Goal: Transaction & Acquisition: Purchase product/service

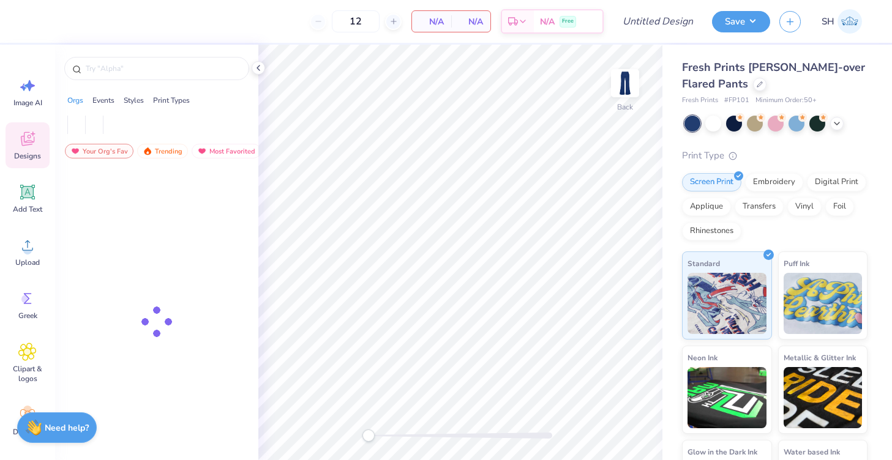
type input "50"
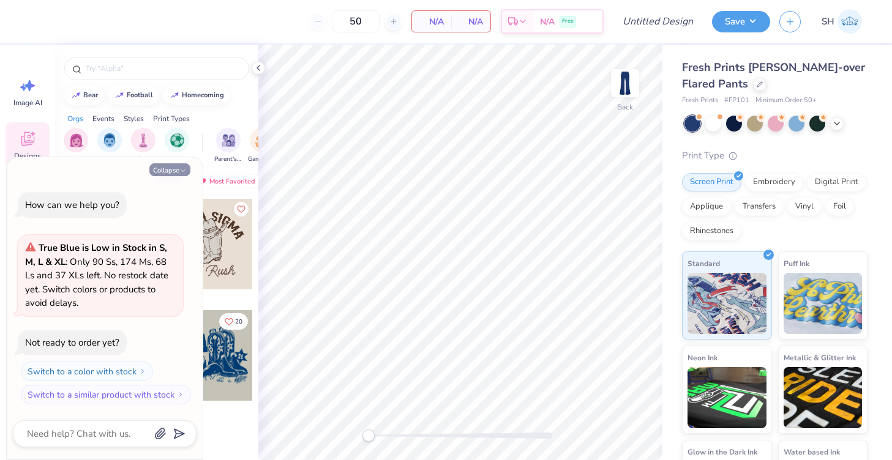
click at [171, 167] on button "Collapse" at bounding box center [169, 169] width 41 height 13
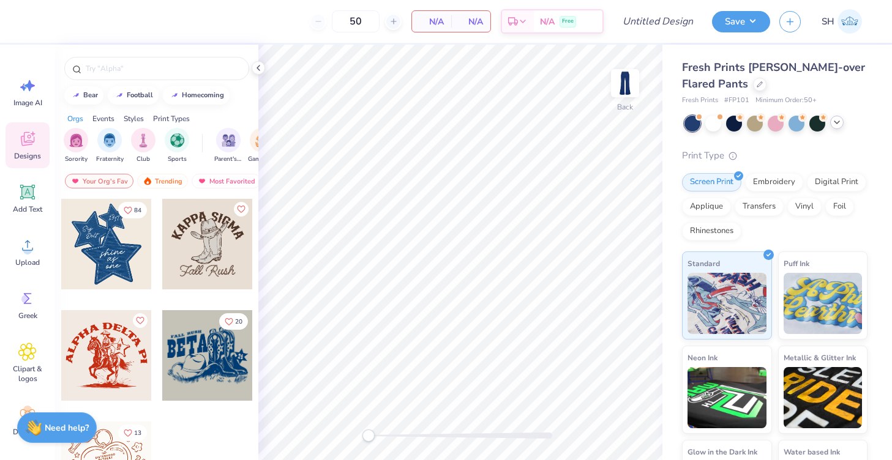
click at [839, 121] on icon at bounding box center [837, 123] width 10 height 10
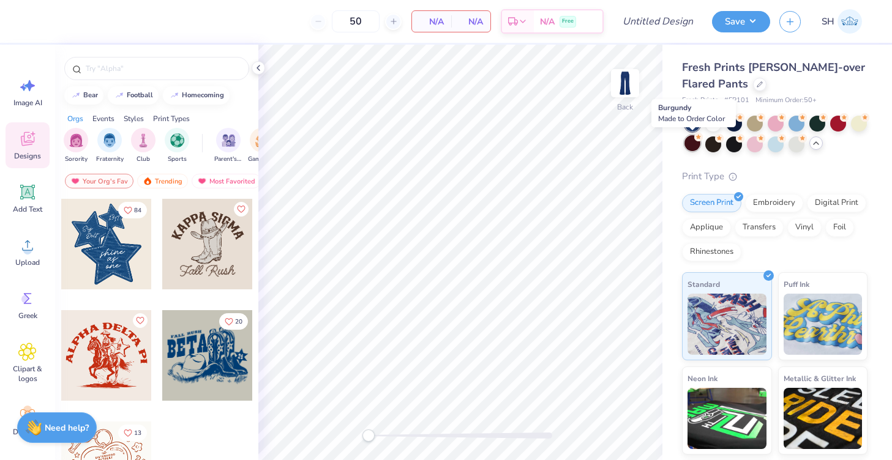
click at [694, 143] on div at bounding box center [692, 143] width 16 height 16
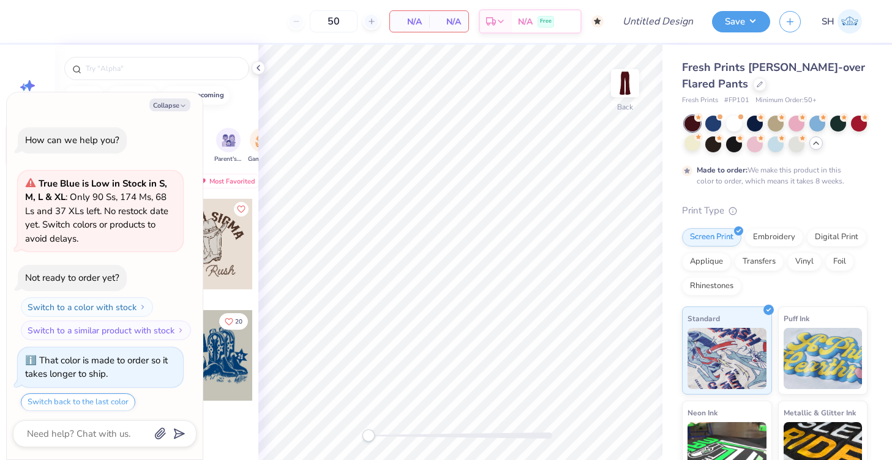
scroll to position [34, 0]
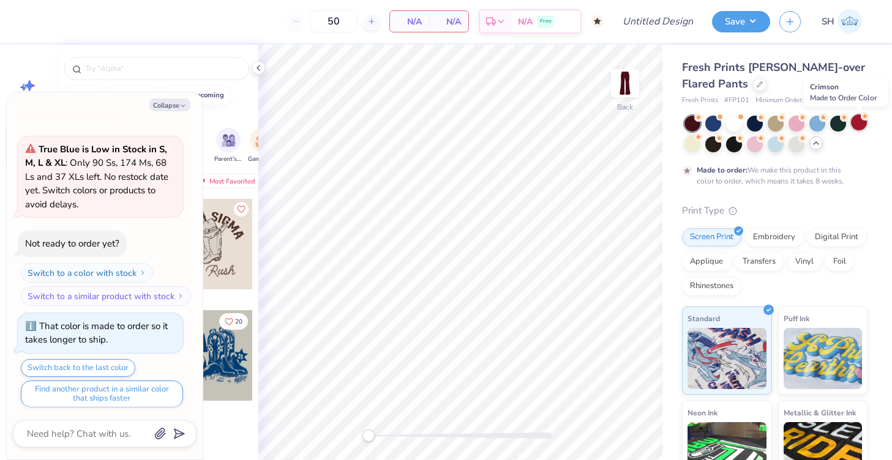
click at [858, 124] on div at bounding box center [859, 122] width 16 height 16
click at [697, 122] on div at bounding box center [692, 124] width 16 height 16
click at [695, 141] on div at bounding box center [692, 143] width 16 height 16
click at [861, 119] on icon at bounding box center [865, 116] width 9 height 9
click at [170, 105] on button "Collapse" at bounding box center [169, 105] width 41 height 13
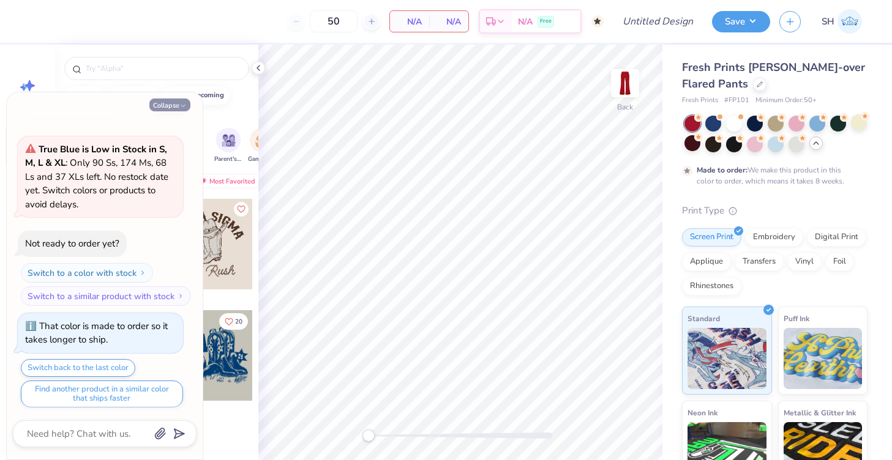
type textarea "x"
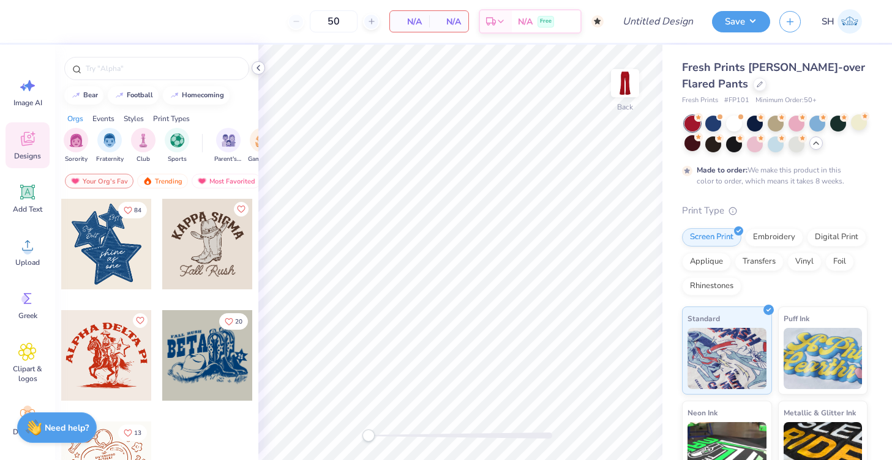
click at [257, 69] on icon at bounding box center [258, 68] width 10 height 10
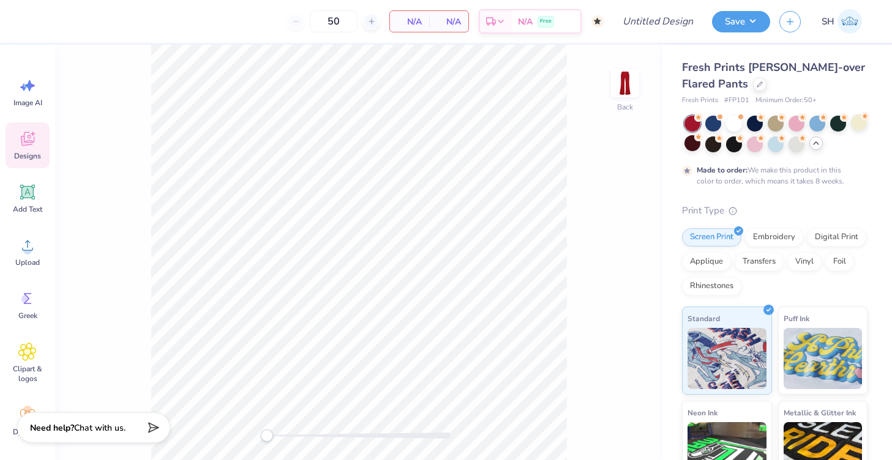
click at [39, 134] on div "Designs" at bounding box center [28, 145] width 44 height 46
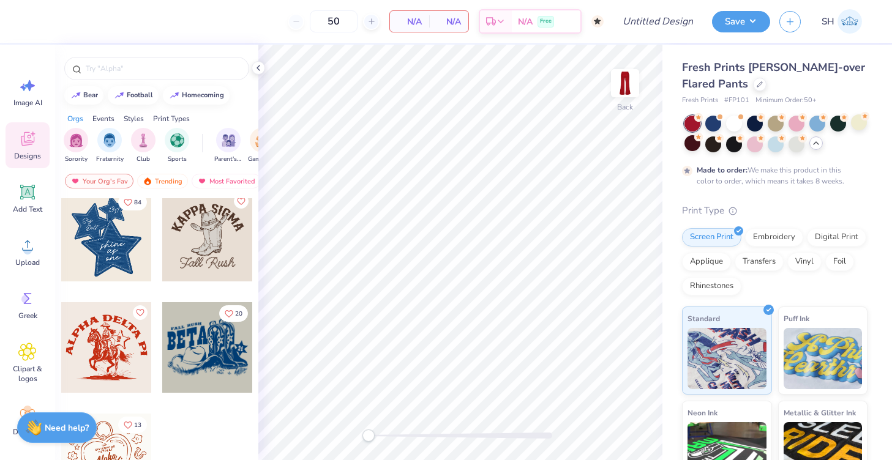
scroll to position [0, 0]
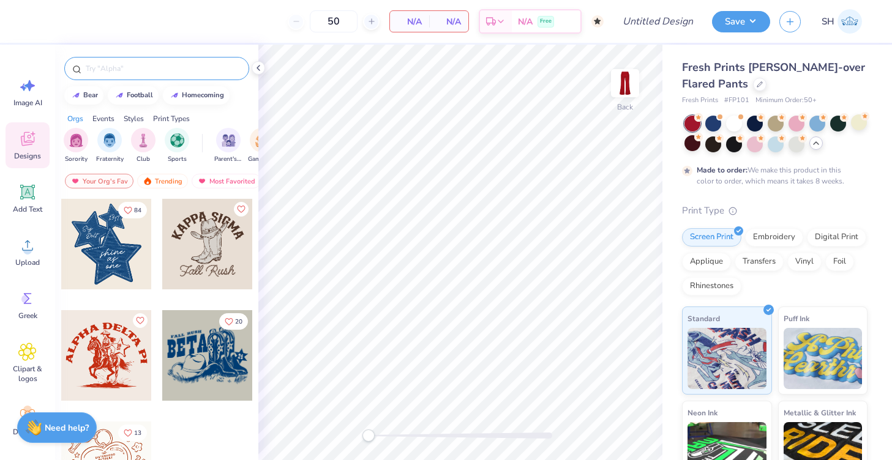
click at [111, 68] on input "text" at bounding box center [162, 68] width 157 height 12
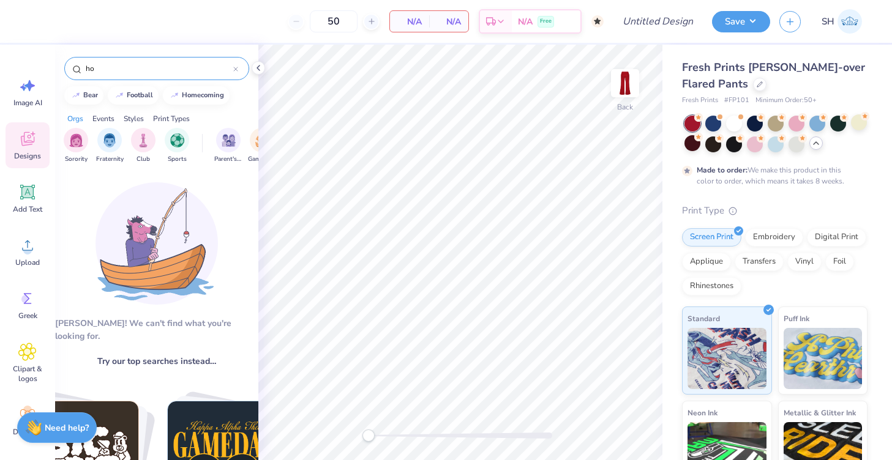
type input "h"
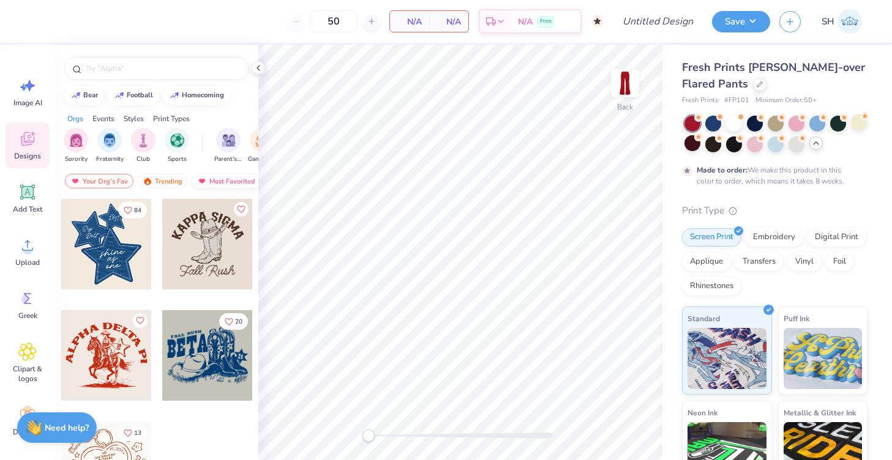
click at [219, 182] on div "Most Favorited" at bounding box center [226, 181] width 69 height 15
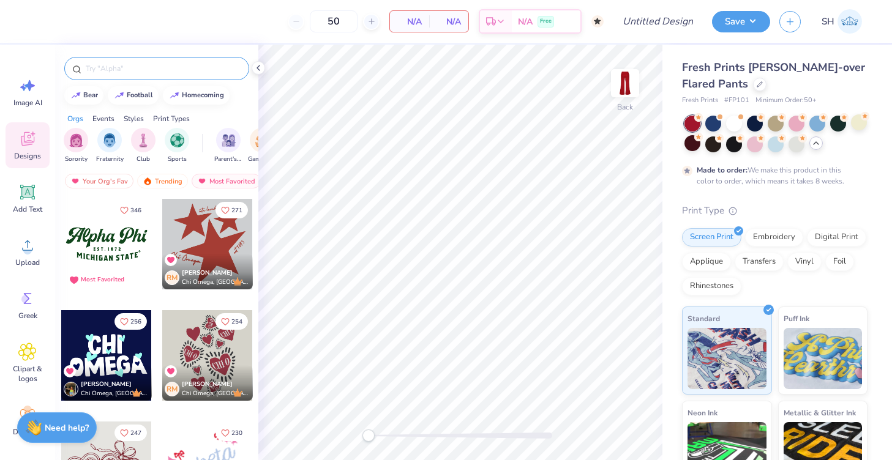
click at [141, 59] on div at bounding box center [156, 68] width 185 height 23
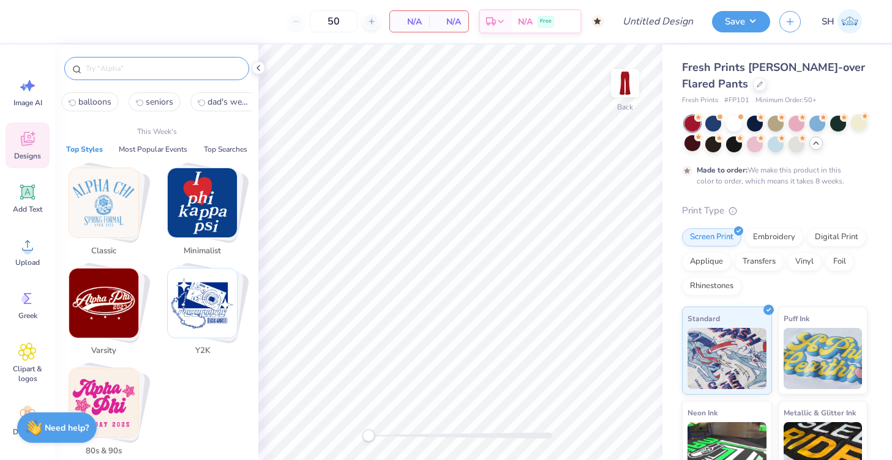
click at [139, 75] on div at bounding box center [156, 68] width 185 height 23
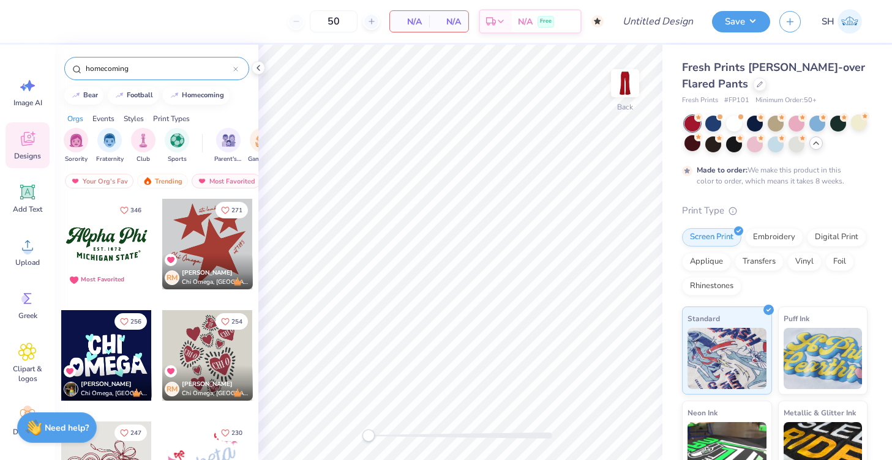
type input "homecoming"
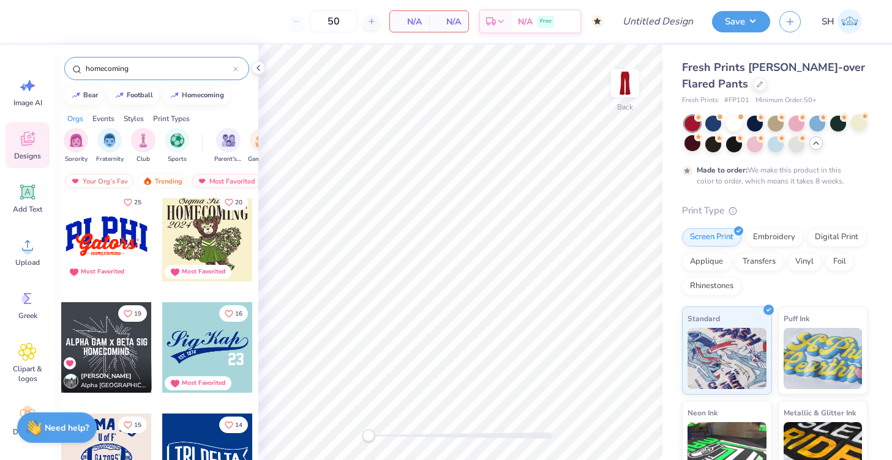
scroll to position [84, 0]
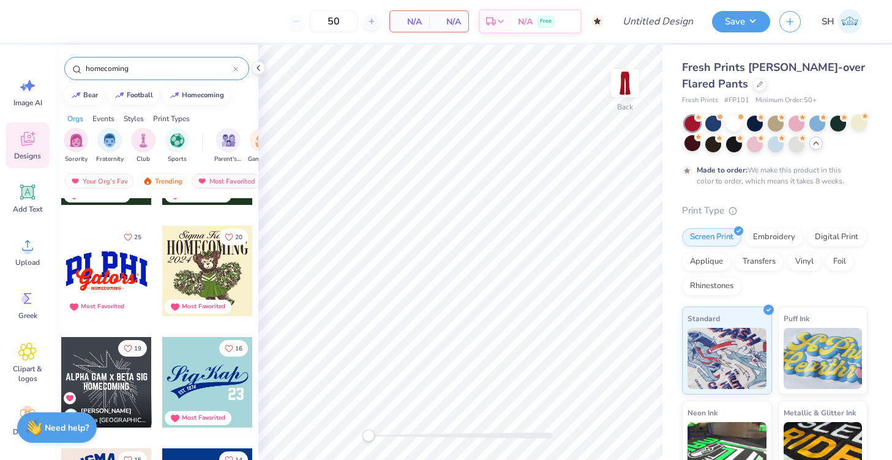
click at [124, 271] on div at bounding box center [106, 271] width 91 height 91
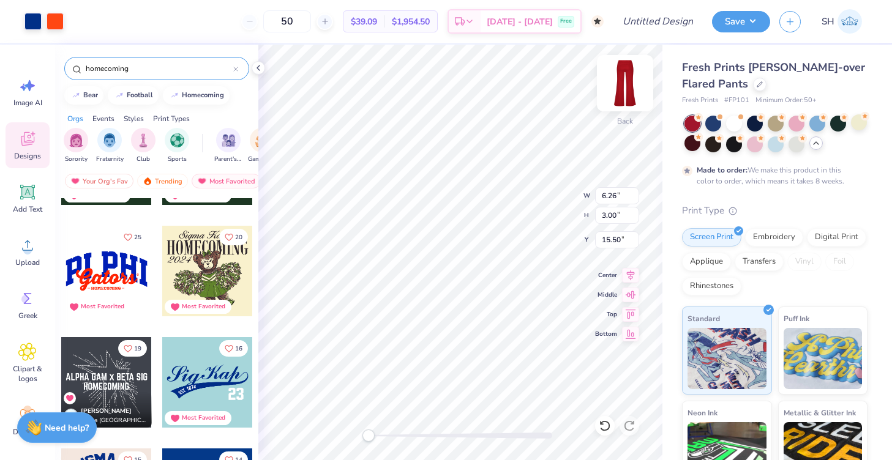
type input "4.11"
type input "1.96"
type input "16.56"
type input "4.93"
type input "2.36"
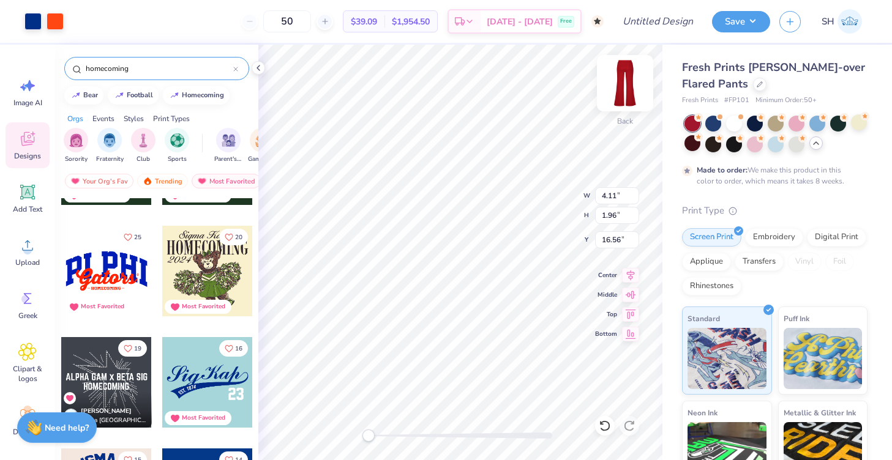
type input "0.50"
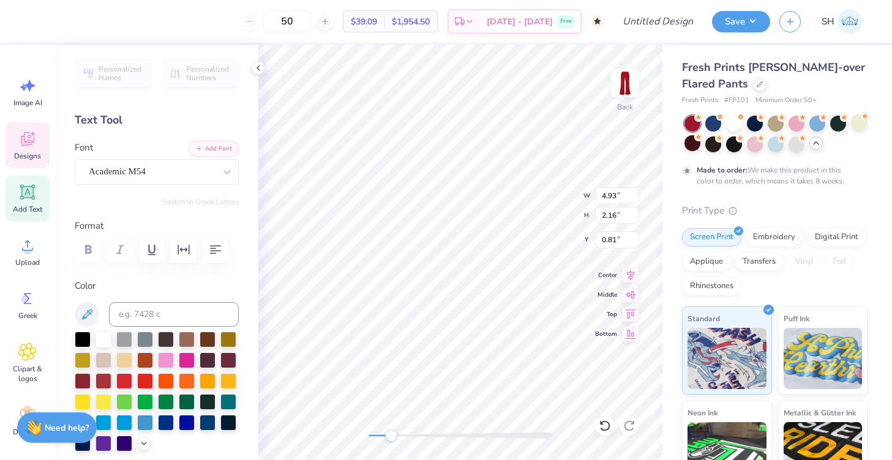
drag, startPoint x: 369, startPoint y: 433, endPoint x: 394, endPoint y: 432, distance: 25.2
click at [394, 432] on div "Accessibility label" at bounding box center [391, 436] width 12 height 12
type textarea "Alpha"
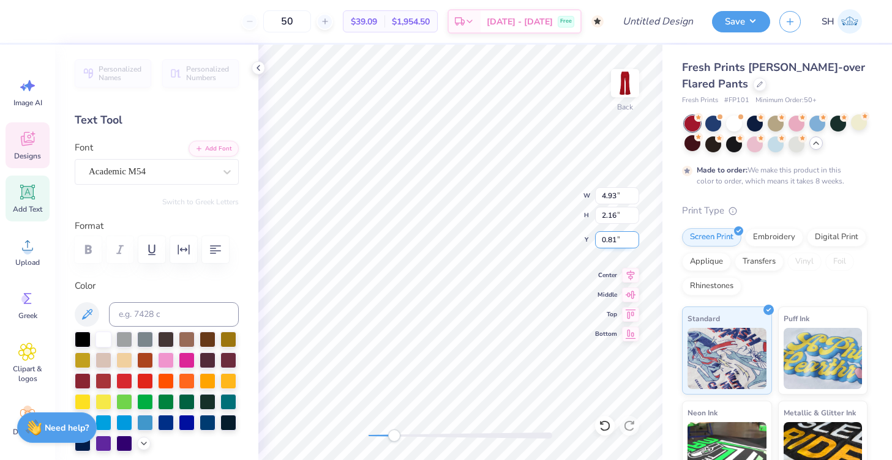
type input "3.70"
type input "1.16"
type input "1.89"
type textarea "P"
type textarea "Hoosiers"
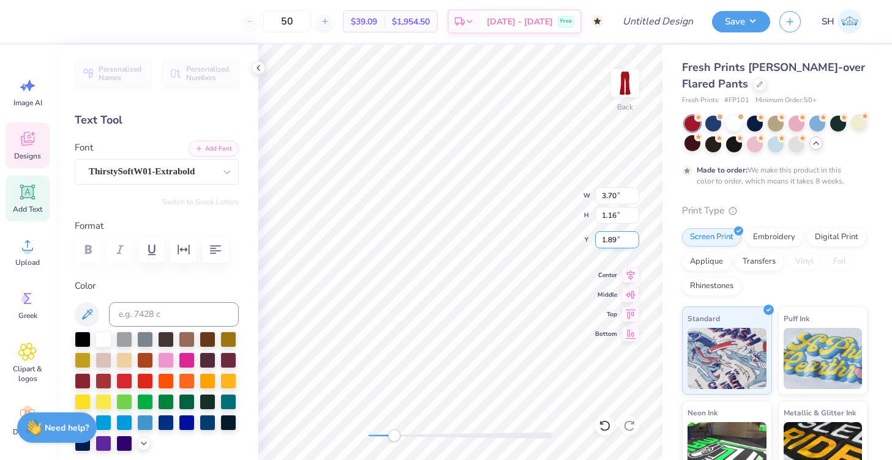
scroll to position [0, 1]
type input "5.59"
type input "2.24"
type input "0.84"
type textarea "ApHI"
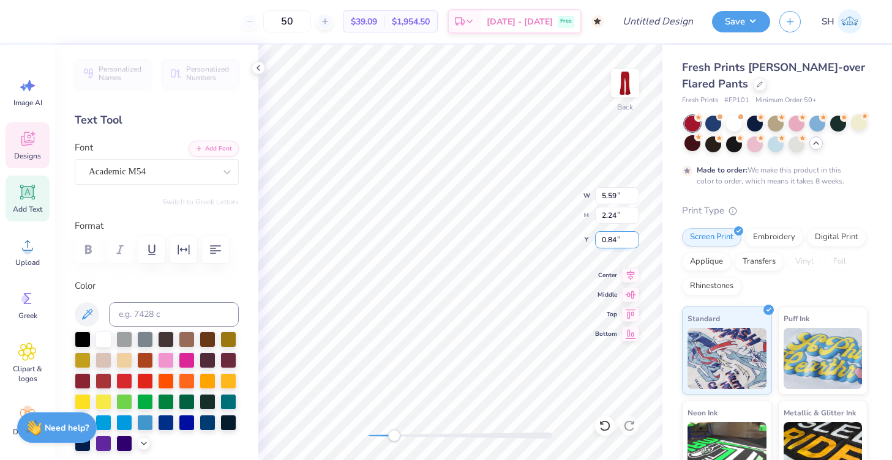
scroll to position [0, 1]
click at [90, 342] on div at bounding box center [83, 339] width 16 height 16
type input "4.95"
type input "1.12"
type input "1.91"
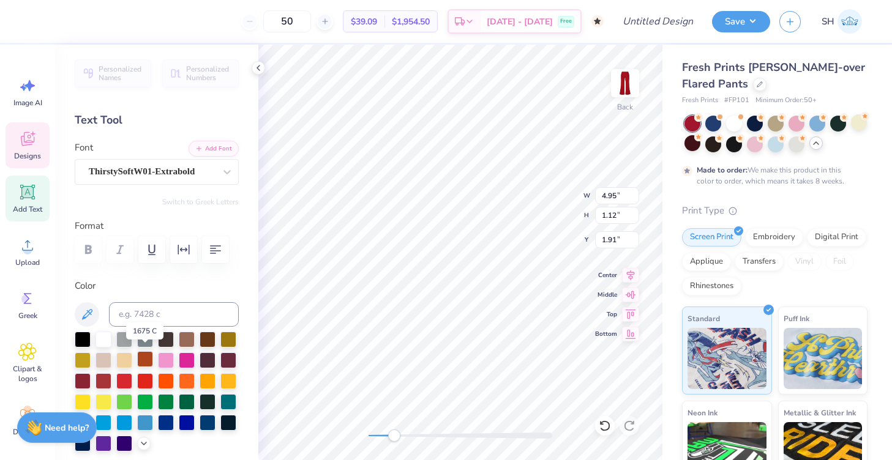
scroll to position [13, 0]
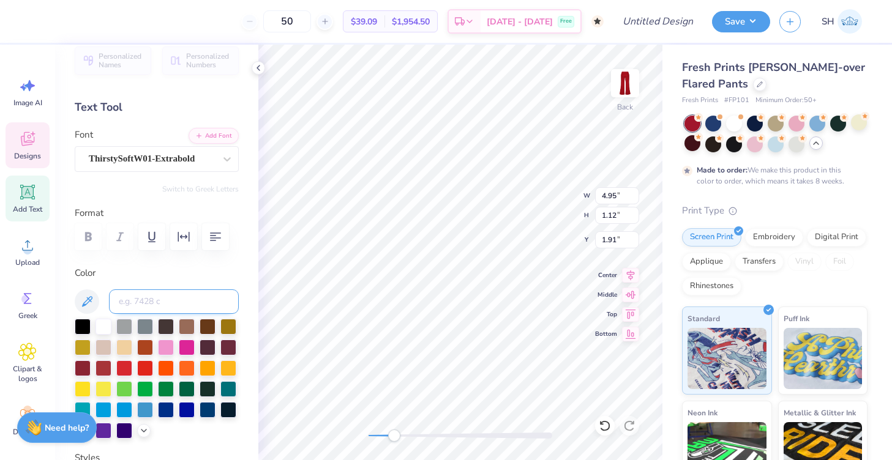
click at [141, 293] on input at bounding box center [174, 302] width 130 height 24
type input "cream"
click at [103, 325] on div at bounding box center [104, 326] width 16 height 16
click at [102, 327] on div at bounding box center [104, 326] width 16 height 16
type input "4.95"
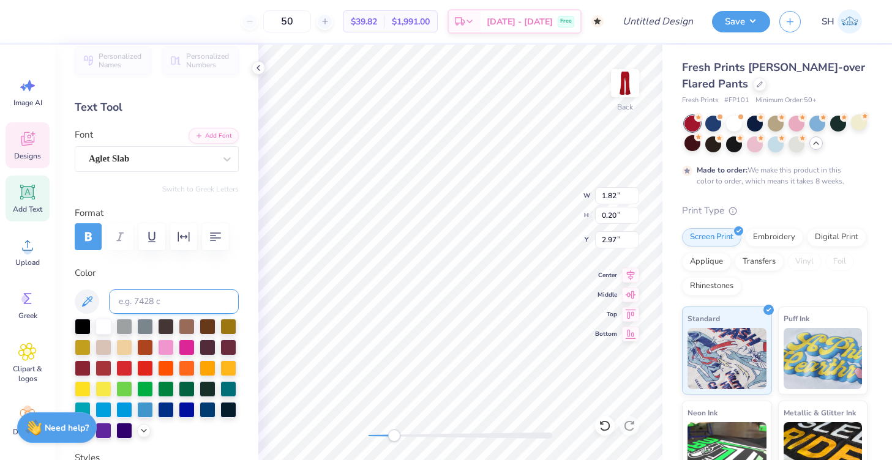
type input "1.12"
type input "1.91"
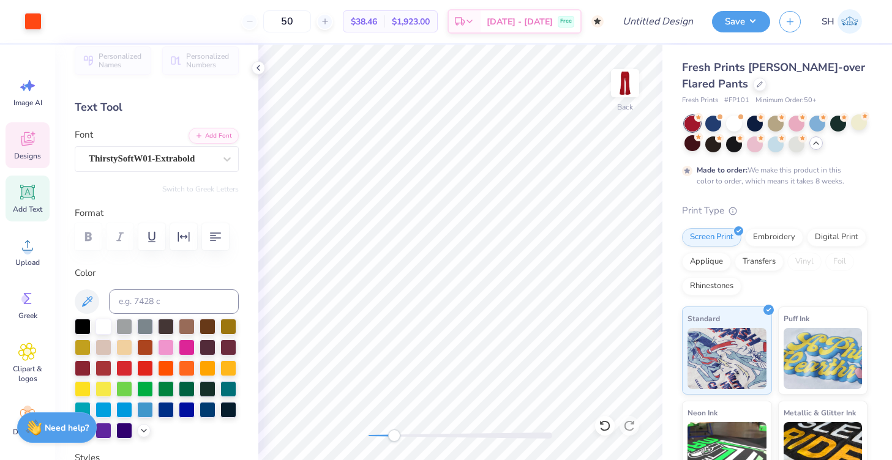
click at [37, 139] on div "Designs" at bounding box center [28, 145] width 44 height 46
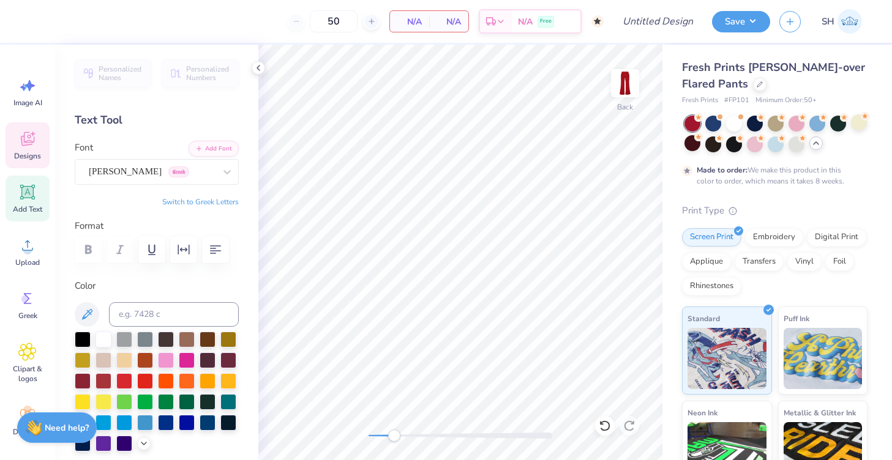
click at [26, 153] on span "Designs" at bounding box center [27, 156] width 27 height 10
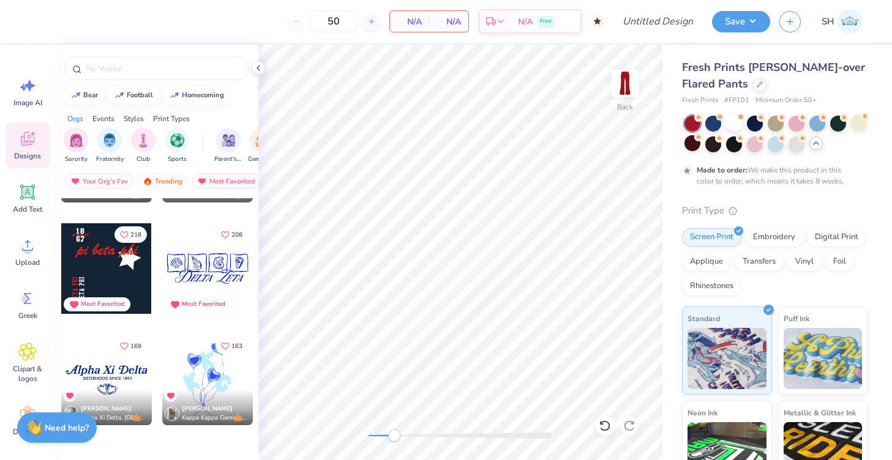
scroll to position [310, 0]
click at [73, 143] on img "filter for Sorority" at bounding box center [76, 139] width 14 height 14
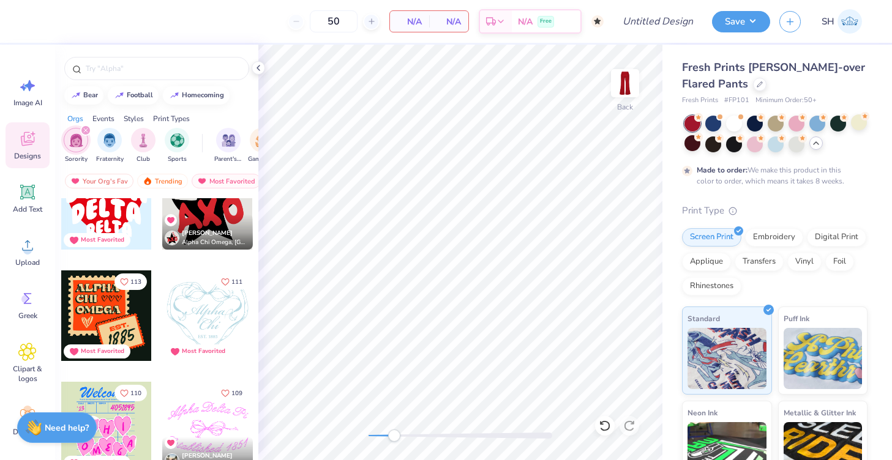
scroll to position [1043, 0]
click at [86, 129] on icon "filter for Sorority" at bounding box center [85, 130] width 5 height 5
click at [219, 183] on div "Most Favorited" at bounding box center [226, 181] width 69 height 15
click at [139, 69] on input "text" at bounding box center [162, 68] width 157 height 12
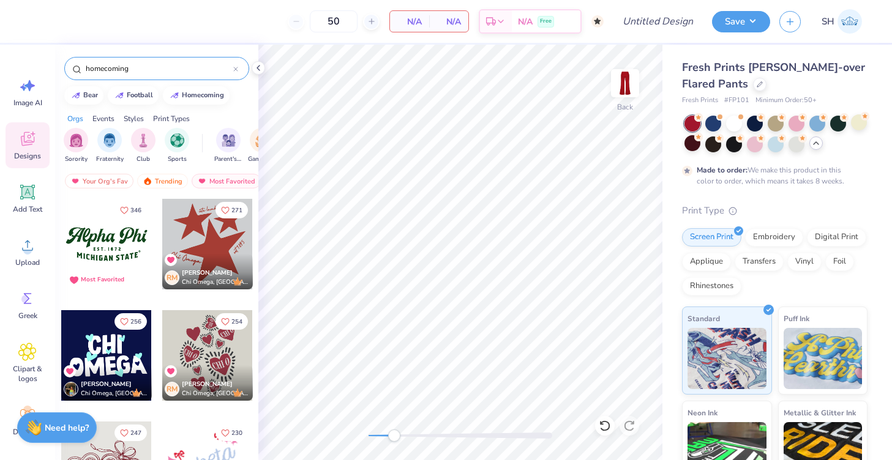
type input "homecoming"
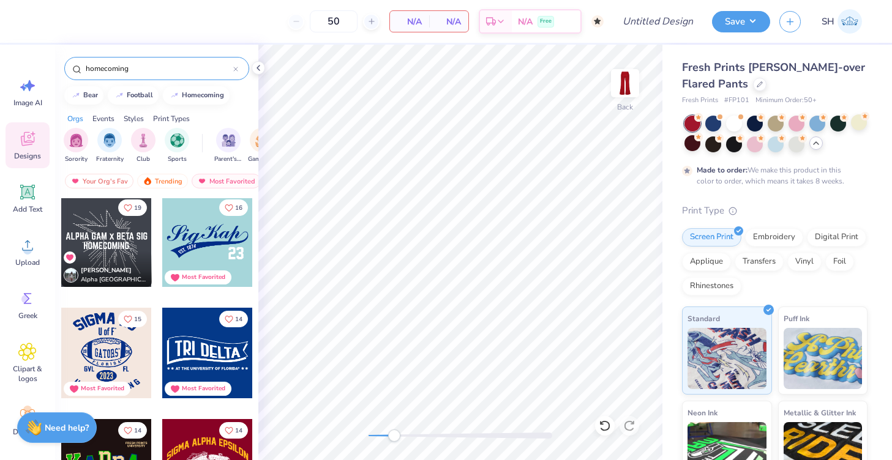
scroll to position [220, 0]
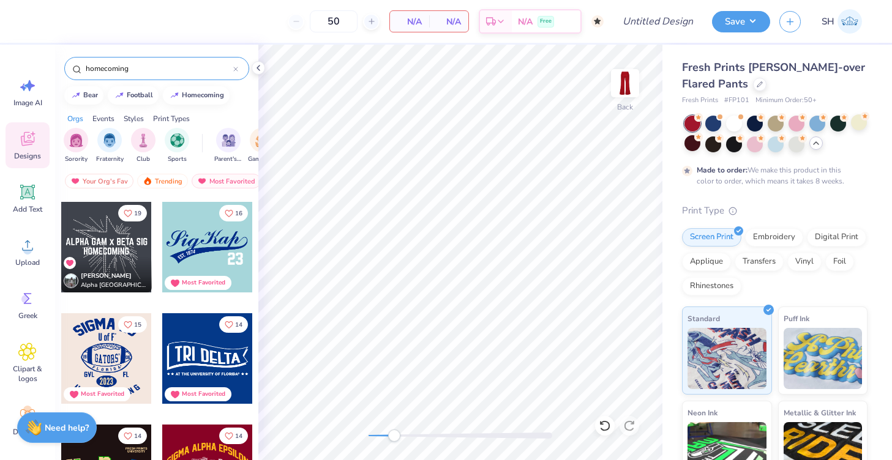
click at [217, 257] on div at bounding box center [117, 247] width 272 height 91
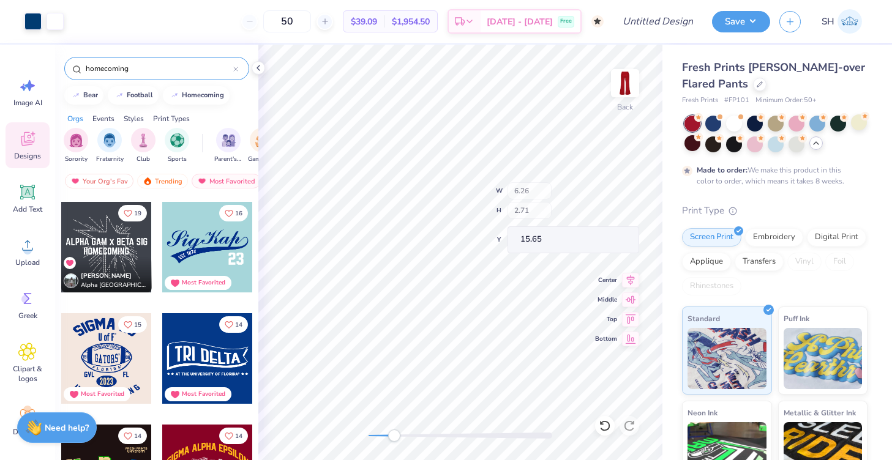
click at [538, 212] on div "Back W 6.26 H 2.71 Y 15.65 Center Middle Top Bottom" at bounding box center [460, 253] width 404 height 416
click at [225, 252] on div at bounding box center [207, 247] width 91 height 91
type input "5.35"
type input "2.32"
type input "16.08"
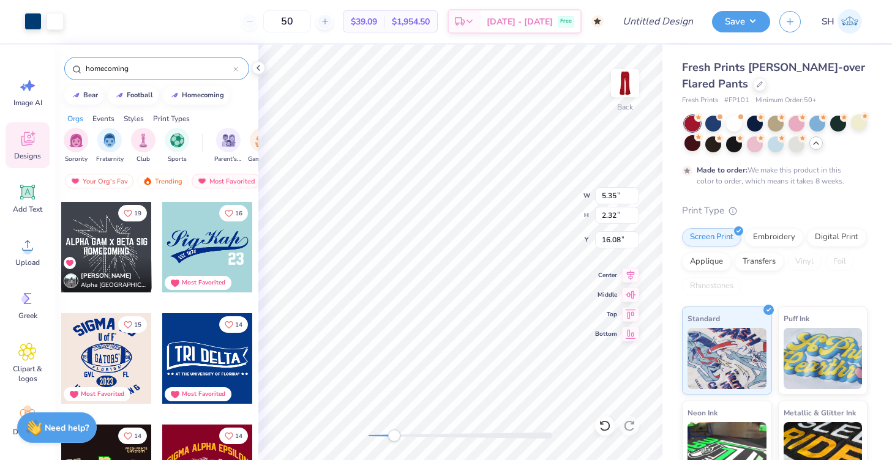
type input "5.84"
type input "2.53"
type input "0.50"
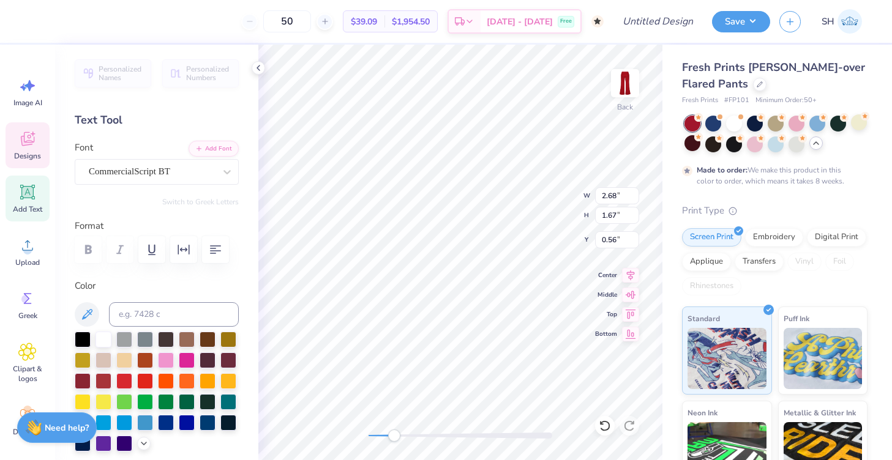
type textarea "Alpha"
type input "3.08"
type input "1.48"
type input "0.50"
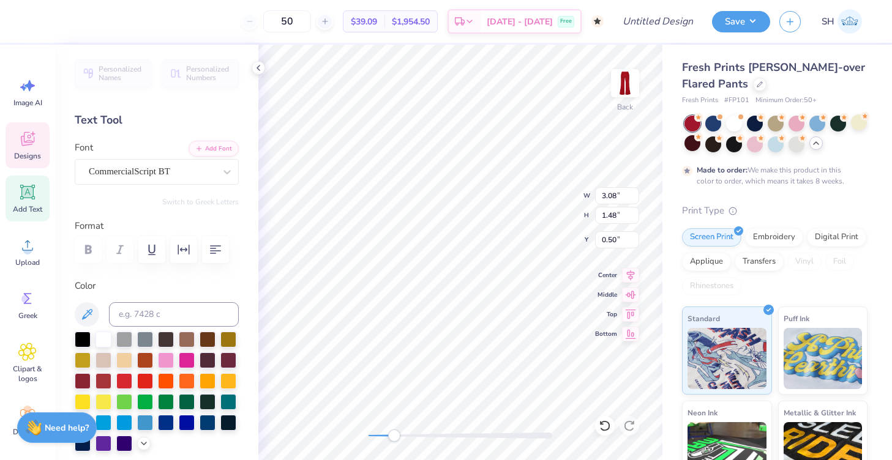
type textarea "Phi"
click at [263, 64] on div at bounding box center [258, 67] width 13 height 13
type input "2.49"
type input "1.03"
type input "0.72"
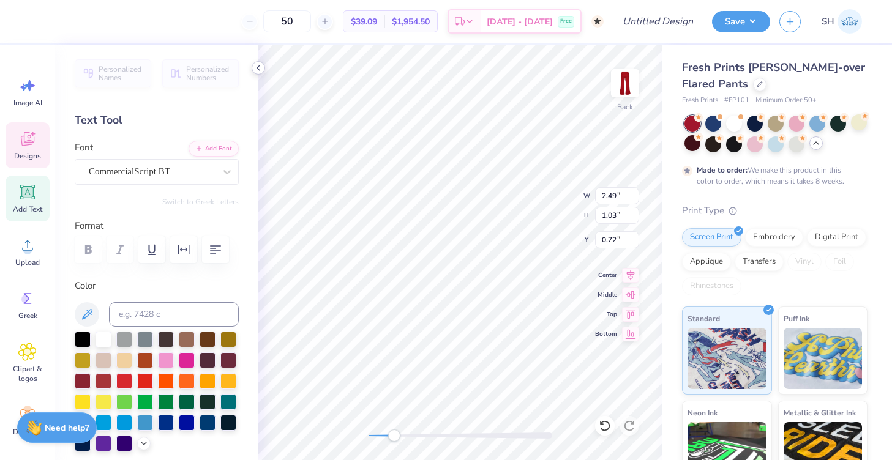
type input "2.00"
type input "0.83"
type input "0.70"
type input "4.80"
type input "1.67"
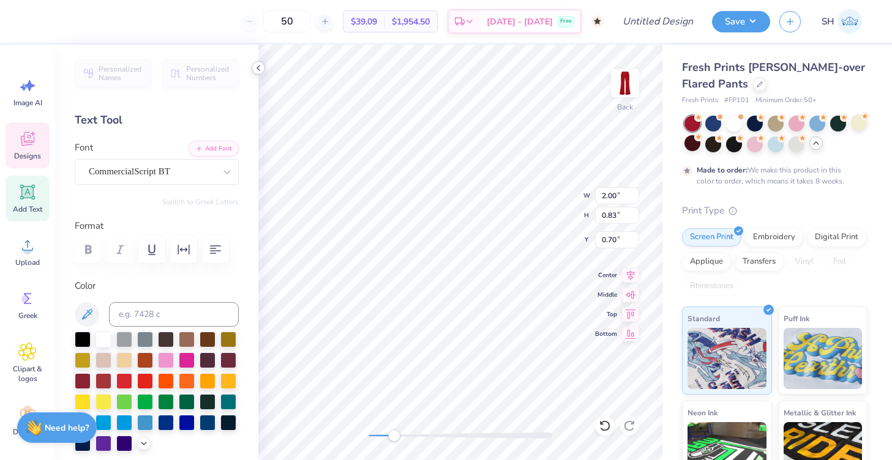
type input "0.50"
type input "2.94"
type input "1.02"
type input "1.15"
type input "5.60"
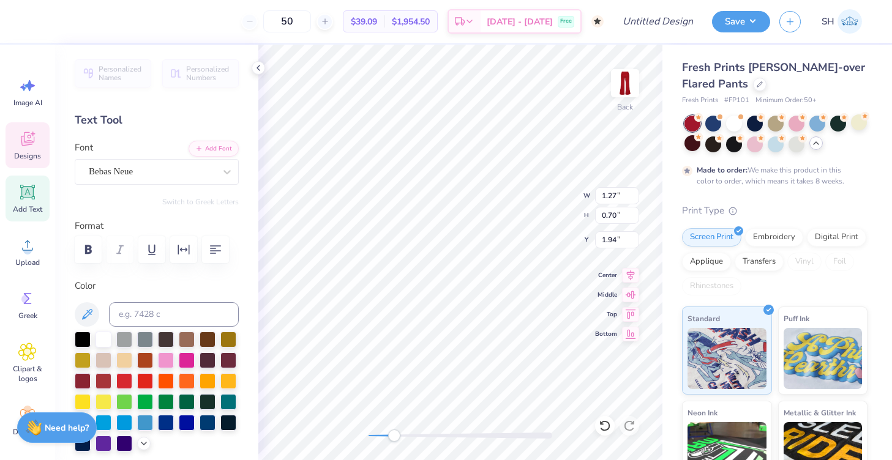
type input "1.91"
type input "1.03"
type input "2.24"
type input "0.70"
click at [109, 340] on div at bounding box center [104, 339] width 16 height 16
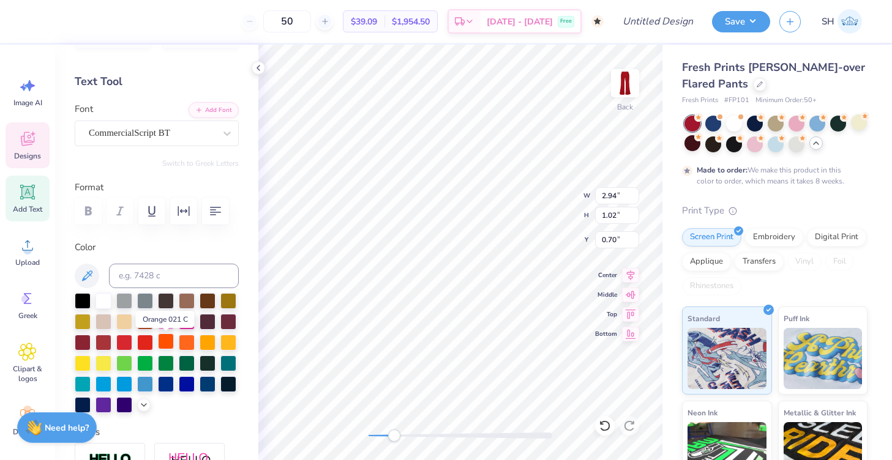
scroll to position [38, 0]
click at [109, 301] on div at bounding box center [104, 301] width 16 height 16
type input "2.00"
type input "0.83"
click at [105, 299] on div at bounding box center [104, 301] width 16 height 16
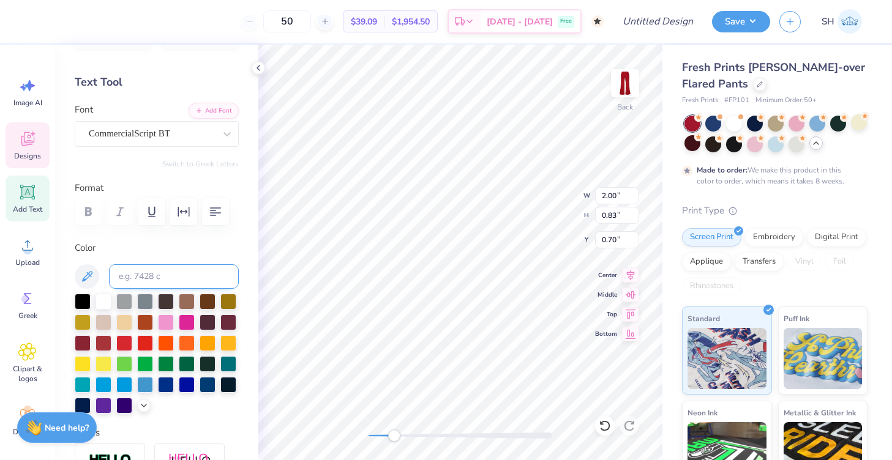
type input "1.27"
type input "0.70"
type input "1.88"
click at [546, 196] on div "Back W 1.27 H 0.70 Y 1.88 Center Middle Top Bottom" at bounding box center [460, 253] width 404 height 416
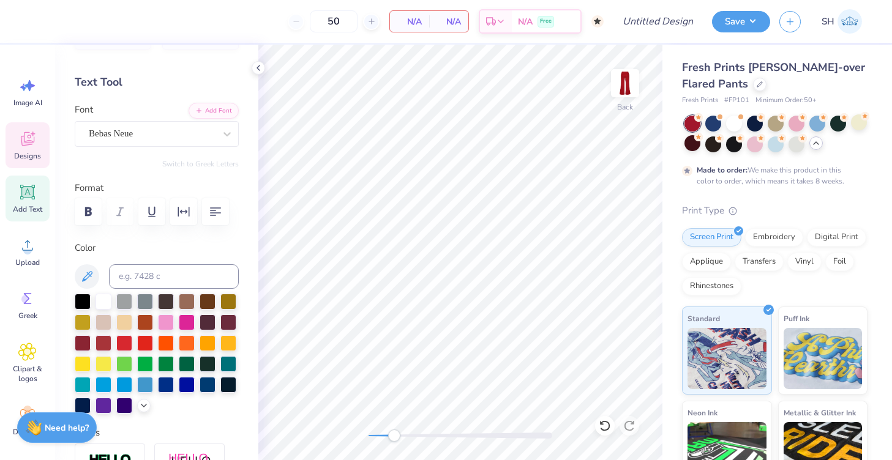
click at [36, 149] on div "Designs" at bounding box center [28, 145] width 44 height 46
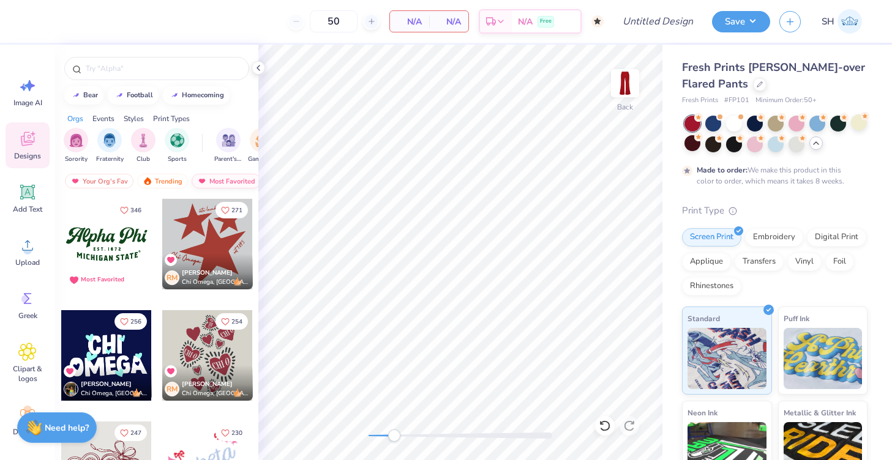
click at [214, 179] on div "Most Favorited" at bounding box center [226, 181] width 69 height 15
click at [211, 179] on div "Most Favorited" at bounding box center [226, 181] width 69 height 15
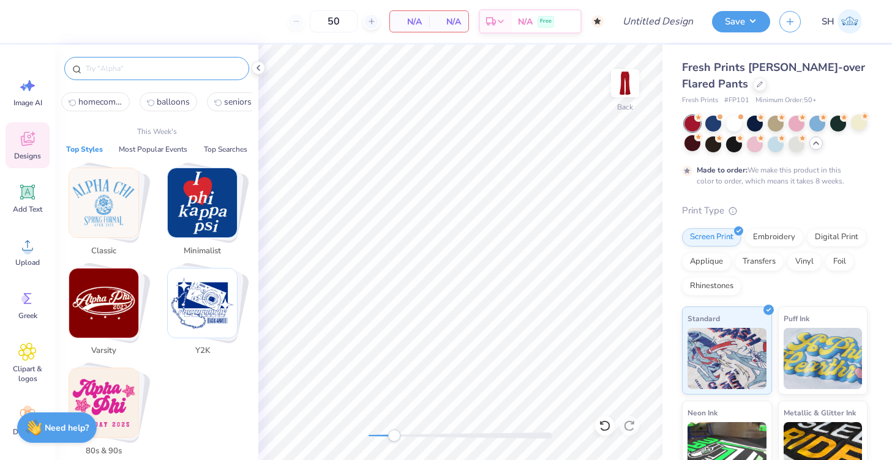
click at [146, 72] on input "text" at bounding box center [162, 68] width 157 height 12
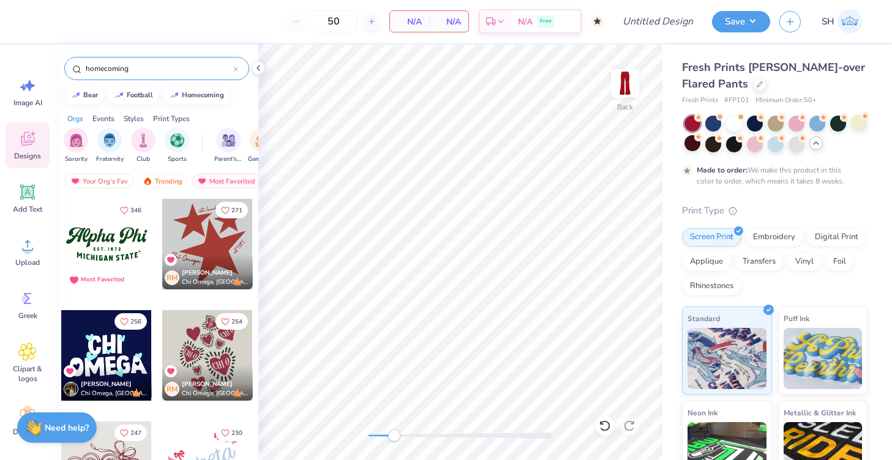
type input "homecoming"
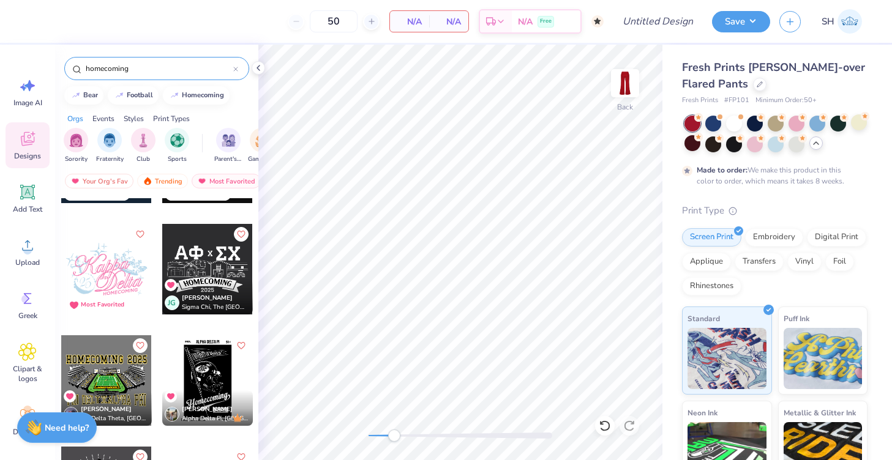
scroll to position [4989, 0]
click at [207, 258] on div at bounding box center [207, 268] width 91 height 91
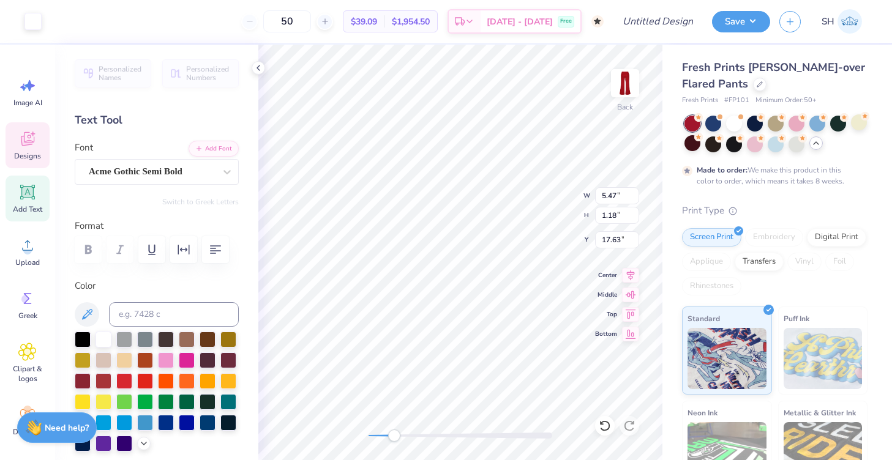
type input "5.47"
type input "1.18"
type input "17.63"
type input "3.76"
type input "0.61"
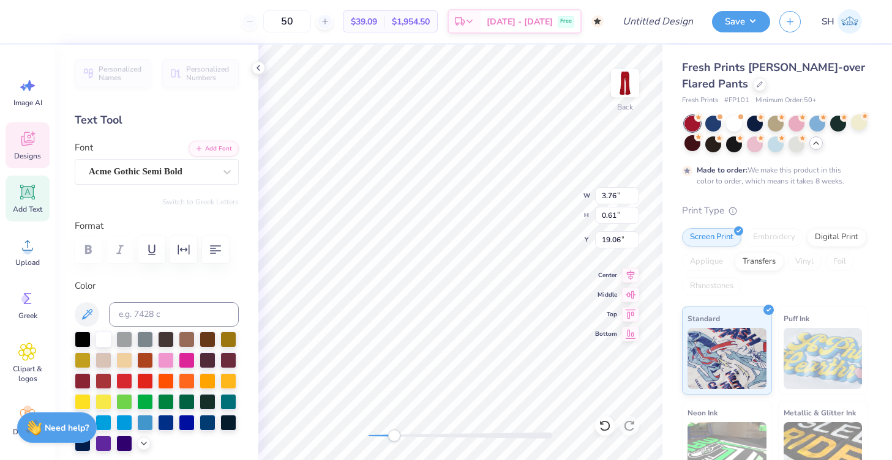
type input "5.47"
type input "1.18"
type input "16.58"
type input "0.99"
type input "0.31"
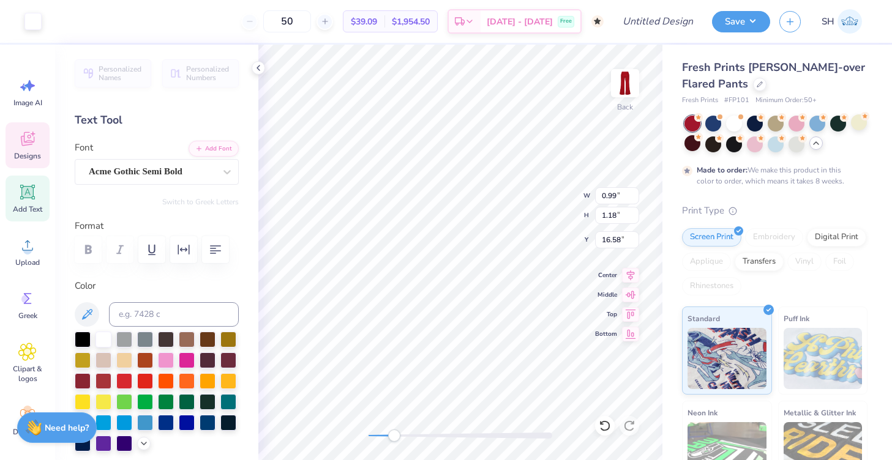
type input "18.45"
type input "1.83"
type input "1.06"
type input "15.25"
click at [112, 175] on span "GRK1 Ivy No.2" at bounding box center [118, 172] width 59 height 14
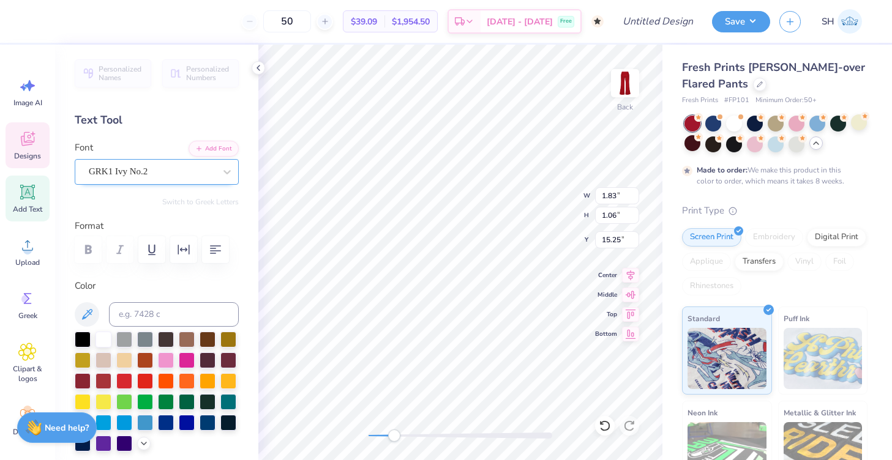
type textarea "S"
click at [106, 169] on span "GRK1 Ivy No.2" at bounding box center [118, 172] width 59 height 14
type input "BTBT"
type textarea "ZBT"
type input "2.32"
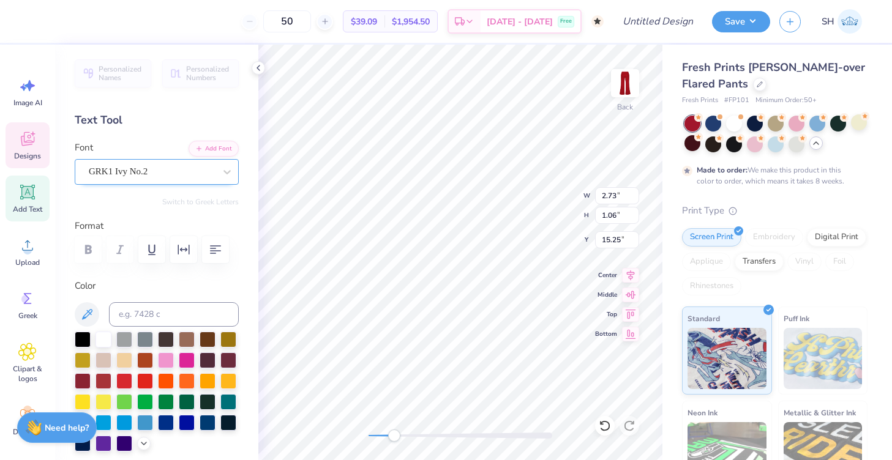
type input "0.90"
type input "15.41"
type input "2.18"
type input "1.06"
type input "15.19"
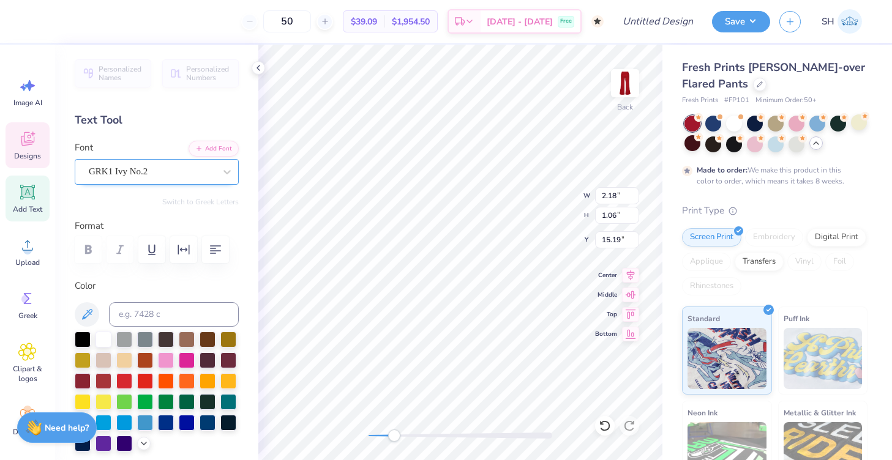
type input "1.92"
type input "0.94"
type input "15.32"
type input "0.36"
type input "0.42"
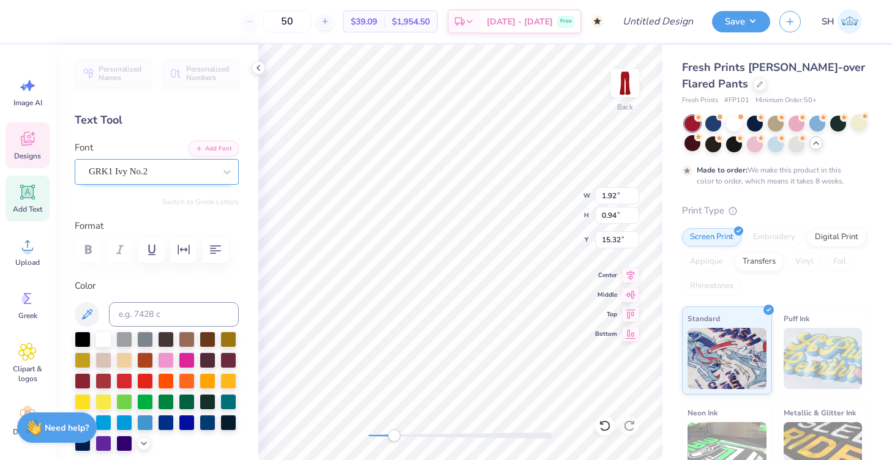
type input "15.57"
type input "0.36"
type input "0.42"
type input "15.57"
type input "1.24"
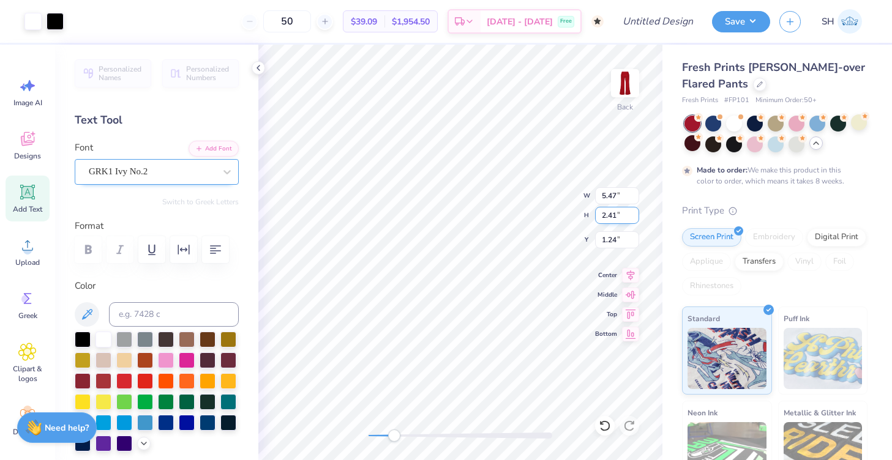
click at [556, 213] on div "Back W 5.47 5.47 " H 2.41 2.41 " Y 1.24 1.24 " Center Middle Top Bottom" at bounding box center [460, 253] width 404 height 416
click at [80, 381] on div at bounding box center [83, 380] width 16 height 16
type input "2.37"
drag, startPoint x: 393, startPoint y: 438, endPoint x: 390, endPoint y: 430, distance: 8.5
click at [379, 438] on div "Accessibility label" at bounding box center [379, 436] width 12 height 12
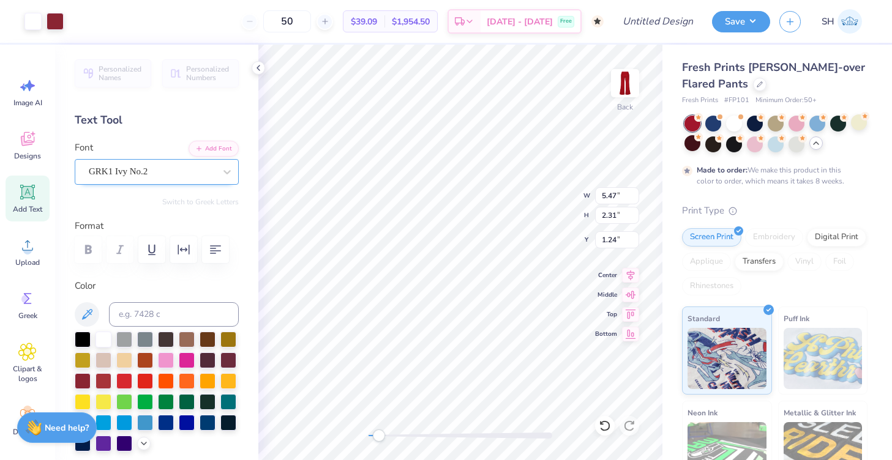
type input "0.88"
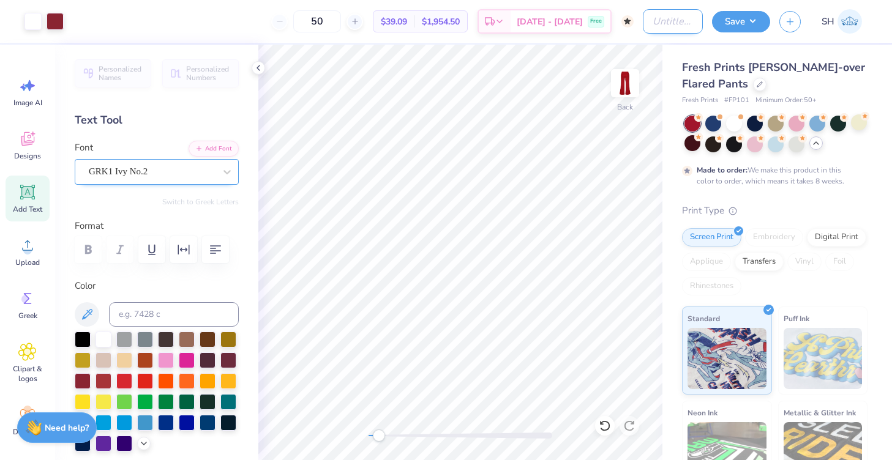
click at [665, 26] on input "Design Title" at bounding box center [673, 21] width 60 height 24
type input "aphi senior hoco"
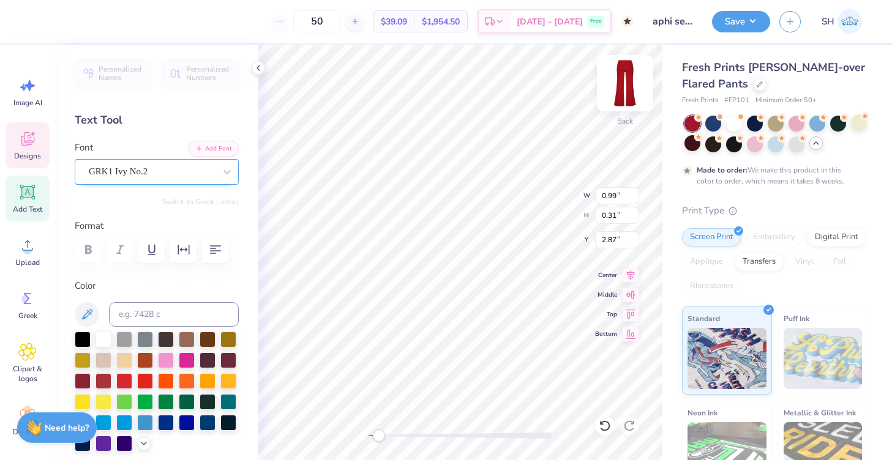
scroll to position [0, 0]
type textarea "S"
type textarea "Seniors"
click at [124, 177] on span "GRK1 Ivy No.2" at bounding box center [118, 172] width 59 height 14
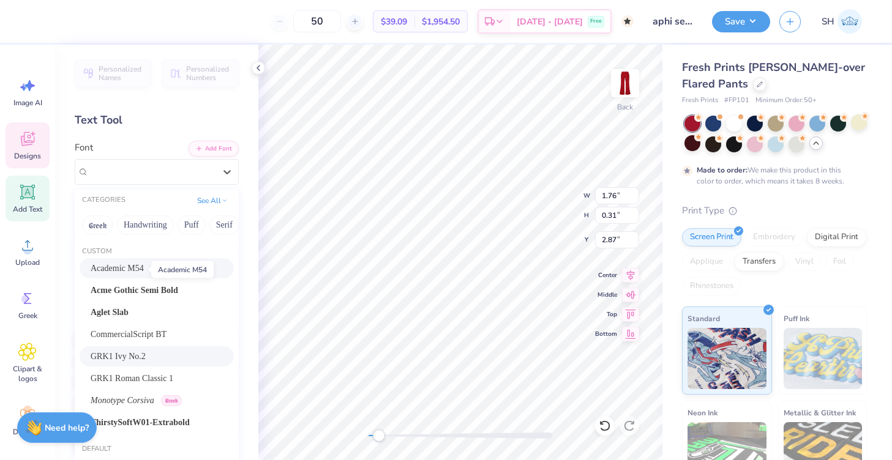
click at [132, 270] on span "Academic M54" at bounding box center [117, 268] width 53 height 13
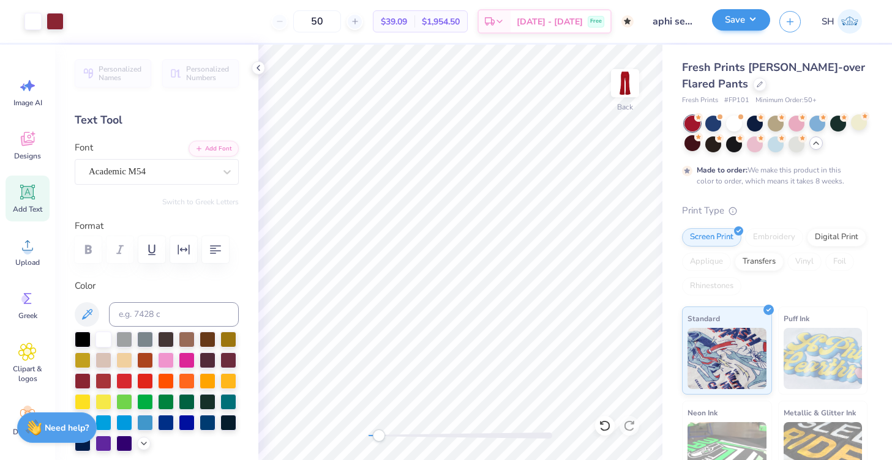
click at [749, 20] on button "Save" at bounding box center [741, 19] width 58 height 21
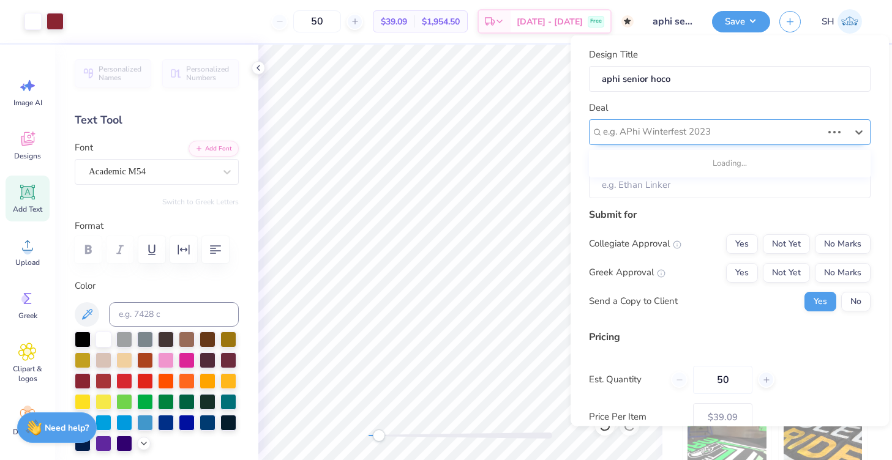
click at [695, 122] on div "e.g. APhi Winterfest 2023" at bounding box center [713, 131] width 222 height 19
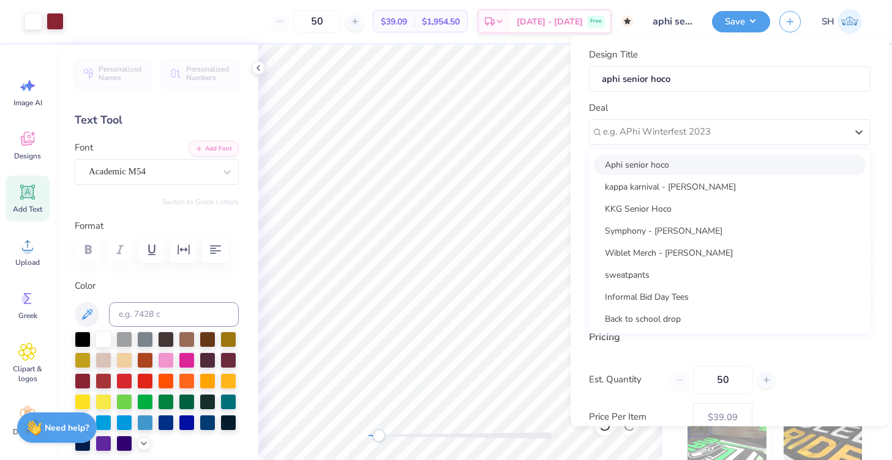
click at [678, 161] on div "Aphi senior hoco" at bounding box center [730, 164] width 272 height 20
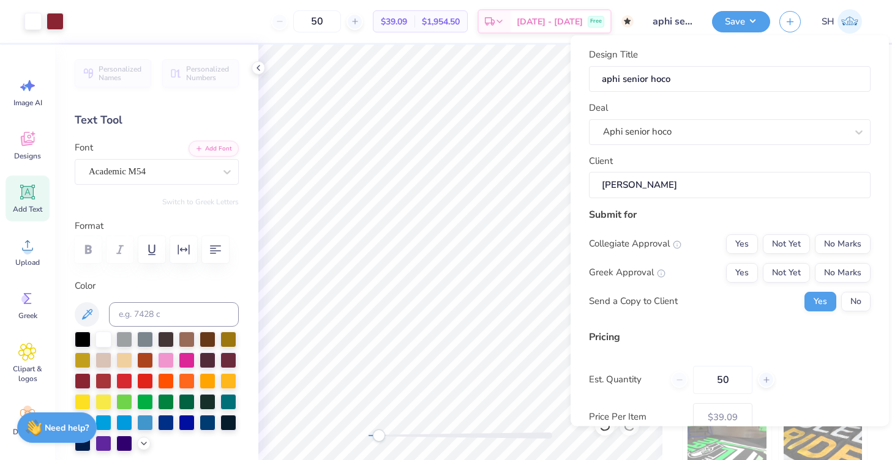
type input "[PERSON_NAME]"
click at [771, 266] on button "Not Yet" at bounding box center [786, 273] width 47 height 20
click at [822, 244] on button "No Marks" at bounding box center [843, 244] width 56 height 20
click at [859, 299] on button "No" at bounding box center [855, 301] width 29 height 20
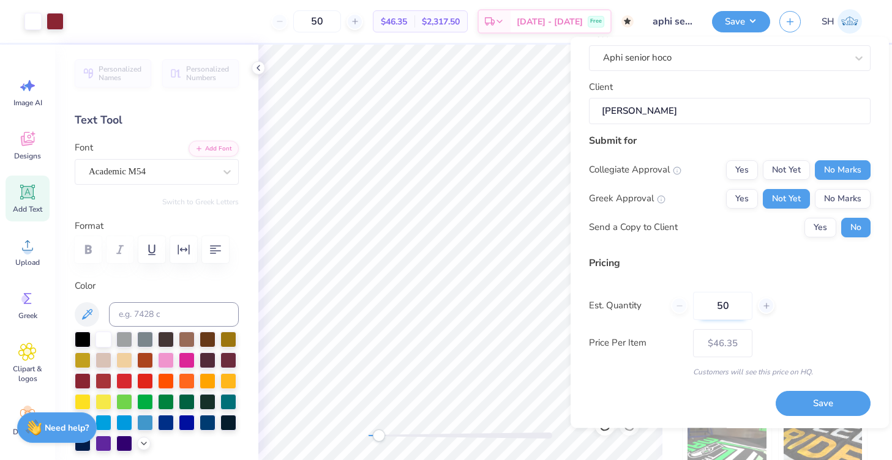
scroll to position [74, 0]
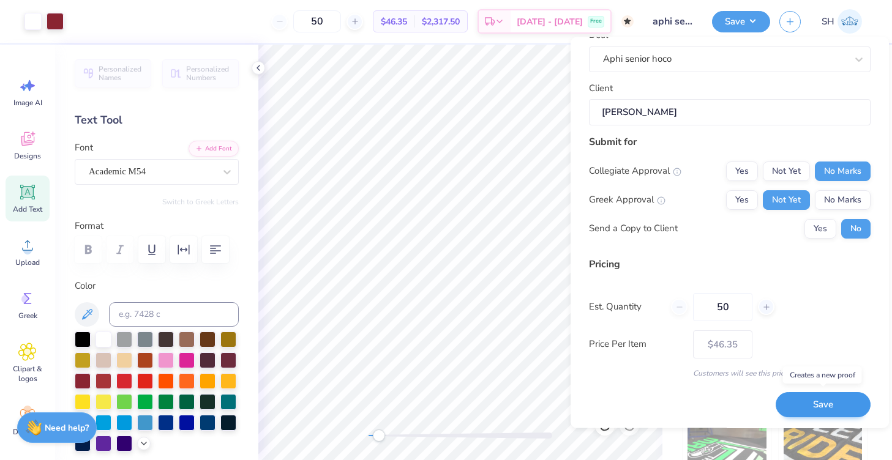
click at [798, 401] on button "Save" at bounding box center [823, 405] width 95 height 25
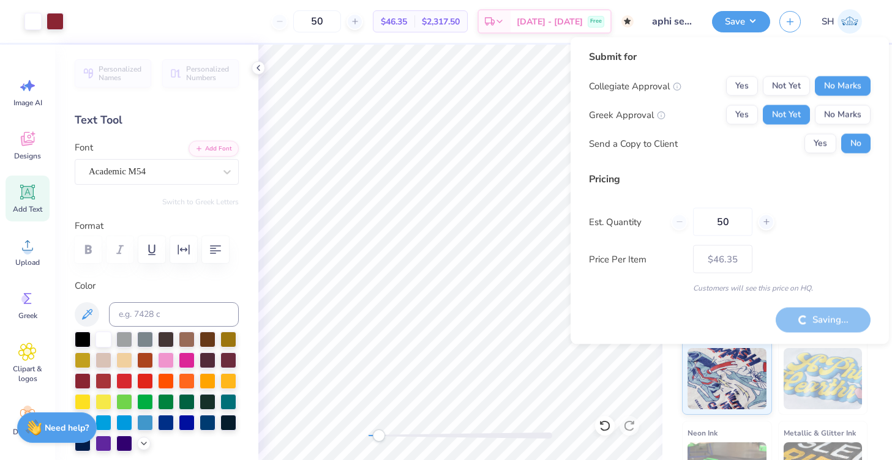
type input "– –"
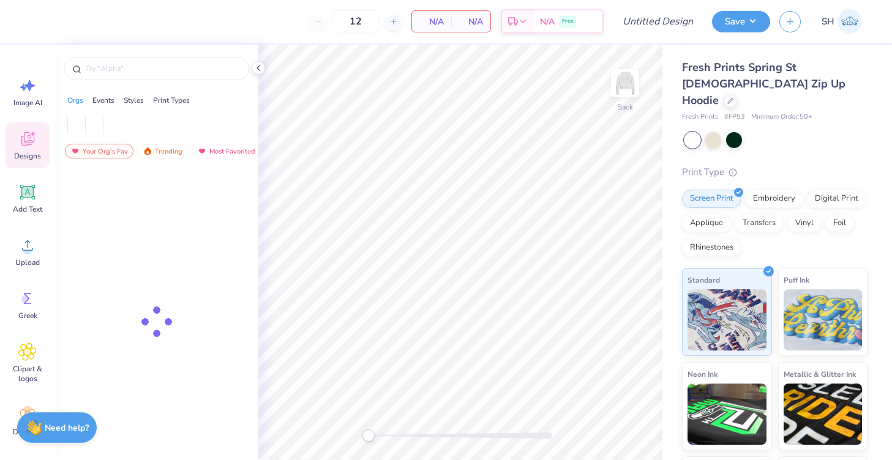
type input "50"
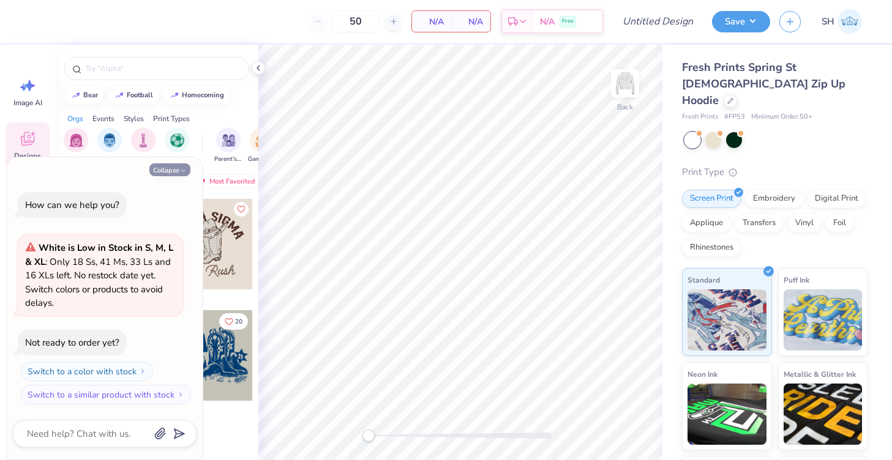
click at [176, 166] on button "Collapse" at bounding box center [169, 169] width 41 height 13
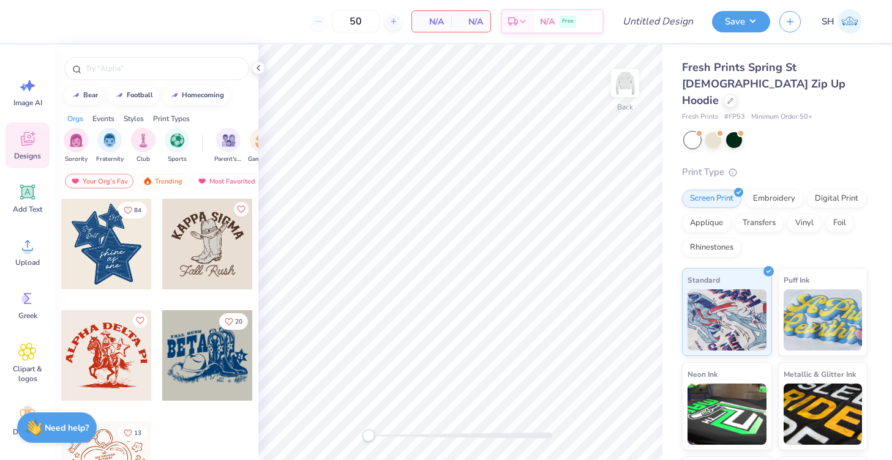
type textarea "x"
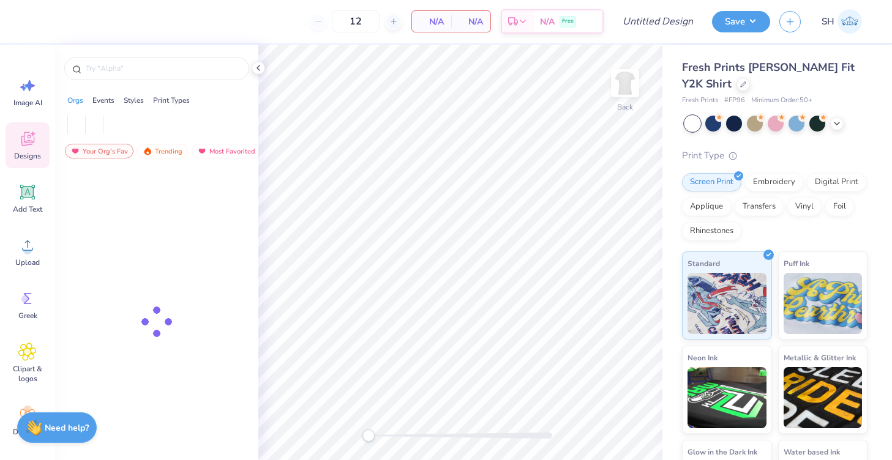
type input "50"
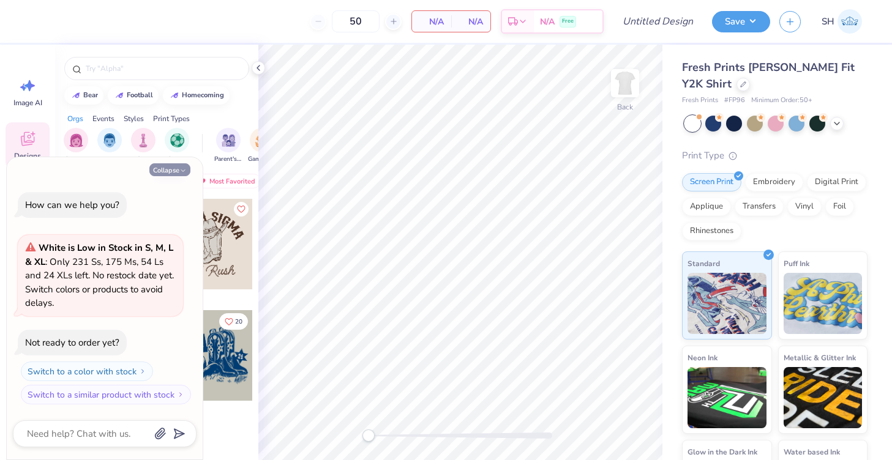
click at [173, 169] on button "Collapse" at bounding box center [169, 169] width 41 height 13
type textarea "x"
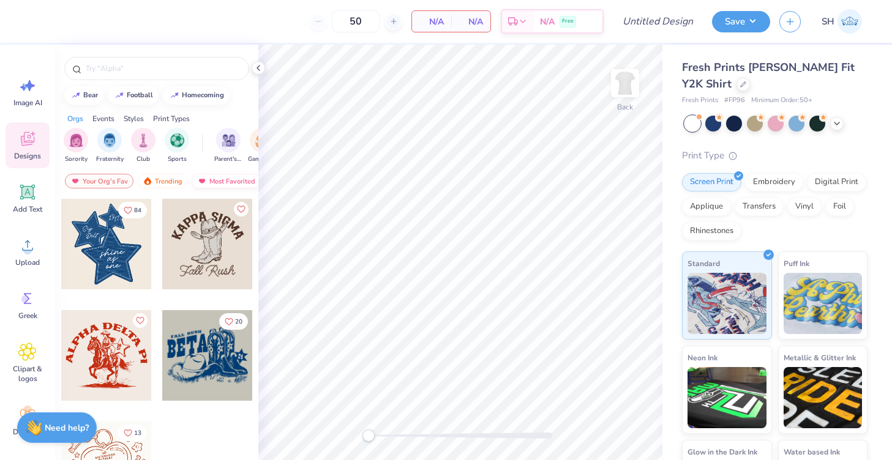
click at [214, 180] on div "Most Favorited" at bounding box center [226, 181] width 69 height 15
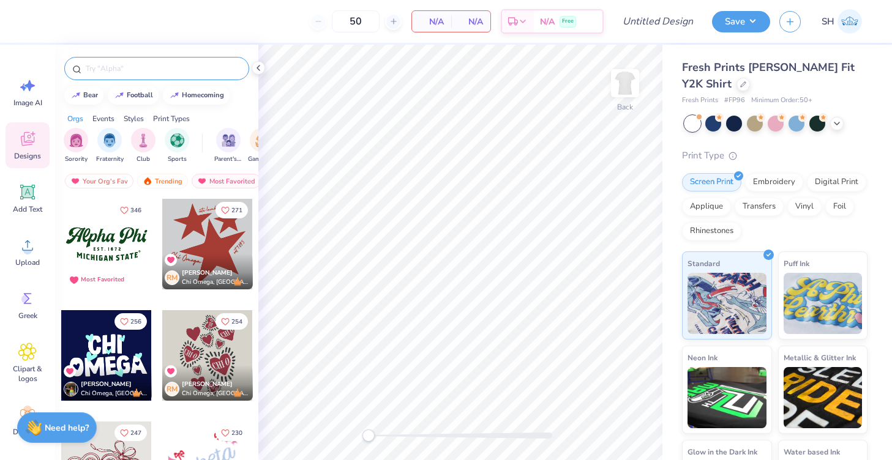
click at [159, 72] on input "text" at bounding box center [162, 68] width 157 height 12
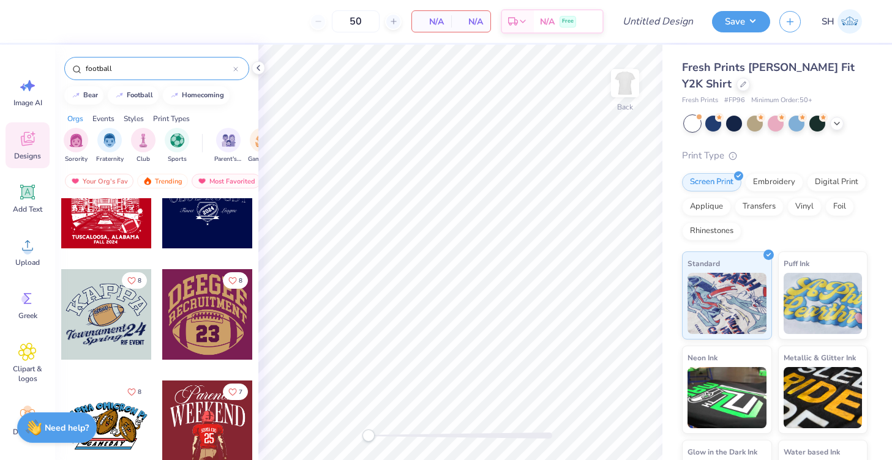
scroll to position [1604, 0]
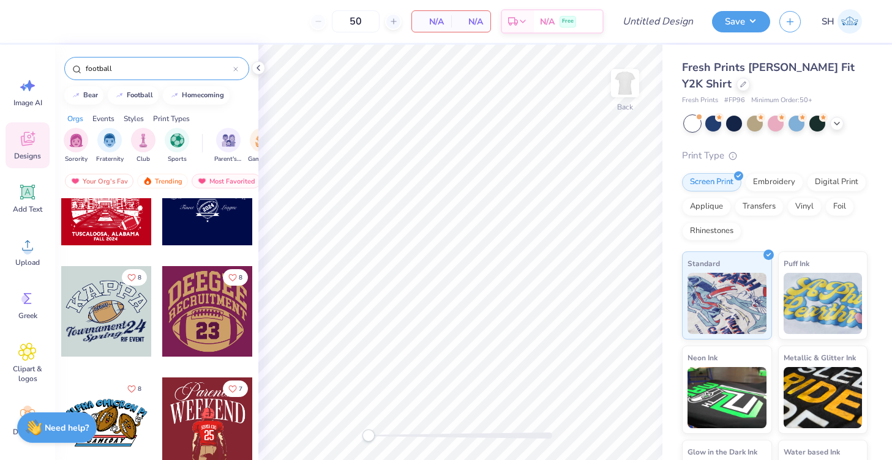
click at [203, 320] on div at bounding box center [207, 311] width 91 height 91
click at [88, 309] on div at bounding box center [106, 311] width 91 height 91
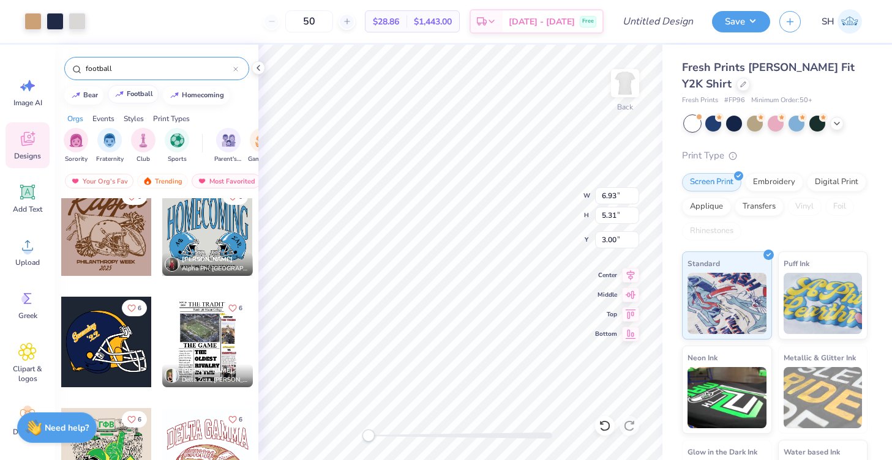
scroll to position [2249, 0]
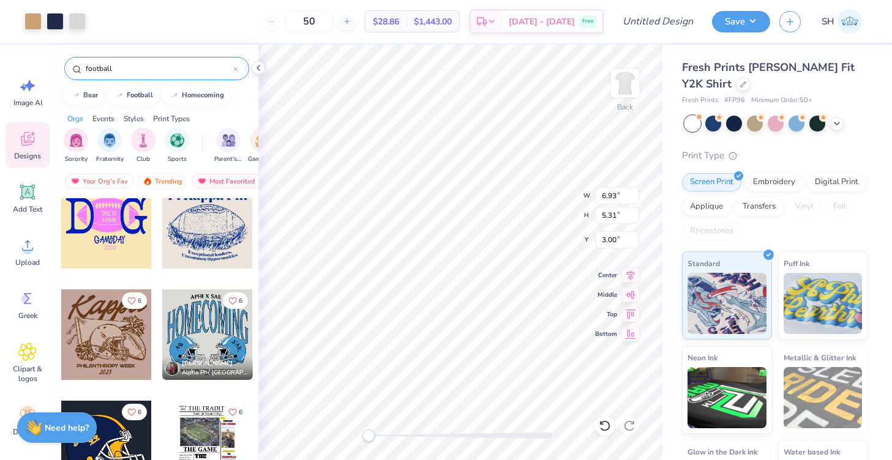
click at [140, 69] on input "football" at bounding box center [158, 68] width 149 height 12
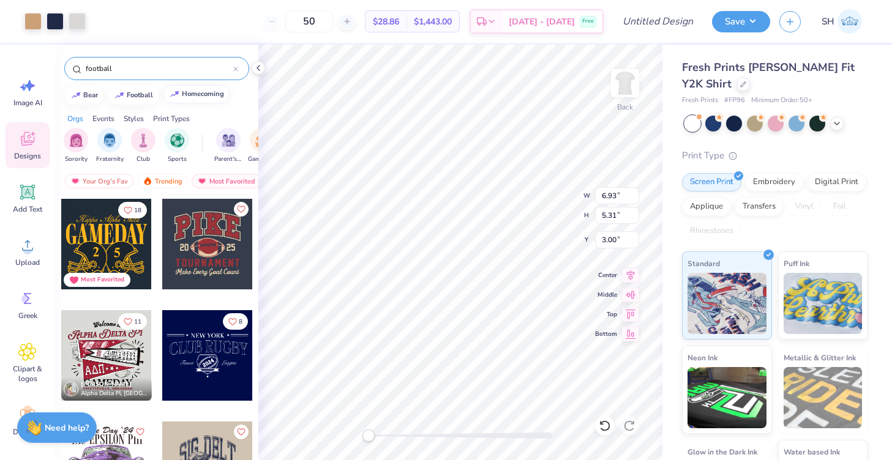
click at [199, 95] on div "homecoming" at bounding box center [203, 94] width 42 height 7
type input "homecoming"
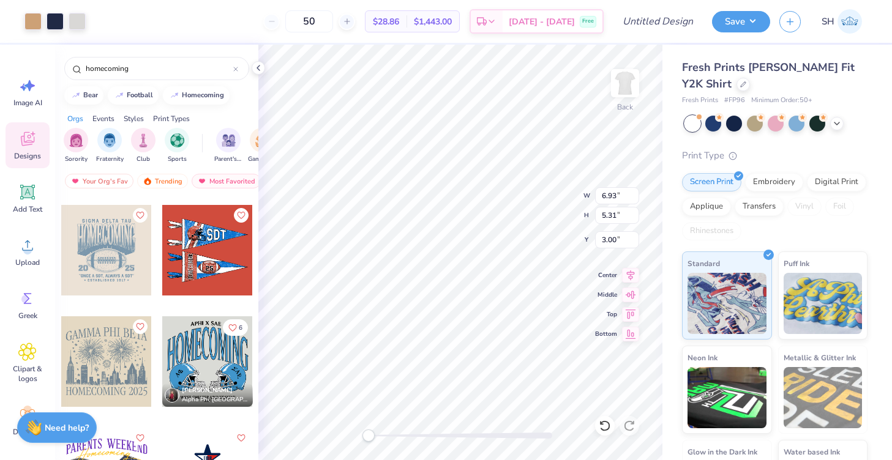
scroll to position [107, 0]
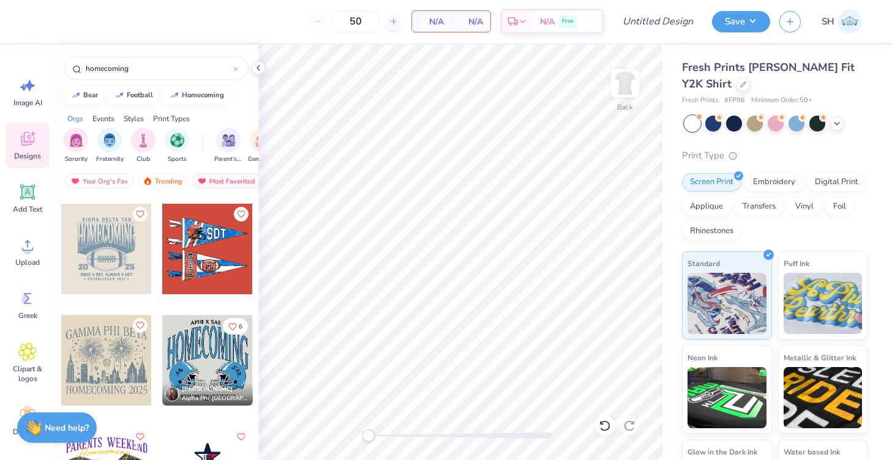
click at [116, 249] on div at bounding box center [106, 249] width 91 height 91
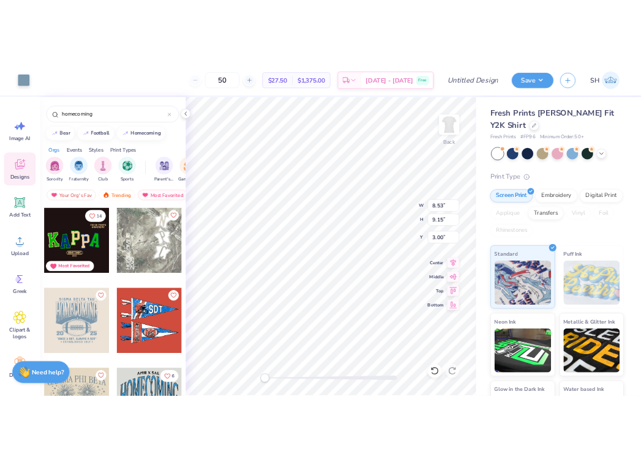
scroll to position [0, 0]
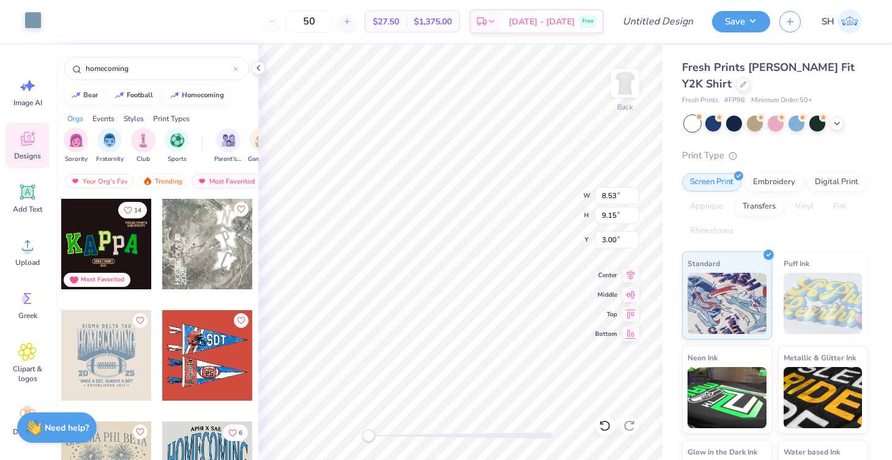
click at [35, 18] on div at bounding box center [32, 20] width 17 height 17
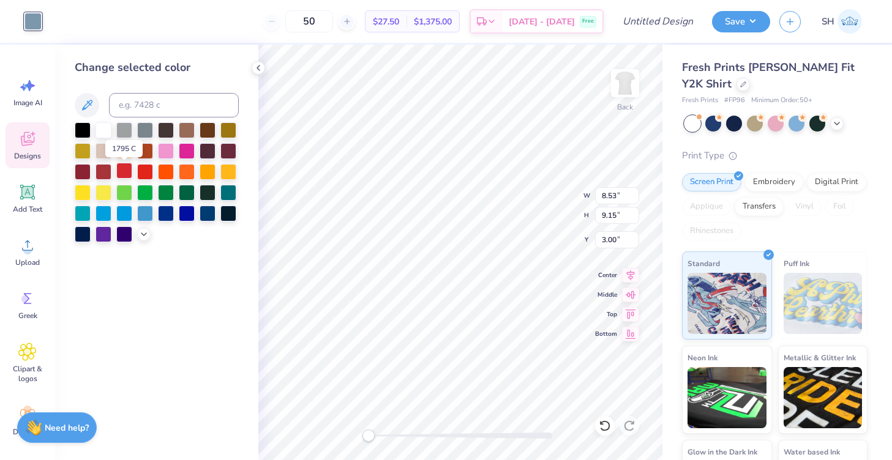
click at [125, 172] on div at bounding box center [124, 171] width 16 height 16
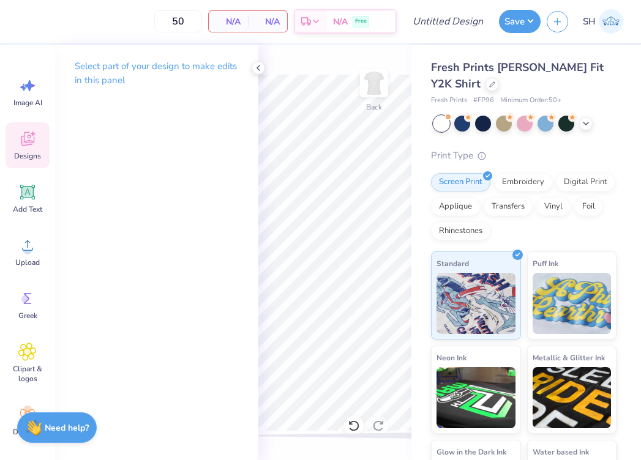
click at [34, 141] on icon at bounding box center [27, 139] width 18 height 18
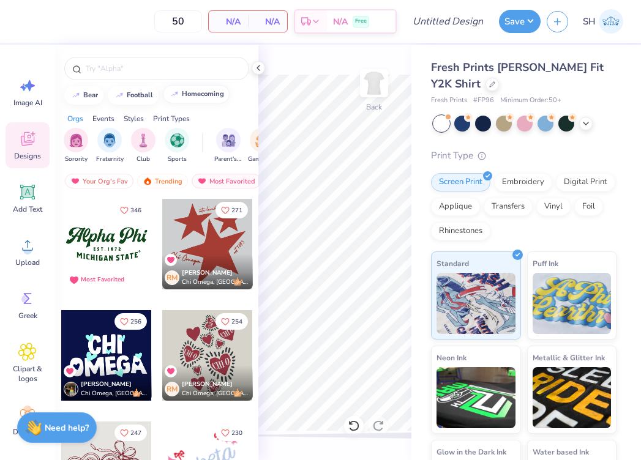
click at [198, 92] on div "homecoming" at bounding box center [203, 94] width 42 height 7
type input "homecoming"
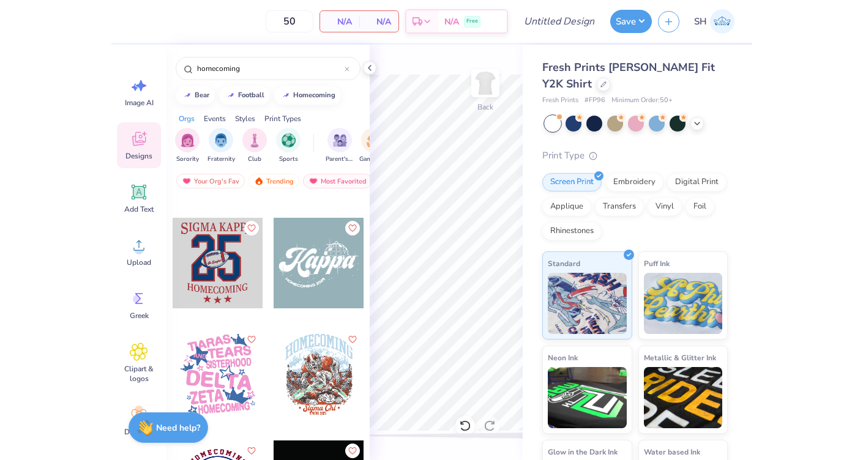
scroll to position [1433, 0]
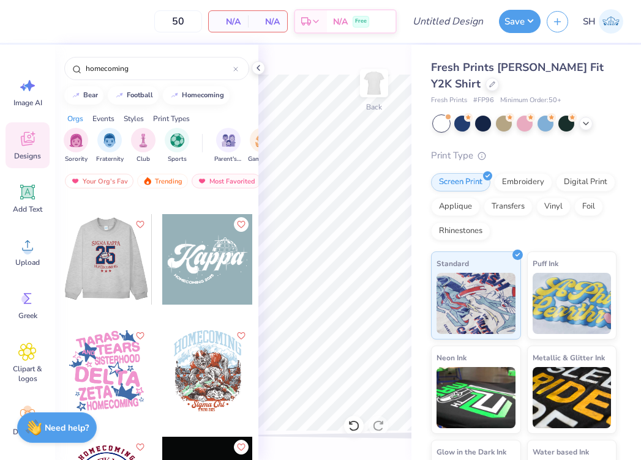
click at [118, 272] on div at bounding box center [106, 259] width 91 height 91
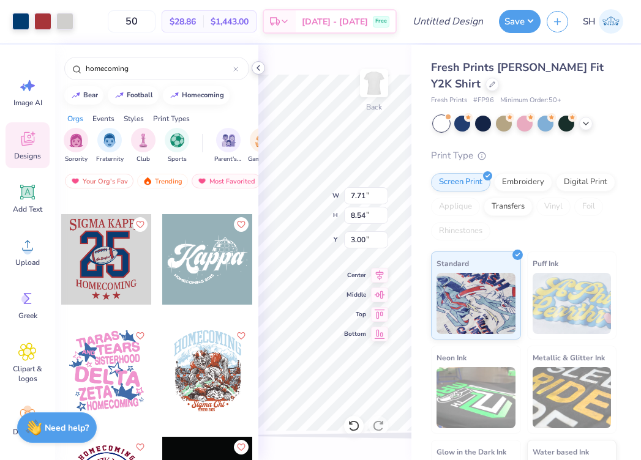
click at [257, 64] on icon at bounding box center [258, 68] width 10 height 10
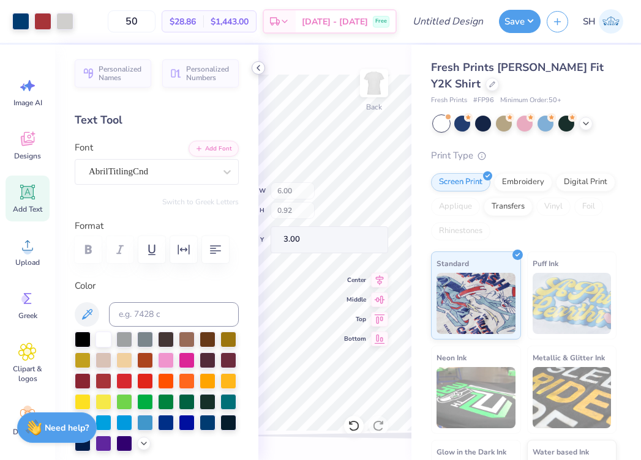
click at [258, 69] on icon at bounding box center [258, 68] width 10 height 10
click at [260, 62] on div "Back W 6.00 H 0.92 Y 3.00 Center Middle Top Bottom" at bounding box center [334, 253] width 153 height 416
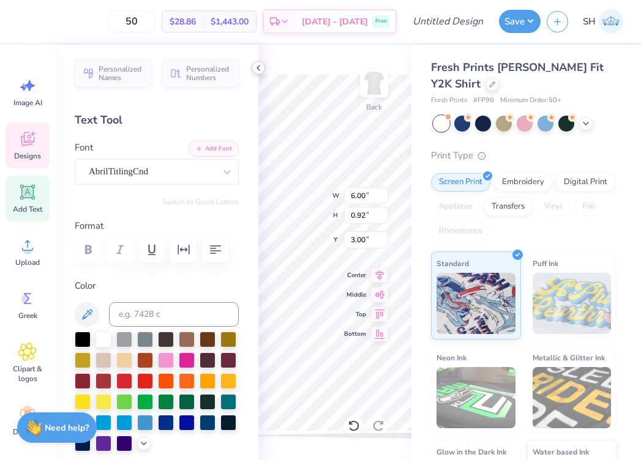
click at [255, 70] on icon at bounding box center [258, 68] width 10 height 10
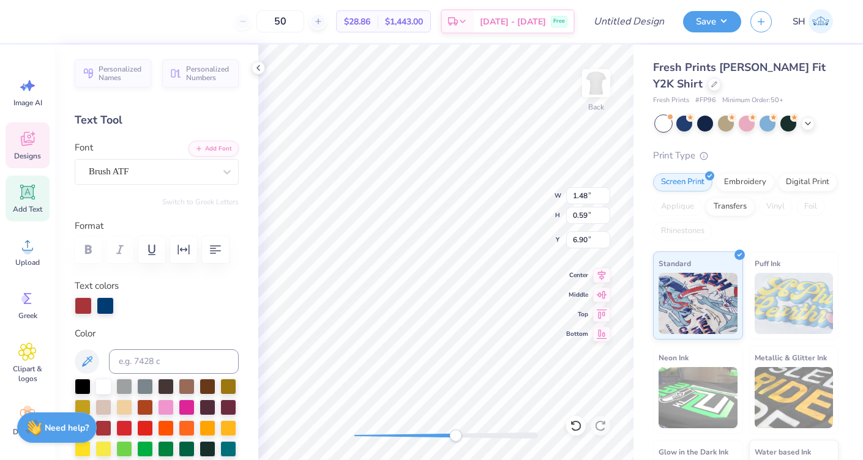
click at [448, 422] on div "Back W 1.48 1.48 " H 0.59 0.59 " Y 6.90 6.90 " Center Middle Top Bottom" at bounding box center [445, 253] width 375 height 416
type input "1.48"
type input "0.59"
type input "6.90"
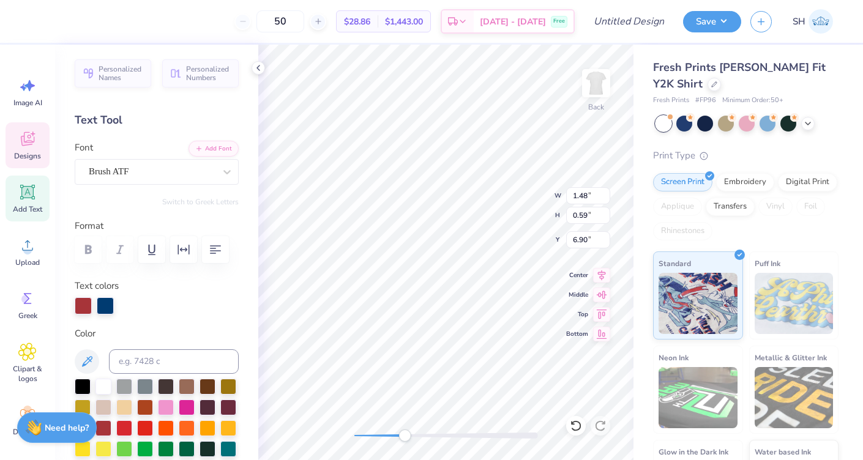
type textarea "Go Hoosiers"
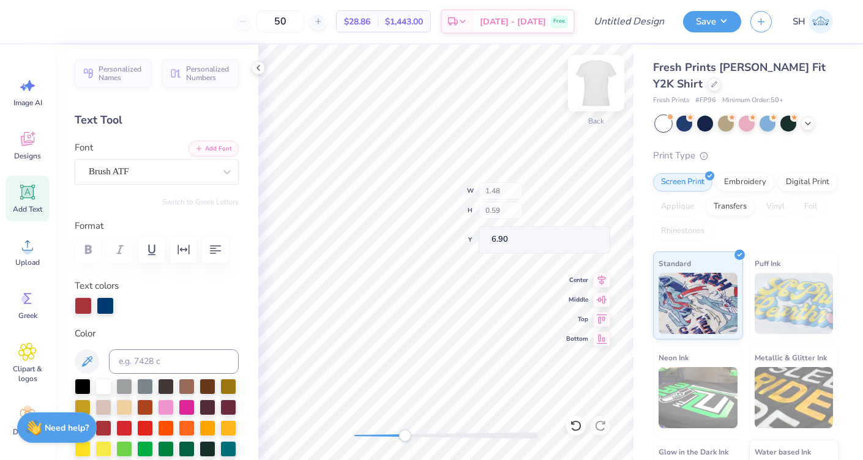
drag, startPoint x: 351, startPoint y: 433, endPoint x: 610, endPoint y: 110, distance: 413.8
click at [610, 110] on div "Back W 1.48 H 0.59 Y 6.90 Center Middle Top Bottom" at bounding box center [445, 253] width 375 height 416
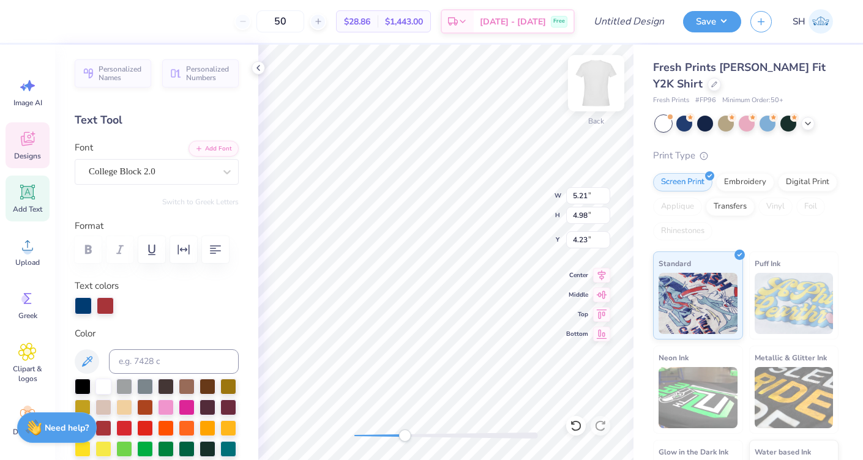
type input "1.71"
type input "0.64"
type input "6.90"
type input "1.43"
type input "0.53"
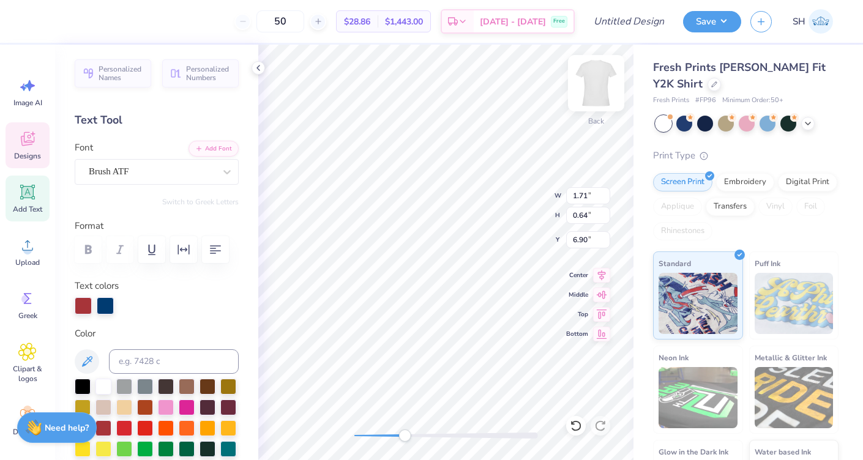
type input "7.01"
click at [261, 67] on icon at bounding box center [258, 68] width 10 height 10
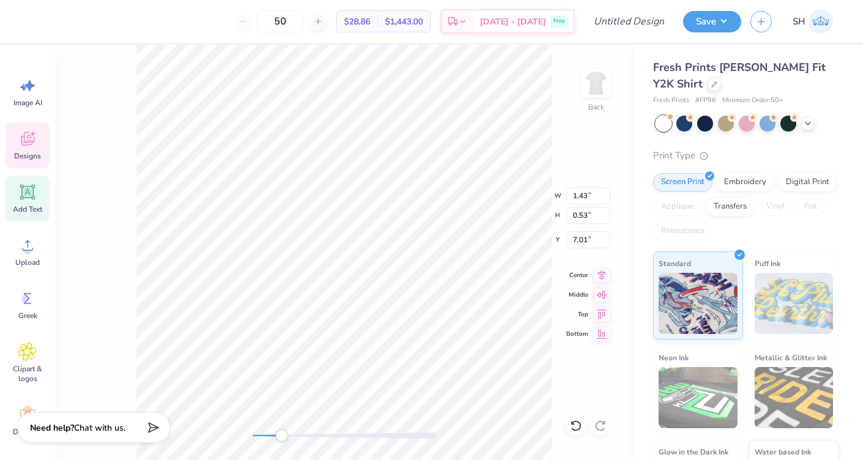
drag, startPoint x: 301, startPoint y: 437, endPoint x: 282, endPoint y: 435, distance: 19.7
click at [282, 435] on div "Accessibility label" at bounding box center [281, 436] width 12 height 12
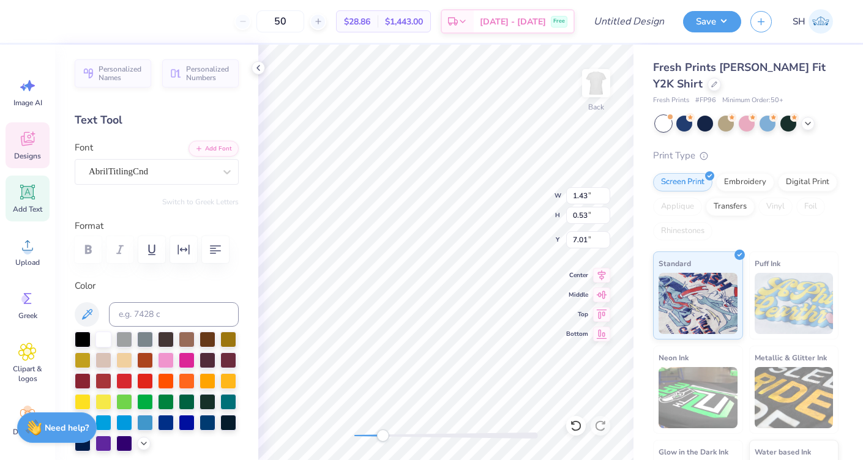
type input "6.00"
type input "0.92"
type input "3.00"
type input "0.69"
type input "1.22"
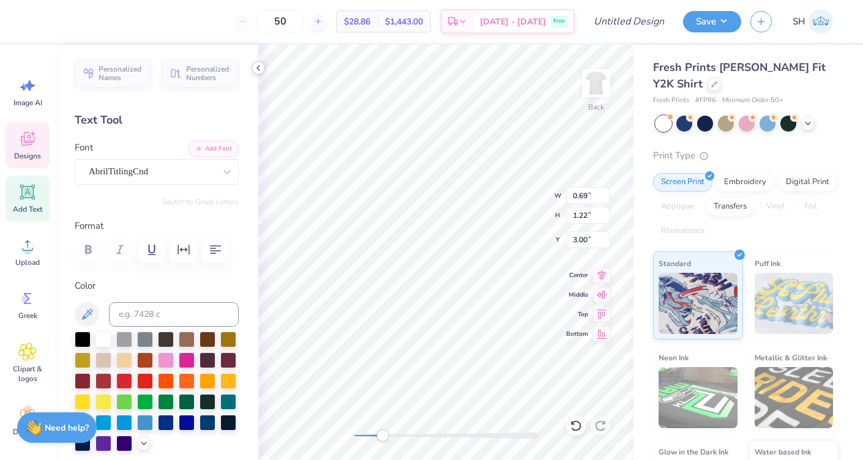
click at [257, 70] on icon at bounding box center [258, 68] width 10 height 10
type input "6.00"
type input "0.92"
type textarea "APHI x ZBT SENIORS"
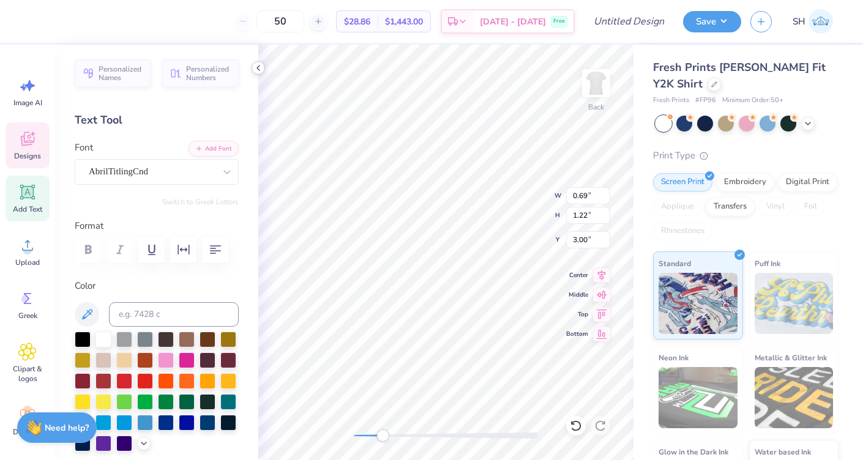
scroll to position [0, 5]
click at [256, 69] on icon at bounding box center [258, 68] width 10 height 10
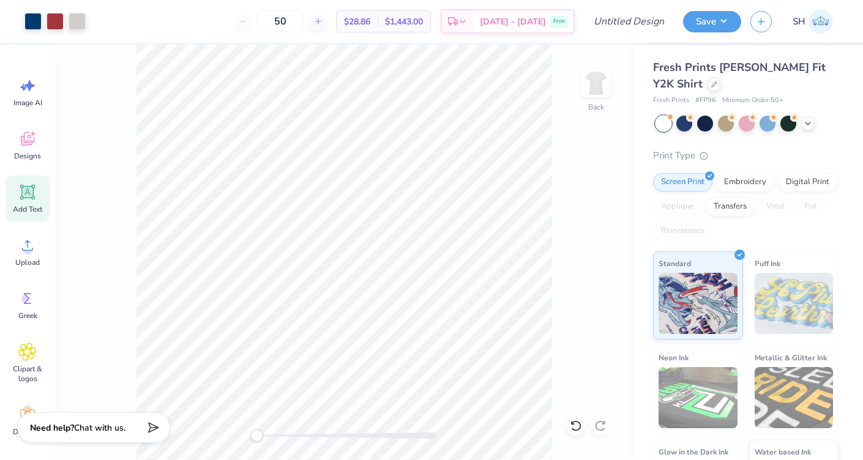
drag, startPoint x: 280, startPoint y: 432, endPoint x: 257, endPoint y: 431, distance: 23.3
click at [257, 431] on div "Accessibility label" at bounding box center [256, 436] width 12 height 12
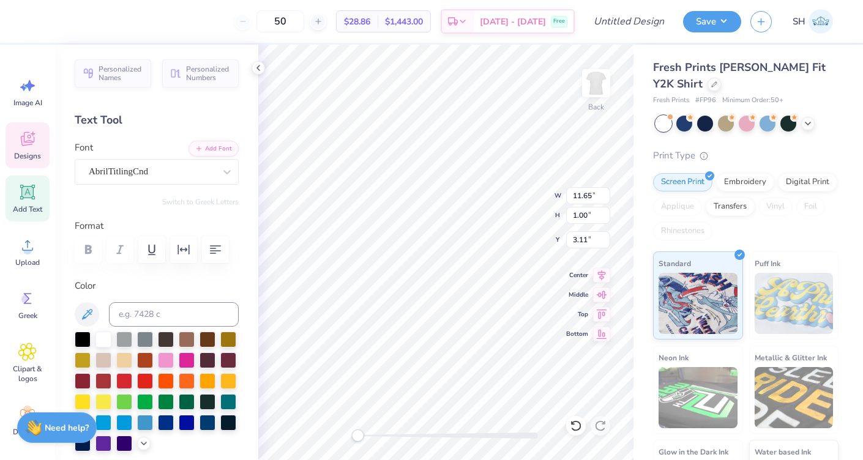
type textarea "APHI x ZBT SENIORS"
type textarea "APHI x ZBT"
type textarea "S"
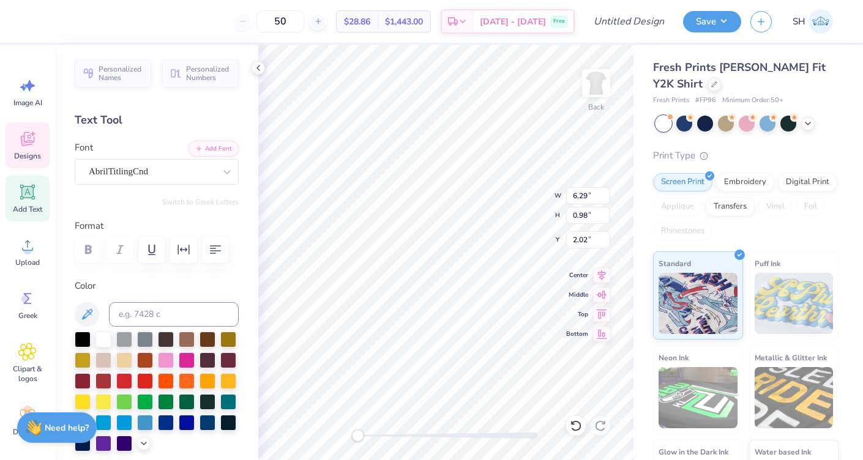
type textarea "SENIORS"
type input "3.64"
type input "0.73"
type input "3.26"
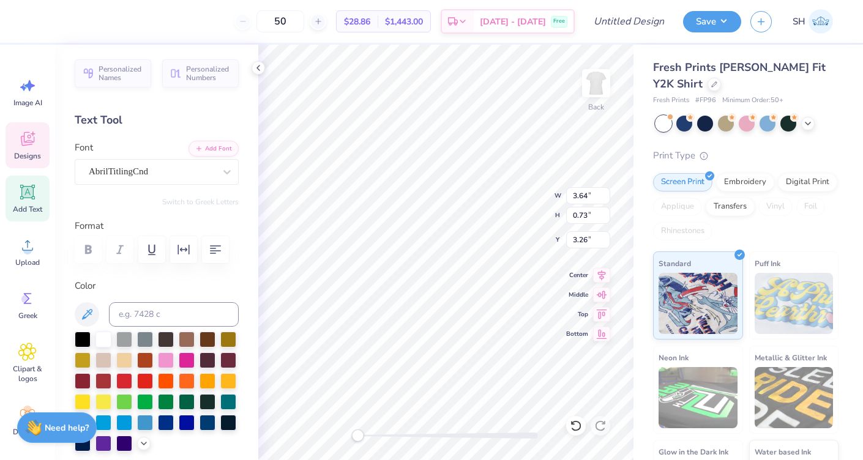
type input "6.29"
type input "0.98"
type input "2.02"
type textarea "A x ZBT"
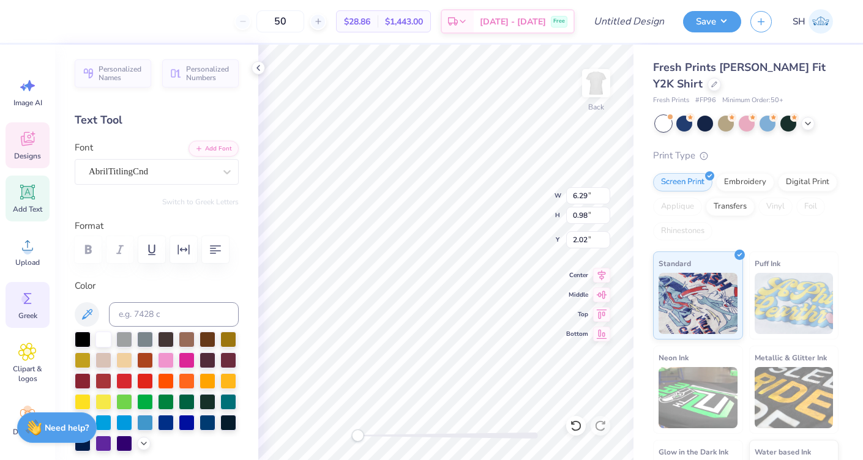
click at [20, 299] on icon at bounding box center [27, 299] width 18 height 18
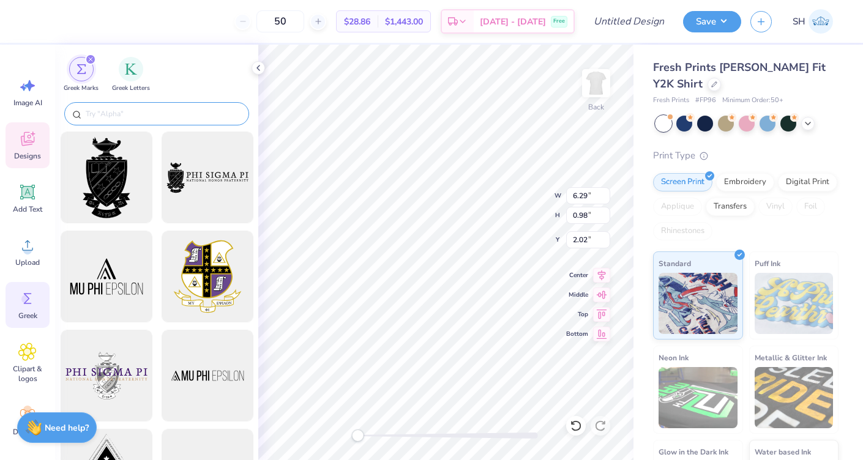
click at [138, 111] on input "text" at bounding box center [162, 114] width 157 height 12
click at [128, 74] on div "filter for Greek Letters" at bounding box center [131, 68] width 24 height 24
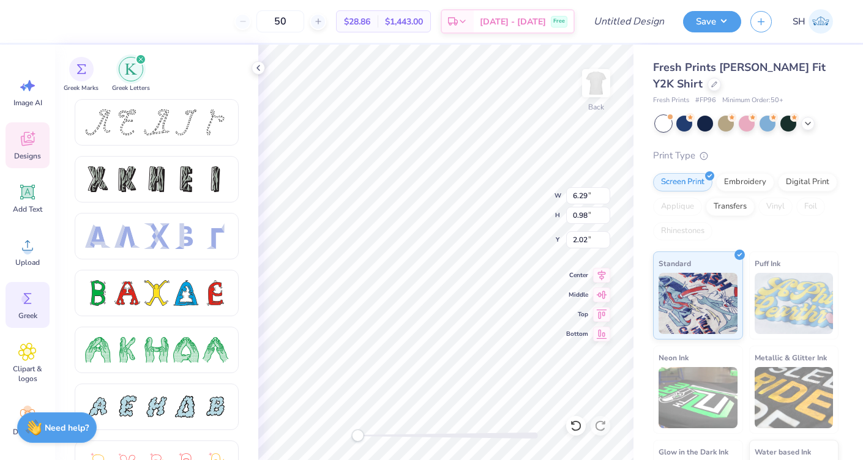
scroll to position [0, 0]
click at [78, 70] on img "filter for Greek Marks" at bounding box center [82, 68] width 10 height 10
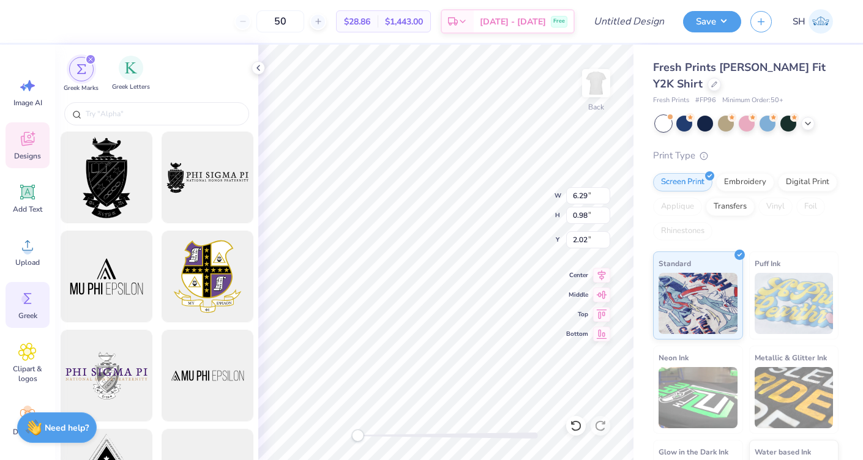
click at [140, 84] on span "Greek Letters" at bounding box center [131, 87] width 38 height 9
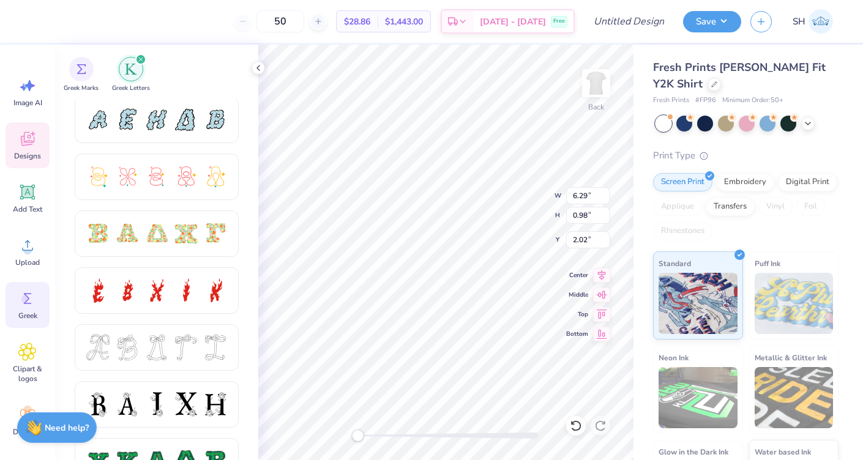
scroll to position [416, 0]
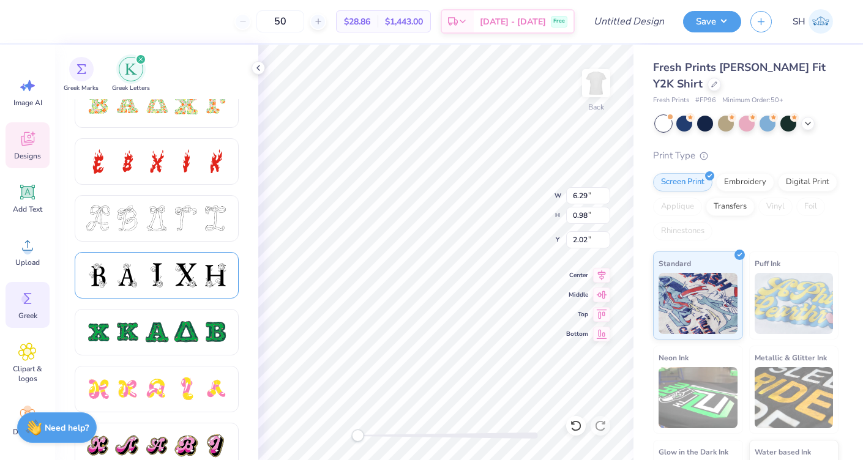
click at [144, 272] on div at bounding box center [157, 276] width 26 height 26
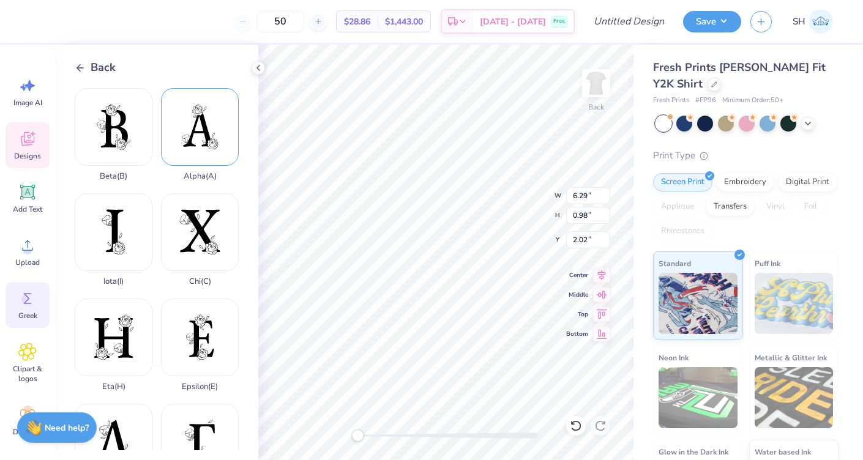
click at [201, 114] on div "Alpha ( A )" at bounding box center [200, 134] width 78 height 93
type input "11.70"
type input "14.55"
type input "2.73"
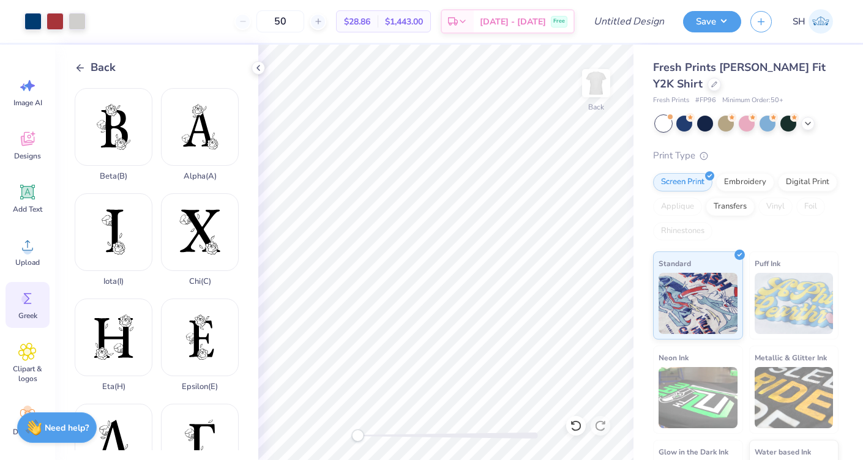
click at [29, 301] on circle at bounding box center [25, 299] width 9 height 9
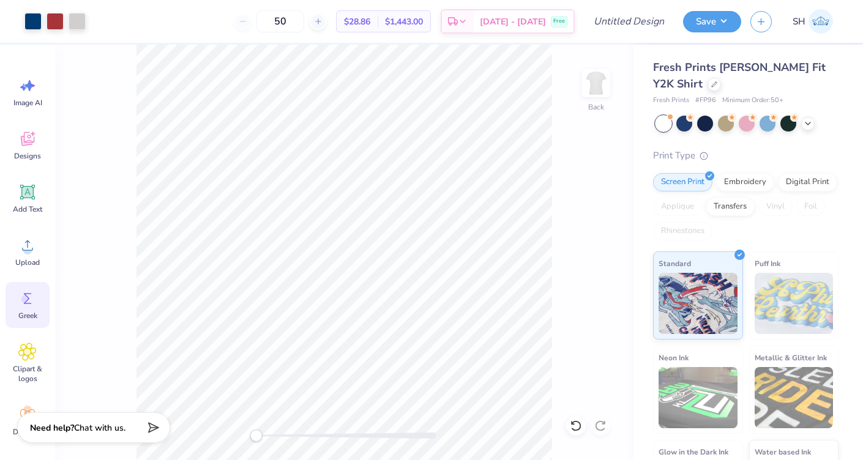
click at [28, 309] on div "Greek" at bounding box center [28, 305] width 44 height 46
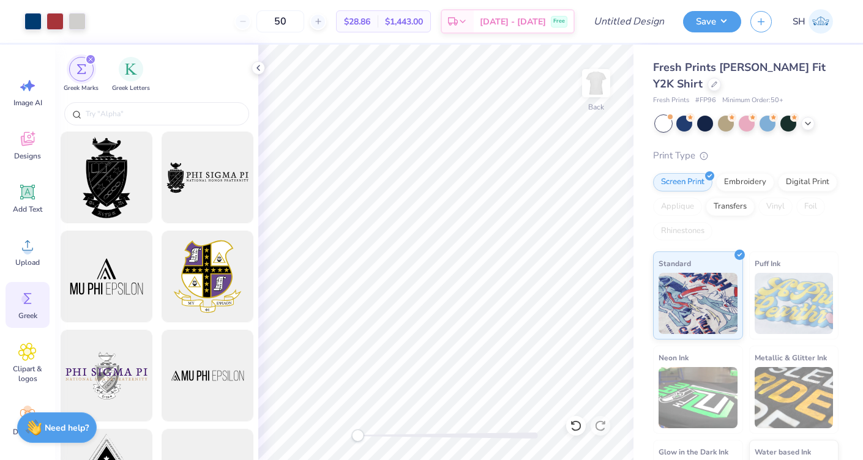
click at [92, 60] on icon "filter for Greek Marks" at bounding box center [90, 59] width 5 height 5
click at [127, 74] on div "filter for Greek Letters" at bounding box center [131, 68] width 24 height 24
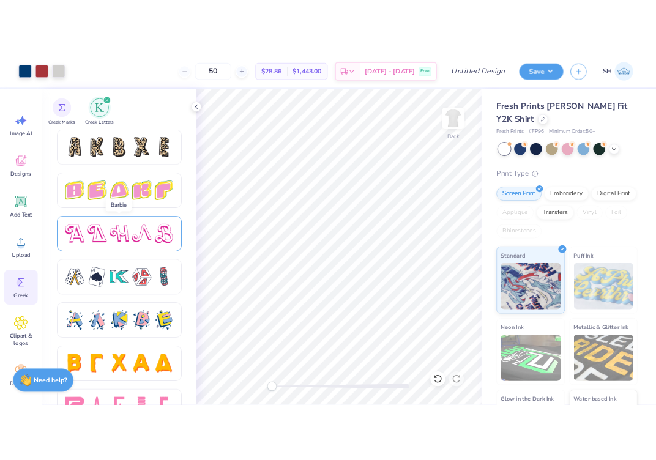
scroll to position [2050, 0]
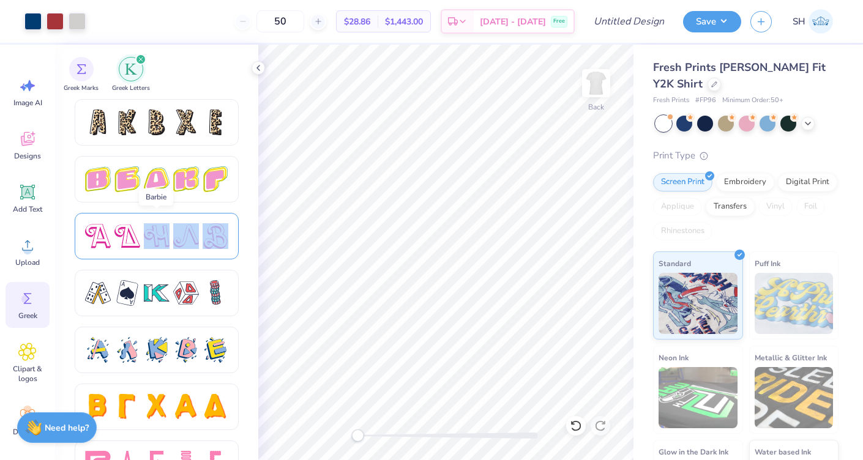
drag, startPoint x: 159, startPoint y: 232, endPoint x: 232, endPoint y: 234, distance: 73.5
click at [232, 234] on div at bounding box center [157, 236] width 164 height 47
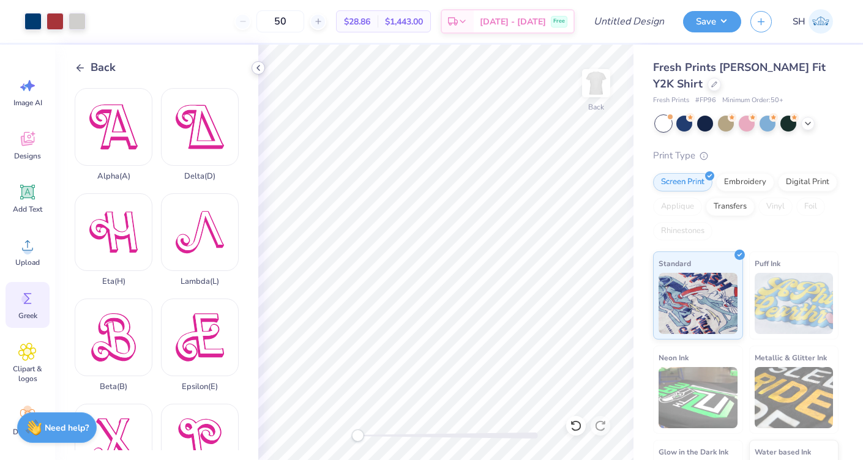
click at [261, 68] on icon at bounding box center [258, 68] width 10 height 10
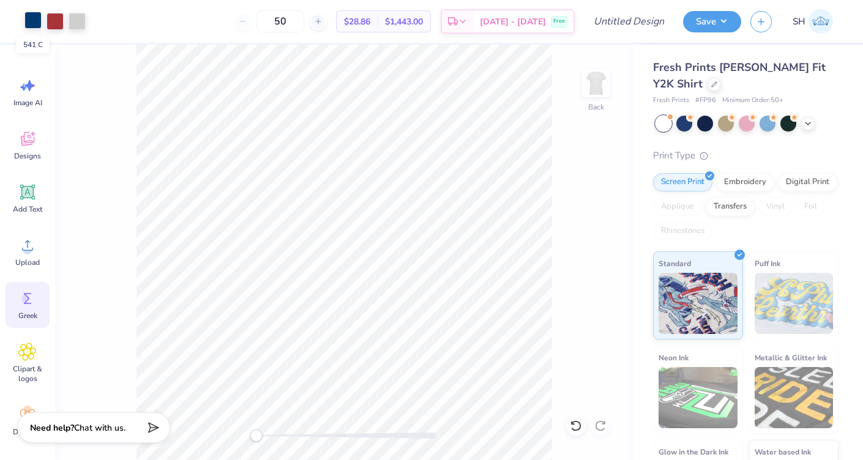
click at [36, 20] on div at bounding box center [32, 20] width 17 height 17
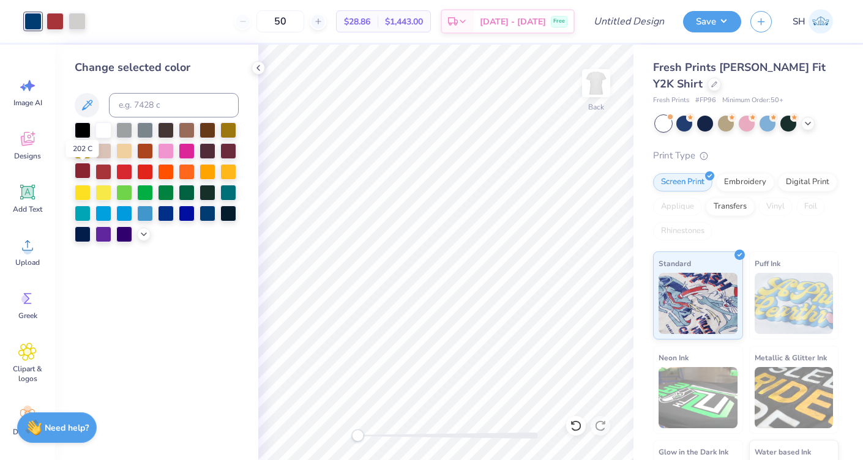
click at [84, 170] on div at bounding box center [83, 171] width 16 height 16
click at [57, 23] on div at bounding box center [55, 20] width 17 height 17
click at [126, 173] on div at bounding box center [124, 171] width 16 height 16
click at [106, 173] on div at bounding box center [104, 171] width 16 height 16
click at [35, 21] on div at bounding box center [32, 20] width 17 height 17
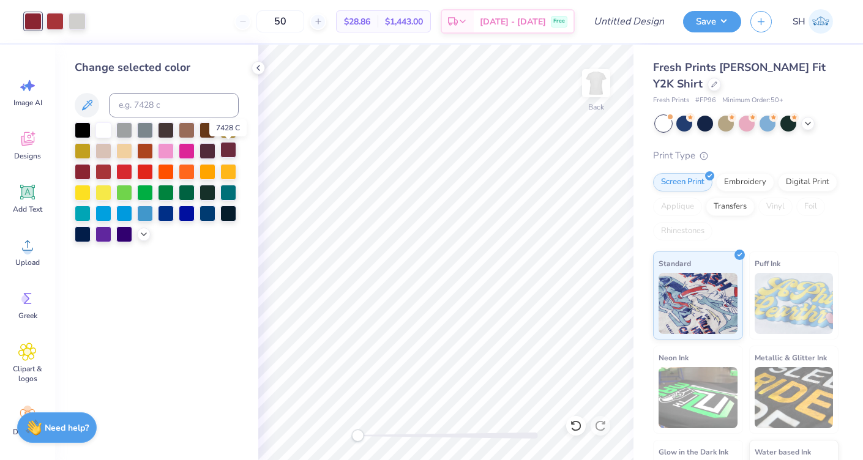
click at [233, 149] on div at bounding box center [228, 150] width 16 height 16
click at [259, 68] on icon at bounding box center [258, 68] width 10 height 10
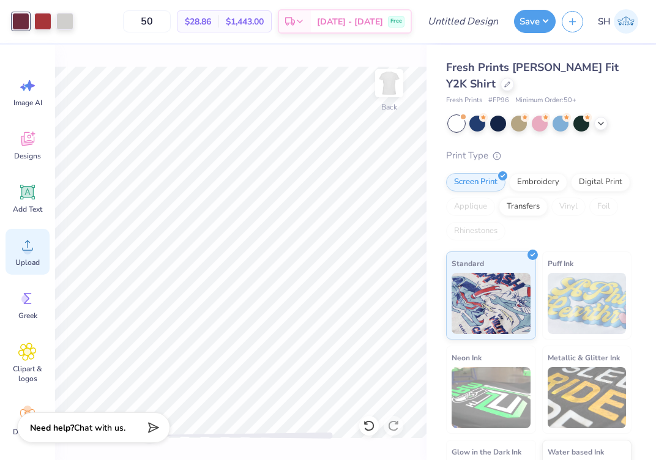
click at [32, 247] on icon at bounding box center [27, 245] width 18 height 18
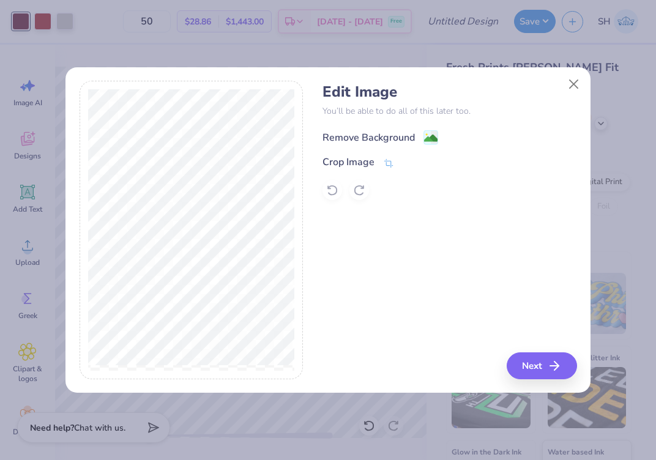
click at [402, 129] on div "Remove Background" at bounding box center [450, 136] width 254 height 15
click at [401, 139] on div "Remove Background" at bounding box center [369, 137] width 92 height 15
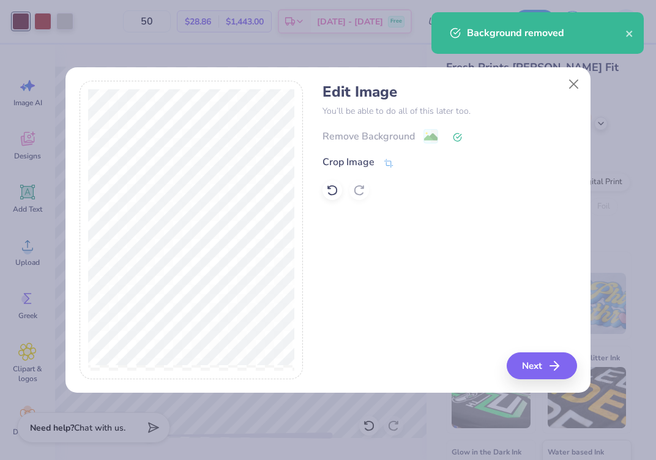
click at [559, 371] on icon "button" at bounding box center [554, 366] width 15 height 15
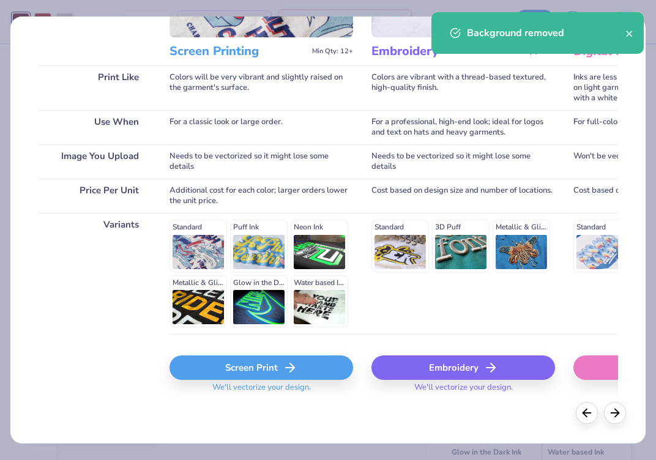
click at [265, 356] on div "Screen Print" at bounding box center [262, 368] width 184 height 24
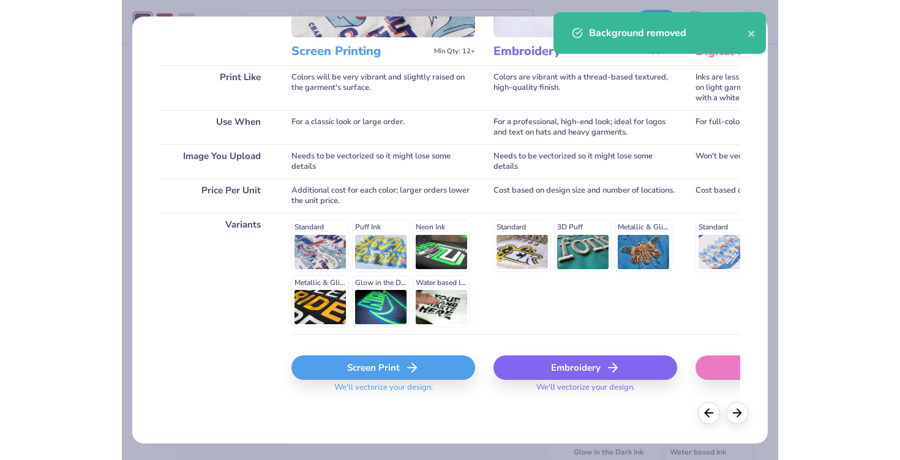
scroll to position [149, 0]
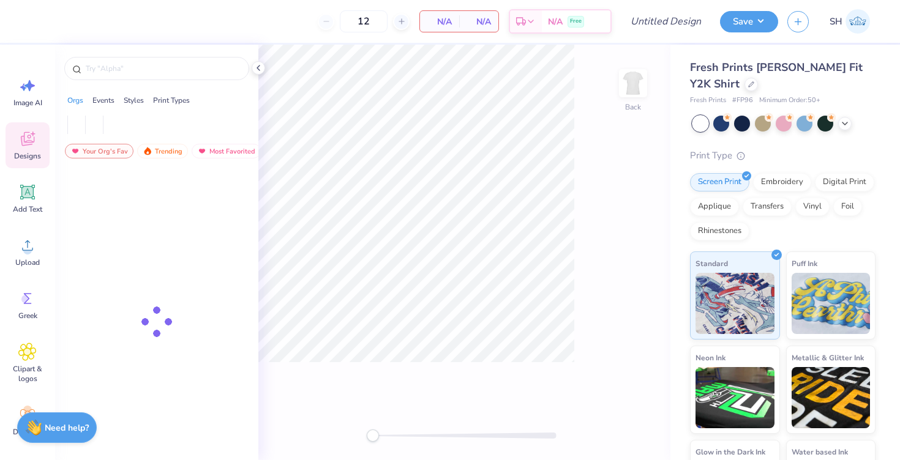
type input "50"
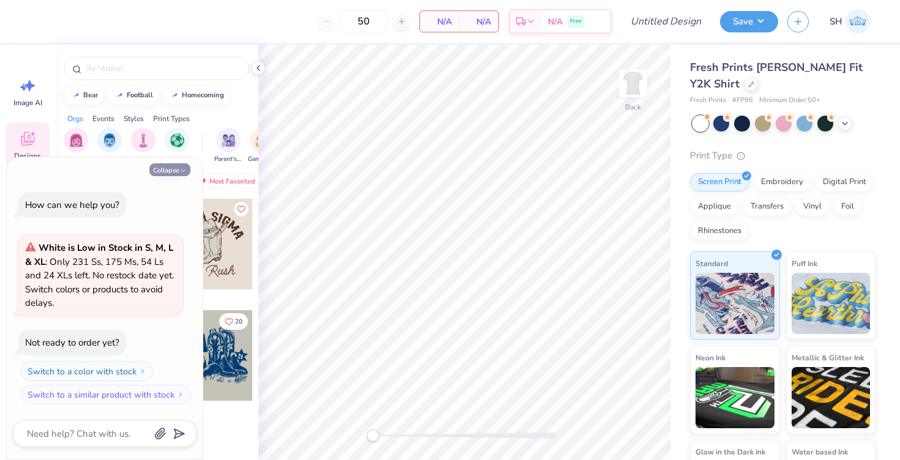
click at [182, 171] on icon "button" at bounding box center [182, 170] width 7 height 7
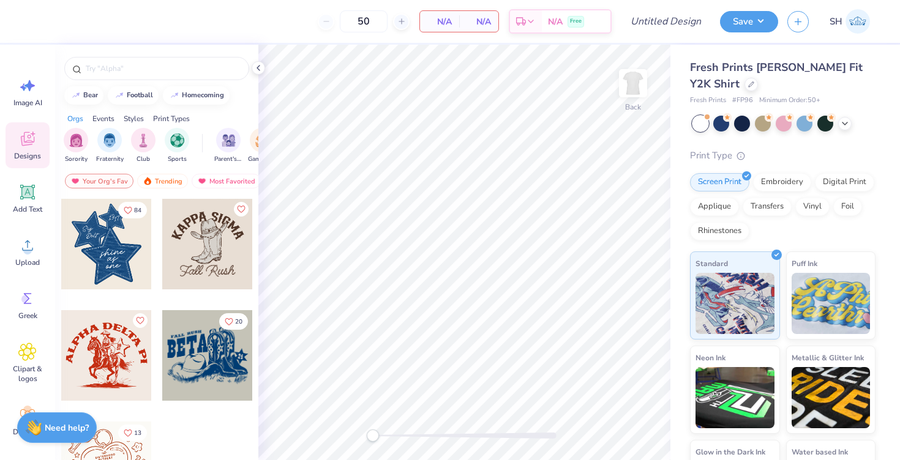
type textarea "x"
click at [148, 65] on input "text" at bounding box center [162, 68] width 157 height 12
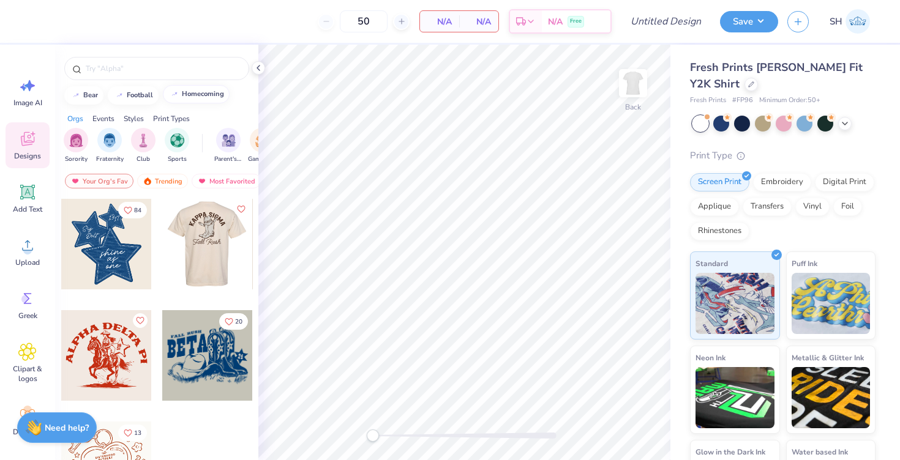
click at [197, 96] on div "homecoming" at bounding box center [203, 94] width 42 height 7
type input "homecoming"
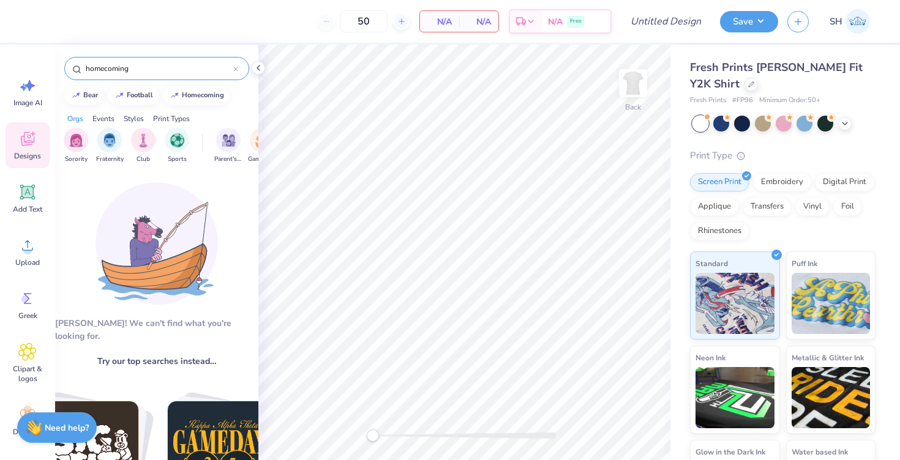
click at [233, 72] on input "homecoming" at bounding box center [158, 68] width 149 height 12
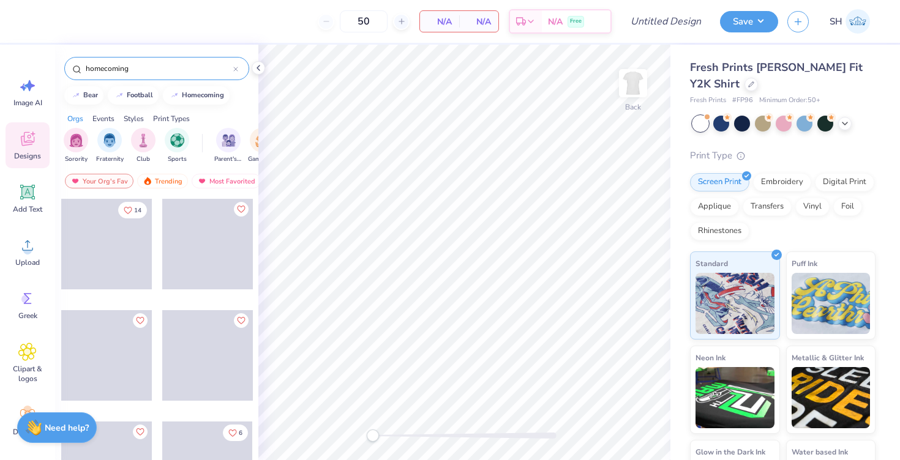
click at [239, 68] on div "homecoming" at bounding box center [156, 68] width 185 height 23
click at [233, 69] on icon at bounding box center [235, 69] width 5 height 5
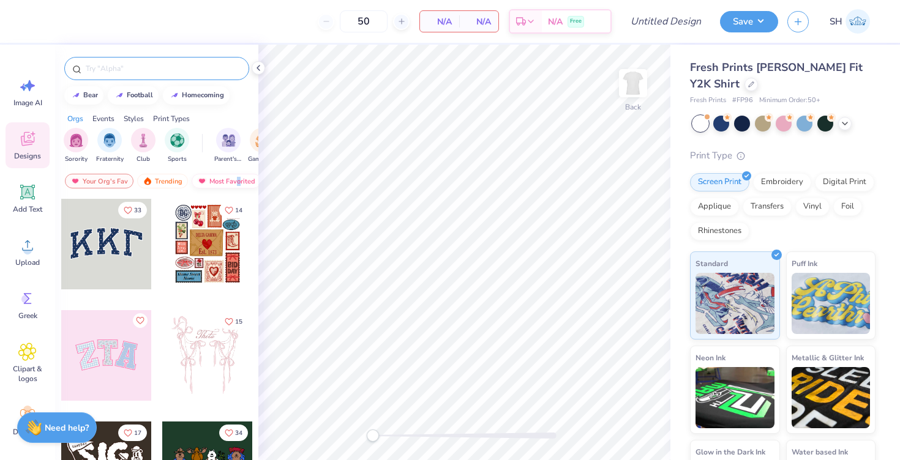
click at [238, 181] on div "Most Favorited" at bounding box center [226, 181] width 69 height 15
click at [195, 94] on div "homecoming" at bounding box center [203, 94] width 42 height 7
type input "homecoming"
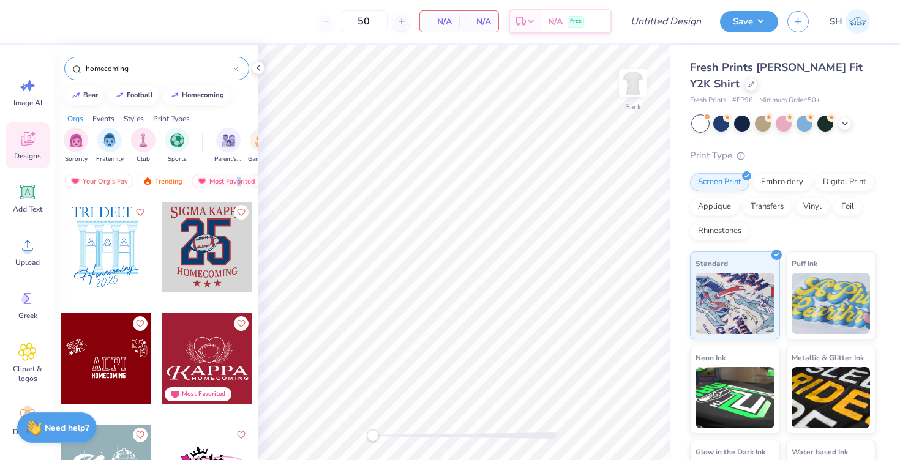
scroll to position [2757, 0]
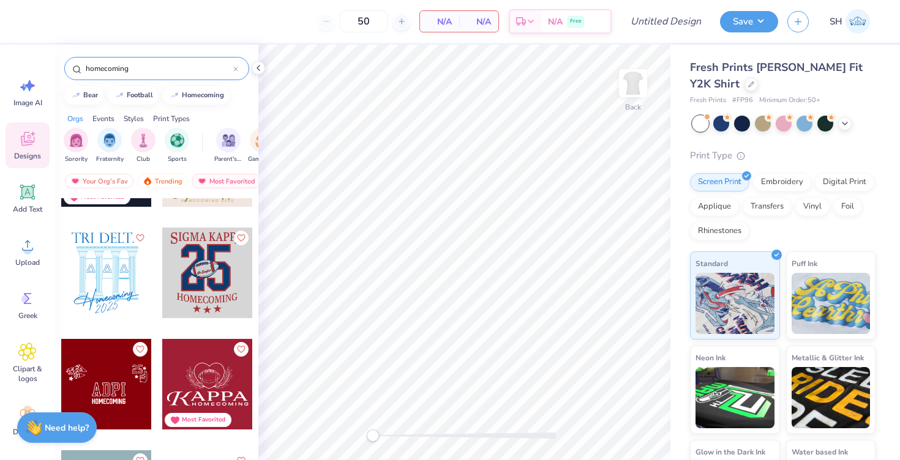
click at [200, 285] on div at bounding box center [207, 273] width 91 height 91
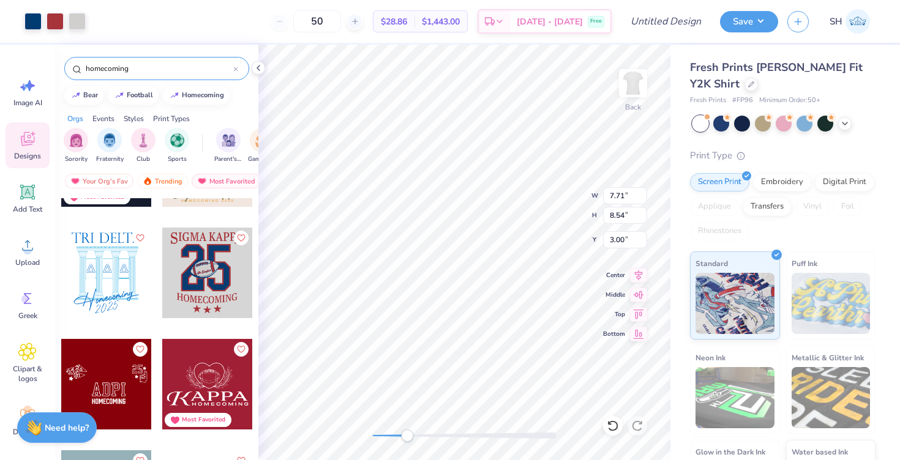
drag, startPoint x: 373, startPoint y: 430, endPoint x: 411, endPoint y: 431, distance: 37.3
click at [411, 431] on div "Accessibility label" at bounding box center [407, 436] width 12 height 12
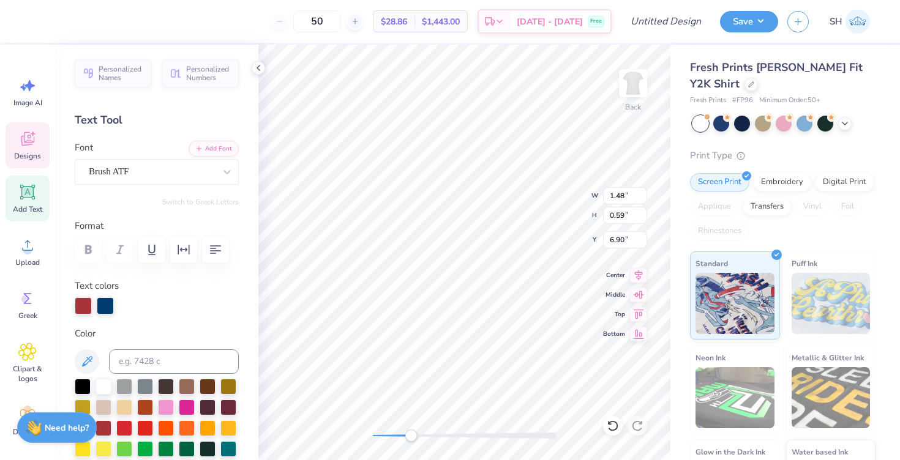
scroll to position [0, 2]
type textarea "Go Hoosiers"
type input "1.56"
type input "0.58"
type input "6.97"
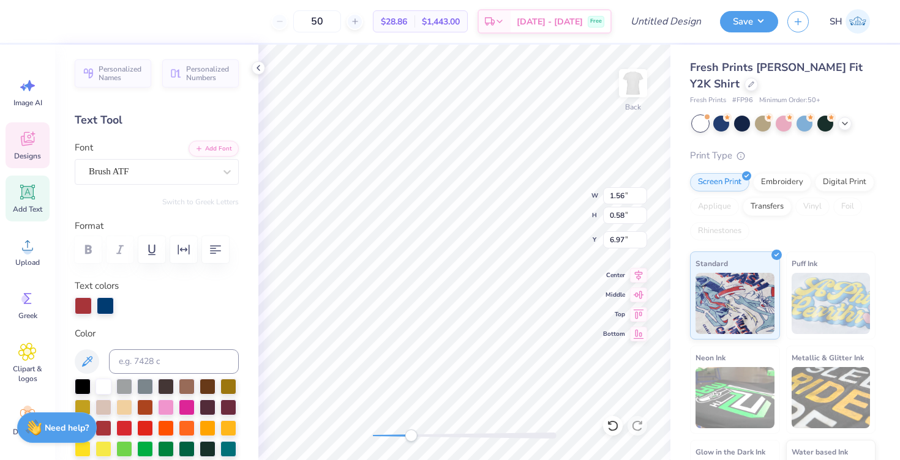
type input "1.47"
type input "0.55"
type input "7.01"
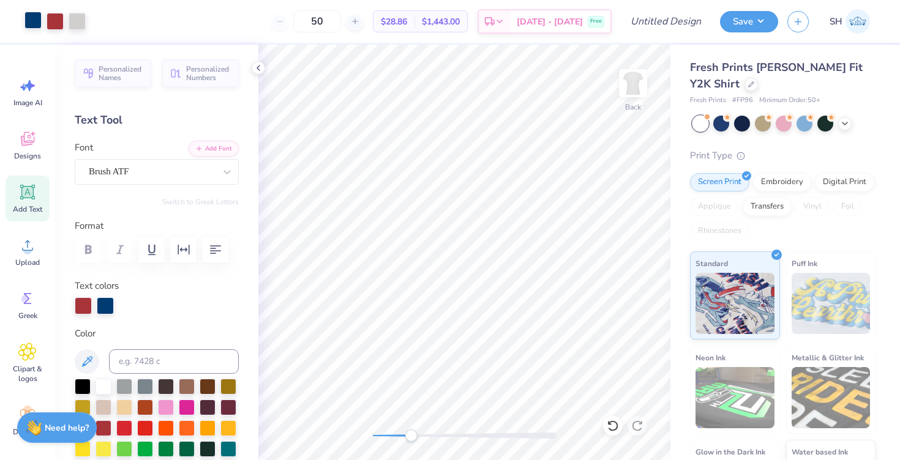
click at [36, 20] on div at bounding box center [32, 20] width 17 height 17
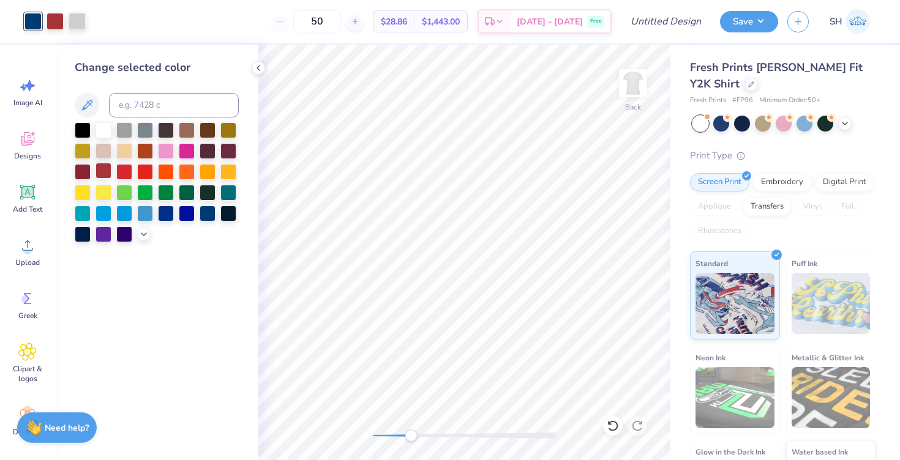
click at [108, 173] on div at bounding box center [104, 171] width 16 height 16
click at [231, 152] on div at bounding box center [228, 150] width 16 height 16
click at [81, 19] on div at bounding box center [77, 21] width 17 height 17
click at [35, 26] on div at bounding box center [32, 20] width 17 height 17
click at [106, 173] on div at bounding box center [104, 171] width 16 height 16
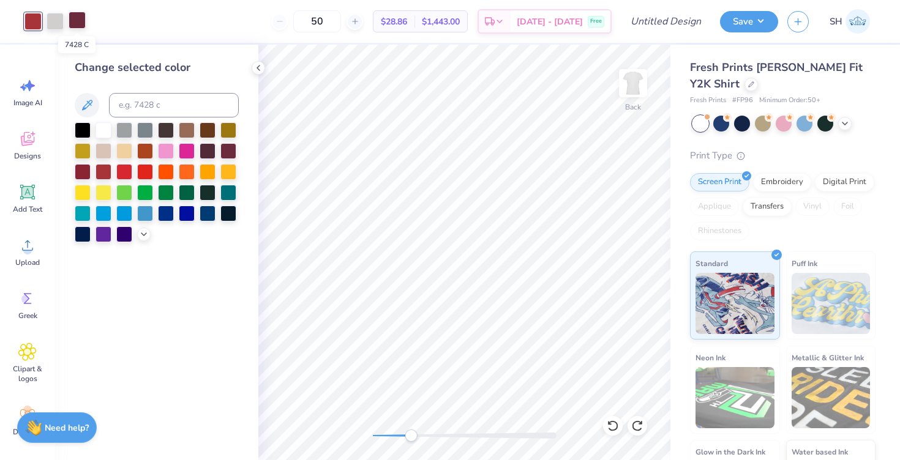
click at [75, 24] on div at bounding box center [77, 20] width 17 height 17
click at [227, 155] on div at bounding box center [228, 150] width 16 height 16
click at [40, 22] on div at bounding box center [32, 20] width 17 height 17
click at [208, 150] on div at bounding box center [208, 150] width 16 height 16
click at [80, 29] on div at bounding box center [77, 20] width 17 height 17
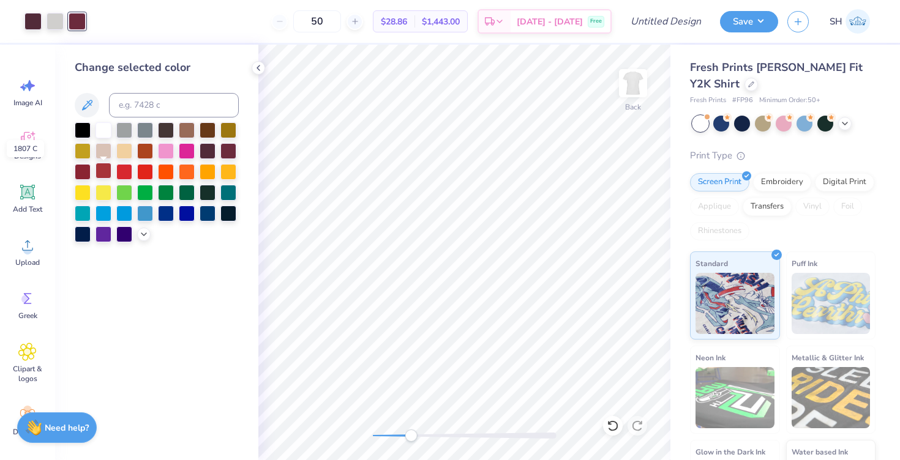
click at [108, 174] on div at bounding box center [104, 171] width 16 height 16
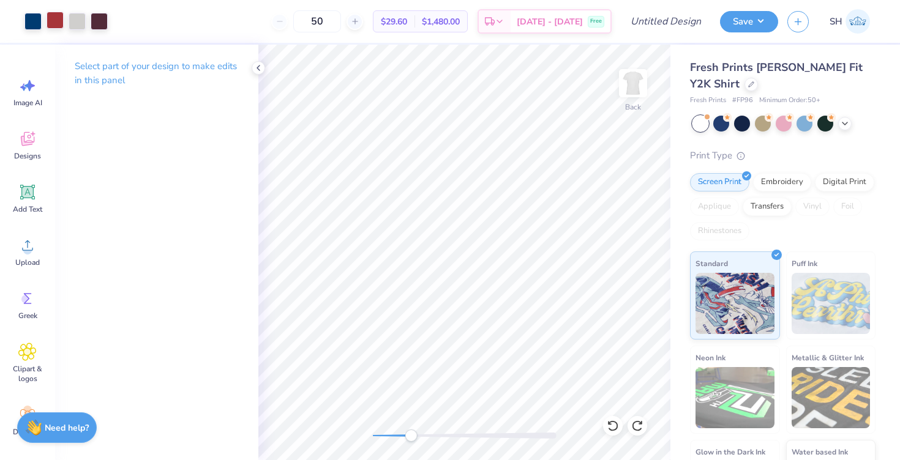
click at [56, 23] on div at bounding box center [55, 20] width 17 height 17
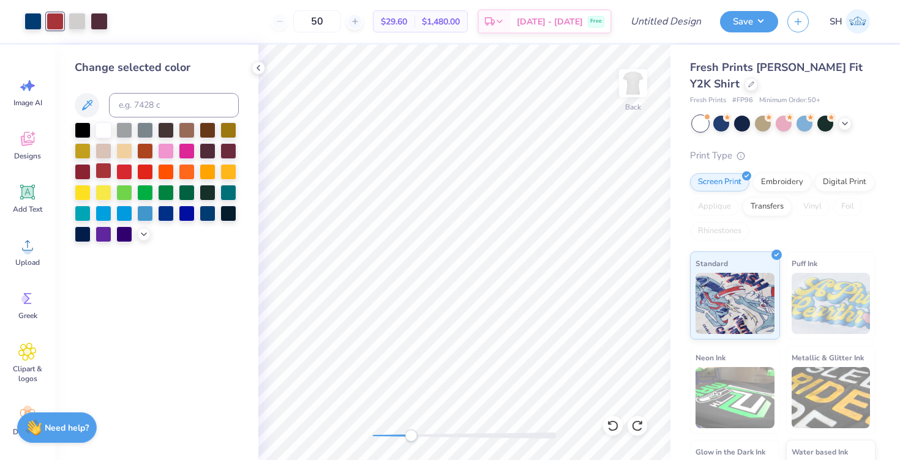
click at [107, 172] on div at bounding box center [104, 171] width 16 height 16
click at [37, 19] on div at bounding box center [32, 20] width 17 height 17
click at [227, 154] on div at bounding box center [228, 150] width 16 height 16
click at [260, 65] on icon at bounding box center [258, 68] width 10 height 10
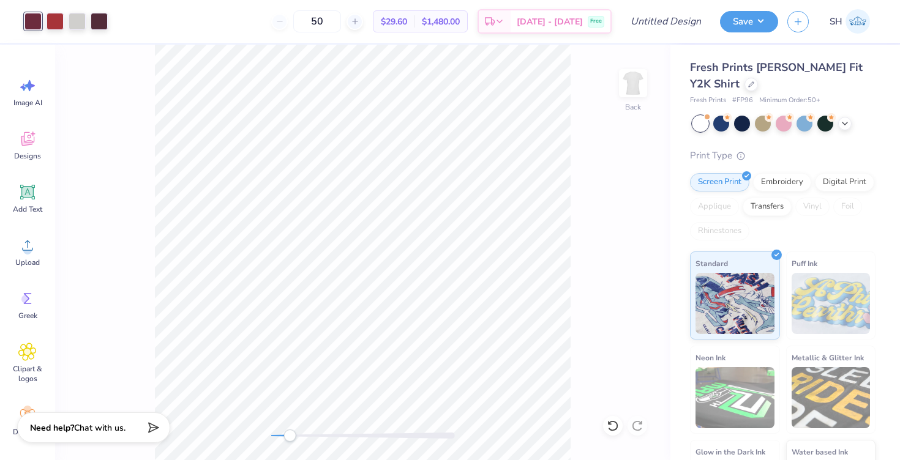
drag, startPoint x: 310, startPoint y: 438, endPoint x: 290, endPoint y: 436, distance: 20.9
click at [290, 436] on div "Accessibility label" at bounding box center [289, 436] width 12 height 12
click at [23, 253] on icon at bounding box center [27, 245] width 18 height 18
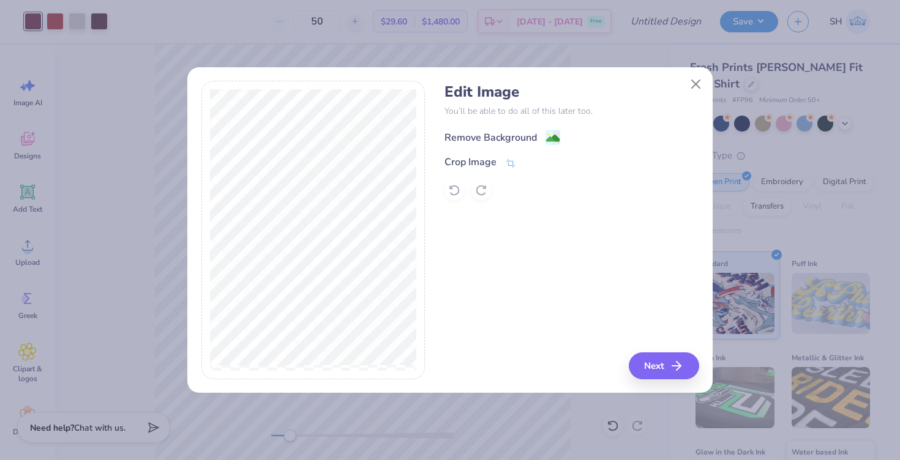
click at [485, 141] on div "Remove Background" at bounding box center [490, 137] width 92 height 15
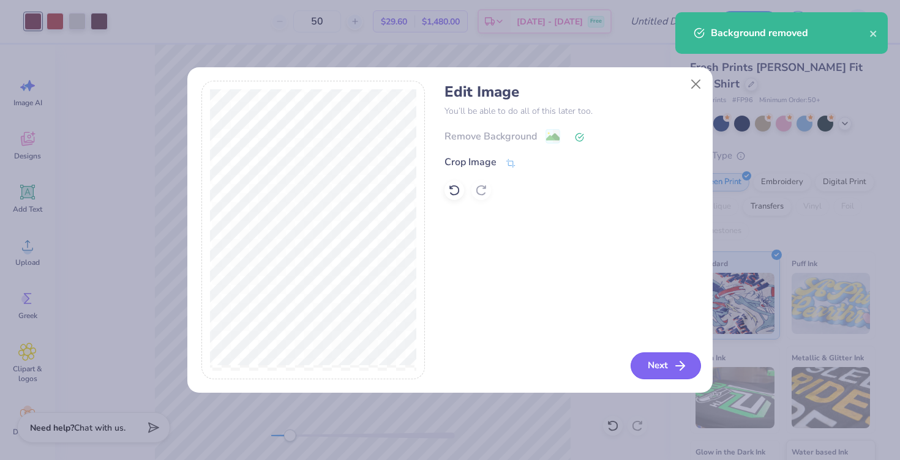
click at [663, 357] on button "Next" at bounding box center [666, 366] width 70 height 27
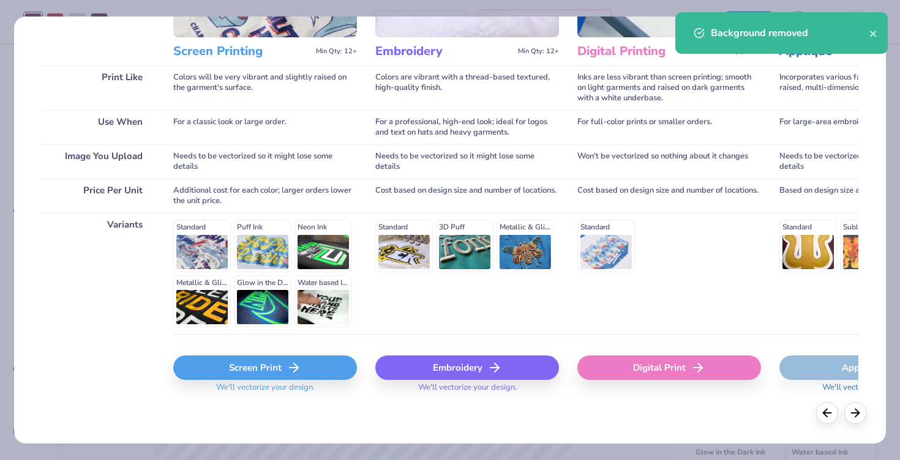
click at [271, 367] on div "Screen Print" at bounding box center [265, 368] width 184 height 24
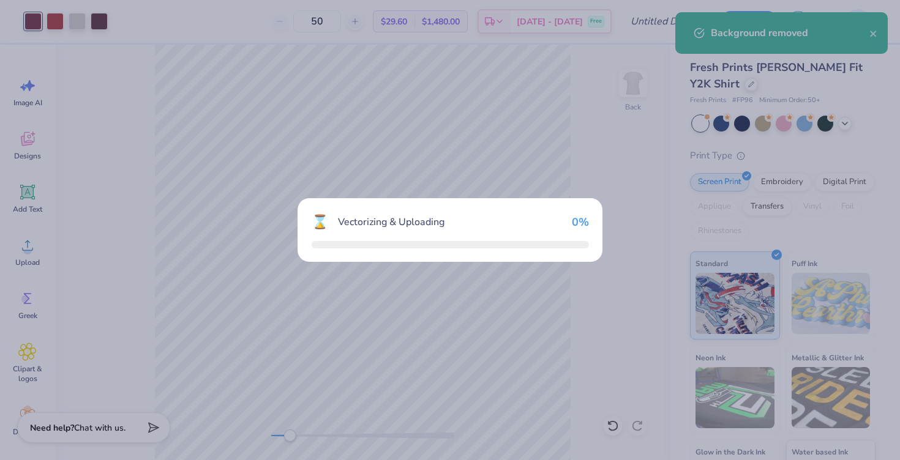
scroll to position [149, 0]
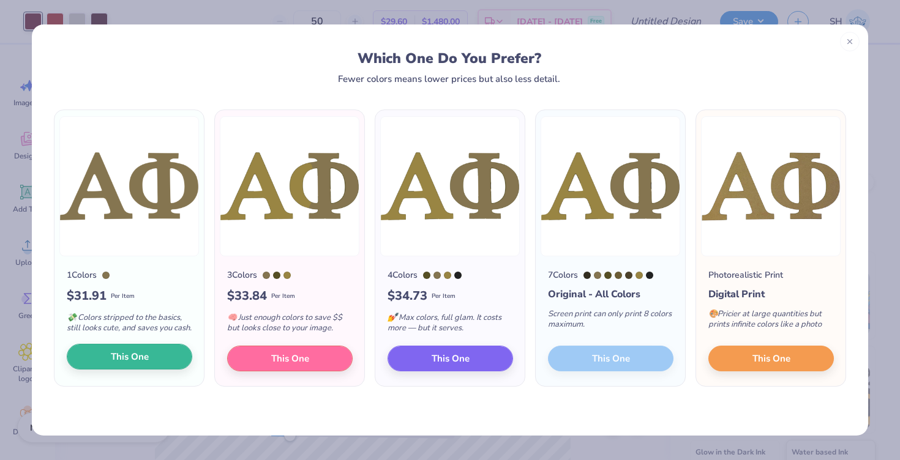
click at [120, 364] on span "This One" at bounding box center [130, 357] width 38 height 14
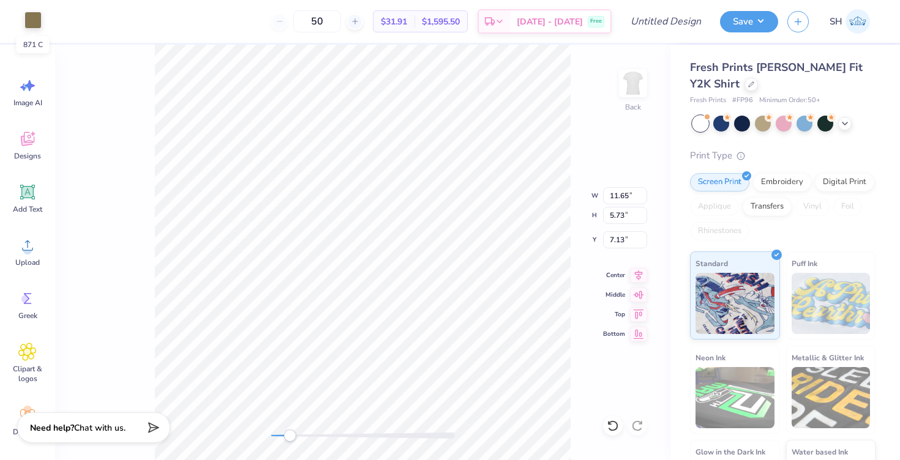
click at [27, 25] on div at bounding box center [32, 20] width 17 height 17
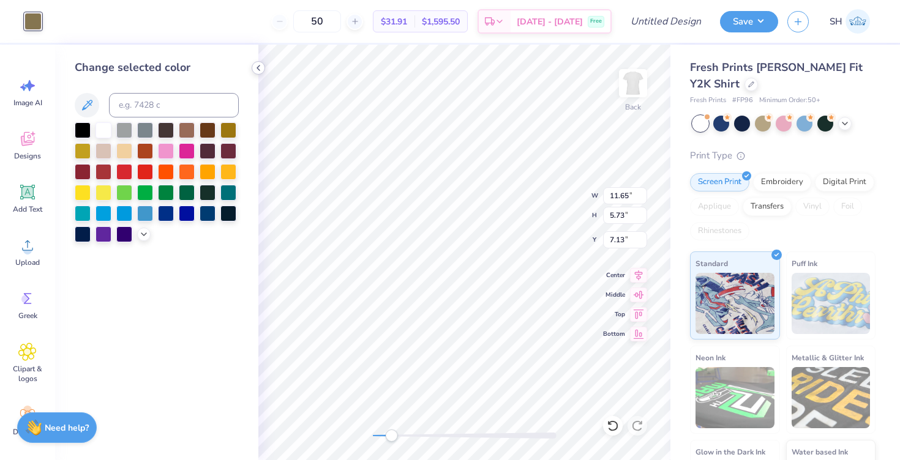
click at [259, 69] on icon at bounding box center [258, 68] width 10 height 10
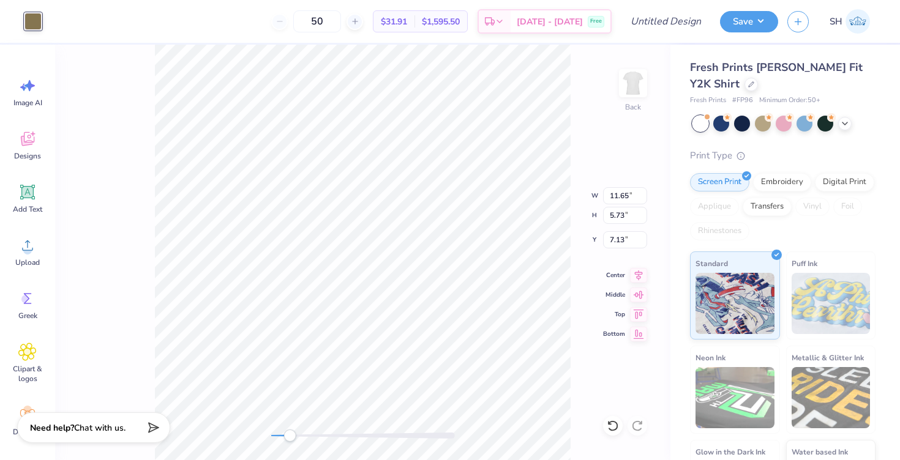
type input "6.00"
type input "0.92"
type input "3.00"
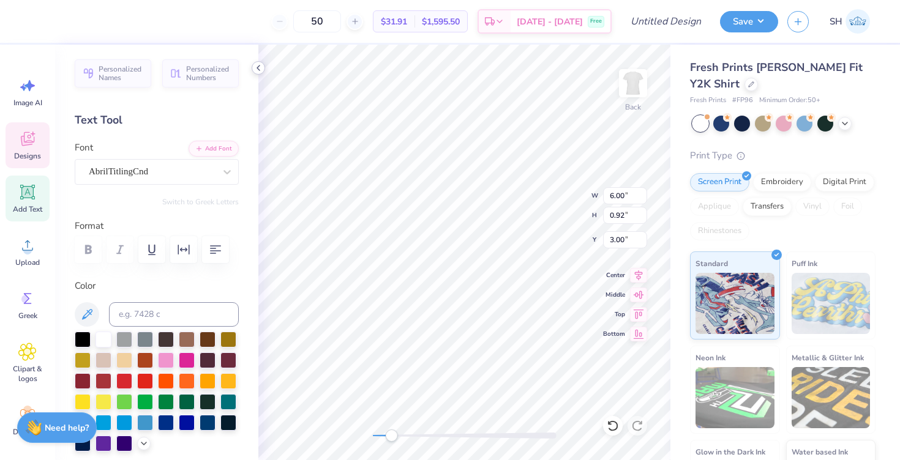
click at [257, 70] on icon at bounding box center [258, 68] width 10 height 10
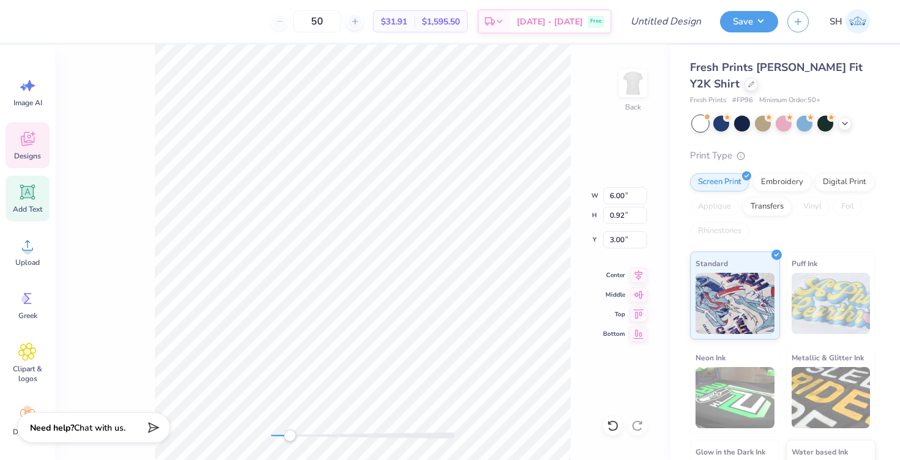
click at [596, 141] on div "Back W 6.00 6.00 " H 0.92 0.92 " Y 3.00 3.00 " Center Middle Top Bottom" at bounding box center [362, 253] width 615 height 416
click at [33, 26] on div at bounding box center [32, 20] width 17 height 17
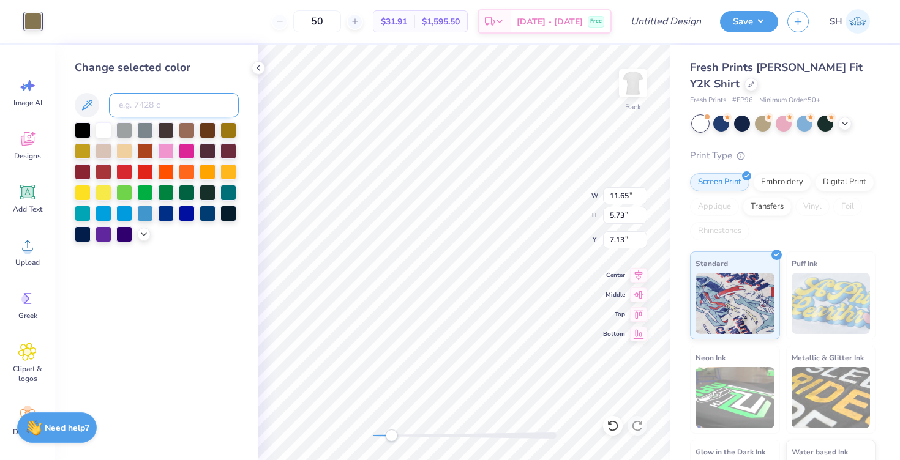
click at [189, 103] on input at bounding box center [174, 105] width 130 height 24
type input "1807"
type input "4.94"
type input "2.43"
type input "10.44"
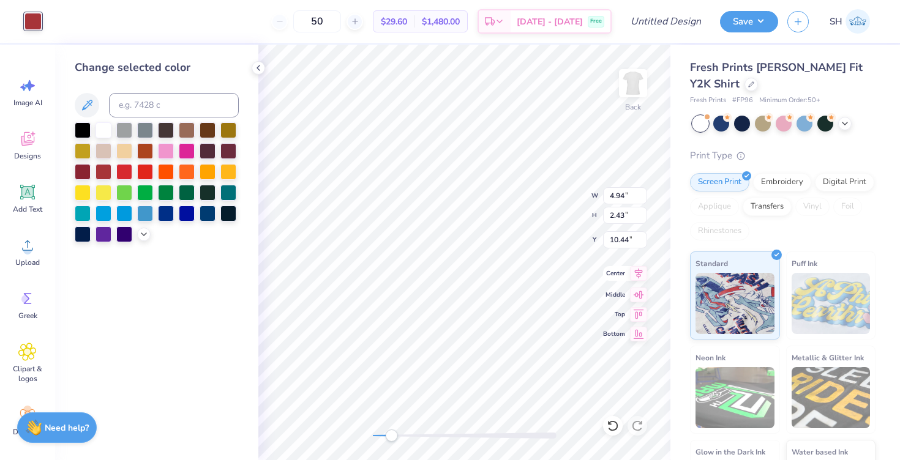
type input "3.17"
type input "1.56"
type input "2.88"
type input "6.00"
type input "0.92"
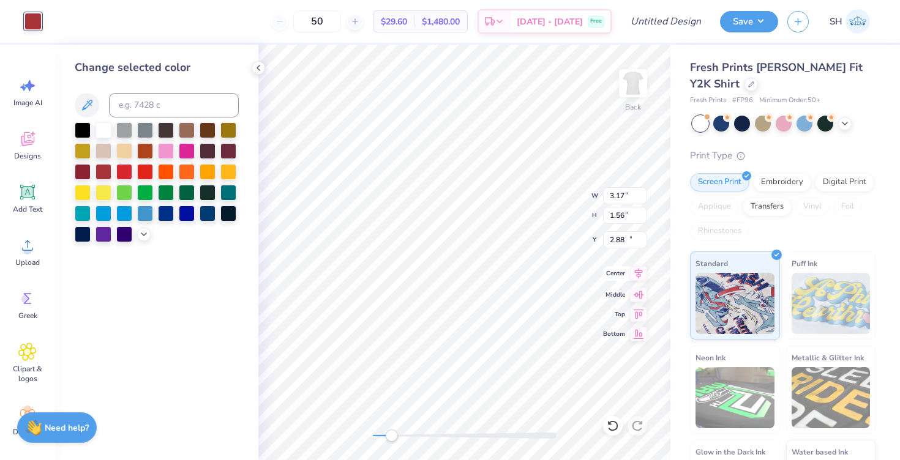
type input "3.00"
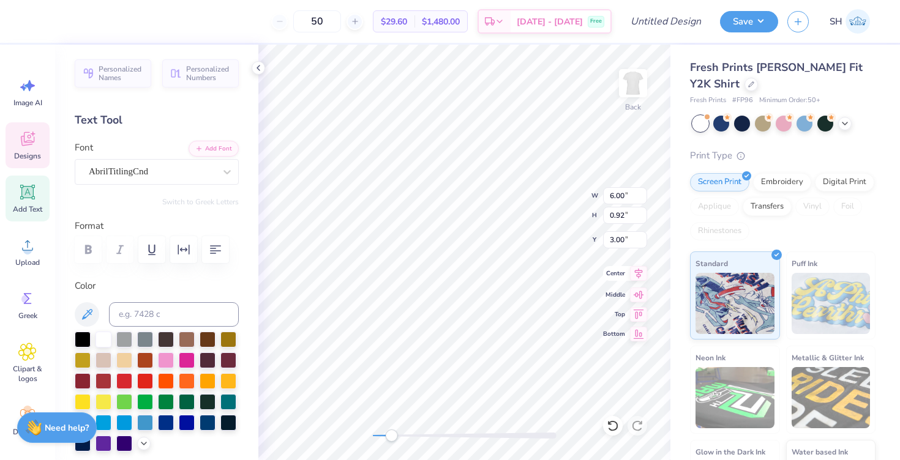
type input "3.17"
type input "1.56"
type input "2.88"
type input "0.69"
type input "1.22"
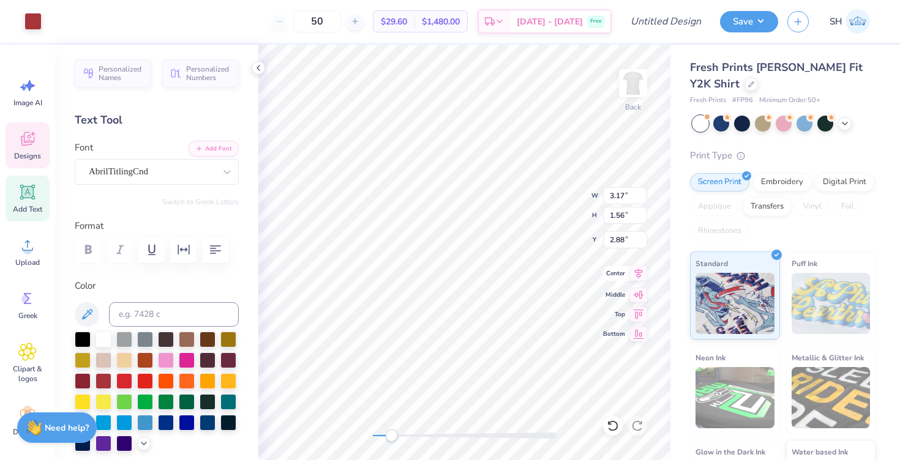
type input "3.00"
type input "5.21"
type input "4.98"
type input "4.23"
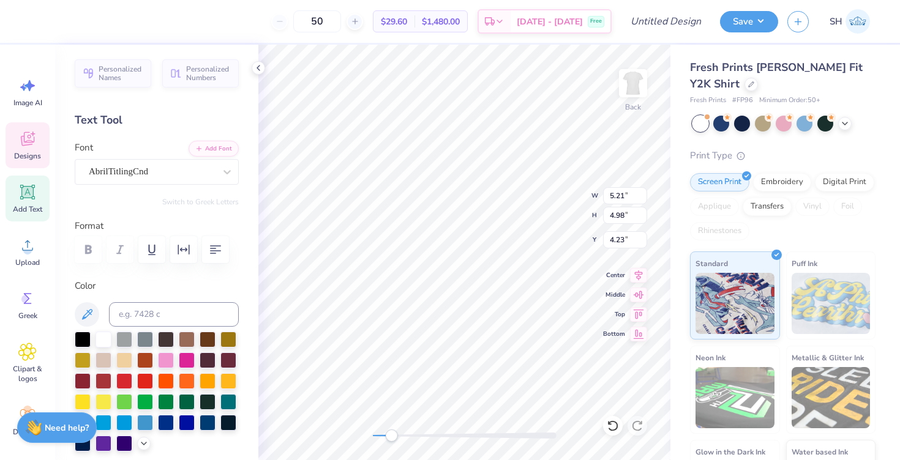
type input "6.00"
type input "0.92"
type input "3.00"
type textarea "I"
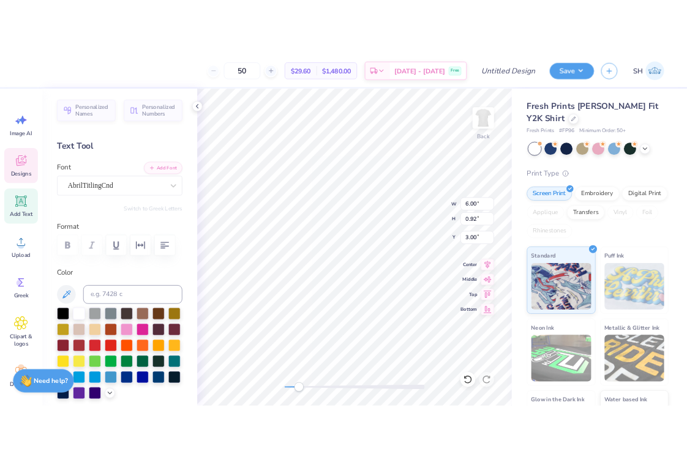
scroll to position [0, 1]
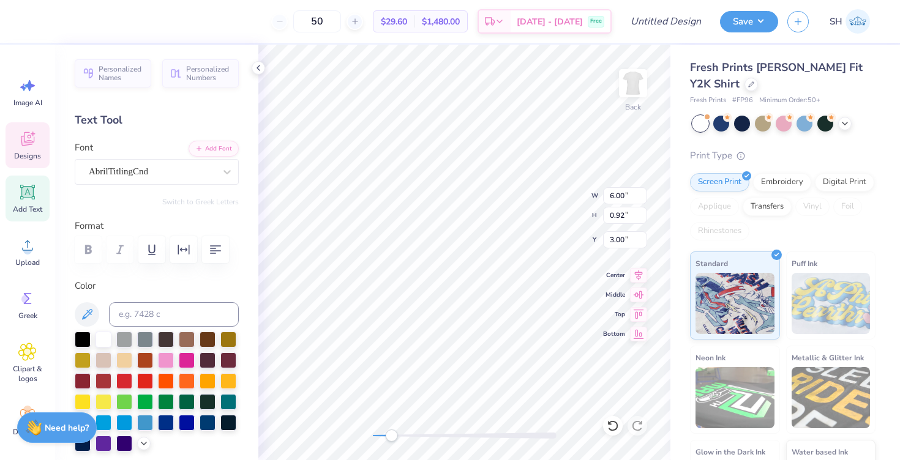
type textarea "SENIORS"
type input "3.53"
type input "0.71"
type input "3.22"
click at [255, 71] on icon at bounding box center [258, 68] width 10 height 10
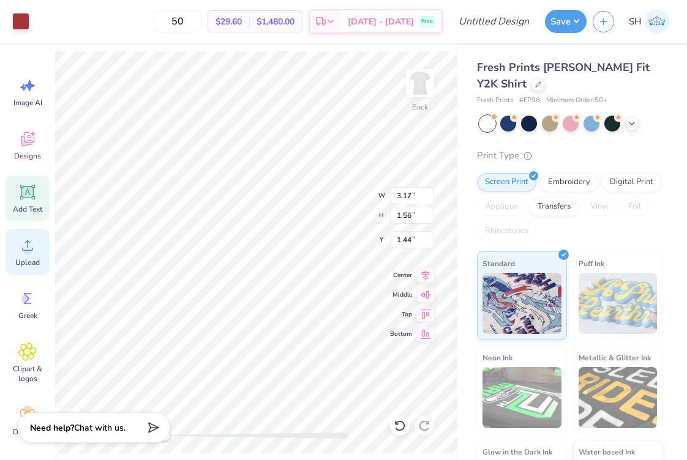
click at [29, 249] on circle at bounding box center [27, 250] width 9 height 9
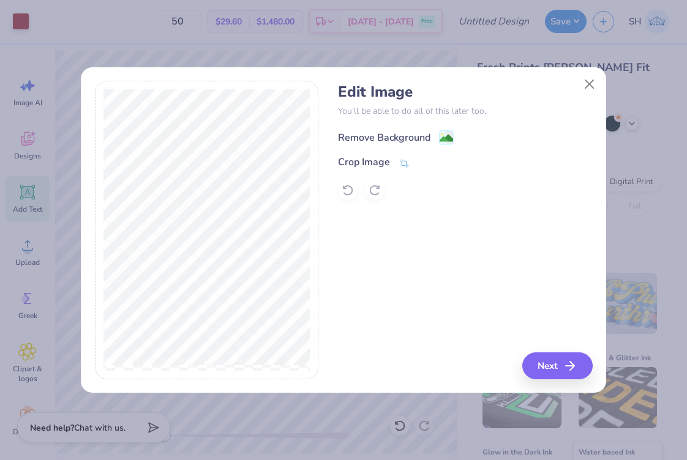
click at [410, 137] on div "Remove Background" at bounding box center [384, 137] width 92 height 15
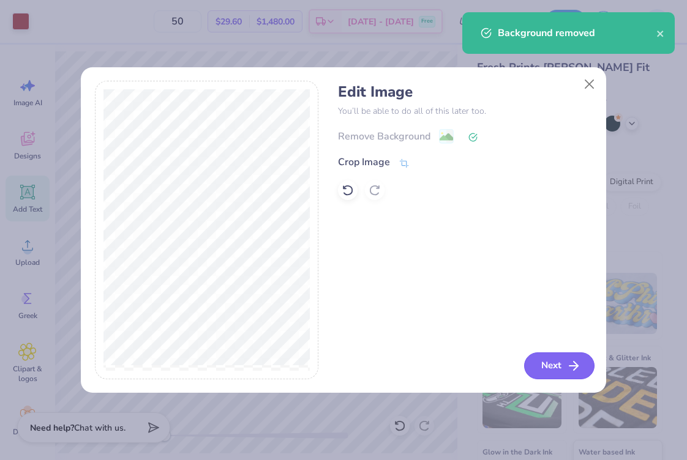
click at [550, 365] on button "Next" at bounding box center [559, 366] width 70 height 27
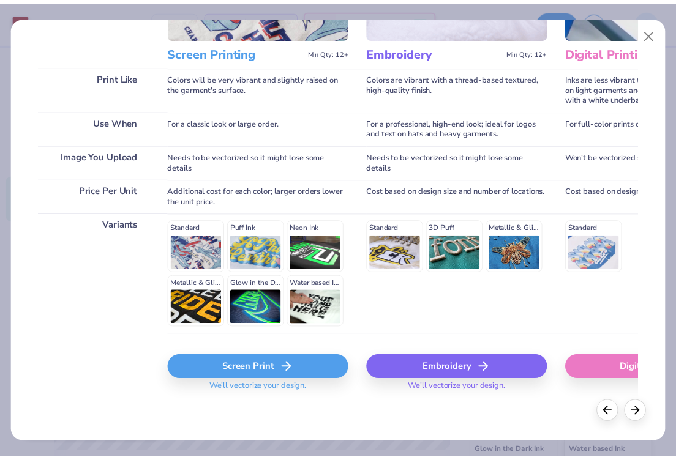
scroll to position [149, 0]
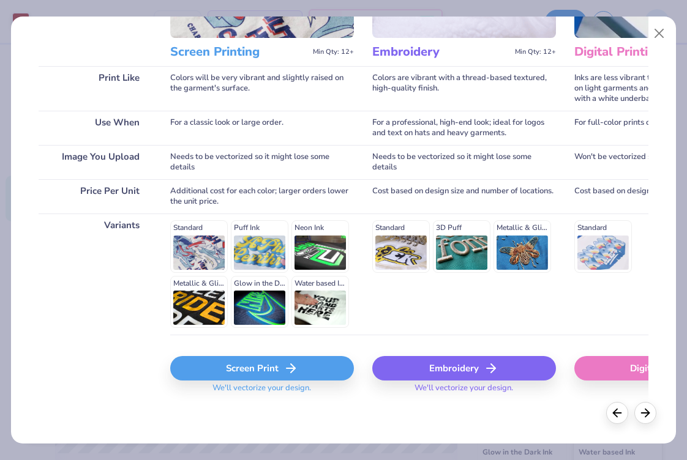
click at [264, 364] on div "Screen Print" at bounding box center [262, 368] width 184 height 24
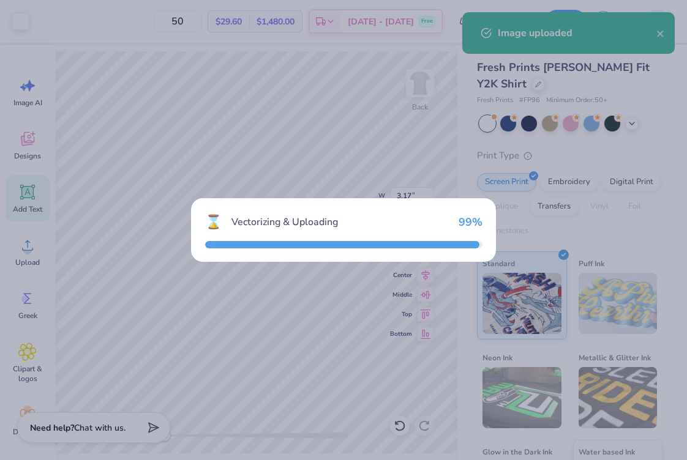
type input "11.65"
type input "4.13"
type input "7.94"
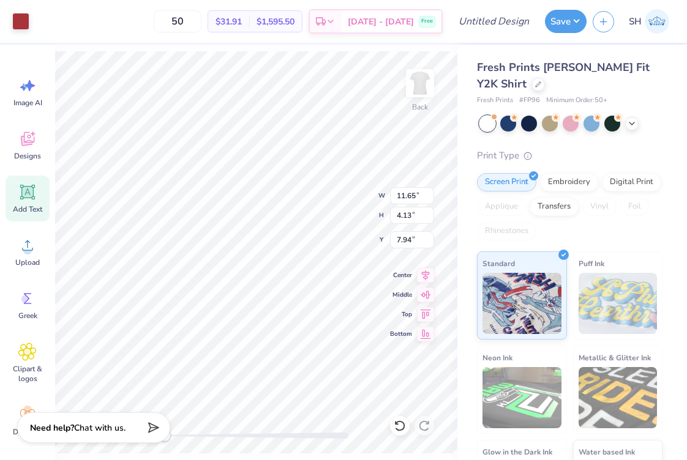
type input "3.17"
type input "1.56"
type input "1.44"
type input "11.65"
type input "4.13"
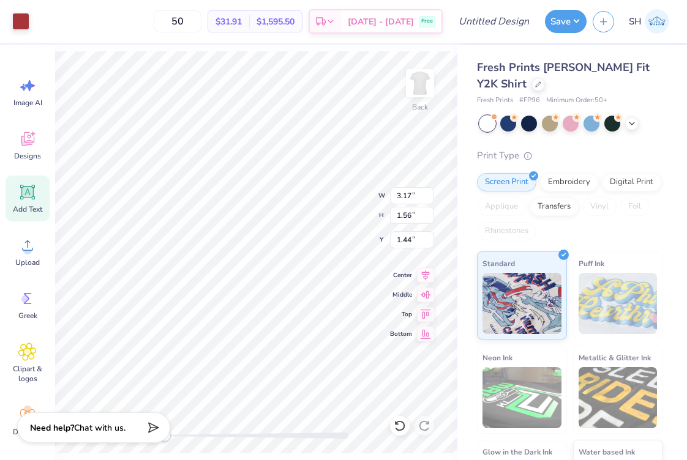
type input "7.94"
click at [29, 22] on div at bounding box center [20, 20] width 17 height 17
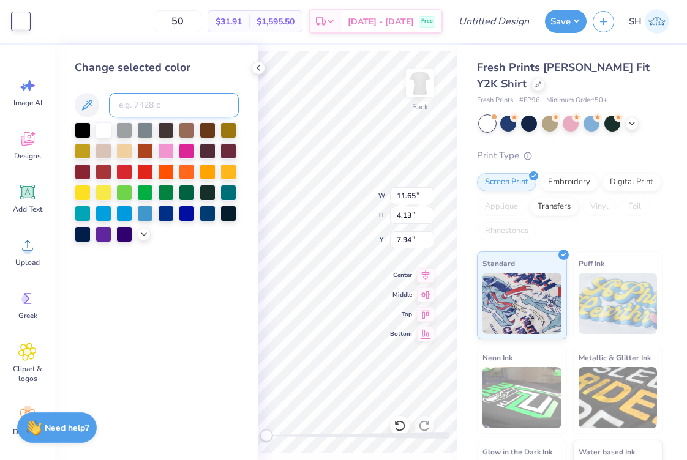
click at [178, 111] on input at bounding box center [174, 105] width 130 height 24
type input "1807"
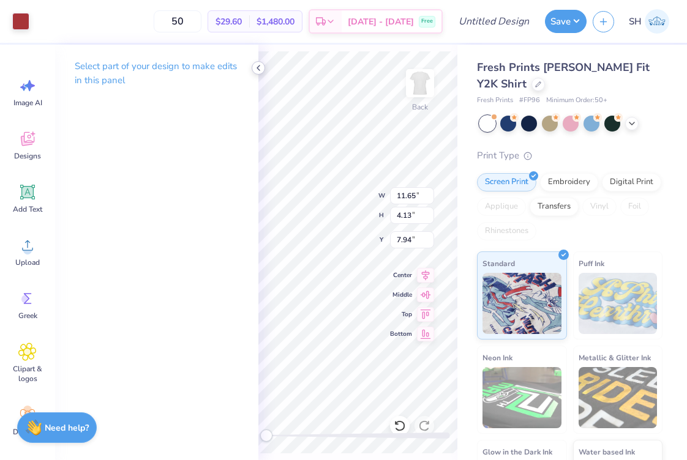
click at [259, 70] on polyline at bounding box center [258, 68] width 2 height 5
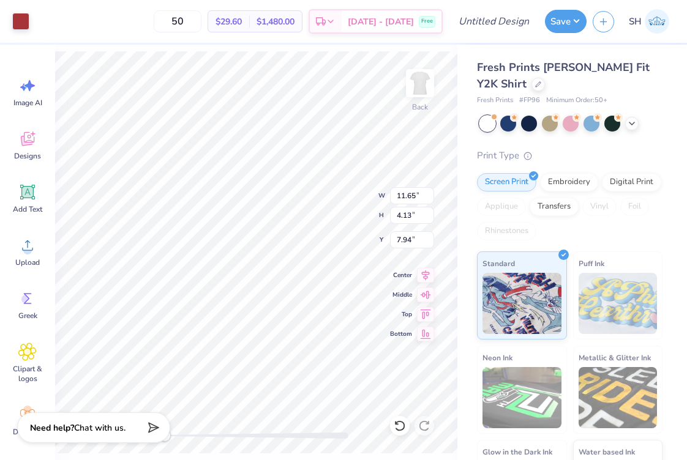
type input "3.13"
type input "1.11"
type input "10.96"
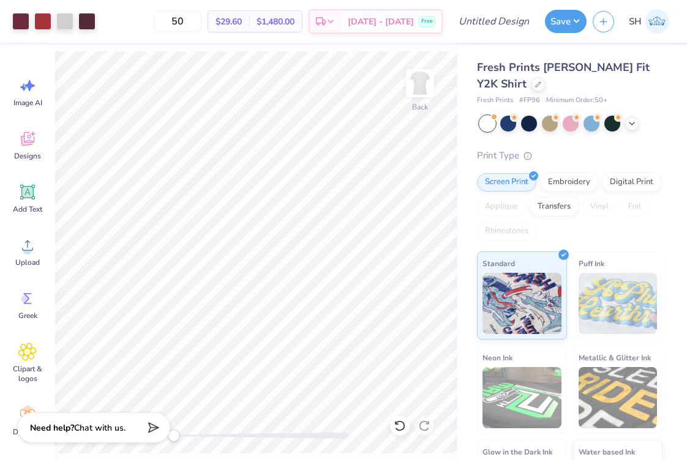
click at [173, 433] on div at bounding box center [257, 436] width 184 height 6
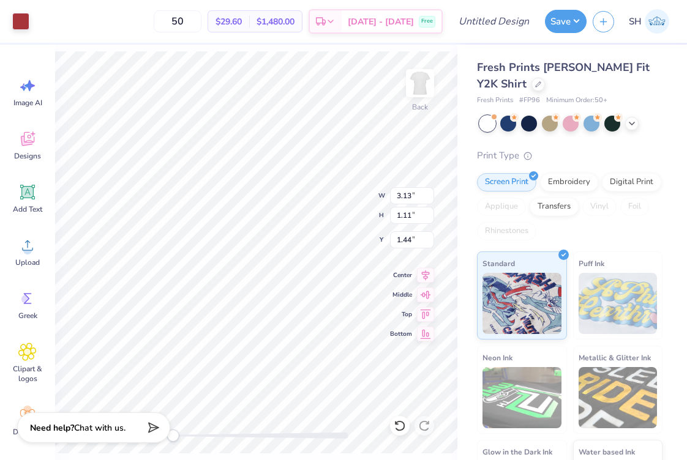
type input "4.07"
type input "1.44"
type input "3.81"
type input "1.35"
type input "1.65"
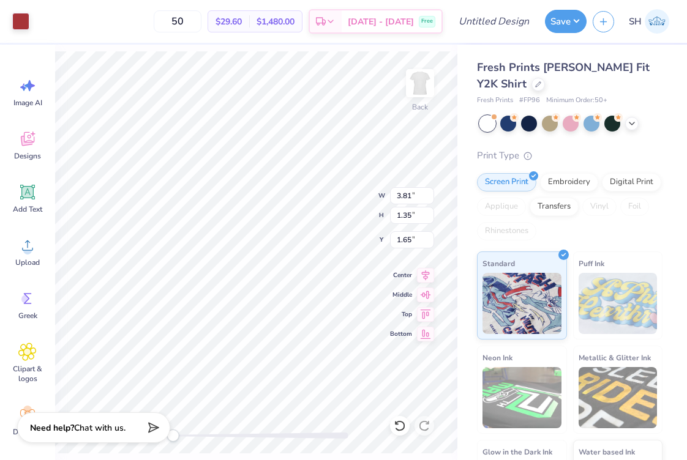
type input "3.17"
type input "1.56"
type input "1.44"
type input "3.81"
type input "1.35"
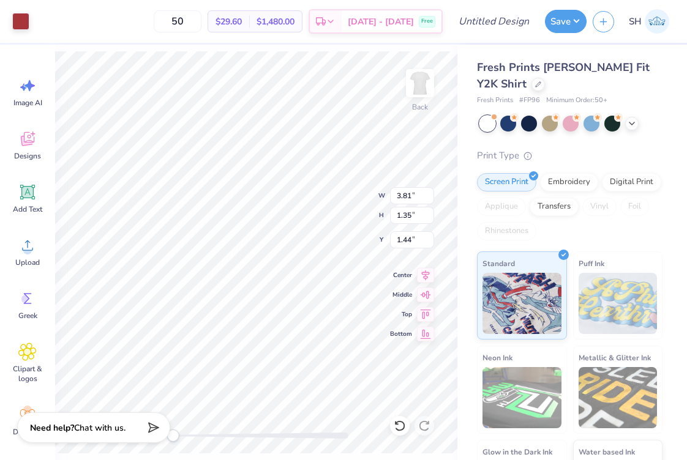
type input "3.46"
type input "1.23"
type input "1.56"
type input "3.17"
type input "1.56"
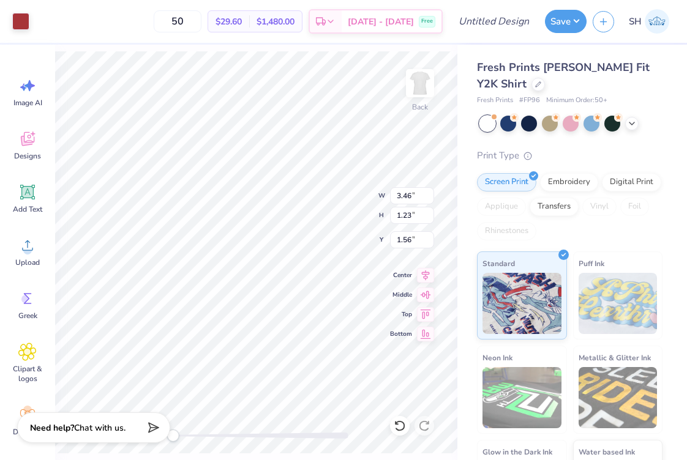
type input "1.44"
type input "3.53"
type input "0.71"
type input "3.24"
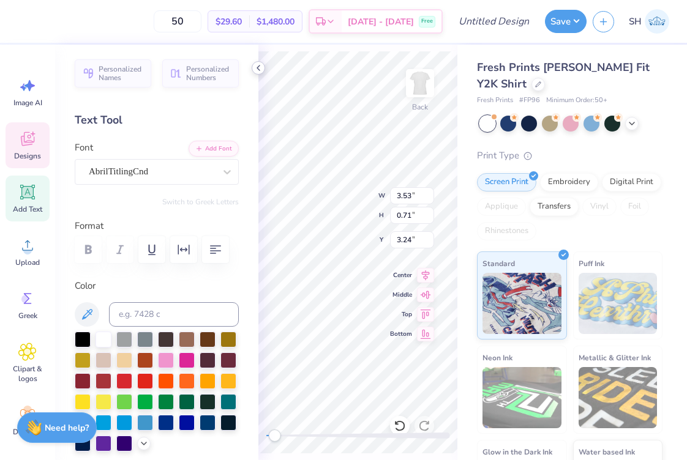
click at [260, 67] on icon at bounding box center [258, 68] width 10 height 10
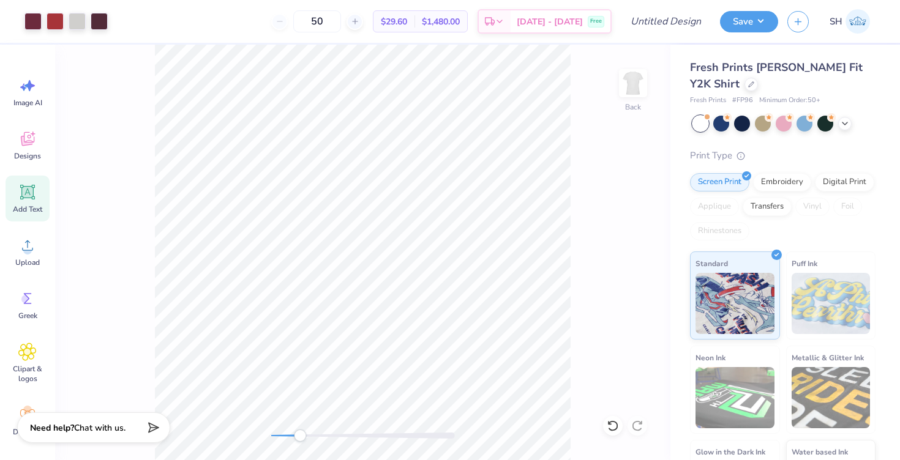
click at [304, 422] on div "Back" at bounding box center [362, 253] width 615 height 416
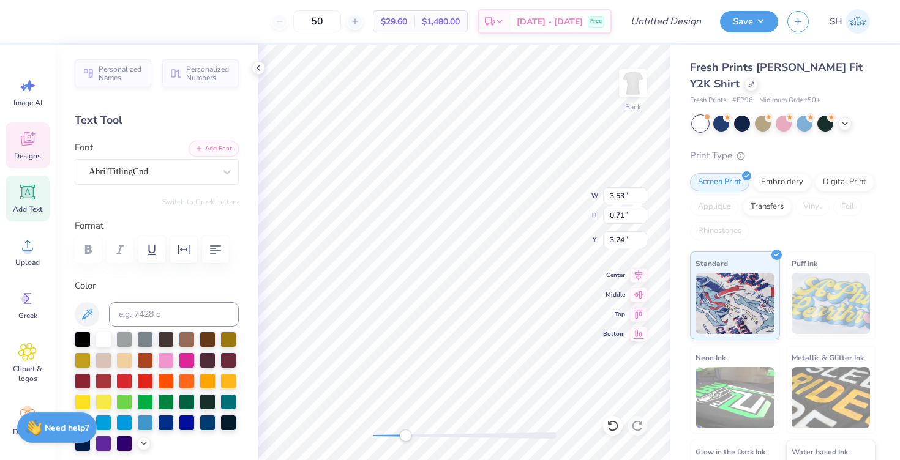
type textarea "X"
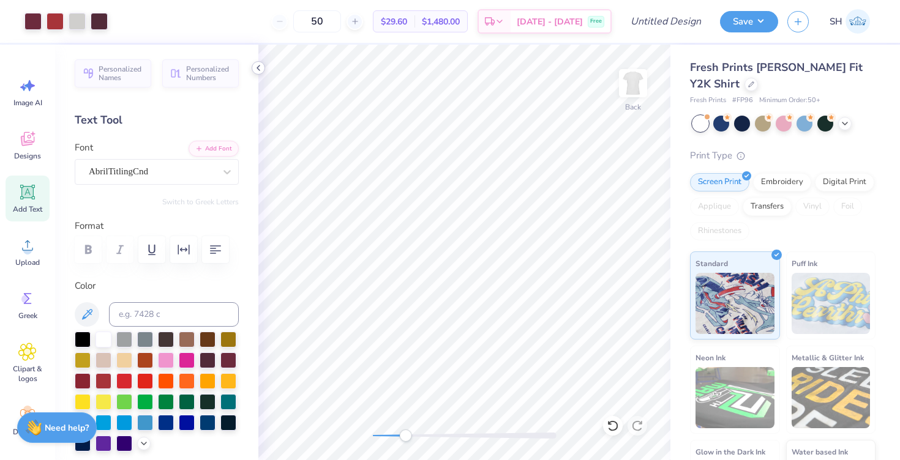
click at [261, 64] on icon at bounding box center [258, 68] width 10 height 10
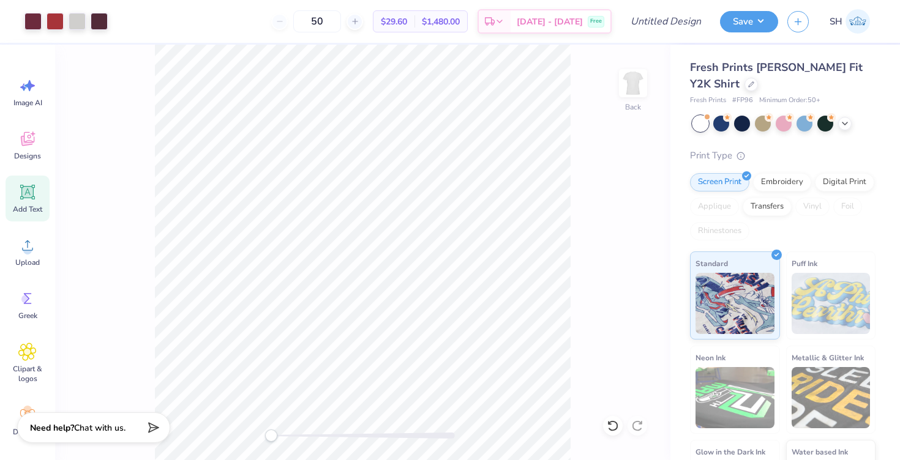
drag, startPoint x: 306, startPoint y: 435, endPoint x: 271, endPoint y: 433, distance: 35.5
click at [271, 433] on div "Accessibility label" at bounding box center [271, 436] width 12 height 12
type input "2.35"
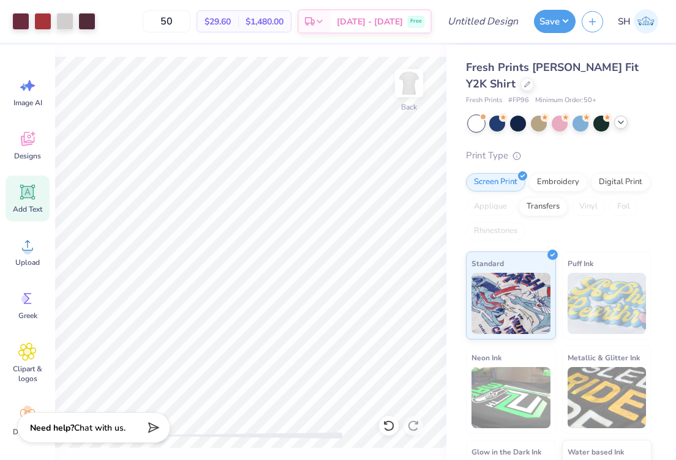
click at [626, 122] on div at bounding box center [620, 122] width 13 height 13
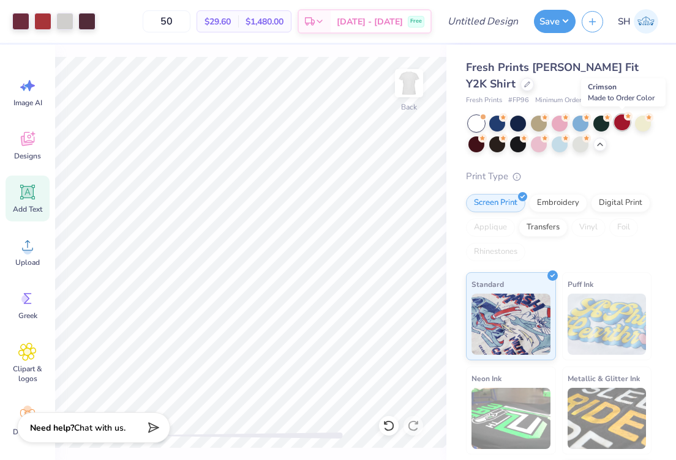
click at [621, 123] on div at bounding box center [622, 122] width 16 height 16
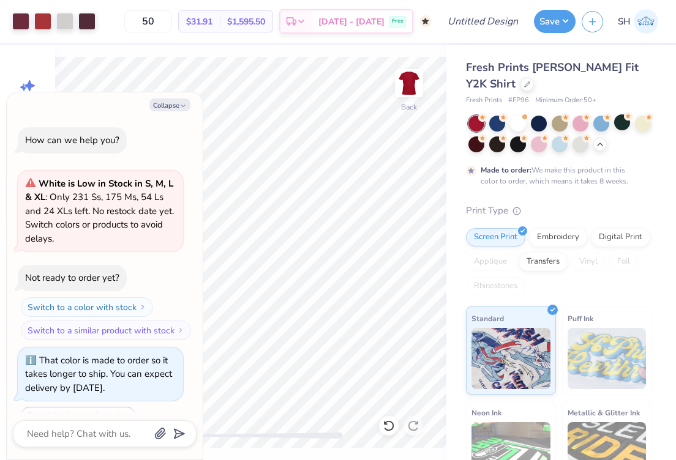
scroll to position [48, 0]
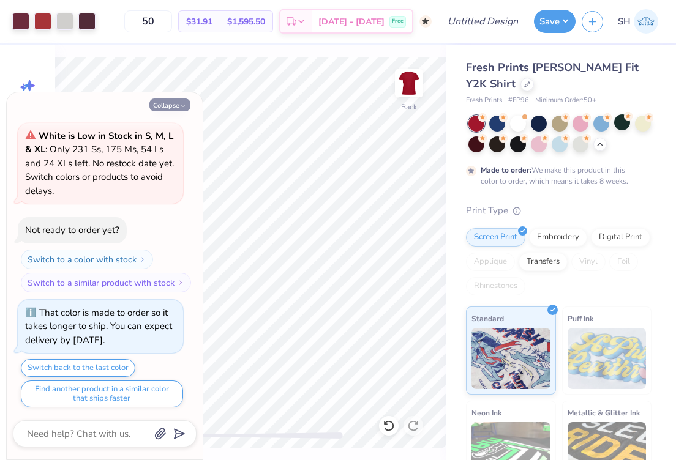
click at [181, 102] on icon "button" at bounding box center [182, 105] width 7 height 7
type textarea "x"
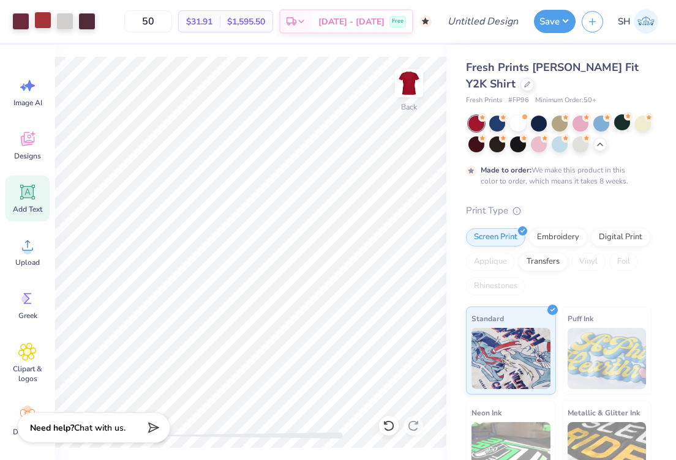
click at [41, 20] on div at bounding box center [42, 20] width 17 height 17
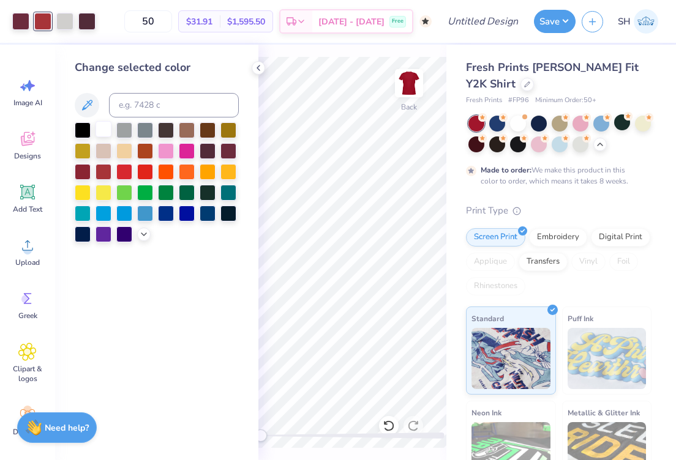
click at [105, 133] on div at bounding box center [104, 129] width 16 height 16
click at [24, 23] on div at bounding box center [20, 20] width 17 height 17
click at [152, 108] on input at bounding box center [174, 105] width 130 height 24
type input "cream"
click at [146, 236] on icon at bounding box center [144, 233] width 10 height 10
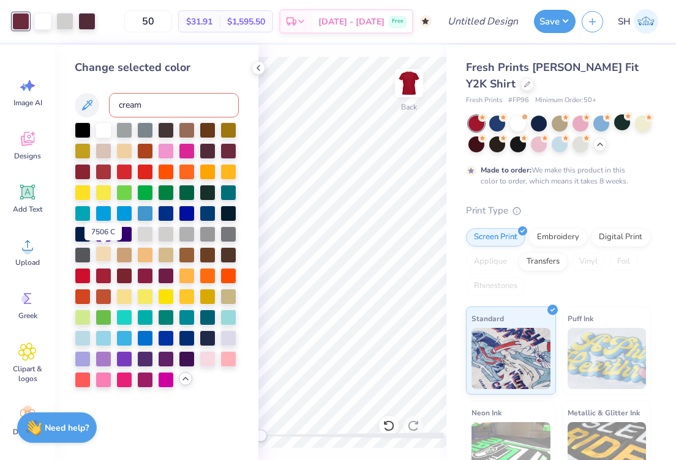
click at [107, 257] on div at bounding box center [104, 254] width 16 height 16
click at [148, 233] on div at bounding box center [145, 233] width 16 height 16
click at [102, 128] on div at bounding box center [104, 129] width 16 height 16
click at [42, 25] on div at bounding box center [42, 20] width 17 height 17
click at [85, 171] on div at bounding box center [83, 171] width 16 height 16
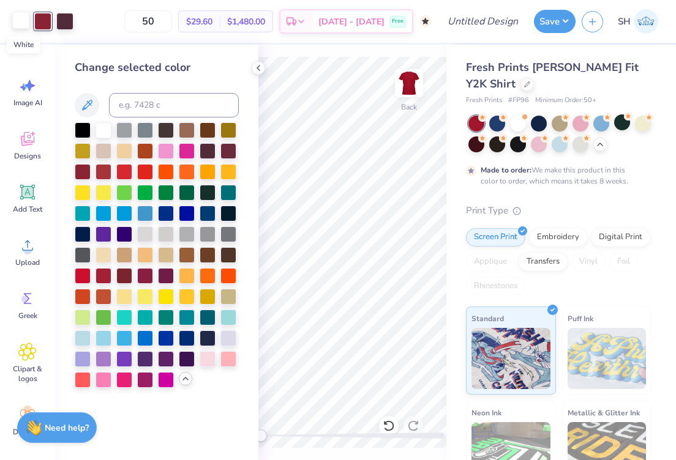
click at [23, 18] on div at bounding box center [20, 20] width 17 height 17
click at [66, 24] on div at bounding box center [64, 20] width 17 height 17
click at [83, 170] on div at bounding box center [83, 171] width 16 height 16
click at [26, 24] on div at bounding box center [20, 20] width 17 height 17
click at [229, 236] on div at bounding box center [228, 233] width 16 height 16
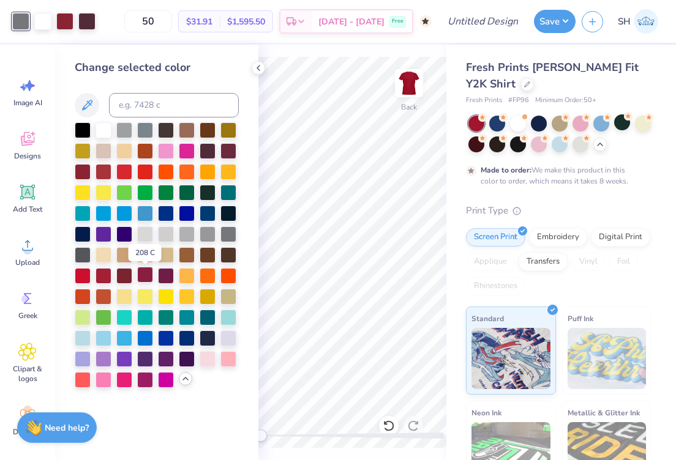
click at [148, 280] on div at bounding box center [145, 275] width 16 height 16
click at [84, 132] on div at bounding box center [83, 129] width 16 height 16
click at [124, 154] on div at bounding box center [124, 150] width 16 height 16
click at [50, 25] on div at bounding box center [42, 20] width 17 height 17
click at [20, 25] on div at bounding box center [20, 20] width 17 height 17
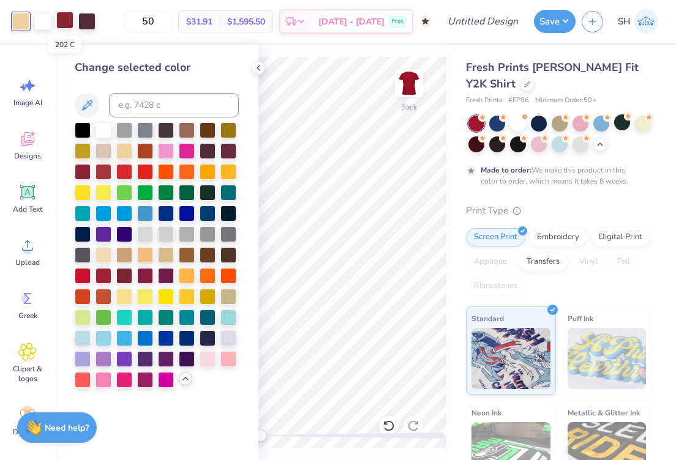
click at [64, 22] on div at bounding box center [64, 20] width 17 height 17
click at [149, 238] on div at bounding box center [145, 233] width 16 height 16
click at [151, 134] on div at bounding box center [145, 129] width 16 height 16
click at [26, 18] on div at bounding box center [20, 20] width 17 height 17
click at [149, 276] on div at bounding box center [145, 275] width 16 height 16
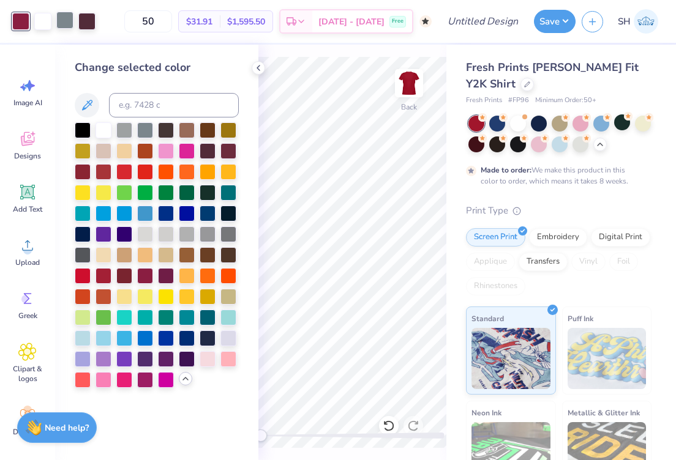
click at [68, 21] on div at bounding box center [64, 20] width 17 height 17
click at [121, 134] on div at bounding box center [124, 129] width 16 height 16
click at [168, 231] on div at bounding box center [166, 233] width 16 height 16
click at [144, 234] on div at bounding box center [145, 233] width 16 height 16
click at [260, 66] on icon at bounding box center [258, 68] width 10 height 10
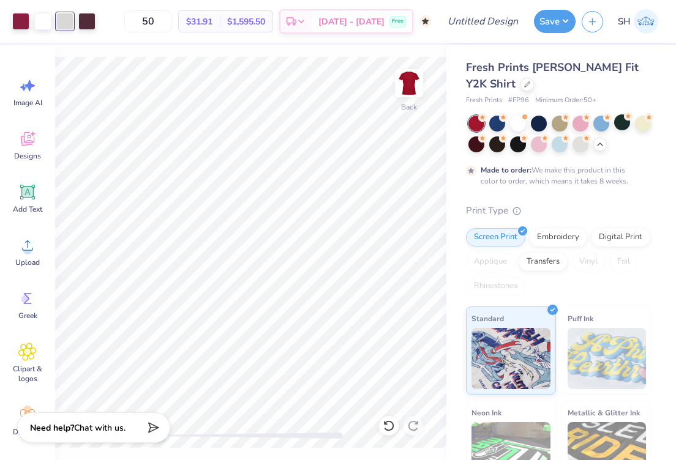
click at [71, 21] on div at bounding box center [64, 21] width 17 height 17
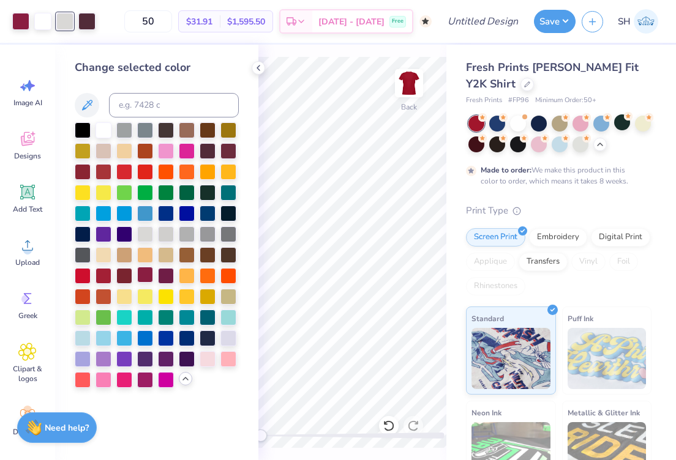
click at [150, 274] on div at bounding box center [145, 275] width 16 height 16
click at [203, 230] on div at bounding box center [208, 233] width 16 height 16
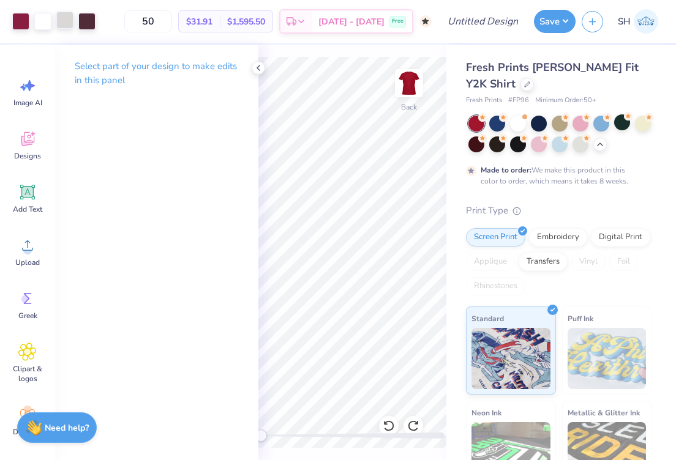
click at [68, 21] on div at bounding box center [64, 20] width 17 height 17
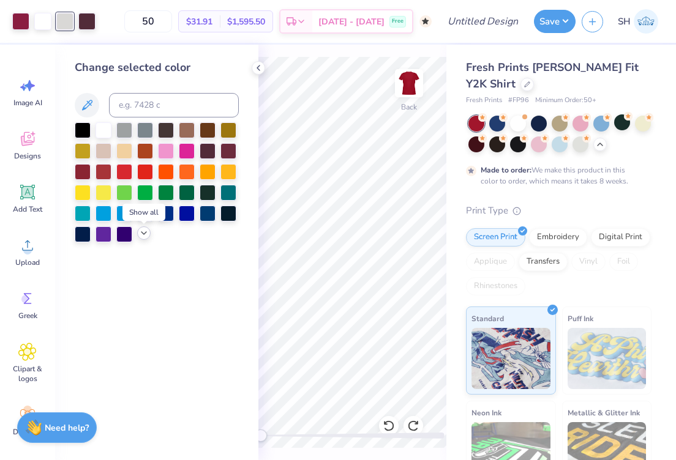
click at [140, 236] on icon at bounding box center [144, 233] width 10 height 10
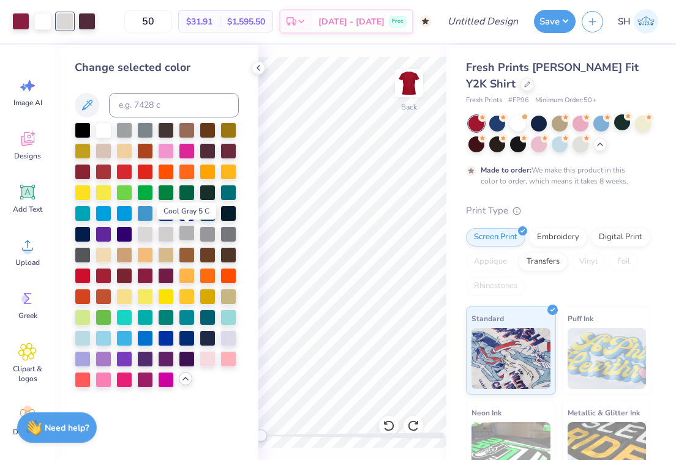
click at [188, 231] on div at bounding box center [187, 233] width 16 height 16
click at [149, 233] on div at bounding box center [145, 233] width 16 height 16
click at [163, 233] on div at bounding box center [166, 233] width 16 height 16
click at [258, 64] on icon at bounding box center [258, 68] width 10 height 10
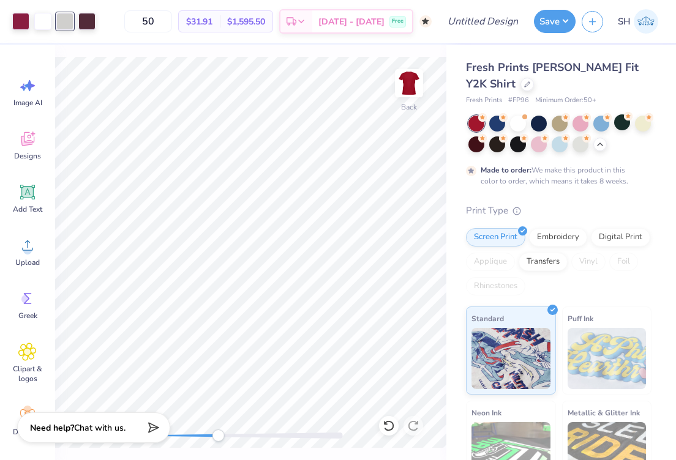
drag, startPoint x: 202, startPoint y: 435, endPoint x: 218, endPoint y: 435, distance: 15.9
click at [218, 435] on div at bounding box center [251, 436] width 184 height 6
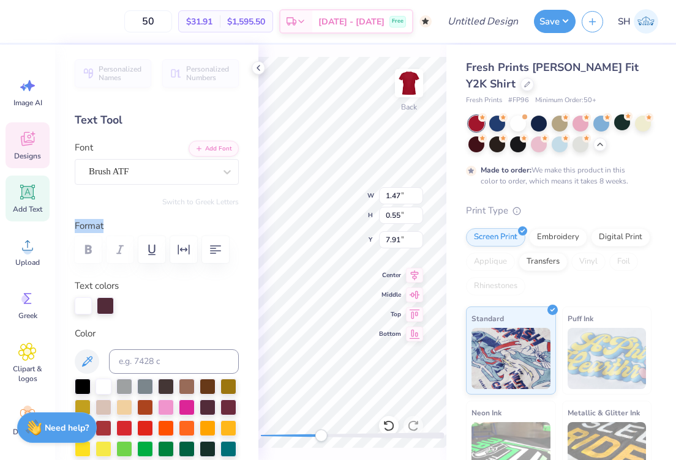
click at [221, 212] on div "Personalized Names Personalized Numbers Text Tool Add Font Font Brush ATF Switc…" at bounding box center [156, 253] width 203 height 416
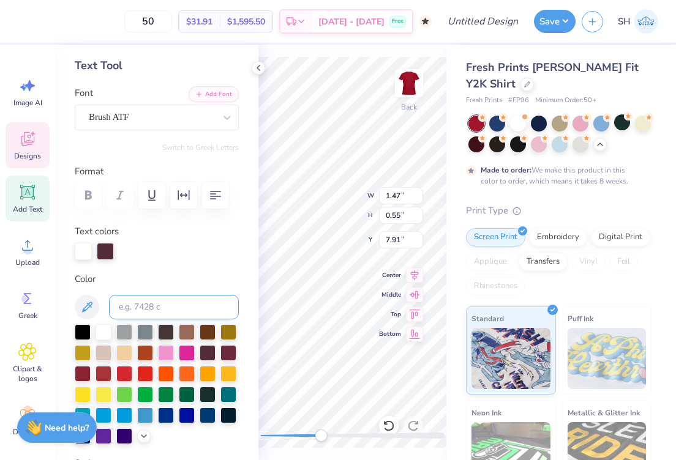
scroll to position [55, 0]
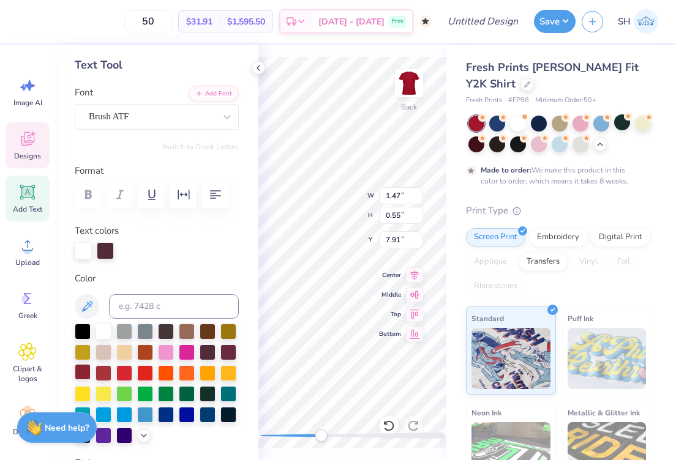
click at [81, 369] on div at bounding box center [83, 372] width 16 height 16
click at [231, 352] on div at bounding box center [228, 351] width 16 height 16
click at [86, 371] on div at bounding box center [83, 372] width 16 height 16
click at [106, 246] on div at bounding box center [105, 250] width 17 height 17
click at [152, 369] on div at bounding box center [145, 372] width 16 height 16
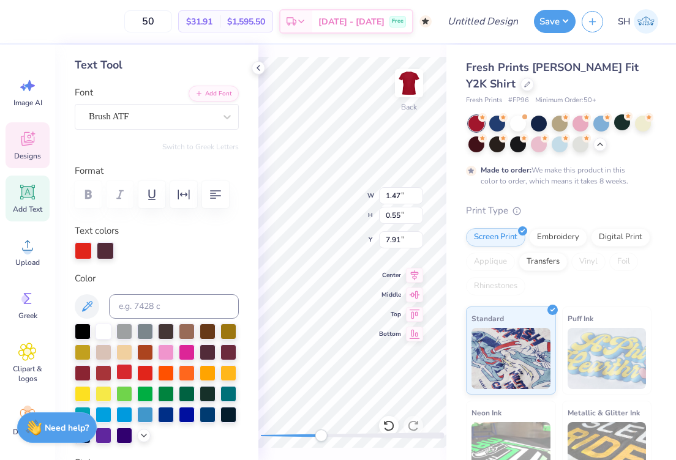
click at [123, 368] on div at bounding box center [124, 372] width 16 height 16
click at [110, 242] on div at bounding box center [105, 250] width 17 height 17
click at [106, 253] on div at bounding box center [105, 250] width 17 height 17
click at [232, 352] on div at bounding box center [228, 351] width 16 height 16
click at [129, 367] on div at bounding box center [124, 372] width 16 height 16
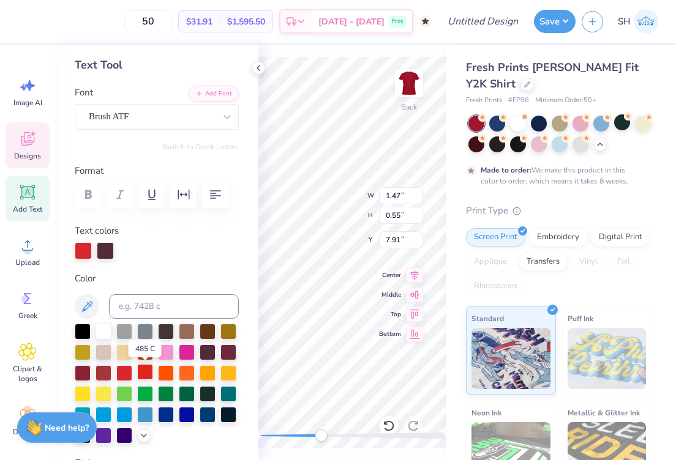
click at [144, 370] on div at bounding box center [145, 372] width 16 height 16
click at [123, 371] on div at bounding box center [124, 372] width 16 height 16
type input "5.21"
type input "4.98"
type input "5.14"
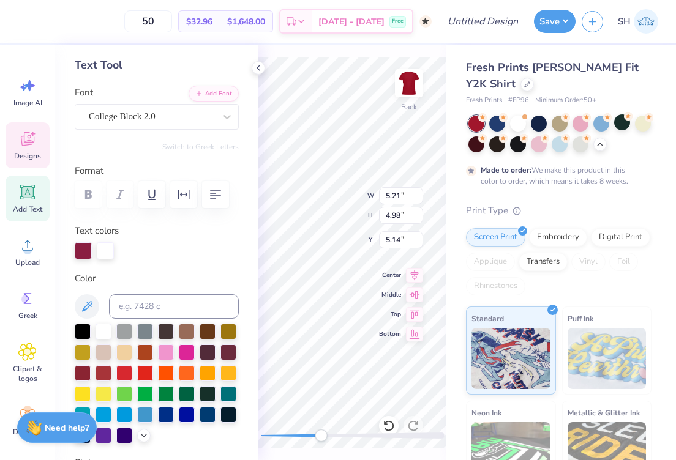
type input "1.47"
type input "0.55"
type input "7.91"
click at [108, 249] on div at bounding box center [105, 249] width 17 height 17
click at [108, 249] on div at bounding box center [105, 250] width 17 height 17
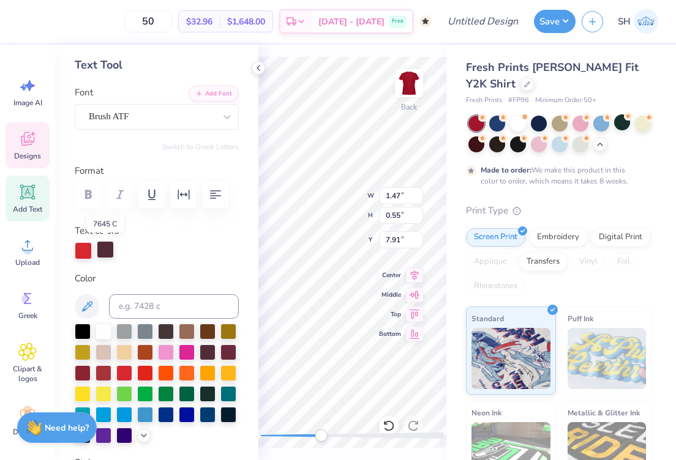
click at [108, 249] on div at bounding box center [105, 249] width 17 height 17
click at [229, 350] on div at bounding box center [228, 351] width 16 height 16
click at [232, 351] on div at bounding box center [228, 351] width 16 height 16
click at [260, 68] on icon at bounding box center [258, 68] width 10 height 10
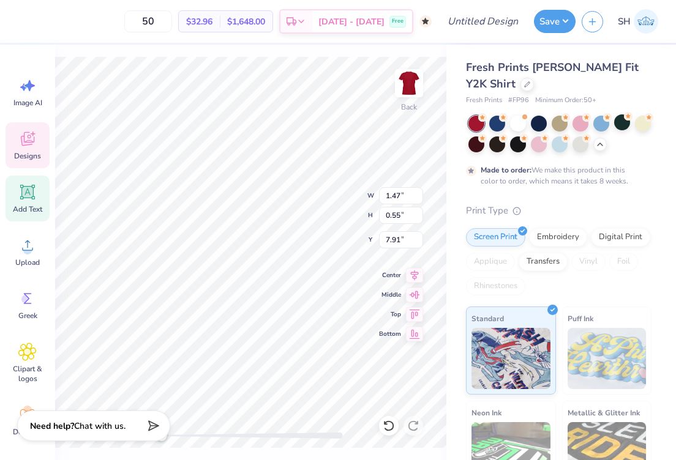
drag, startPoint x: 214, startPoint y: 433, endPoint x: 161, endPoint y: 421, distance: 54.7
click at [161, 421] on div "50 $32.96 Per Item $1,648.00 Total Est. Delivery Nov 4 - 7 Free Design Title Sa…" at bounding box center [338, 230] width 676 height 460
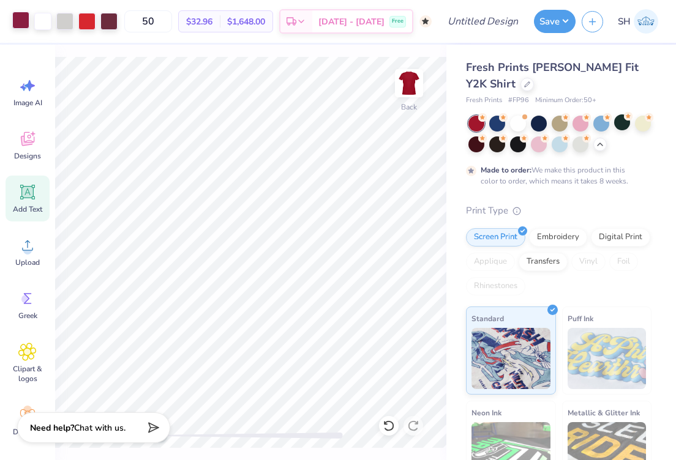
click at [23, 21] on div at bounding box center [20, 20] width 17 height 17
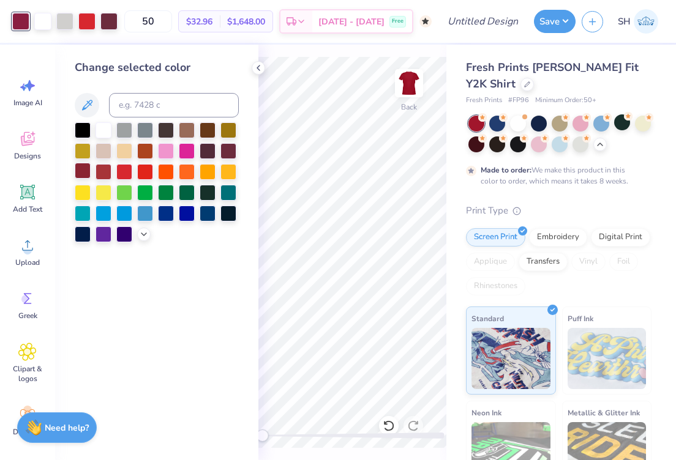
click at [80, 173] on div at bounding box center [83, 171] width 16 height 16
click at [229, 149] on div at bounding box center [228, 150] width 16 height 16
click at [83, 172] on div at bounding box center [83, 171] width 16 height 16
click at [64, 23] on div at bounding box center [64, 20] width 17 height 17
click at [104, 134] on div at bounding box center [104, 129] width 16 height 16
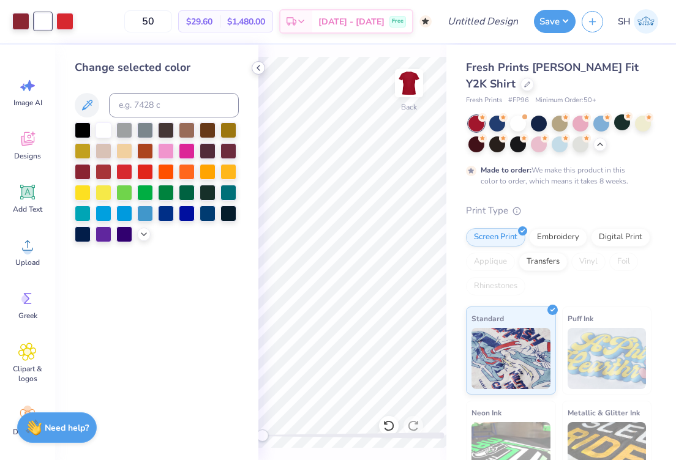
click at [256, 70] on icon at bounding box center [258, 68] width 10 height 10
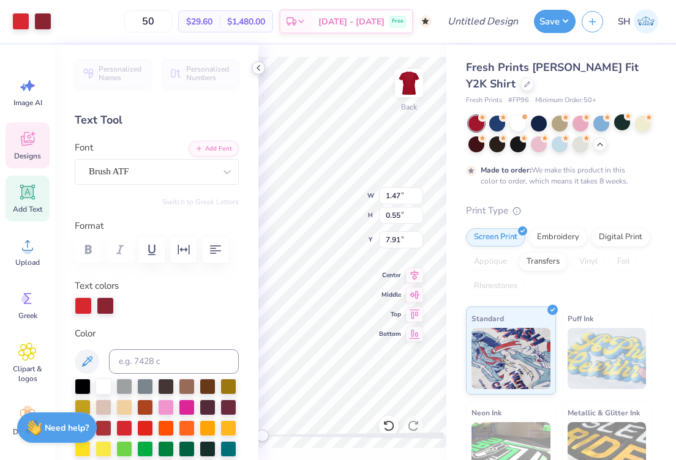
type input "5.21"
type input "4.98"
type input "5.14"
click at [244, 242] on div "50 $29.60 Per Item $1,480.00 Total Est. Delivery Nov 4 - 7 Free Design Title Sa…" at bounding box center [338, 230] width 676 height 460
drag, startPoint x: 266, startPoint y: 436, endPoint x: 292, endPoint y: 437, distance: 25.7
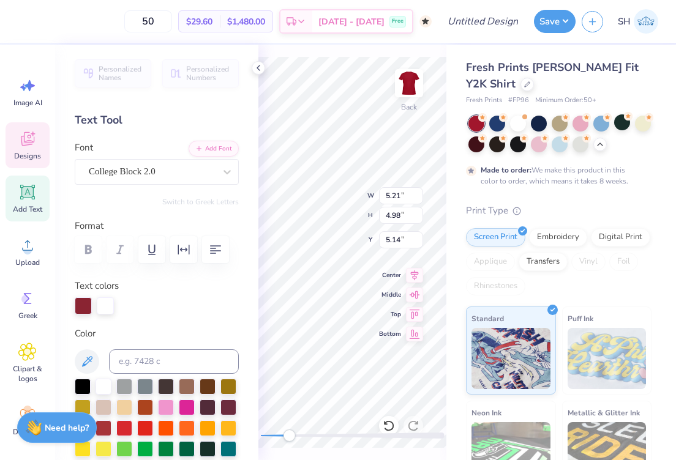
click at [292, 436] on div "Accessibility label" at bounding box center [289, 436] width 12 height 12
type input "1.47"
type input "0.55"
type input "7.91"
click at [261, 65] on icon at bounding box center [258, 68] width 10 height 10
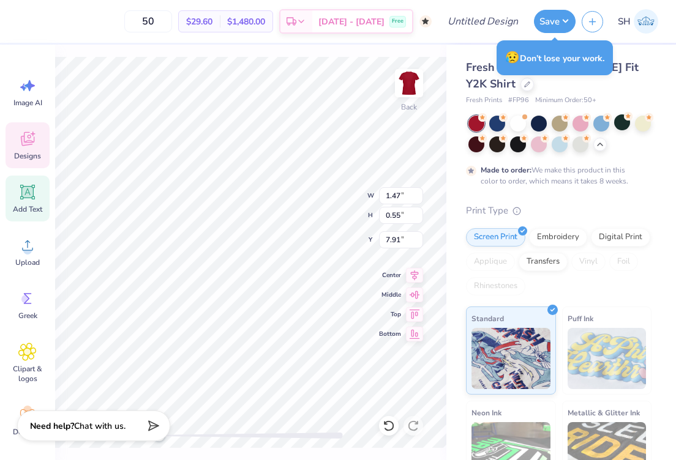
drag, startPoint x: 189, startPoint y: 436, endPoint x: 153, endPoint y: 429, distance: 36.3
click at [154, 429] on div "50 $29.60 Per Item $1,480.00 Total Est. Delivery Nov 4 - 7 Free Design Title Sa…" at bounding box center [338, 230] width 676 height 460
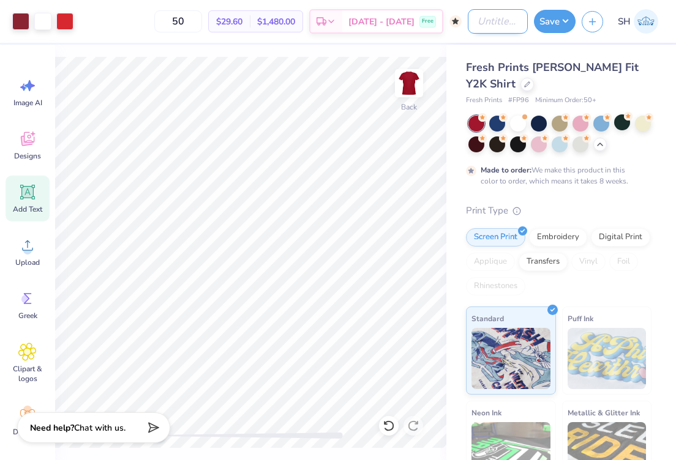
click at [468, 23] on input "Design Title" at bounding box center [498, 21] width 60 height 24
type input "aphi seniors"
click at [561, 19] on button "Save" at bounding box center [555, 19] width 42 height 23
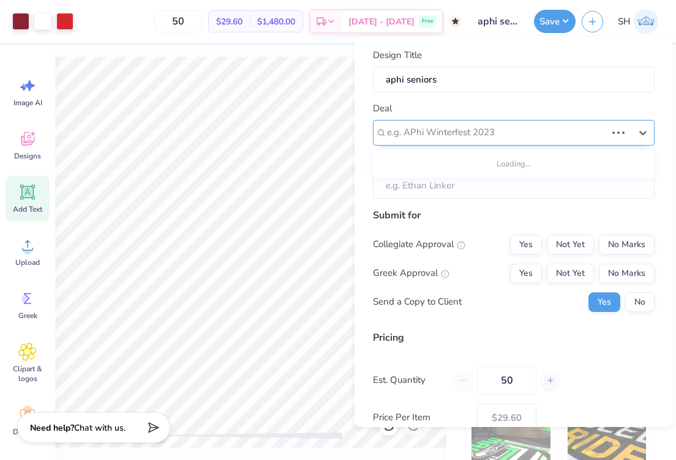
click at [503, 127] on div at bounding box center [496, 132] width 219 height 17
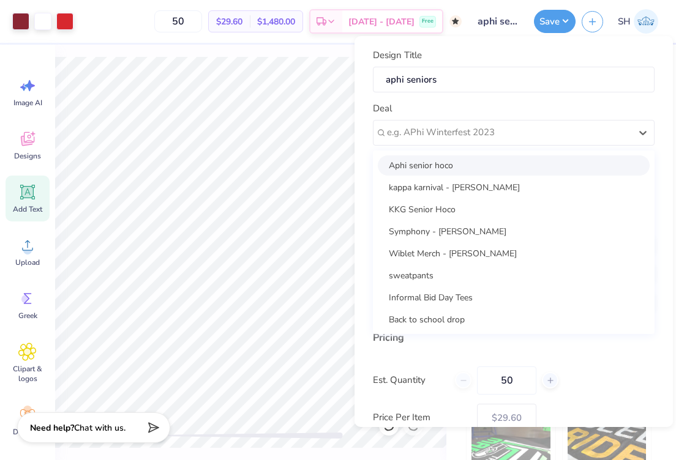
click at [467, 165] on div "Aphi senior hoco" at bounding box center [514, 165] width 272 height 20
type input "Sofia Hristidis"
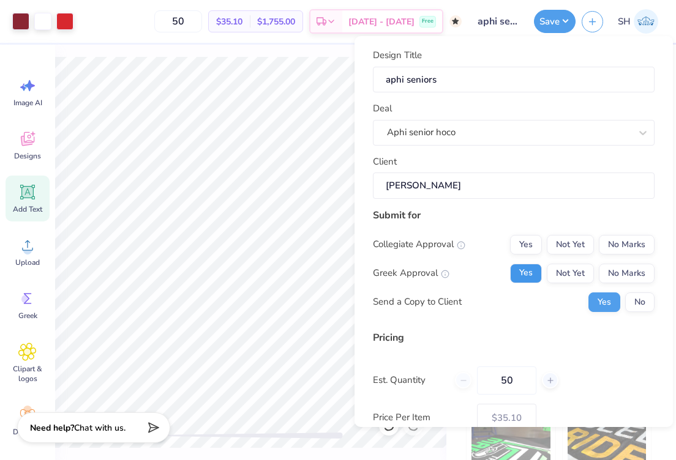
click at [529, 264] on button "Yes" at bounding box center [526, 274] width 32 height 20
click at [560, 239] on button "Not Yet" at bounding box center [570, 245] width 47 height 20
click at [566, 269] on button "Not Yet" at bounding box center [570, 274] width 47 height 20
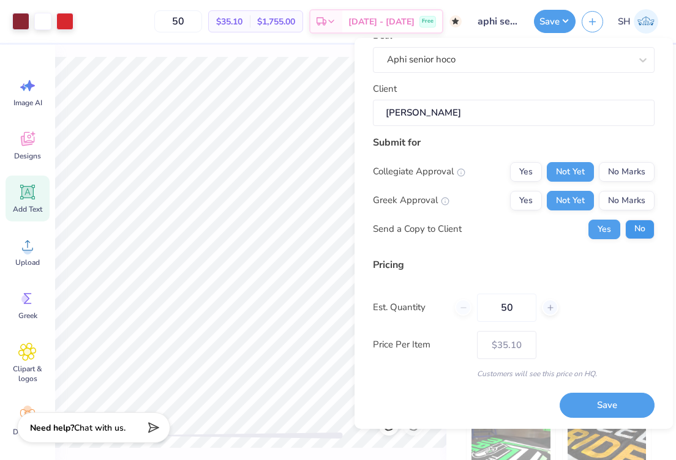
scroll to position [74, 0]
click at [639, 230] on button "No" at bounding box center [639, 230] width 29 height 20
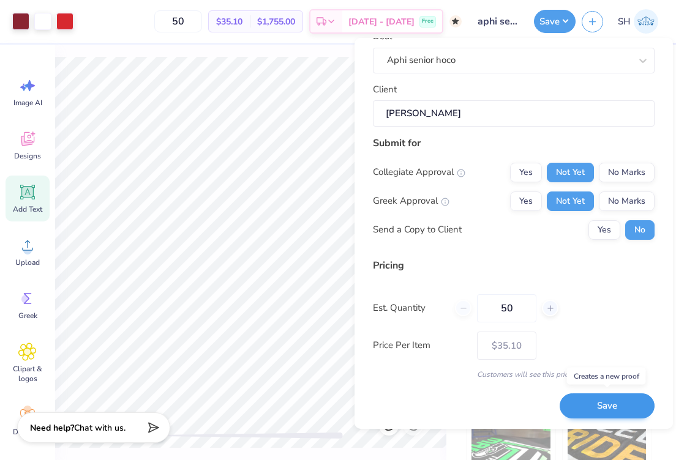
click at [608, 402] on button "Save" at bounding box center [607, 406] width 95 height 25
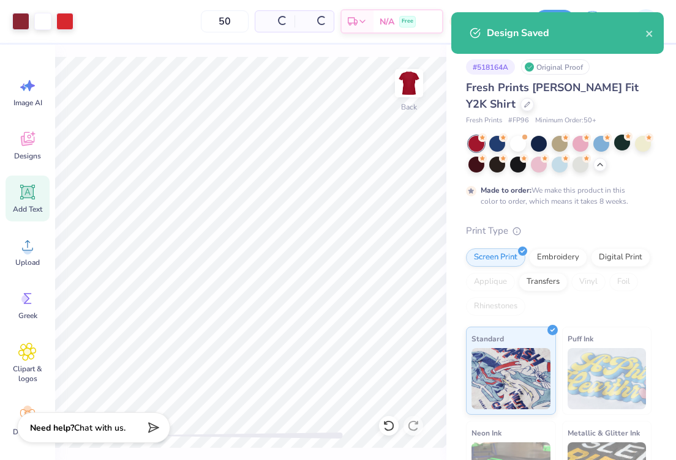
type input "$35.10"
click at [405, 1] on div "50 $35.10 Per Item $1,755.00 Total Est. Delivery Nov 4 - 7 Free" at bounding box center [271, 21] width 382 height 43
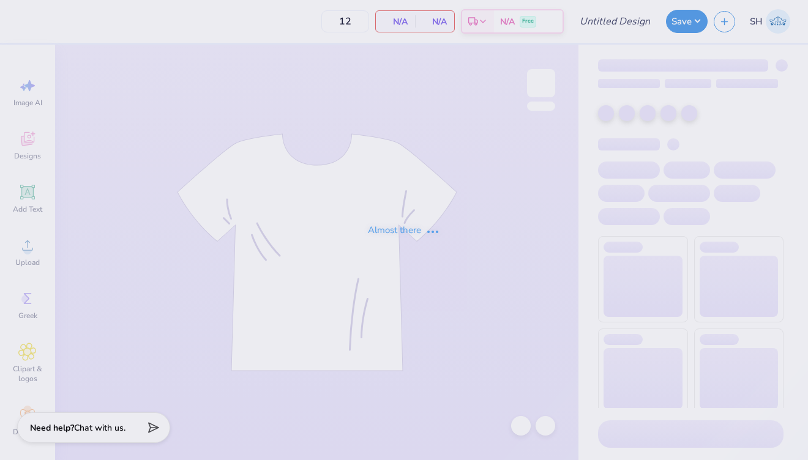
type input "50"
type input "aphi senior hoco"
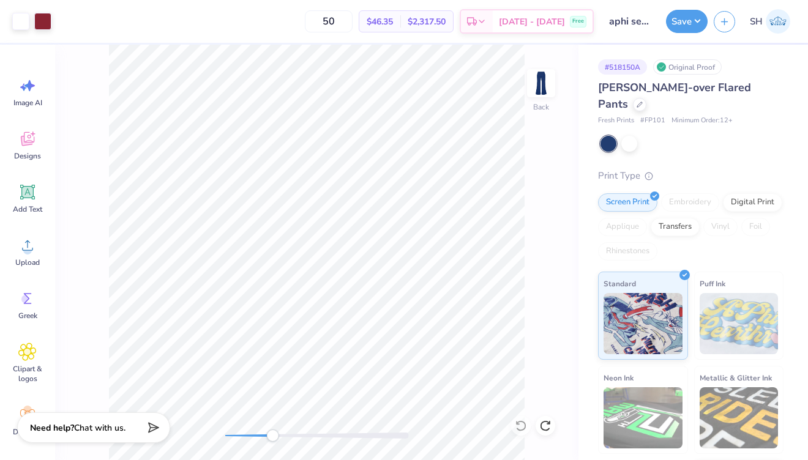
drag, startPoint x: 231, startPoint y: 435, endPoint x: 272, endPoint y: 435, distance: 41.6
click at [272, 435] on div "Accessibility label" at bounding box center [272, 436] width 12 height 12
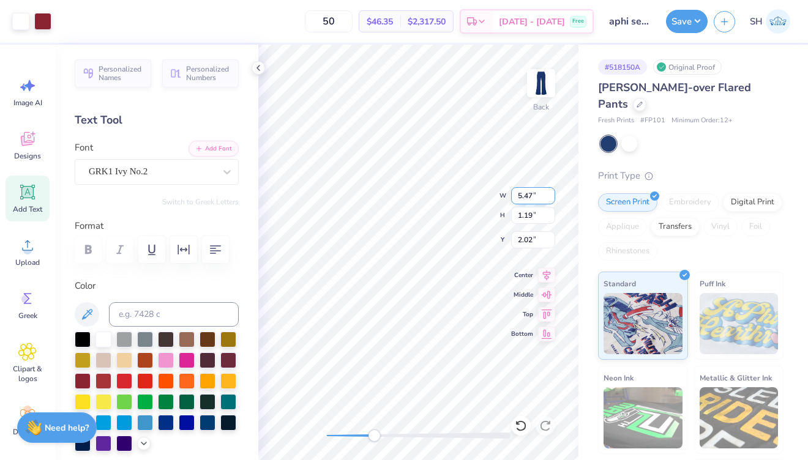
type input "1.18"
type textarea "Seniors 2025"
click at [481, 218] on div "Back W 1.45 H 0.33 Y 2.04 Center Middle Top Bottom" at bounding box center [418, 253] width 320 height 416
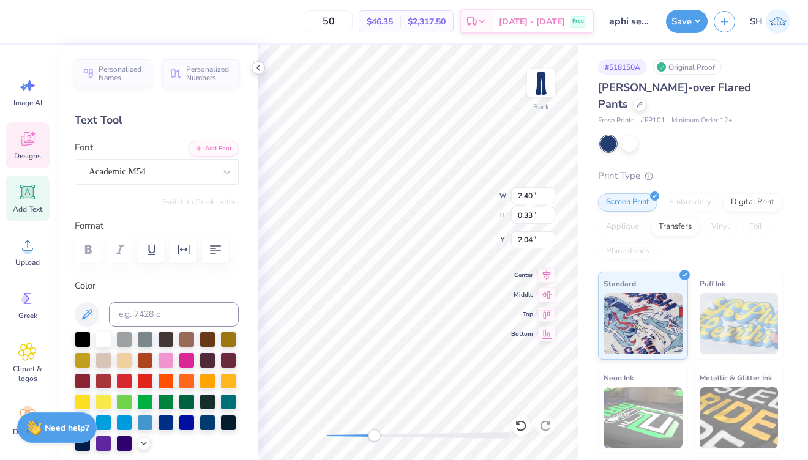
click at [263, 70] on div at bounding box center [258, 67] width 13 height 13
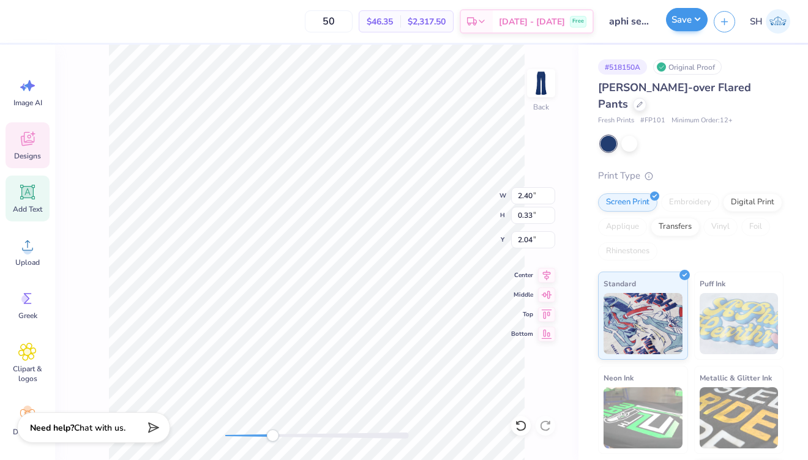
click at [692, 28] on button "Save" at bounding box center [687, 19] width 42 height 23
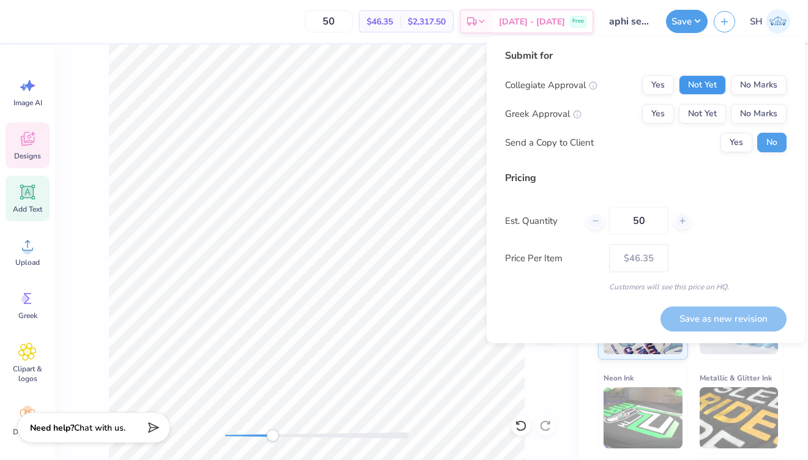
click at [711, 83] on button "Not Yet" at bounding box center [702, 85] width 47 height 20
click at [700, 119] on button "Not Yet" at bounding box center [702, 114] width 47 height 20
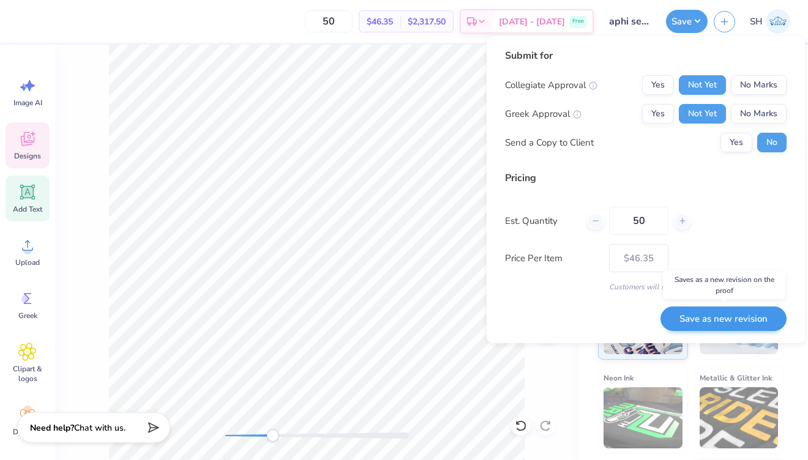
click at [722, 319] on button "Save as new revision" at bounding box center [724, 319] width 126 height 25
type input "$46.35"
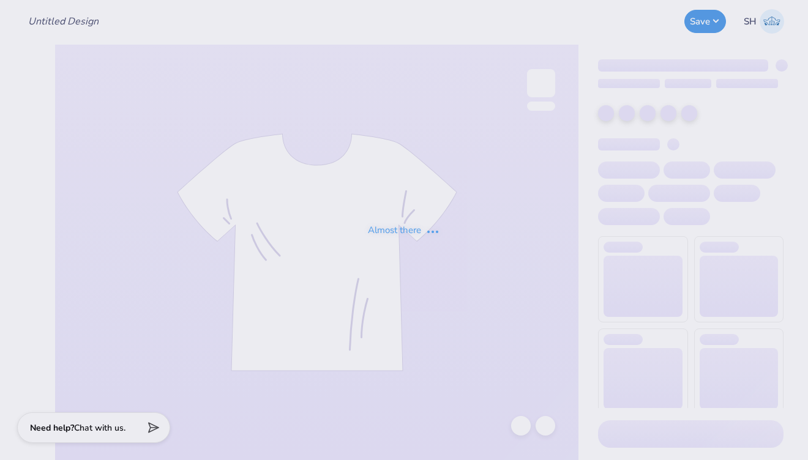
type input "aphi senior hoco"
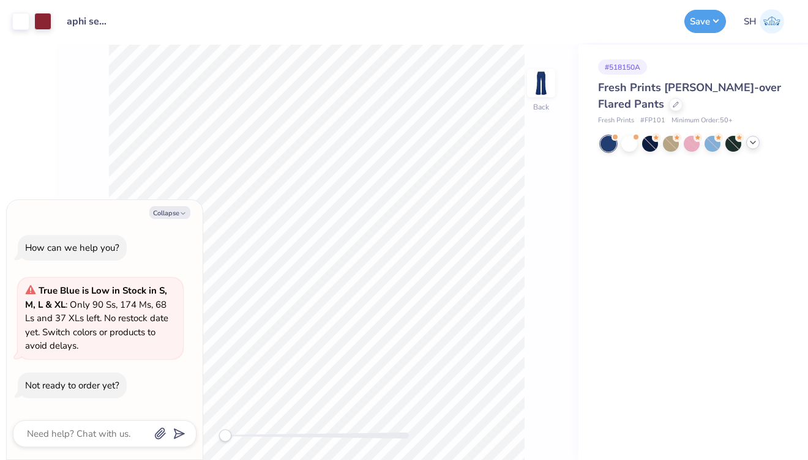
click at [751, 146] on icon at bounding box center [753, 143] width 10 height 10
type textarea "x"
click at [751, 143] on div at bounding box center [754, 144] width 16 height 16
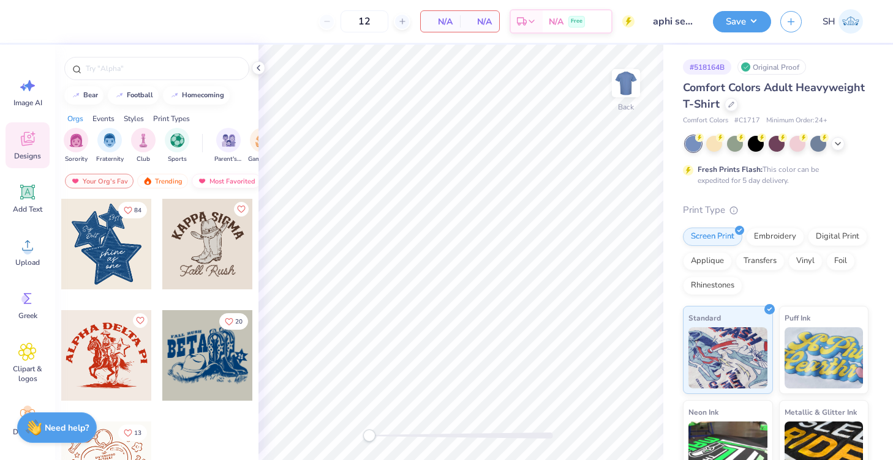
click at [219, 180] on div "Most Favorited" at bounding box center [226, 181] width 69 height 15
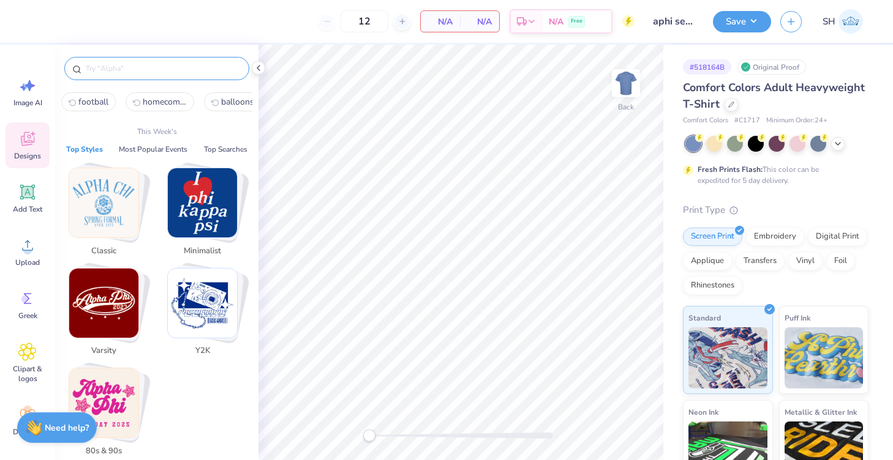
click at [125, 70] on input "text" at bounding box center [162, 68] width 157 height 12
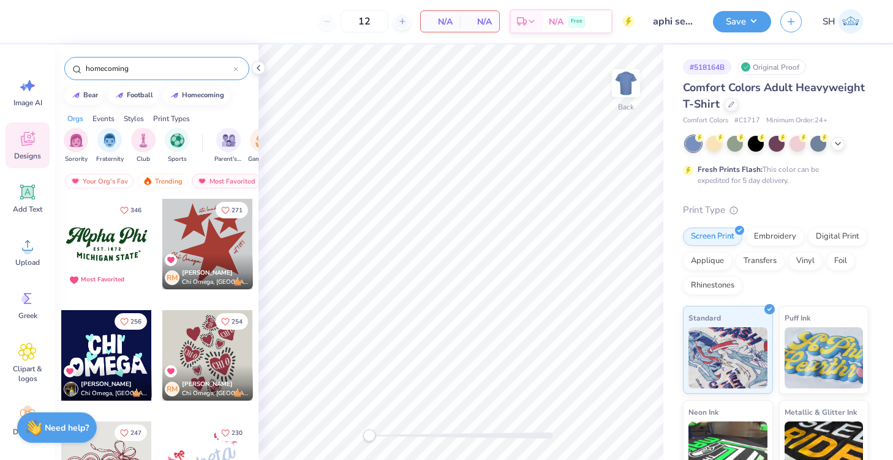
type input "homecoming"
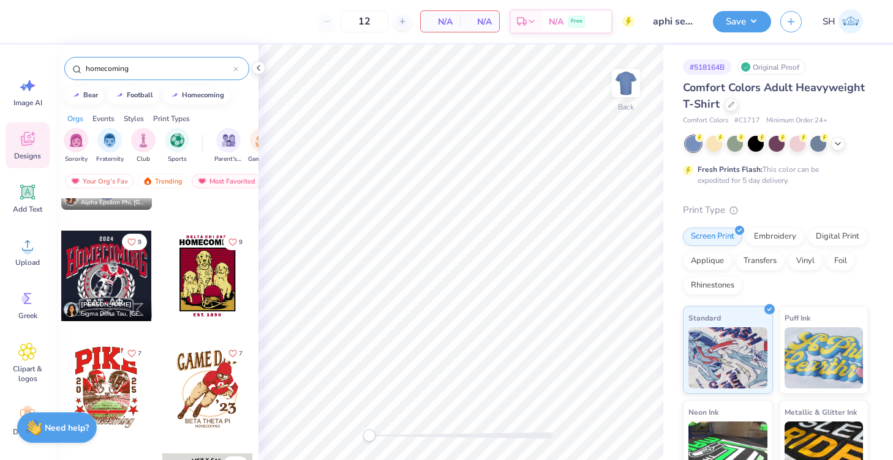
scroll to position [641, 0]
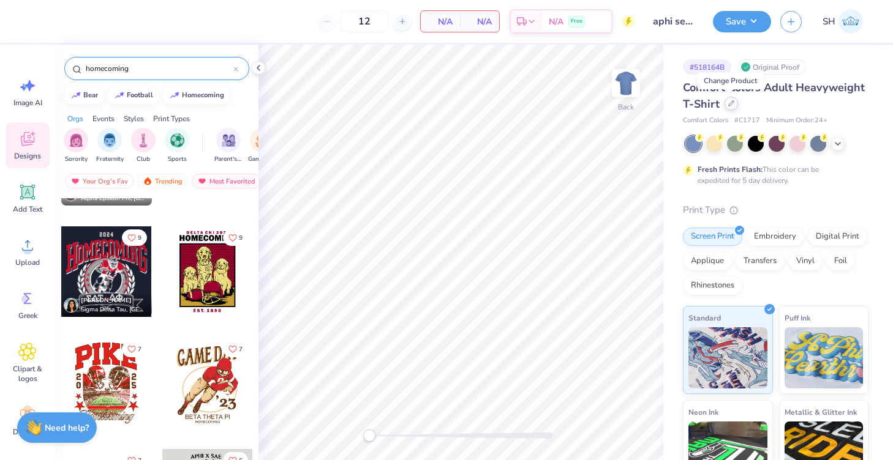
click at [730, 107] on div at bounding box center [730, 103] width 13 height 13
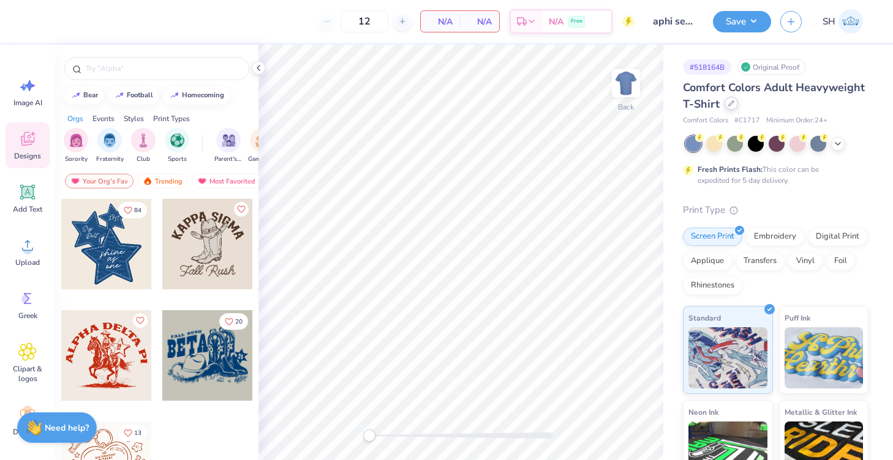
click at [733, 108] on div at bounding box center [730, 103] width 13 height 13
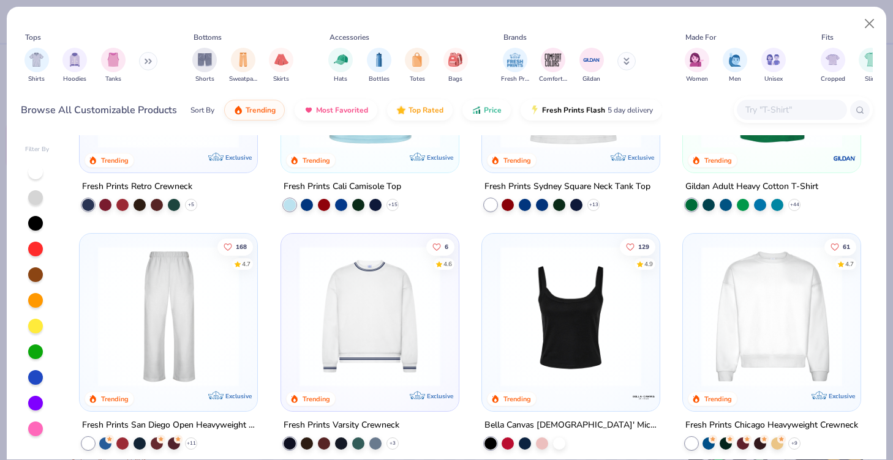
scroll to position [208, 0]
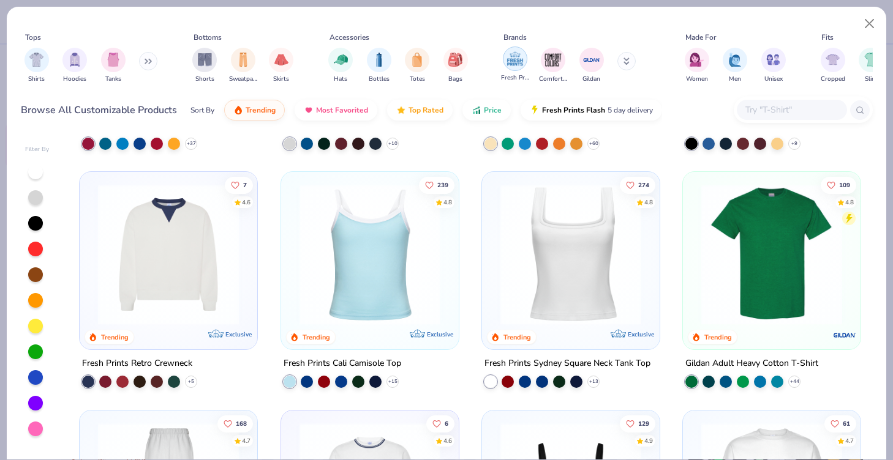
click at [514, 58] on img "filter for Fresh Prints" at bounding box center [515, 59] width 18 height 18
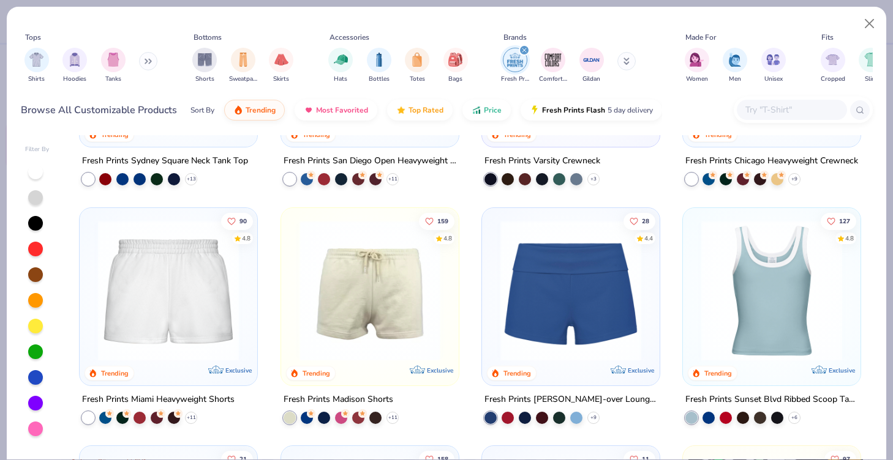
scroll to position [656, 0]
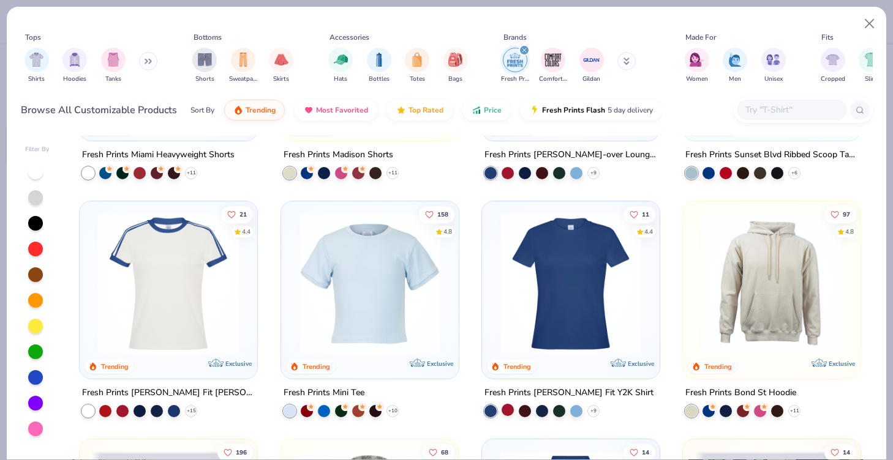
click at [506, 407] on div at bounding box center [507, 410] width 12 height 12
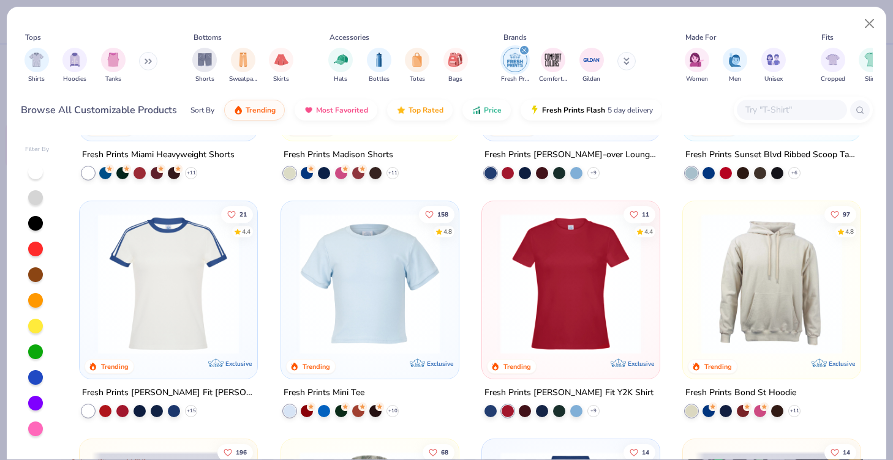
click at [613, 298] on img at bounding box center [570, 284] width 153 height 141
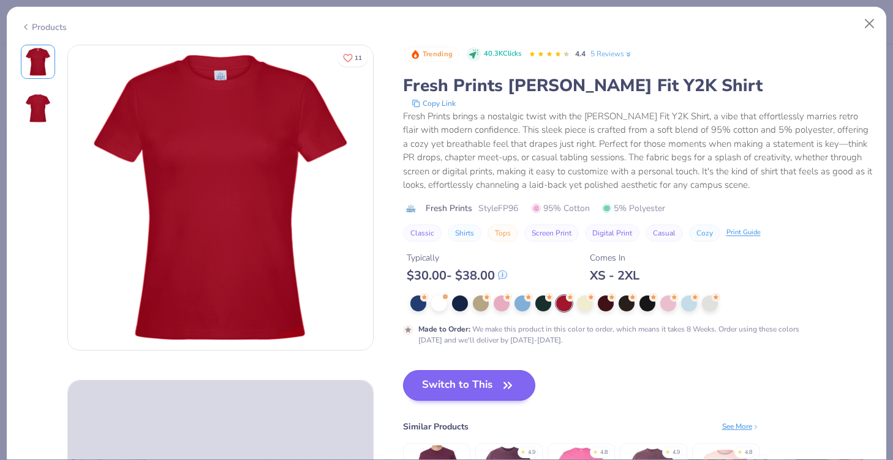
click at [501, 380] on icon "button" at bounding box center [507, 385] width 17 height 17
type input "50"
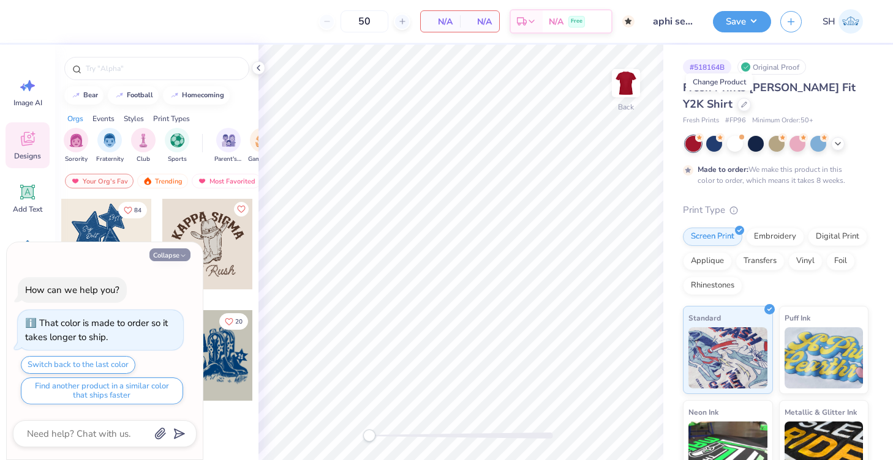
click at [180, 252] on button "Collapse" at bounding box center [169, 255] width 41 height 13
type textarea "x"
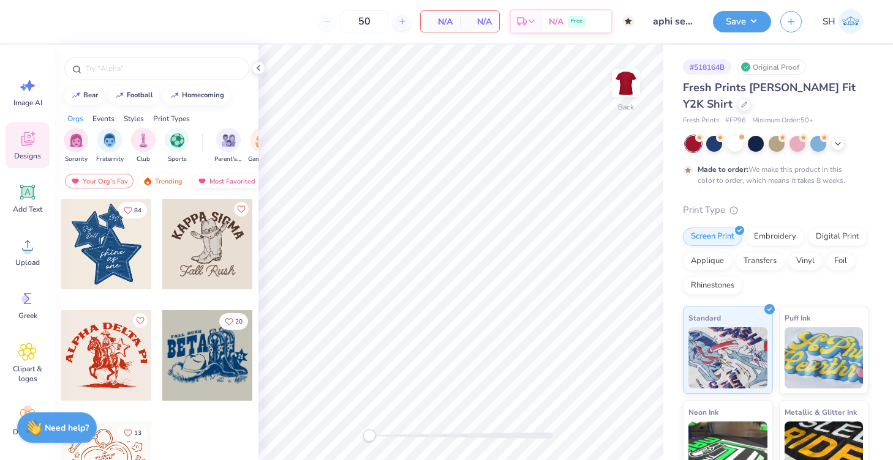
click at [225, 178] on div "Most Favorited" at bounding box center [226, 181] width 69 height 15
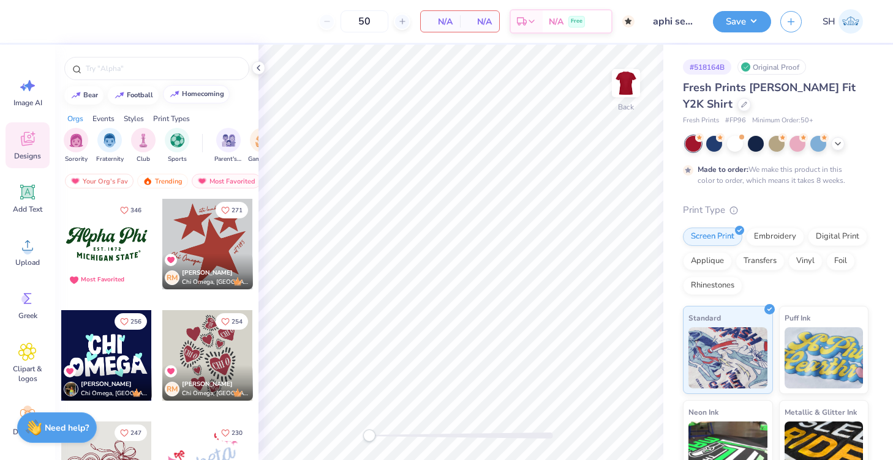
click at [200, 95] on div "homecoming" at bounding box center [203, 94] width 42 height 7
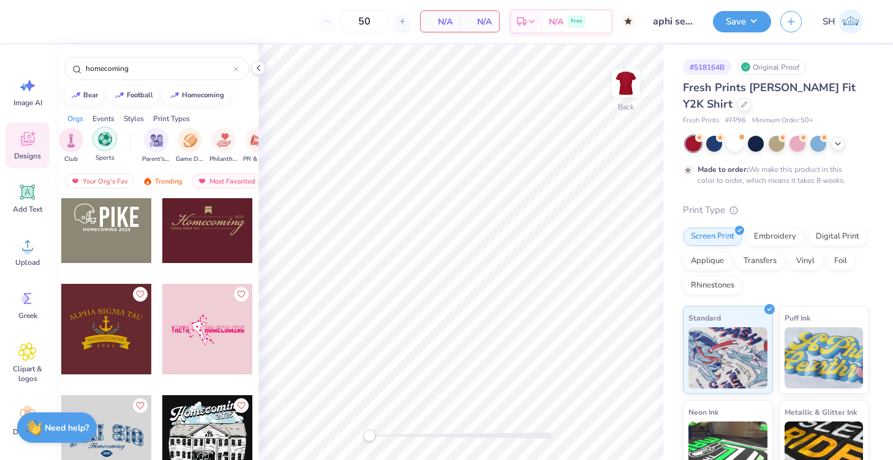
scroll to position [0, 86]
click at [148, 93] on div "football" at bounding box center [140, 94] width 26 height 7
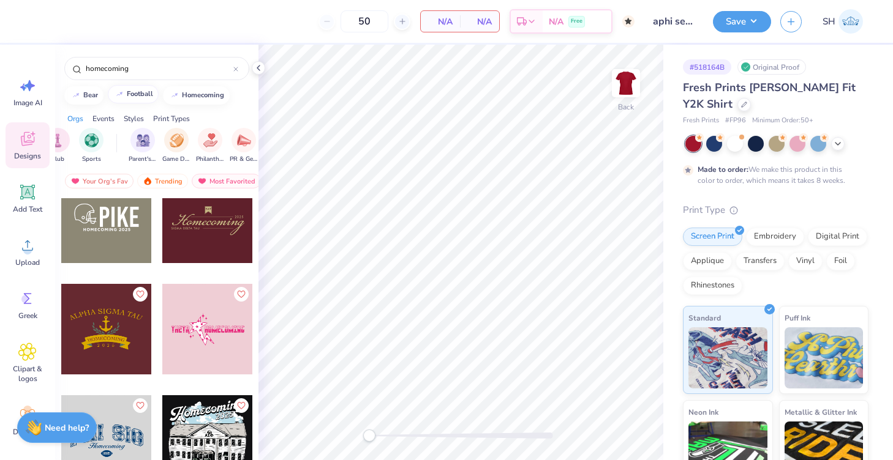
type input "football"
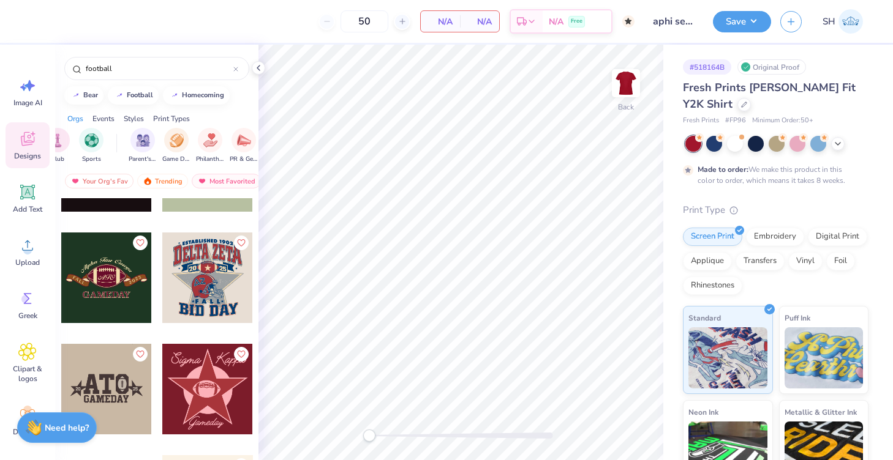
scroll to position [4757, 0]
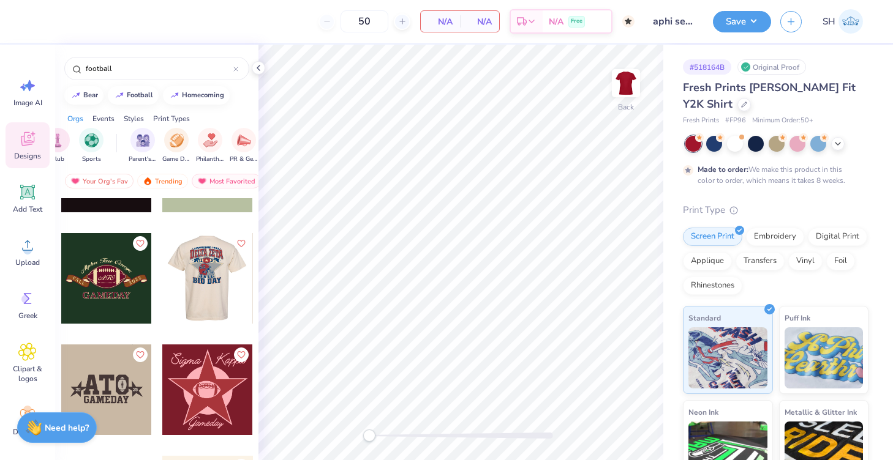
click at [201, 287] on div at bounding box center [207, 278] width 91 height 91
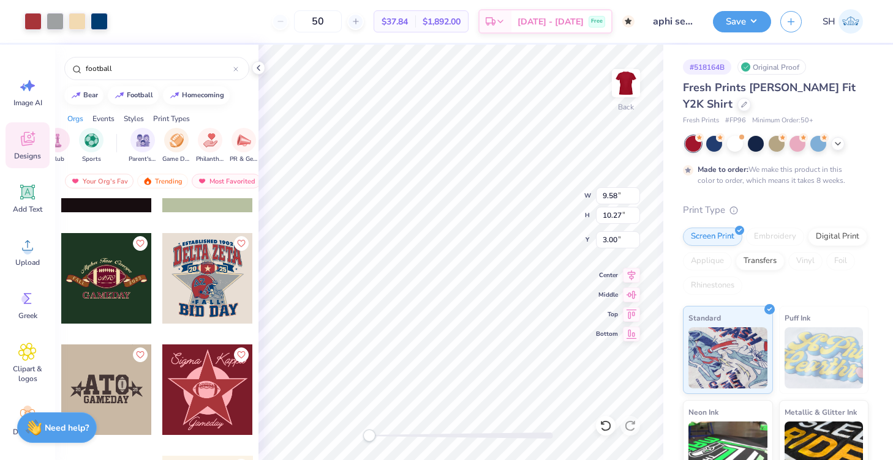
type input "10.79"
type input "11.57"
click at [34, 24] on div at bounding box center [32, 20] width 17 height 17
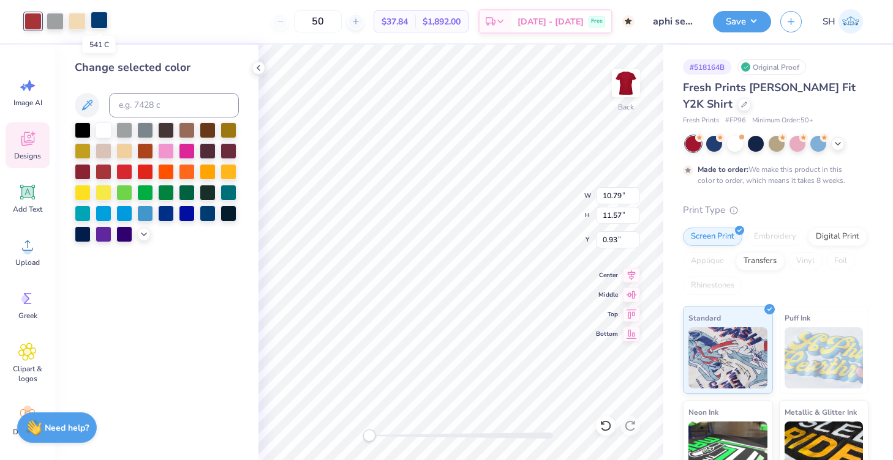
click at [102, 18] on div at bounding box center [99, 20] width 17 height 17
click at [127, 144] on div at bounding box center [124, 150] width 16 height 16
type input "2.78"
click at [105, 132] on div at bounding box center [104, 129] width 16 height 16
click at [58, 21] on div at bounding box center [55, 20] width 17 height 17
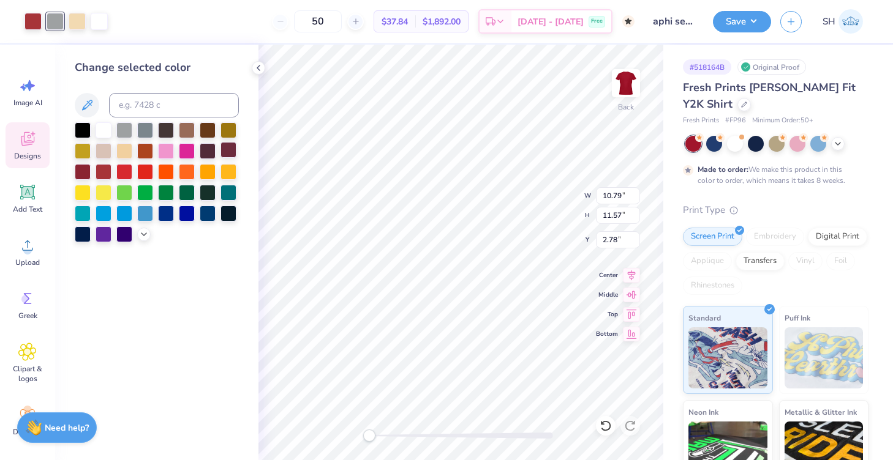
click at [232, 154] on div at bounding box center [228, 150] width 16 height 16
click at [82, 22] on div at bounding box center [77, 20] width 17 height 17
click at [227, 152] on div at bounding box center [228, 150] width 16 height 16
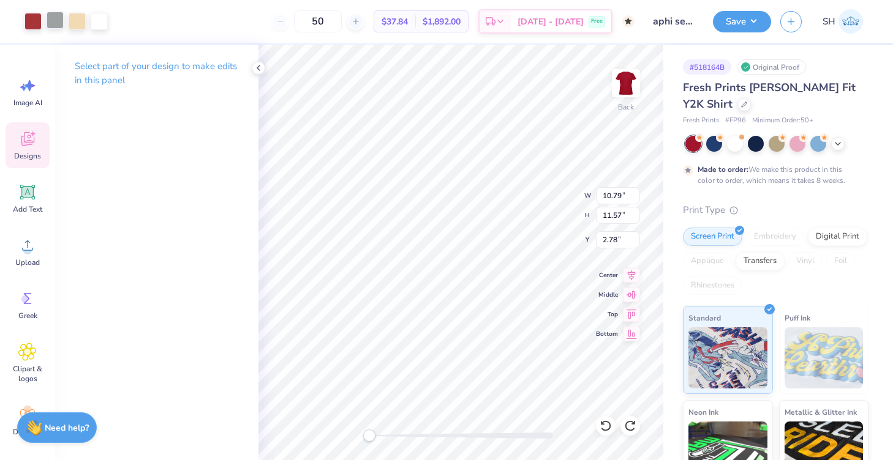
click at [61, 23] on div at bounding box center [55, 20] width 17 height 17
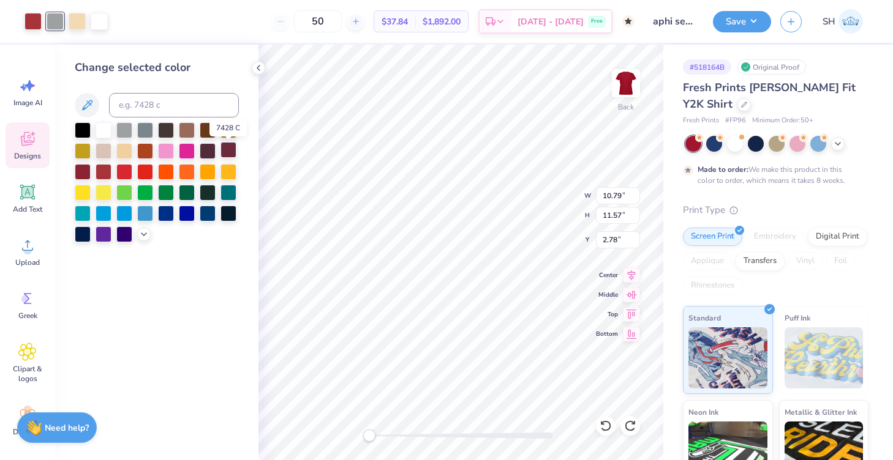
click at [232, 154] on div at bounding box center [228, 150] width 16 height 16
click at [80, 26] on div at bounding box center [77, 20] width 17 height 17
click at [182, 154] on div at bounding box center [187, 150] width 16 height 16
click at [58, 24] on div at bounding box center [55, 20] width 17 height 17
click at [125, 152] on div at bounding box center [124, 150] width 16 height 16
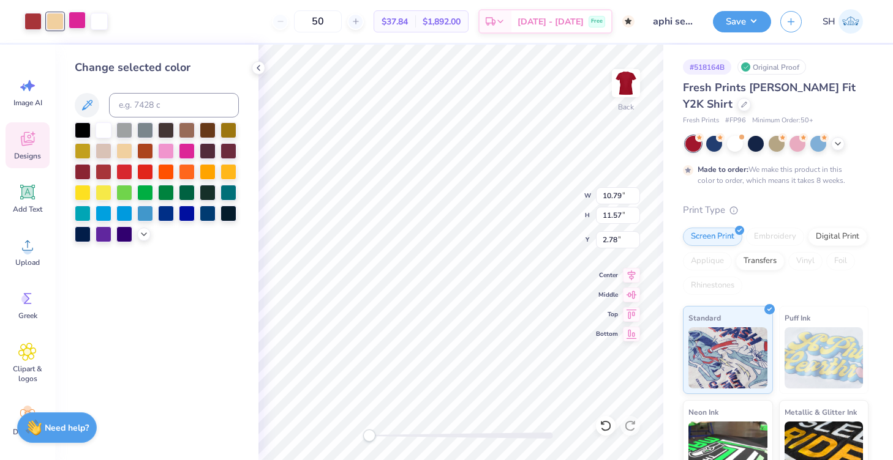
click at [80, 20] on div at bounding box center [77, 20] width 17 height 17
click at [227, 150] on div at bounding box center [228, 150] width 16 height 16
click at [39, 25] on div at bounding box center [32, 20] width 17 height 17
click at [227, 155] on div at bounding box center [228, 150] width 16 height 16
click at [81, 173] on div at bounding box center [83, 171] width 16 height 16
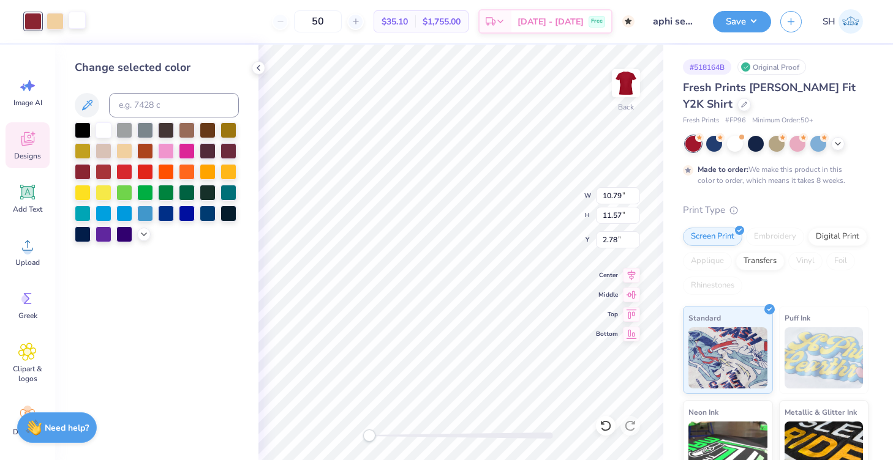
click at [79, 23] on div at bounding box center [77, 20] width 17 height 17
click at [103, 143] on div at bounding box center [157, 182] width 164 height 120
click at [103, 149] on div at bounding box center [104, 150] width 16 height 16
click at [59, 25] on div at bounding box center [55, 20] width 17 height 17
click at [105, 130] on div at bounding box center [104, 129] width 16 height 16
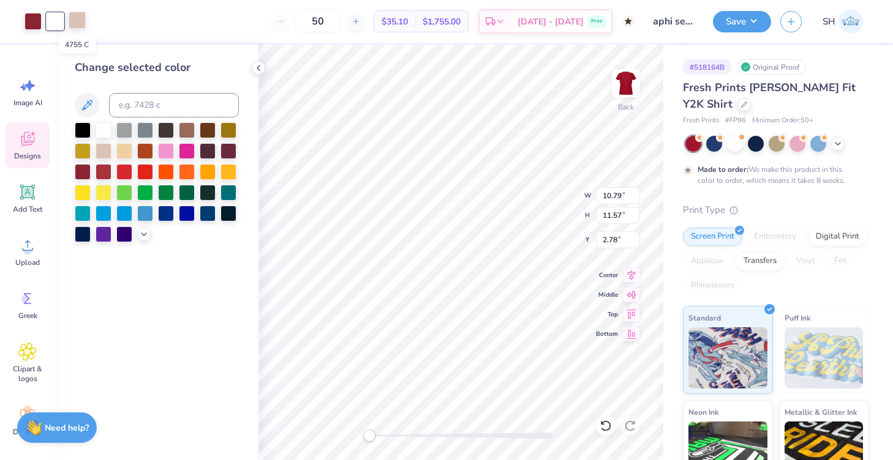
click at [78, 18] on div at bounding box center [77, 20] width 17 height 17
click at [119, 151] on div at bounding box center [124, 150] width 16 height 16
click at [58, 25] on div at bounding box center [55, 20] width 17 height 17
click at [57, 21] on div at bounding box center [55, 21] width 17 height 17
click at [84, 20] on div at bounding box center [77, 20] width 17 height 17
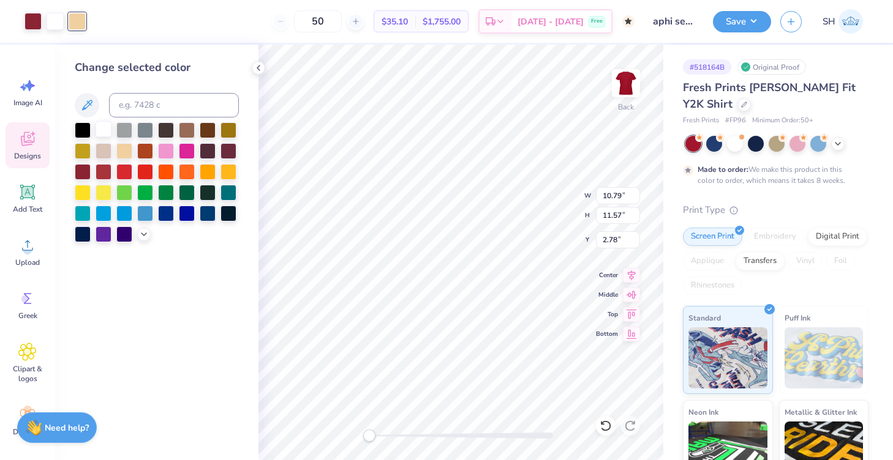
click at [100, 133] on div at bounding box center [104, 129] width 16 height 16
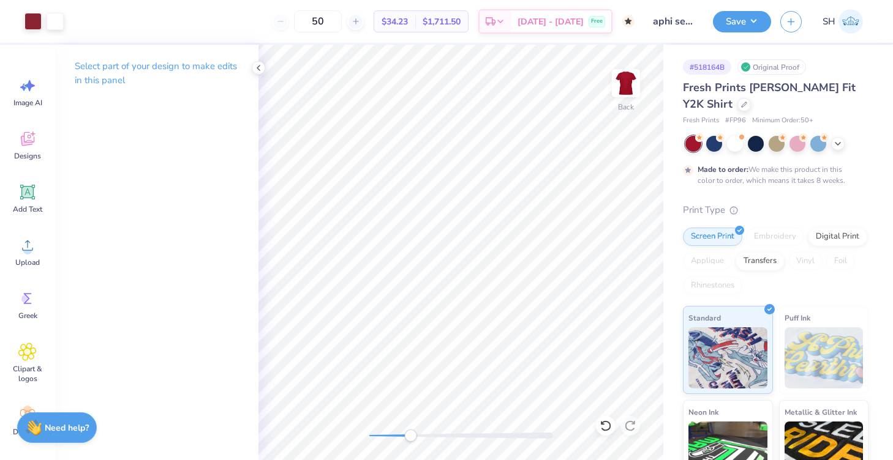
drag, startPoint x: 372, startPoint y: 435, endPoint x: 410, endPoint y: 435, distance: 37.3
click at [410, 435] on div "Accessibility label" at bounding box center [410, 436] width 12 height 12
click at [377, 425] on div "Back W 10.79 10.79 " H 11.57 11.57 " Y 2.78 2.78 " Center Middle Top Bottom" at bounding box center [460, 253] width 405 height 416
click at [450, 428] on div "Back" at bounding box center [460, 253] width 405 height 416
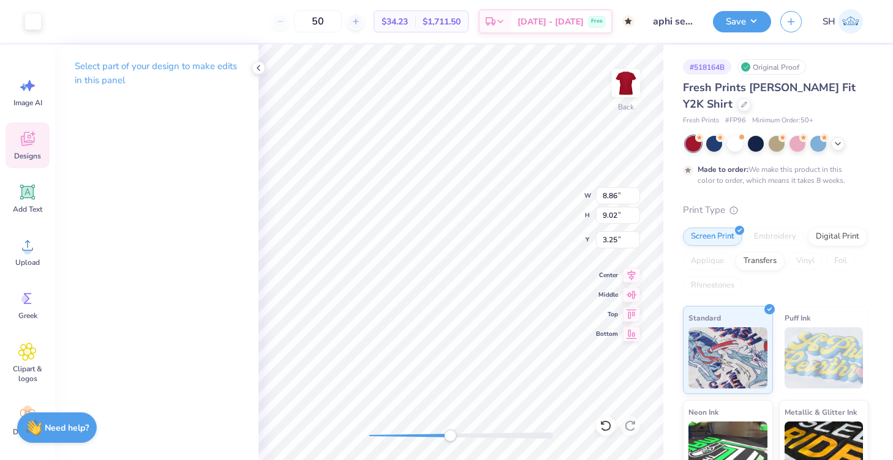
type input "10.79"
type input "10.26"
type input "3.98"
click at [356, 426] on div "Back W 10.79 10.79 " H 10.26 10.26 " Y 3.98 3.98 " Center Middle Top Bottom" at bounding box center [460, 253] width 405 height 416
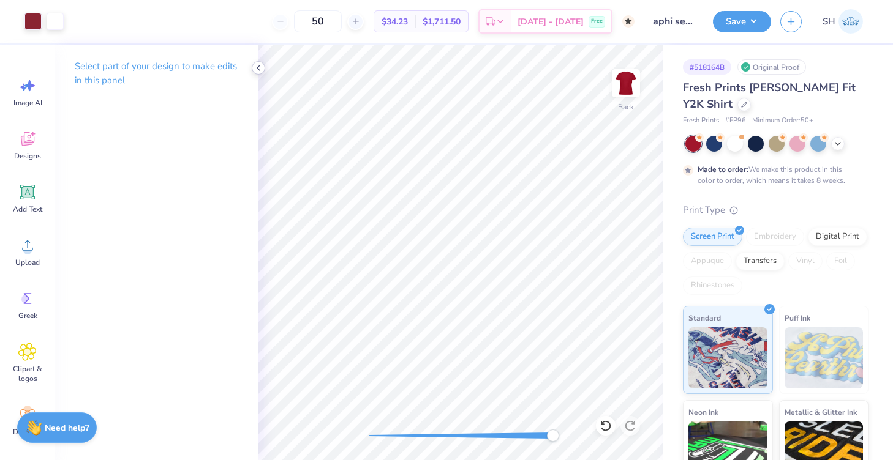
click at [252, 68] on div at bounding box center [258, 67] width 13 height 13
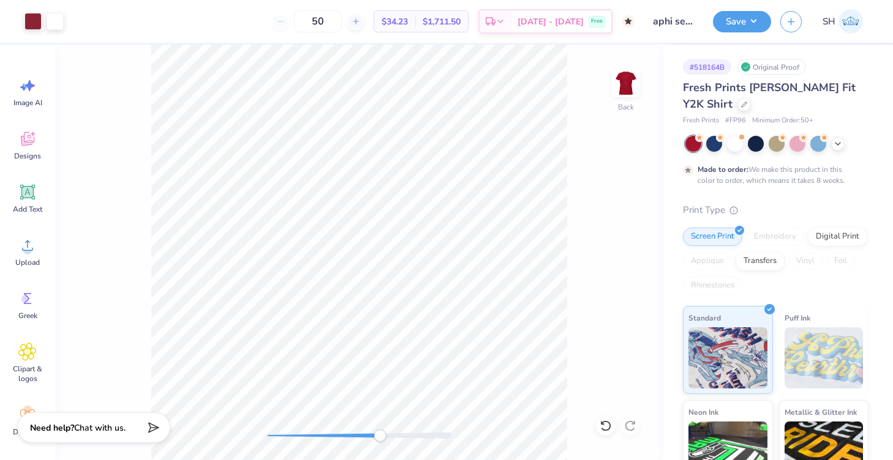
click at [380, 432] on div at bounding box center [360, 436] width 184 height 12
click at [370, 435] on div at bounding box center [360, 436] width 184 height 6
drag, startPoint x: 345, startPoint y: 433, endPoint x: 337, endPoint y: 433, distance: 8.0
click at [345, 433] on div at bounding box center [360, 436] width 184 height 6
drag, startPoint x: 346, startPoint y: 435, endPoint x: 330, endPoint y: 435, distance: 15.9
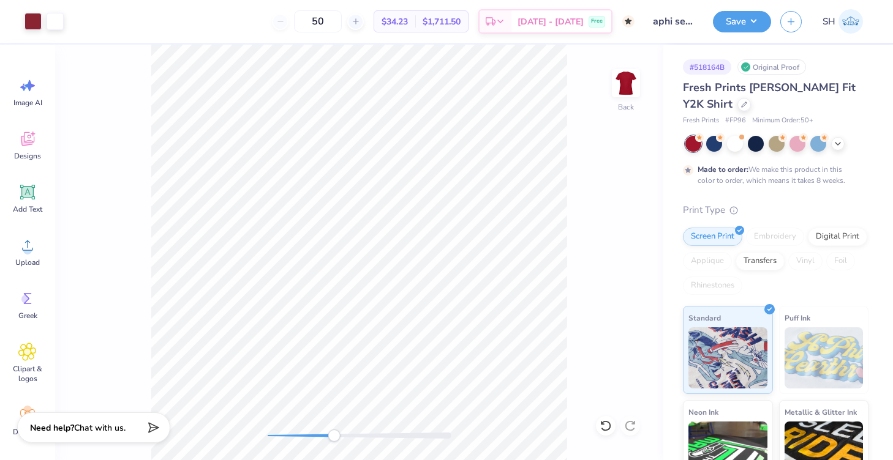
click at [330, 435] on div "Accessibility label" at bounding box center [334, 436] width 12 height 12
drag, startPoint x: 328, startPoint y: 435, endPoint x: 310, endPoint y: 435, distance: 17.8
click at [311, 435] on div "Accessibility label" at bounding box center [317, 436] width 12 height 12
drag, startPoint x: 310, startPoint y: 435, endPoint x: 296, endPoint y: 435, distance: 13.5
click at [296, 435] on div "Accessibility label" at bounding box center [296, 436] width 12 height 12
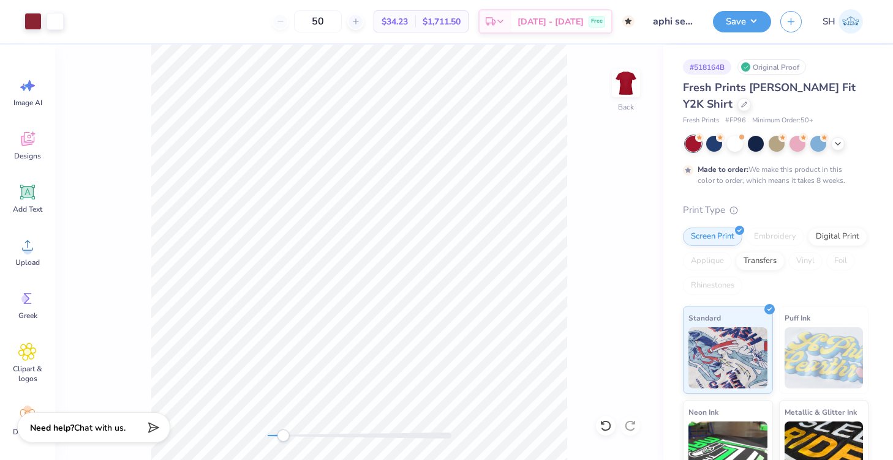
drag, startPoint x: 292, startPoint y: 435, endPoint x: 282, endPoint y: 435, distance: 9.8
click at [282, 435] on div "Accessibility label" at bounding box center [283, 436] width 12 height 12
type input "10.04"
type input "10.77"
type input "2.14"
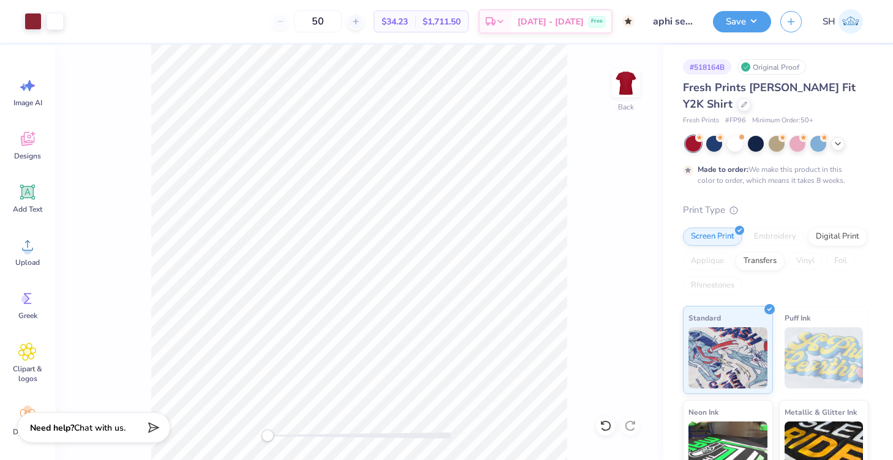
drag, startPoint x: 281, startPoint y: 438, endPoint x: 263, endPoint y: 435, distance: 17.9
click at [263, 435] on div "Accessibility label" at bounding box center [267, 436] width 12 height 12
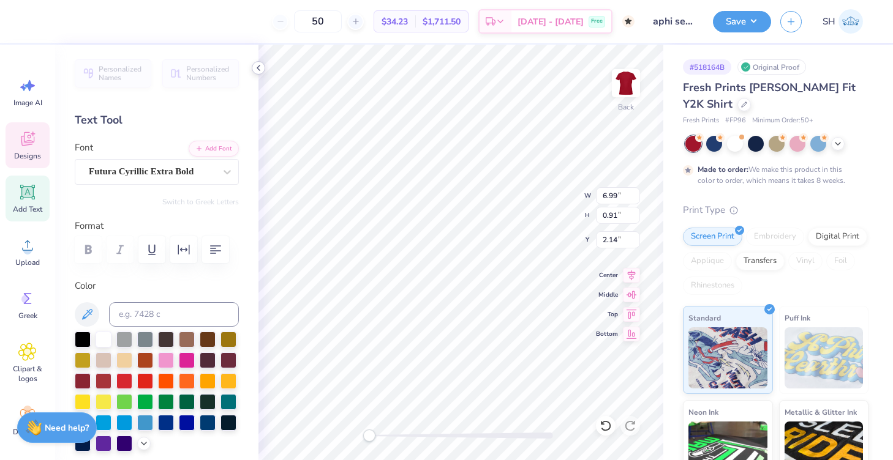
click at [257, 68] on polyline at bounding box center [258, 68] width 2 height 5
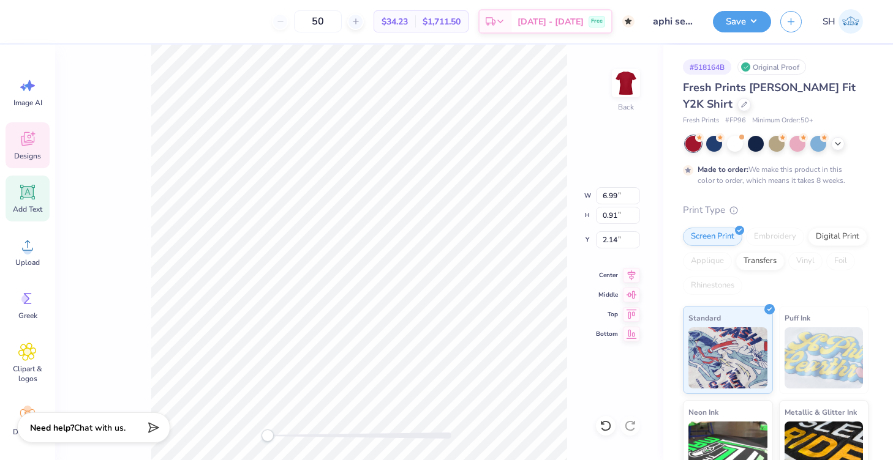
type input "8.18"
type input "2.04"
type input "10.87"
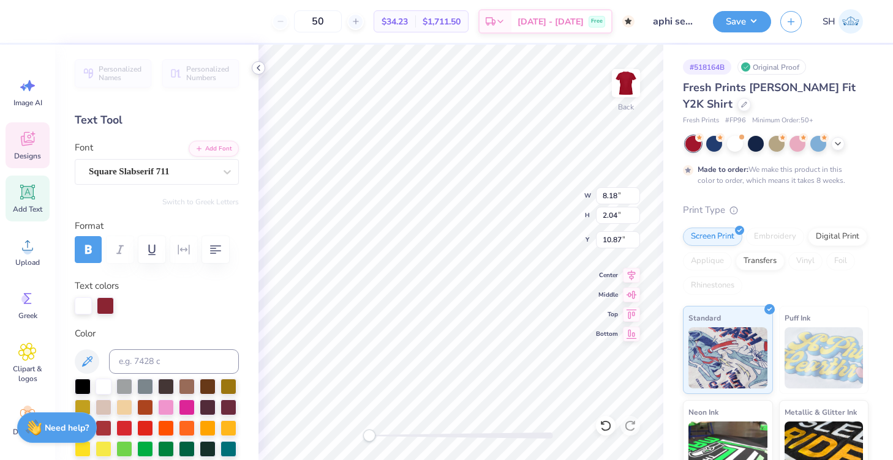
click at [257, 64] on icon at bounding box center [258, 68] width 10 height 10
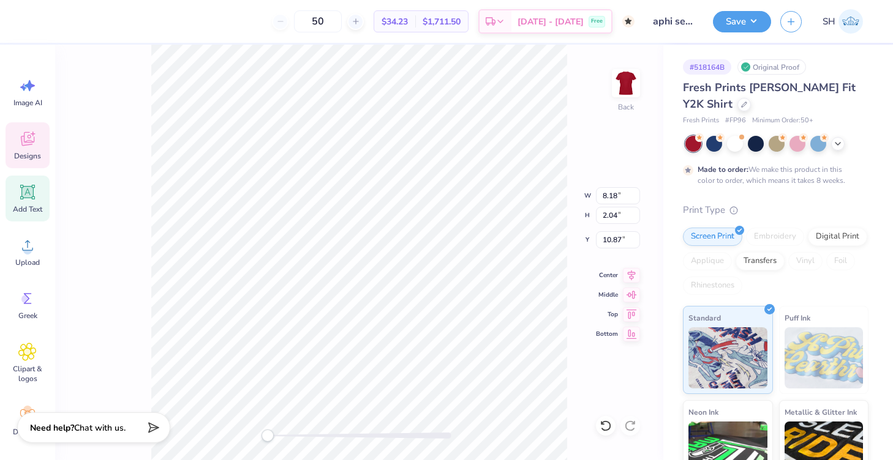
scroll to position [0, 0]
type textarea "B"
type textarea "SENIORS"
type input "7.00"
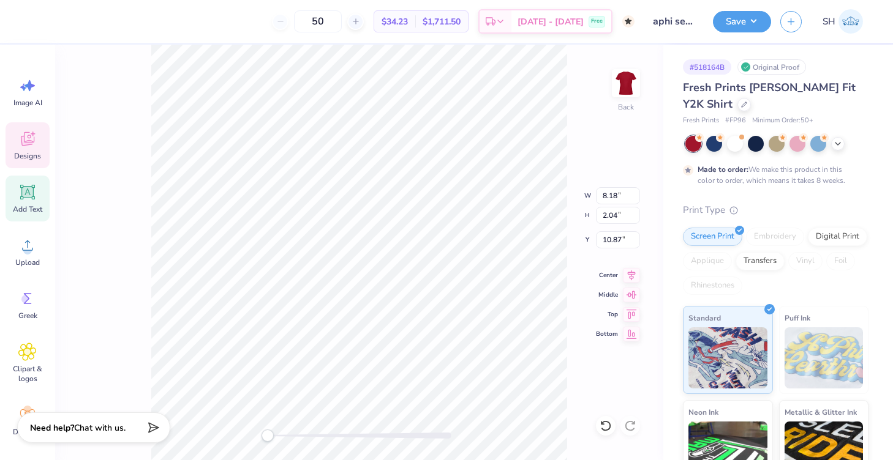
type input "2.88"
type input "2.75"
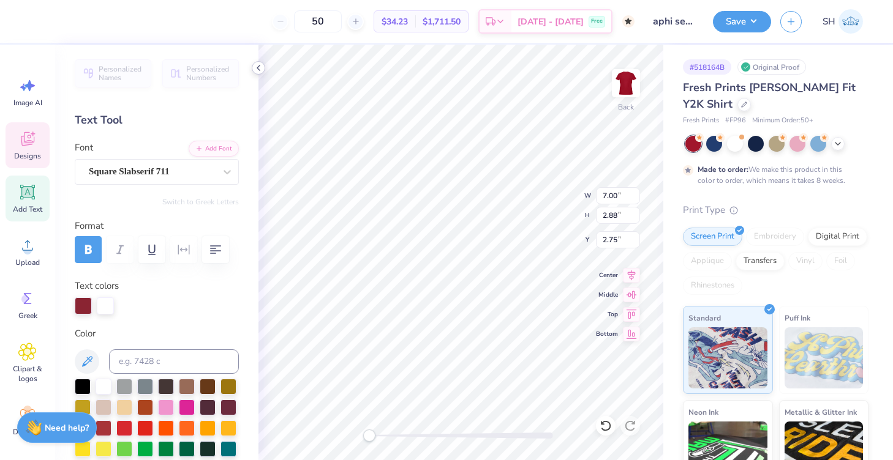
scroll to position [0, 3]
type textarea "OMECOMIN"
type textarea "H"
type textarea "G"
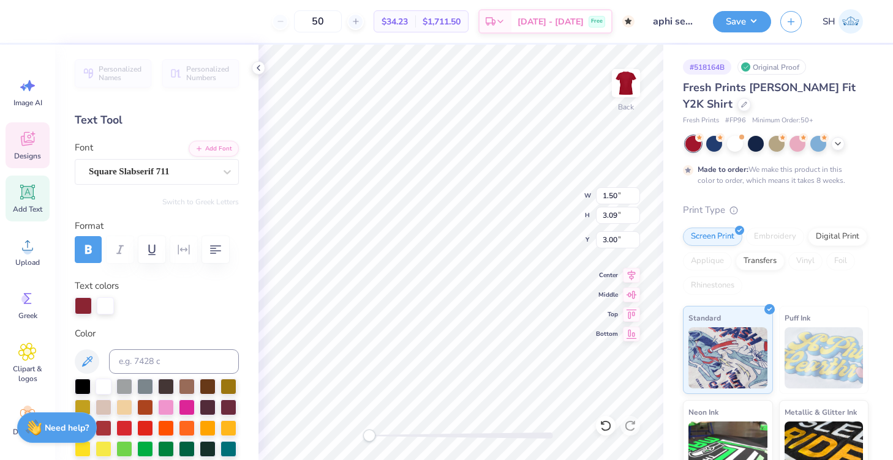
type input "1.43"
type input "2.94"
type input "3.15"
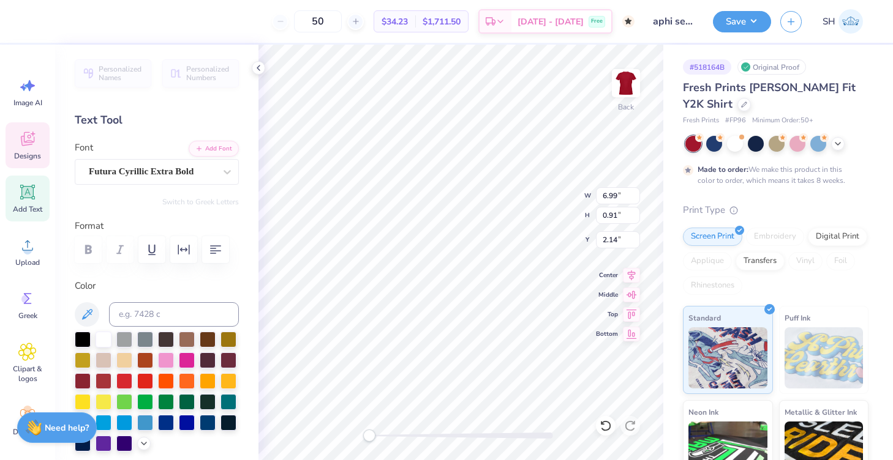
scroll to position [0, 0]
type textarea "1"
type textarea "Aphi x ZBT"
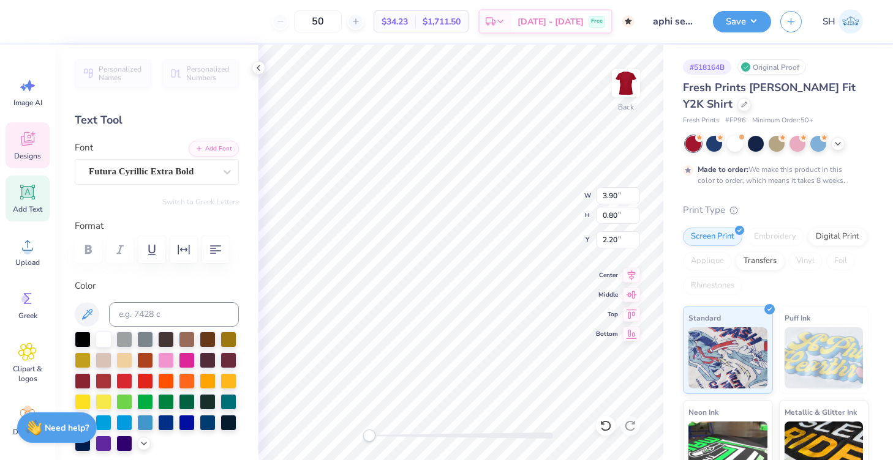
type textarea "APHI x BT x ZBT"
type textarea "APHI xZBT"
type textarea "APHI x ZBT"
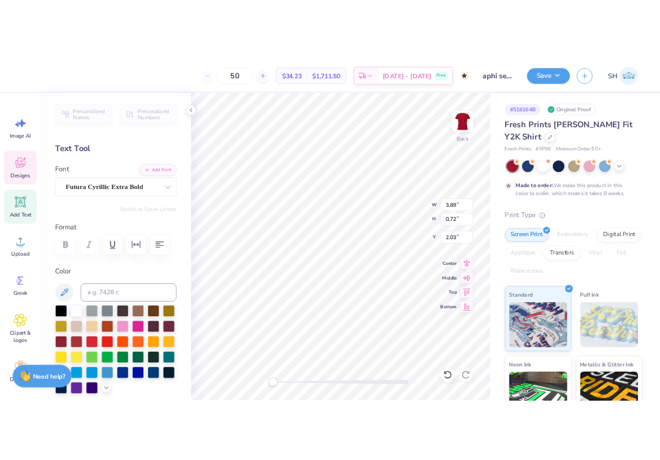
scroll to position [0, 2]
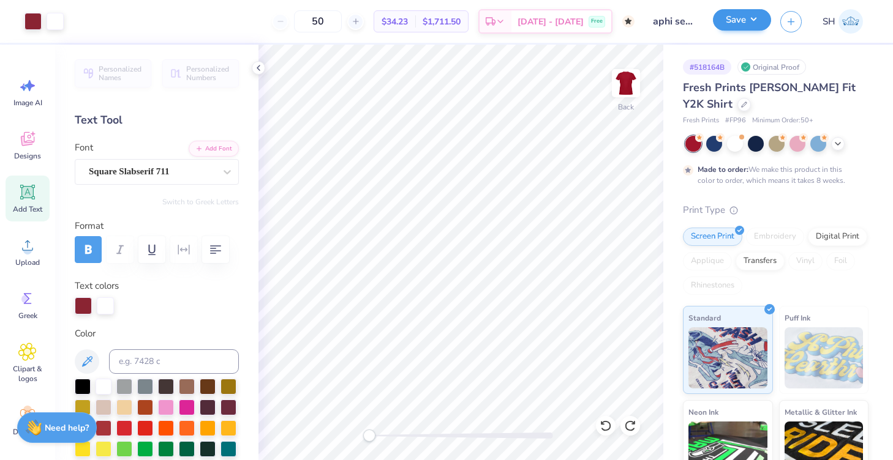
click at [741, 20] on button "Save" at bounding box center [742, 19] width 58 height 21
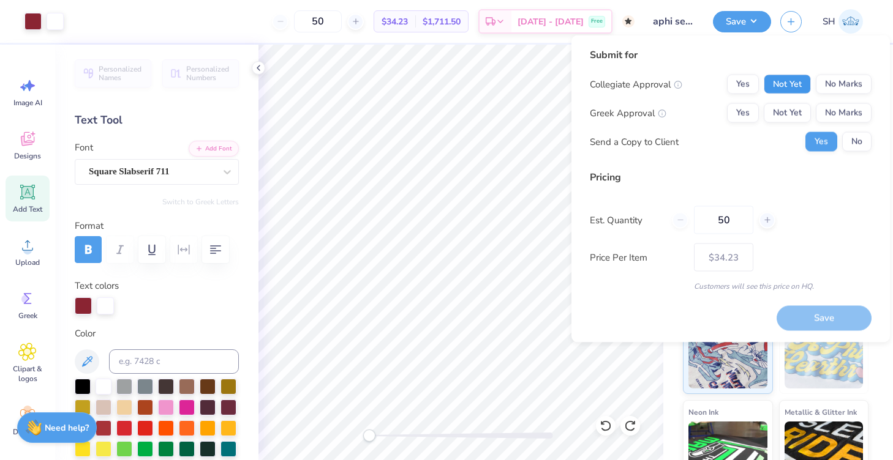
click at [787, 91] on button "Not Yet" at bounding box center [786, 85] width 47 height 20
click at [787, 113] on button "Not Yet" at bounding box center [786, 113] width 47 height 20
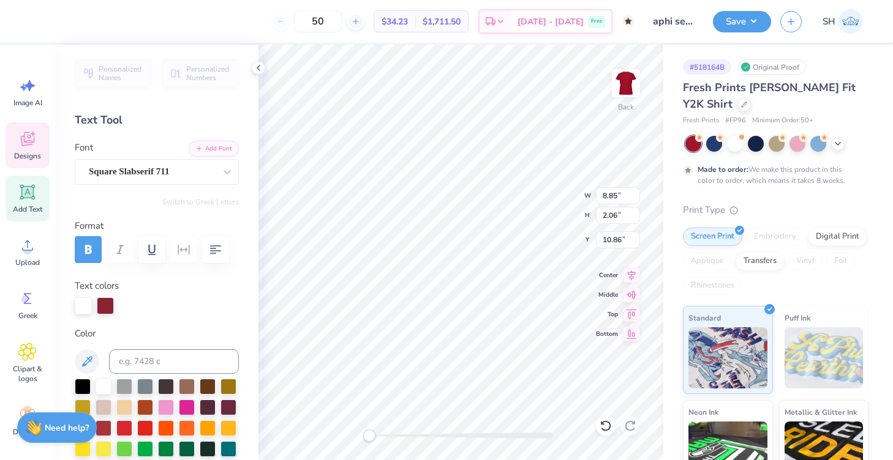
type input "7.60"
type input "1.77"
type input "11.15"
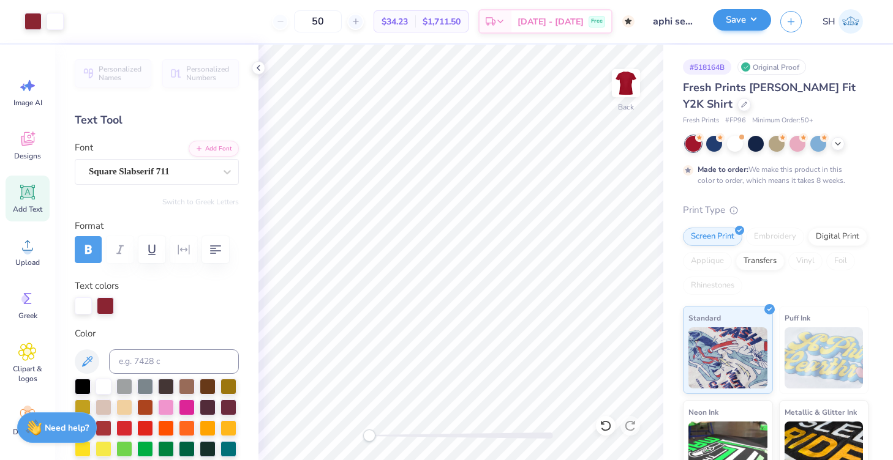
click at [754, 22] on button "Save" at bounding box center [742, 19] width 58 height 21
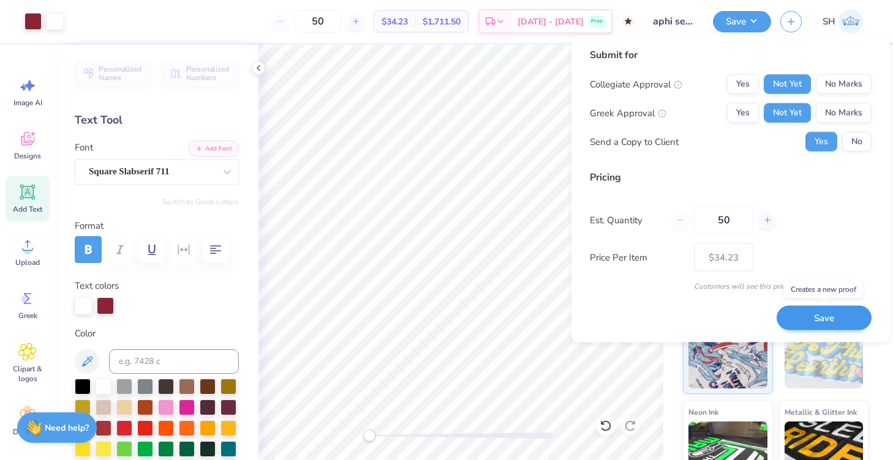
click at [806, 312] on button "Save" at bounding box center [823, 317] width 95 height 25
type input "$34.23"
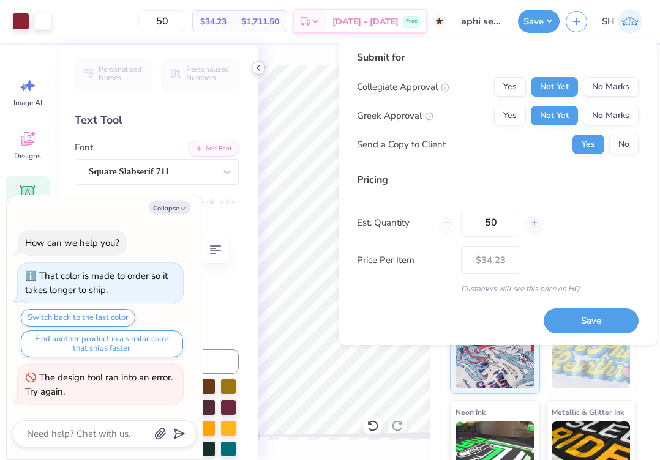
click at [260, 69] on icon at bounding box center [258, 68] width 10 height 10
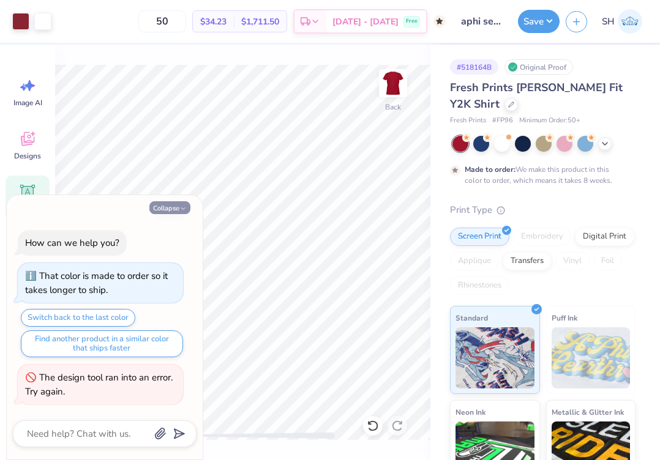
click at [173, 209] on button "Collapse" at bounding box center [169, 207] width 41 height 13
type textarea "x"
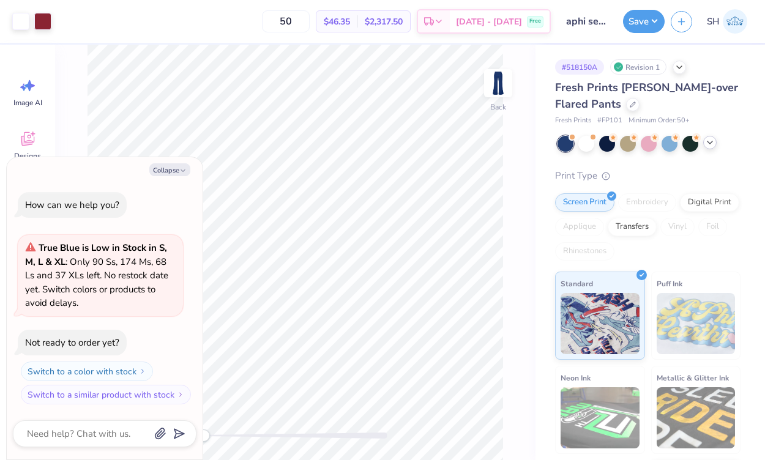
click at [711, 146] on icon at bounding box center [710, 143] width 10 height 10
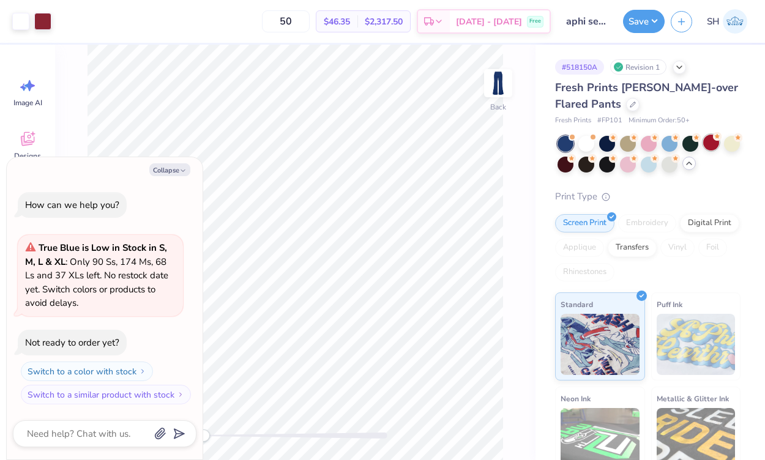
click at [711, 144] on div at bounding box center [711, 143] width 16 height 16
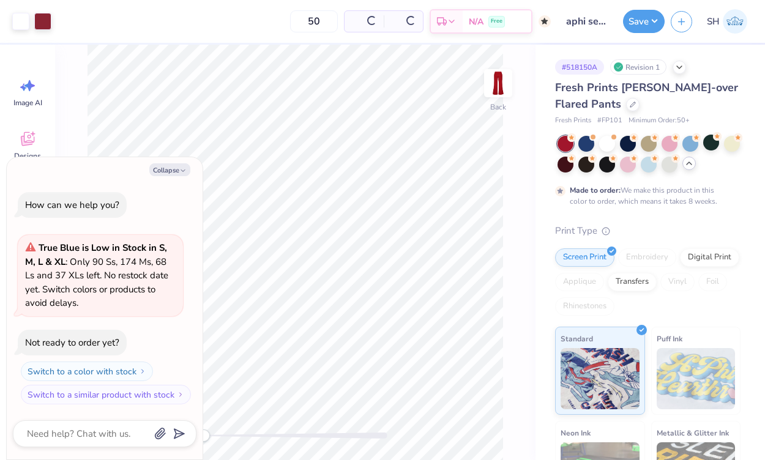
scroll to position [48, 0]
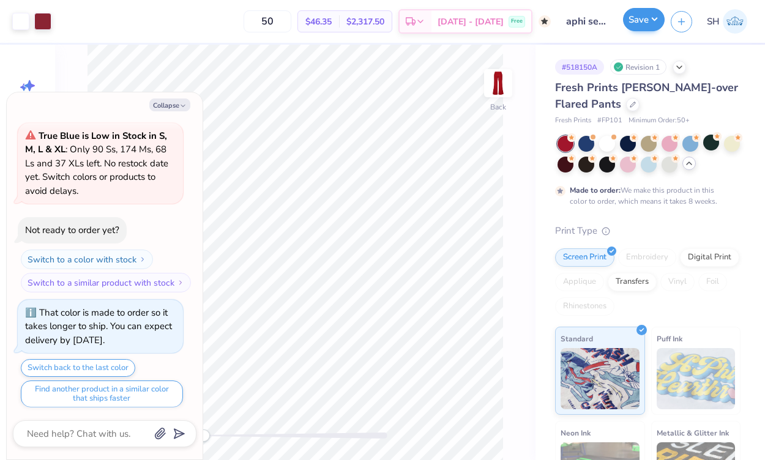
click at [653, 19] on button "Save" at bounding box center [644, 19] width 42 height 23
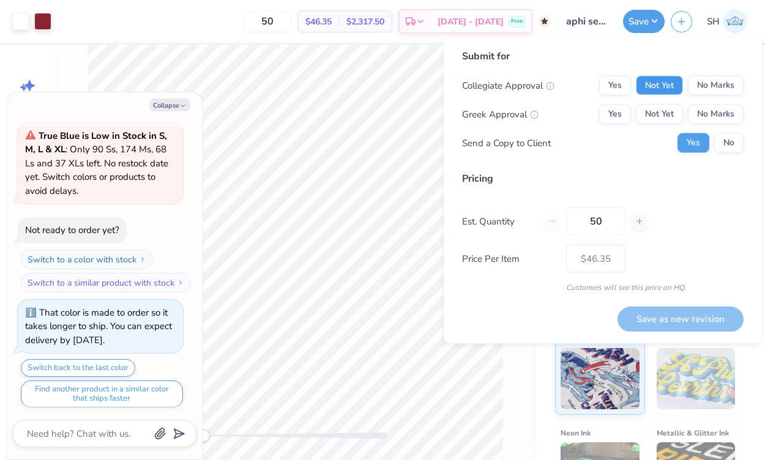
click at [668, 84] on button "Not Yet" at bounding box center [659, 86] width 47 height 20
click at [667, 113] on button "Not Yet" at bounding box center [659, 115] width 47 height 20
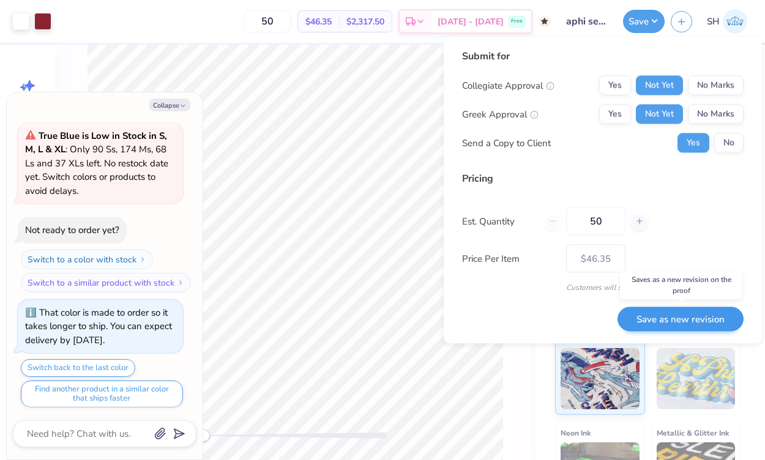
click at [670, 315] on button "Save as new revision" at bounding box center [681, 319] width 126 height 25
type textarea "x"
type input "– –"
type textarea "x"
type input "$46.35"
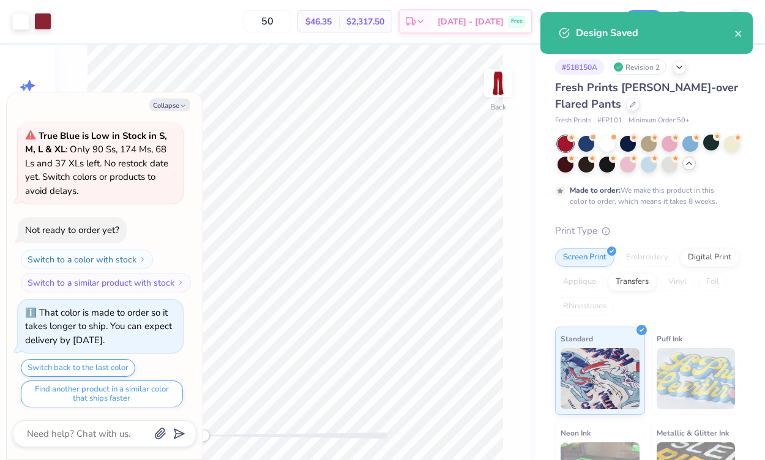
type textarea "x"
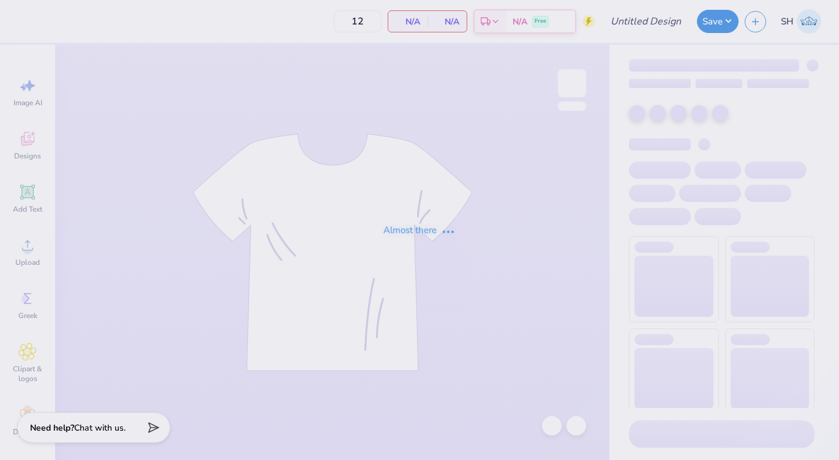
type input "aphi senior hoco"
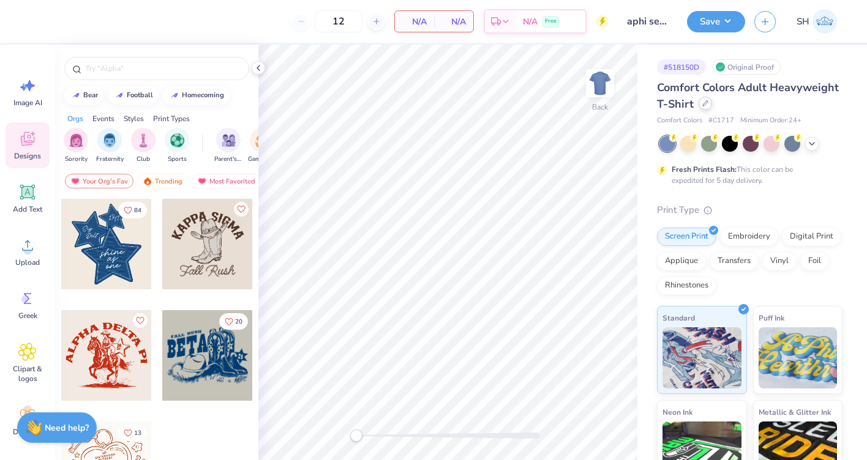
click at [703, 106] on icon at bounding box center [705, 103] width 5 height 5
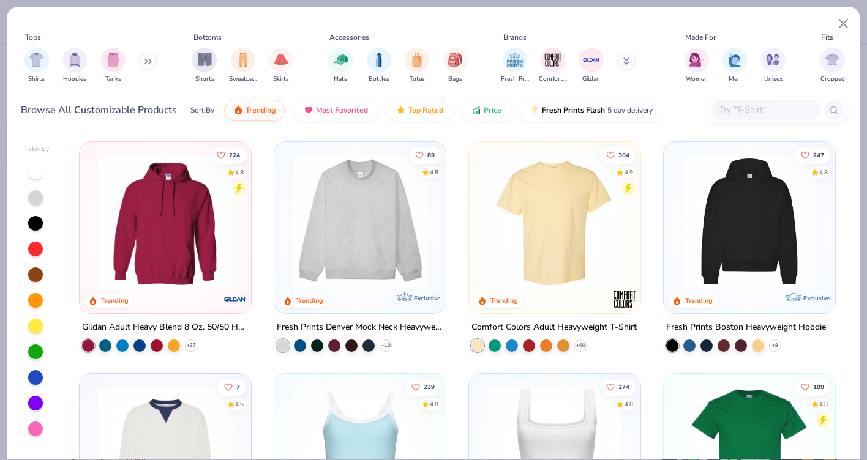
click at [751, 111] on input "text" at bounding box center [765, 110] width 94 height 14
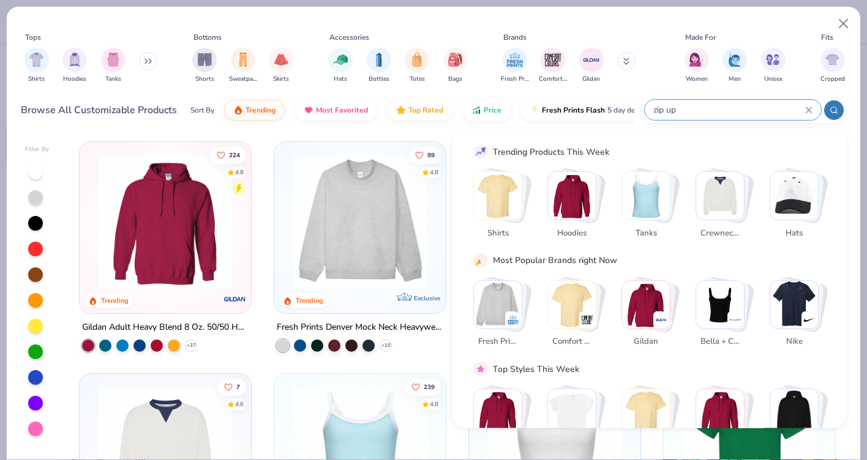
type input "zip up"
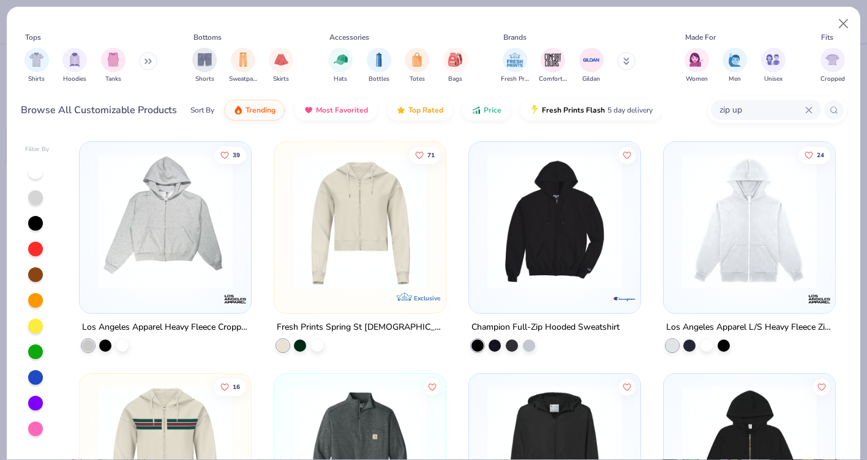
click at [340, 277] on img at bounding box center [360, 221] width 147 height 135
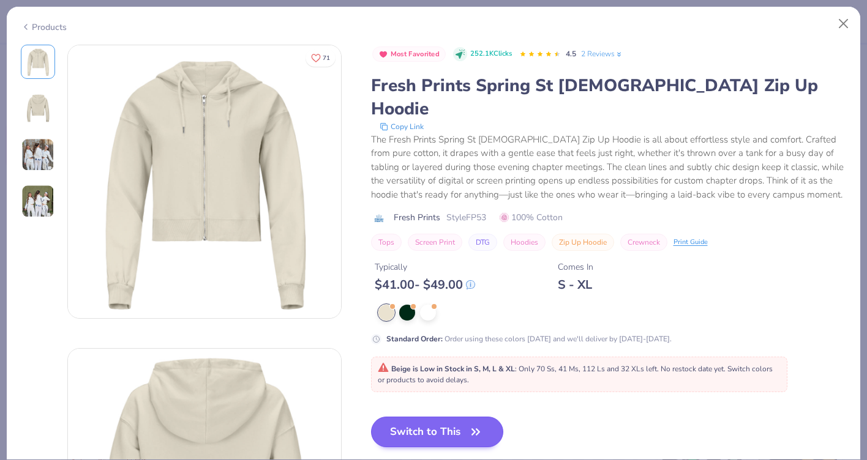
click at [408, 417] on button "Switch to This" at bounding box center [437, 432] width 133 height 31
type input "50"
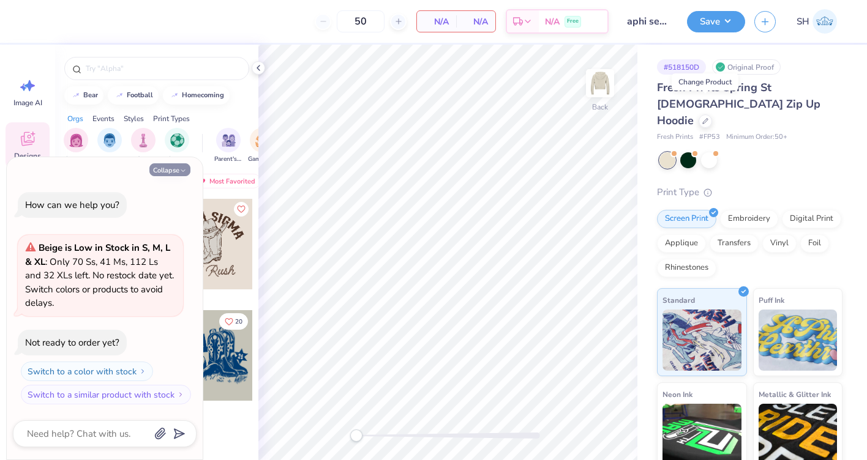
click at [184, 171] on icon "button" at bounding box center [182, 170] width 7 height 7
type textarea "x"
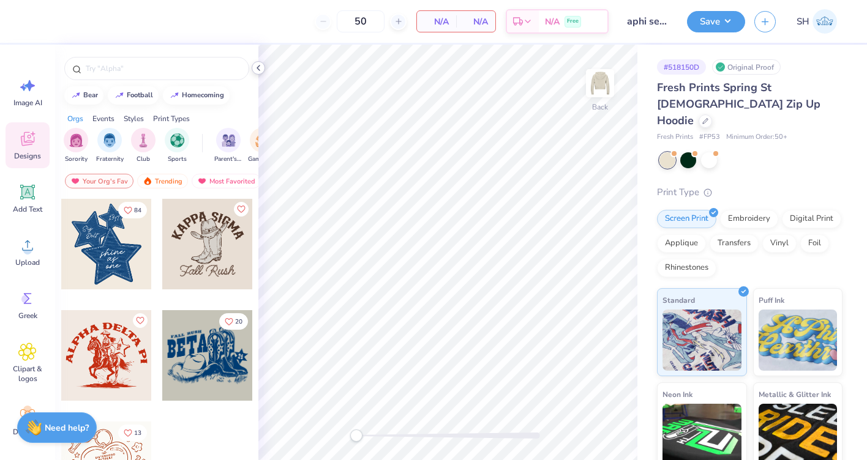
click at [258, 73] on div at bounding box center [258, 67] width 13 height 13
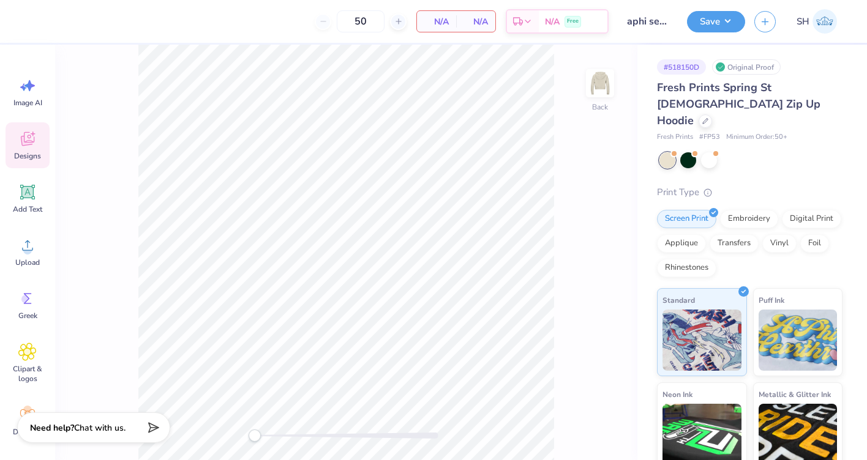
click at [28, 154] on span "Designs" at bounding box center [27, 156] width 27 height 10
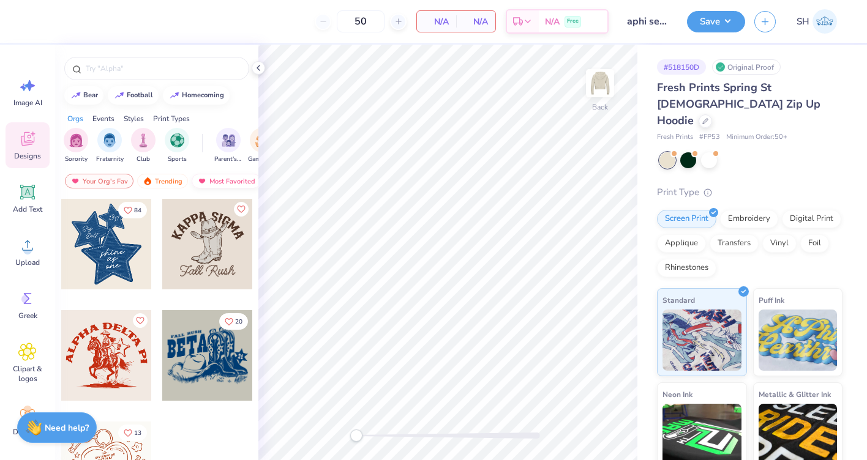
click at [212, 181] on div "Most Favorited" at bounding box center [226, 181] width 69 height 15
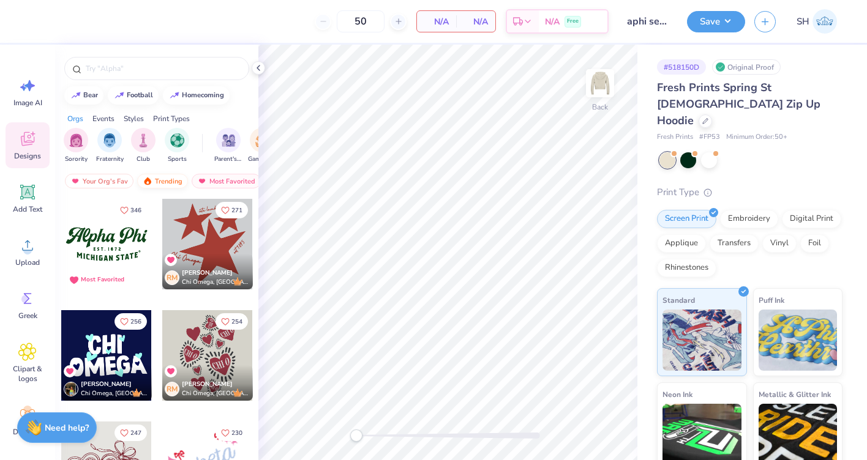
click at [166, 185] on div "Trending" at bounding box center [162, 181] width 51 height 15
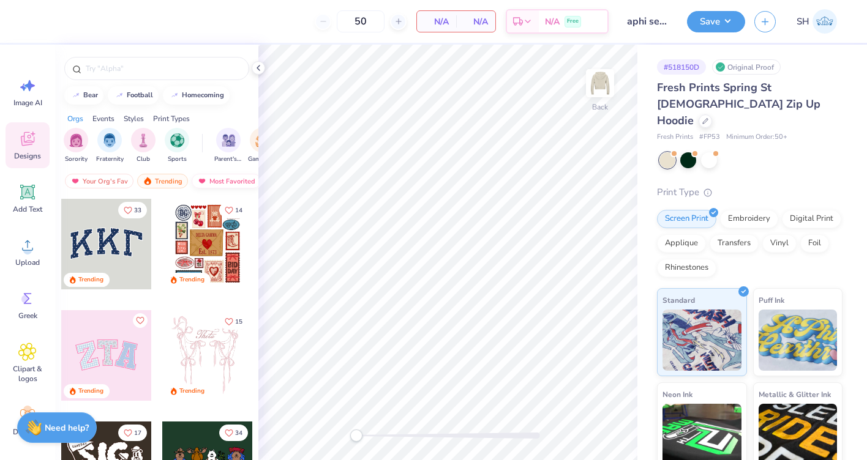
click at [225, 179] on div "Most Favorited" at bounding box center [226, 181] width 69 height 15
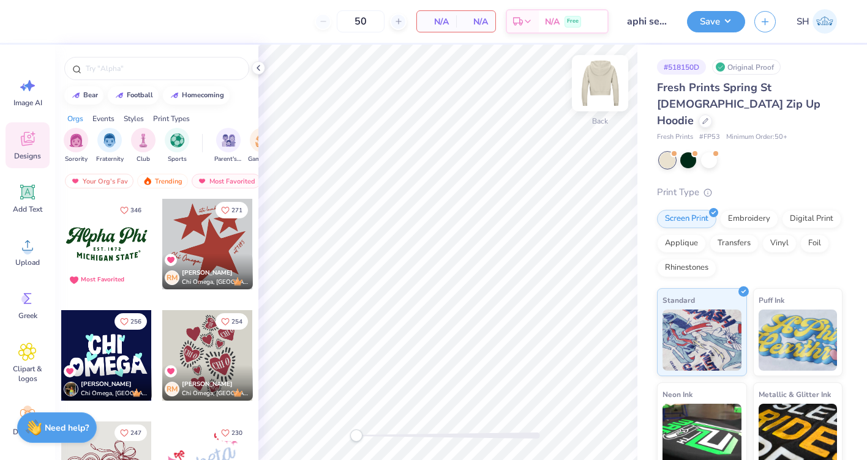
click at [588, 86] on img at bounding box center [599, 83] width 49 height 49
click at [119, 249] on div at bounding box center [16, 244] width 272 height 91
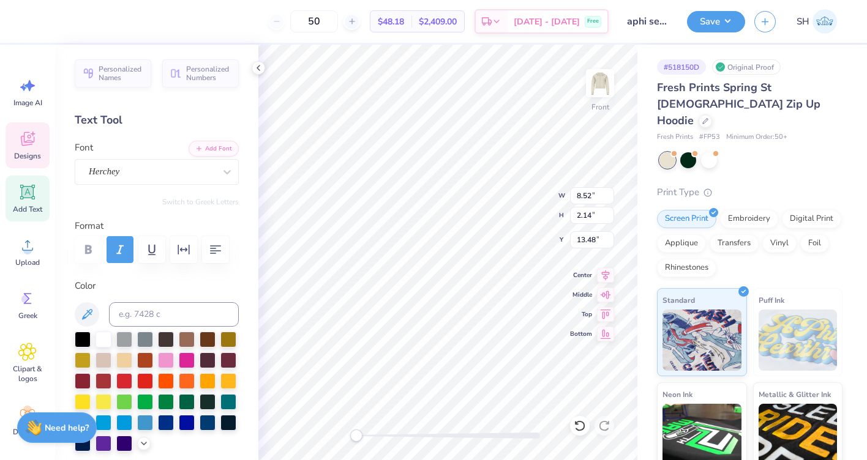
type textarea "Aphi x ZBT"
type input "6.51"
type input "0.97"
type input "16.13"
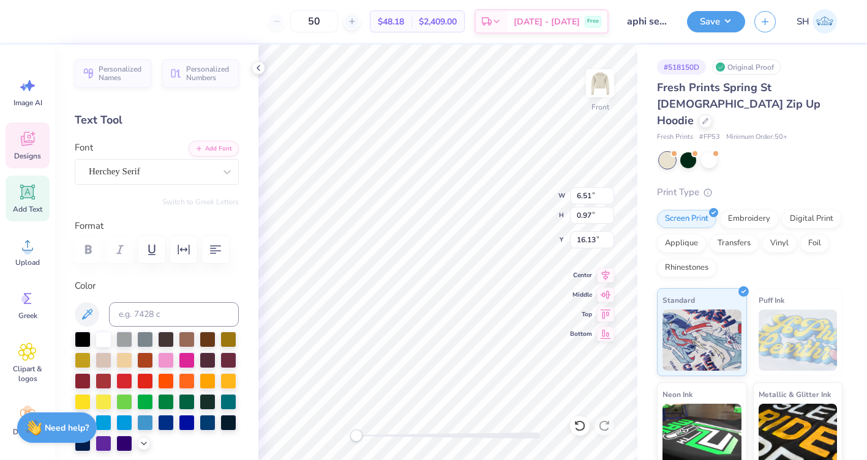
scroll to position [0, 1]
type textarea "STATE"
type textarea "HOMECOMING"
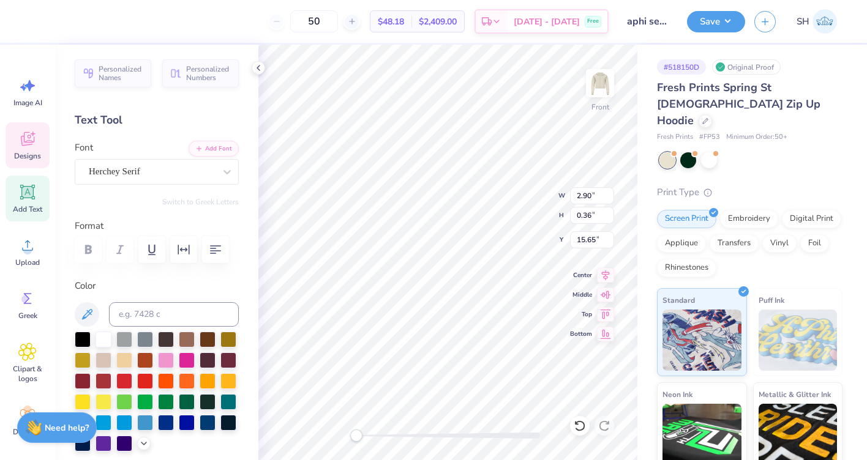
type textarea "E"
type textarea "SENIORS"
click at [85, 382] on div at bounding box center [83, 380] width 16 height 16
click at [36, 15] on div at bounding box center [32, 20] width 17 height 17
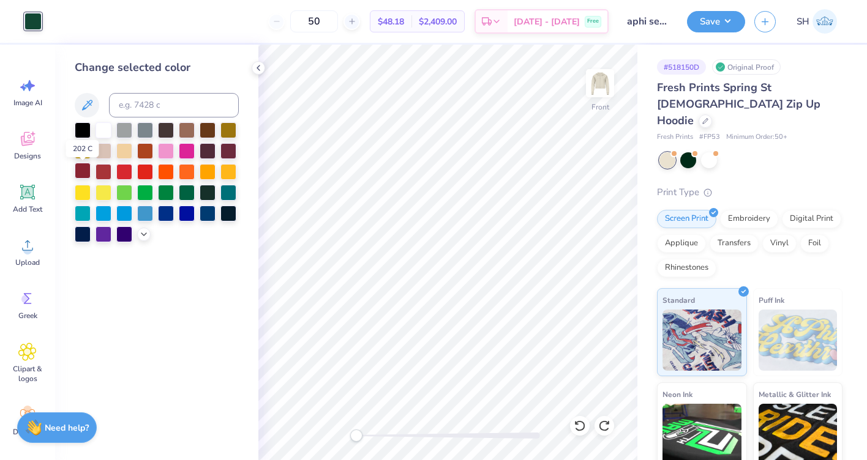
click at [88, 174] on div at bounding box center [83, 171] width 16 height 16
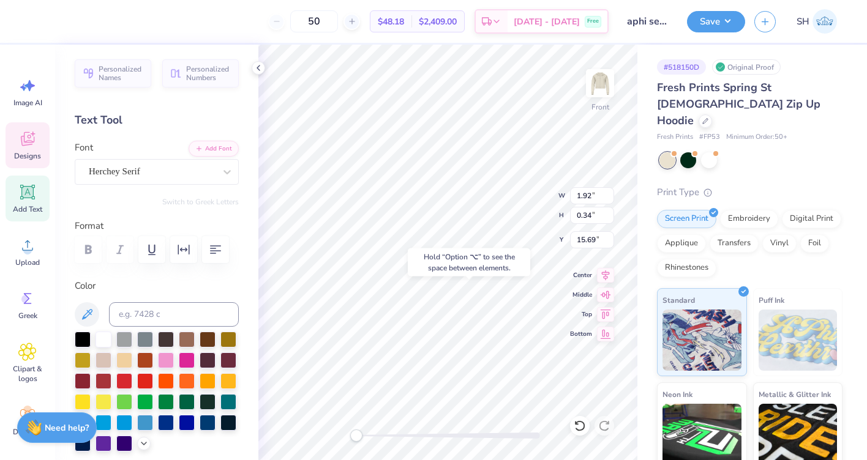
click at [535, 191] on div "Front W 1.92 1.92 " H 0.34 0.34 " Y 15.69 15.69 " Center Middle Top Bottom" at bounding box center [447, 253] width 379 height 416
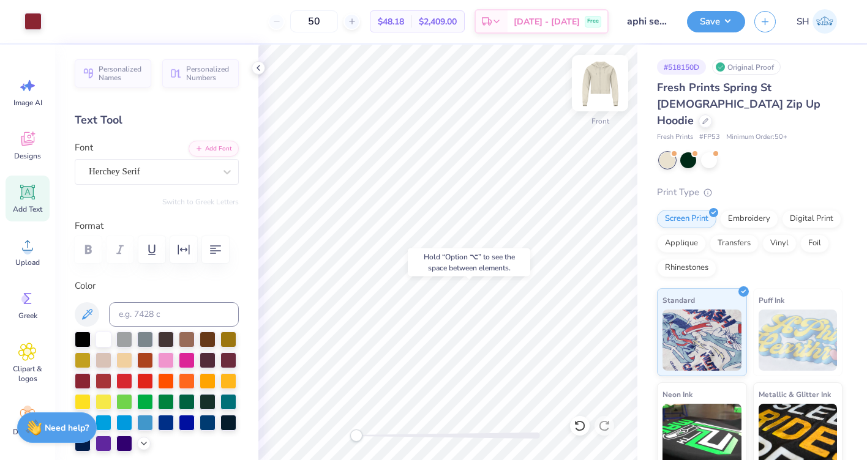
click at [597, 90] on img at bounding box center [599, 83] width 49 height 49
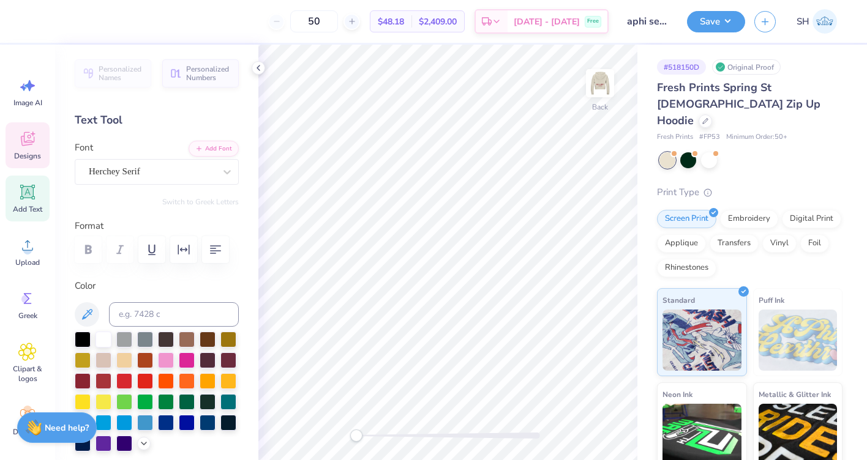
click at [29, 150] on div "Designs" at bounding box center [28, 145] width 44 height 46
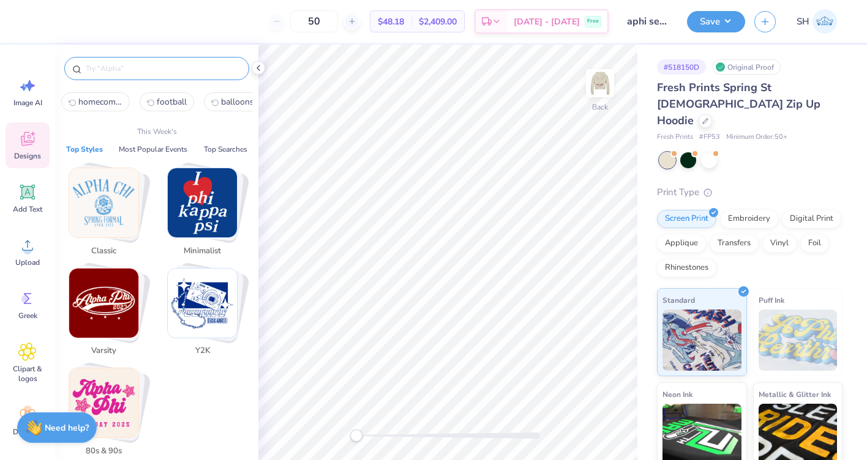
click at [165, 72] on input "text" at bounding box center [162, 68] width 157 height 12
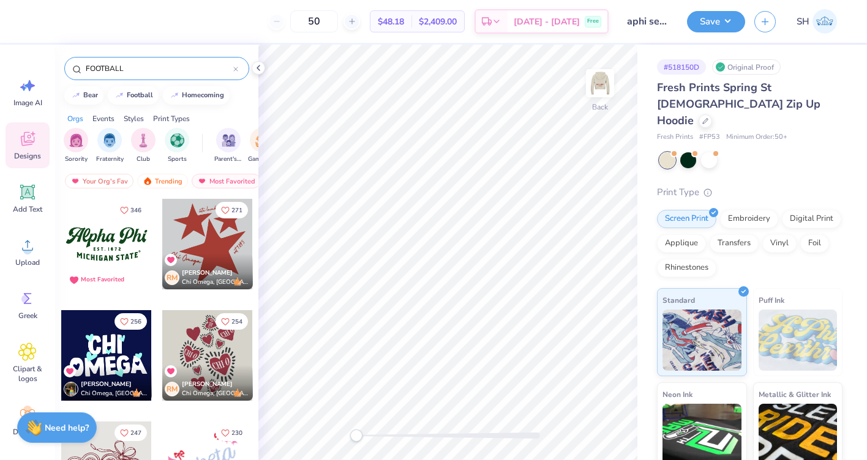
type input "FOOTBALL"
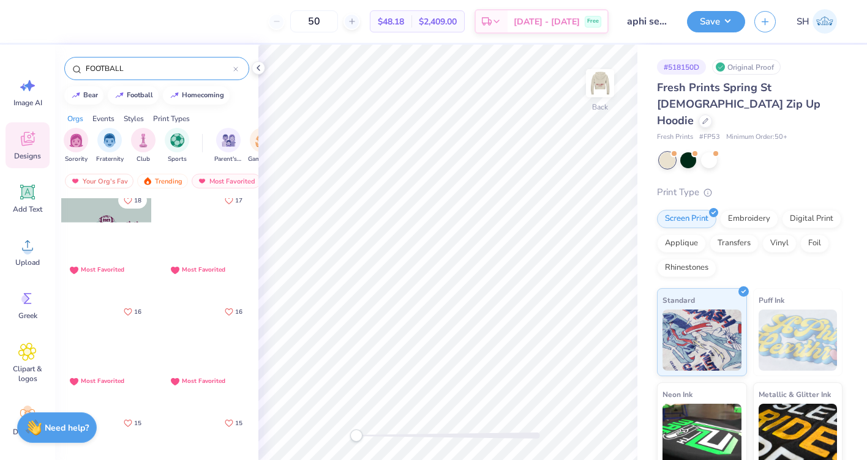
scroll to position [336, 0]
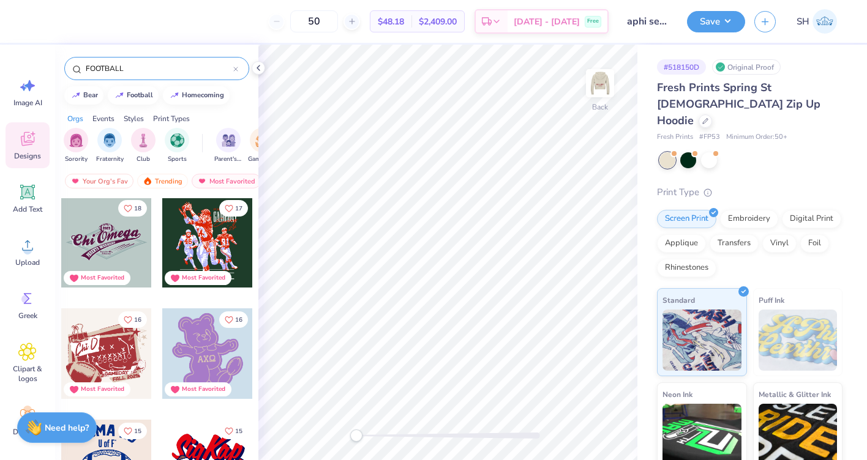
click at [108, 245] on div at bounding box center [106, 242] width 91 height 91
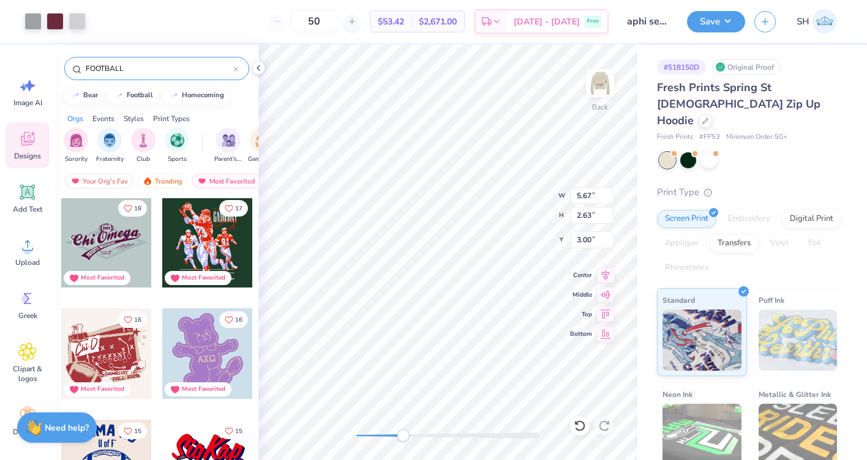
drag, startPoint x: 358, startPoint y: 435, endPoint x: 400, endPoint y: 433, distance: 41.7
click at [400, 433] on div "Accessibility label" at bounding box center [403, 436] width 12 height 12
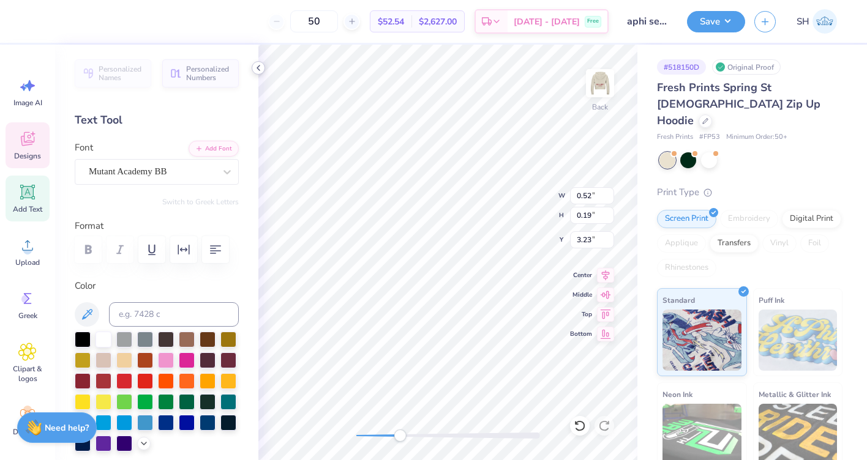
click at [263, 67] on icon at bounding box center [258, 68] width 10 height 10
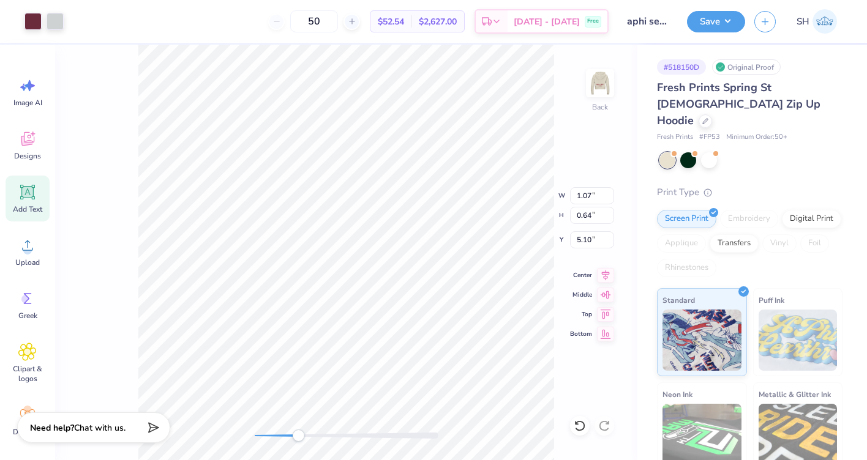
type input "5.10"
type input "3.48"
type input "2.10"
type input "3.89"
click at [255, 416] on div "Back W 3.48 3.48 " H 2.10 2.10 " Y 3.89 3.89 " Center Middle Top Bottom" at bounding box center [346, 253] width 582 height 416
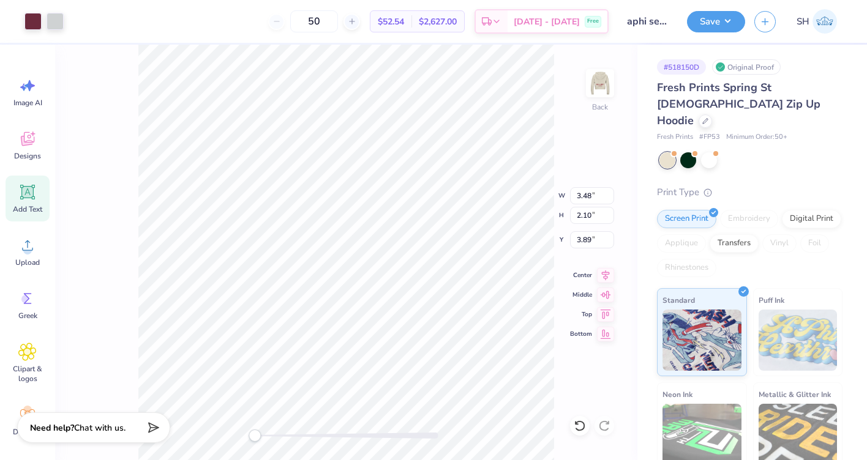
type input "12.40"
type input "12.12"
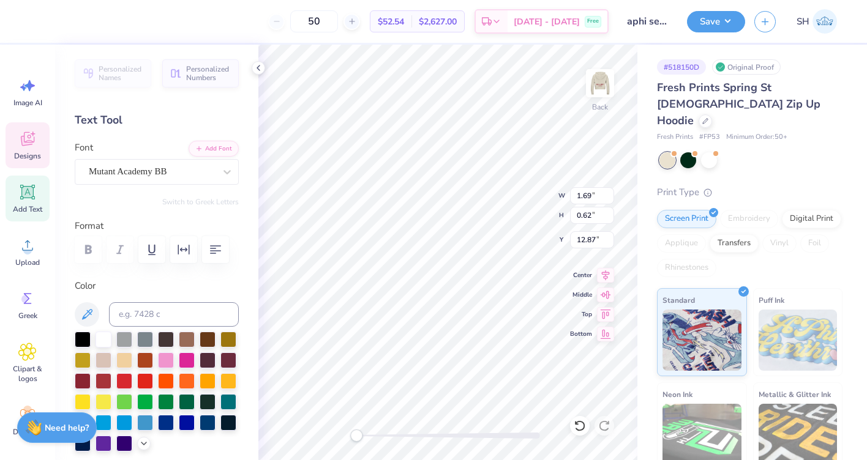
type textarea "2025"
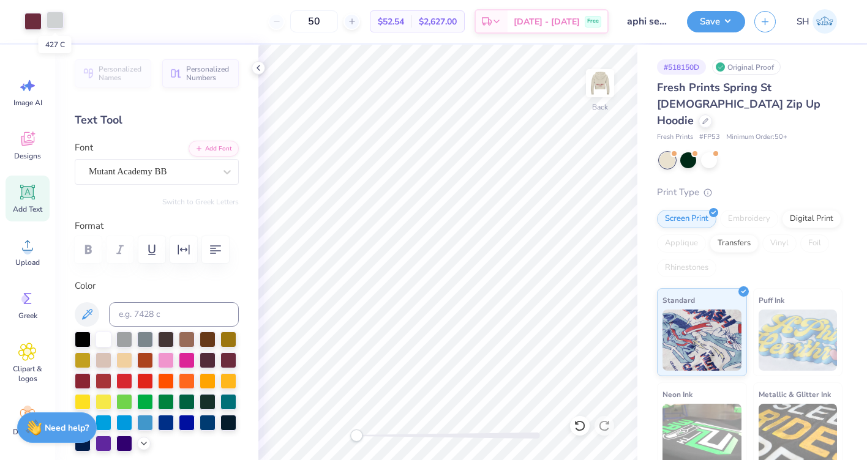
click at [55, 24] on div at bounding box center [55, 20] width 17 height 17
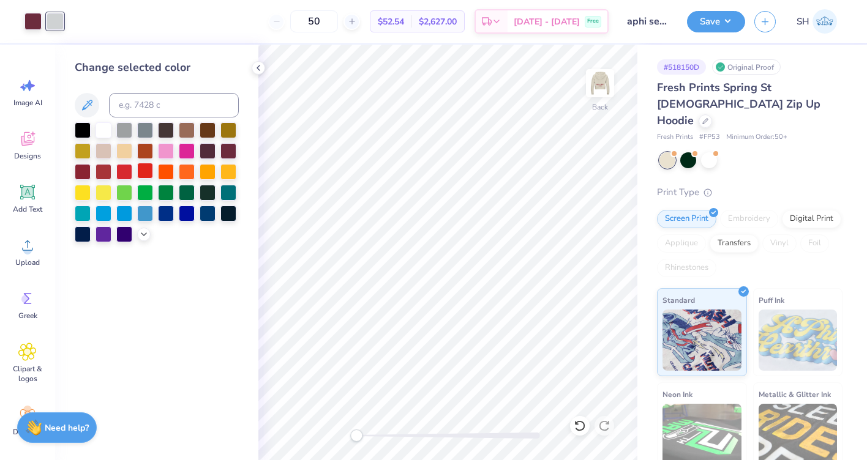
click at [143, 172] on div at bounding box center [145, 171] width 16 height 16
click at [83, 173] on div at bounding box center [83, 171] width 16 height 16
click at [39, 20] on div at bounding box center [32, 20] width 17 height 17
click at [81, 131] on div at bounding box center [83, 129] width 16 height 16
click at [105, 130] on div at bounding box center [104, 129] width 16 height 16
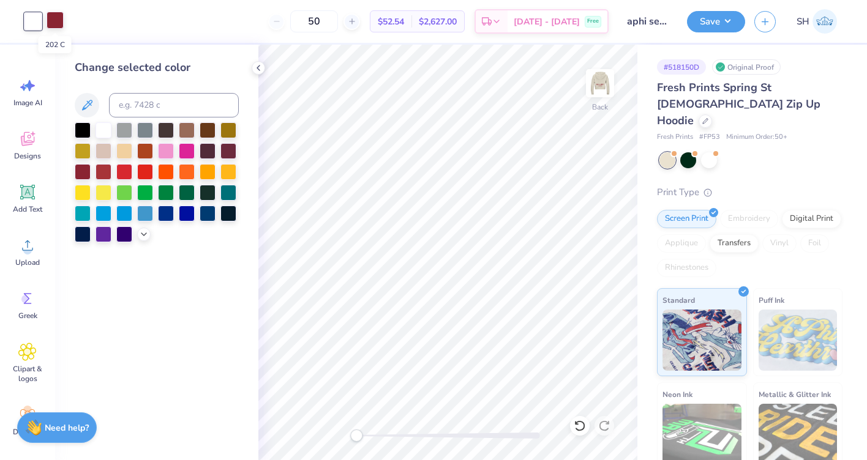
click at [58, 23] on div at bounding box center [55, 20] width 17 height 17
click at [260, 67] on icon at bounding box center [258, 68] width 10 height 10
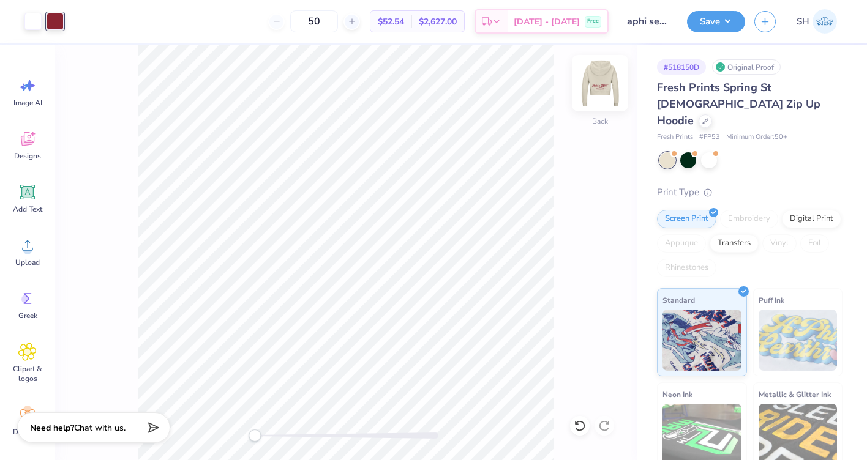
click at [604, 80] on img at bounding box center [599, 83] width 49 height 49
click at [596, 91] on img at bounding box center [599, 83] width 49 height 49
click at [47, 26] on div at bounding box center [55, 21] width 17 height 17
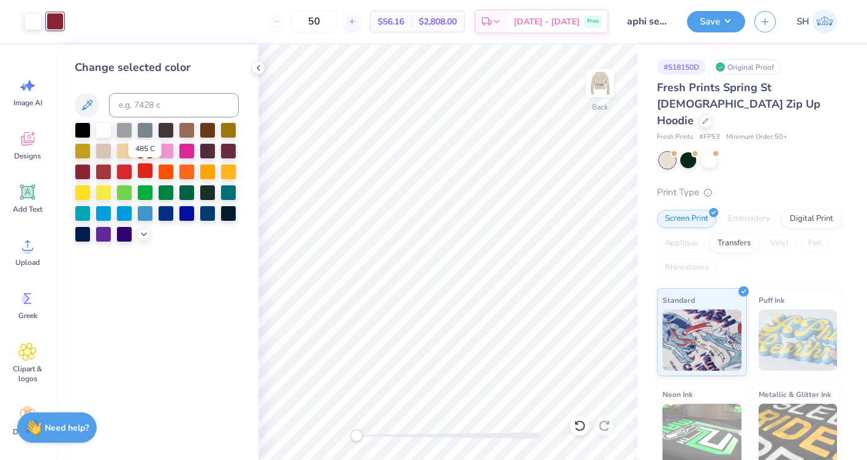
click at [141, 176] on div at bounding box center [145, 171] width 16 height 16
click at [28, 23] on div at bounding box center [32, 20] width 17 height 17
click at [90, 168] on div at bounding box center [83, 171] width 16 height 16
click at [58, 21] on div at bounding box center [55, 20] width 17 height 17
drag, startPoint x: 104, startPoint y: 110, endPoint x: 104, endPoint y: 118, distance: 8.6
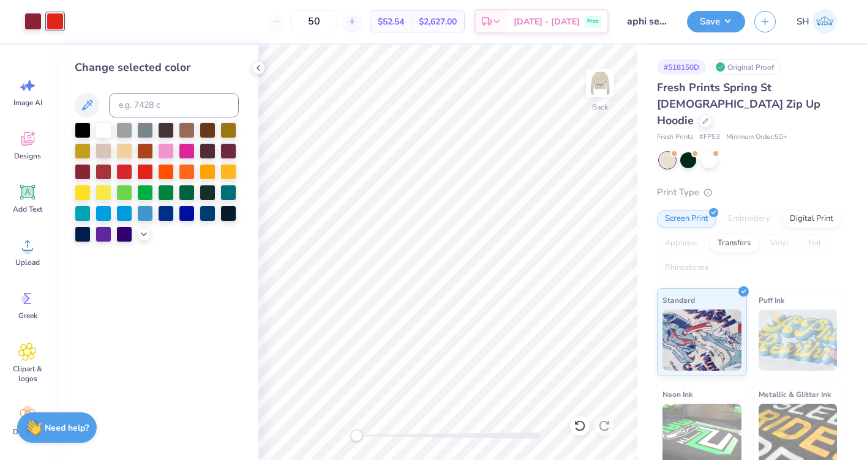
click at [104, 113] on div at bounding box center [157, 105] width 164 height 24
click at [104, 132] on div at bounding box center [104, 129] width 16 height 16
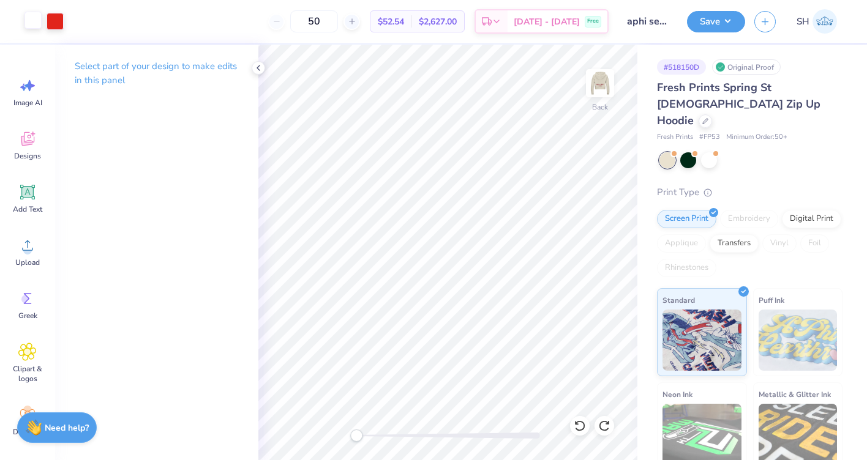
click at [33, 20] on div at bounding box center [32, 20] width 17 height 17
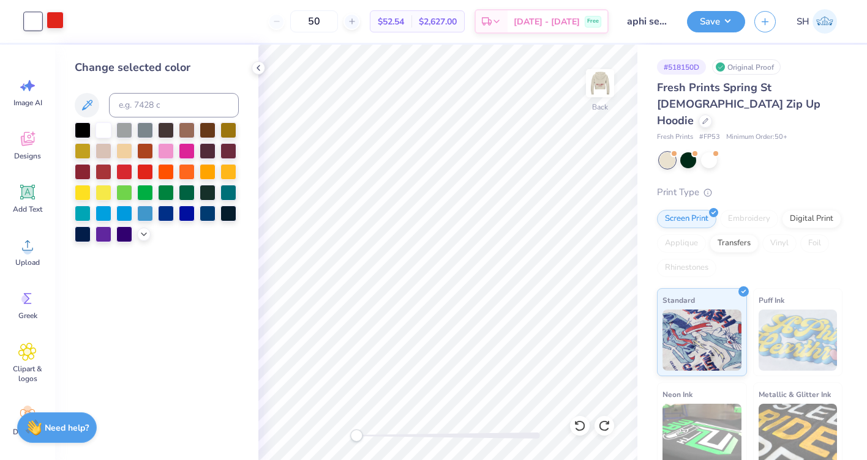
click at [51, 21] on div at bounding box center [55, 20] width 17 height 17
click at [29, 28] on div at bounding box center [32, 20] width 17 height 17
click at [89, 170] on div at bounding box center [83, 171] width 16 height 16
click at [61, 21] on div at bounding box center [55, 20] width 17 height 17
click at [103, 132] on div at bounding box center [104, 129] width 16 height 16
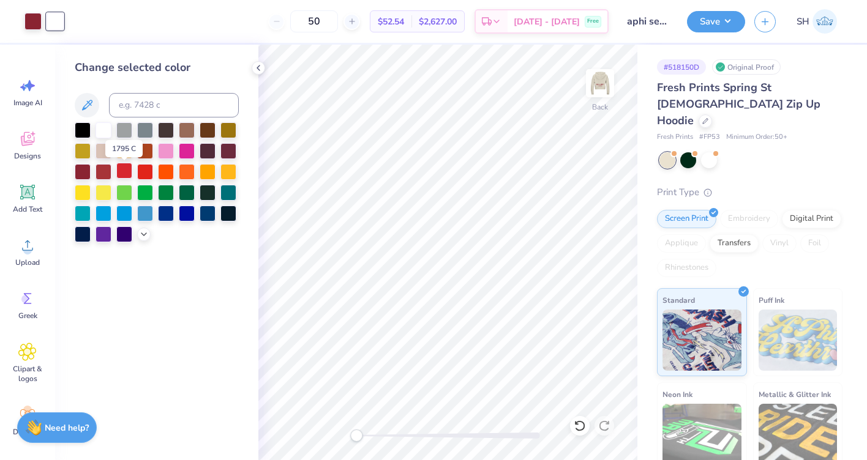
click at [122, 174] on div at bounding box center [124, 171] width 16 height 16
click at [149, 175] on div at bounding box center [145, 171] width 16 height 16
click at [99, 172] on div at bounding box center [104, 171] width 16 height 16
click at [101, 128] on div at bounding box center [104, 129] width 16 height 16
click at [124, 158] on div at bounding box center [124, 150] width 16 height 16
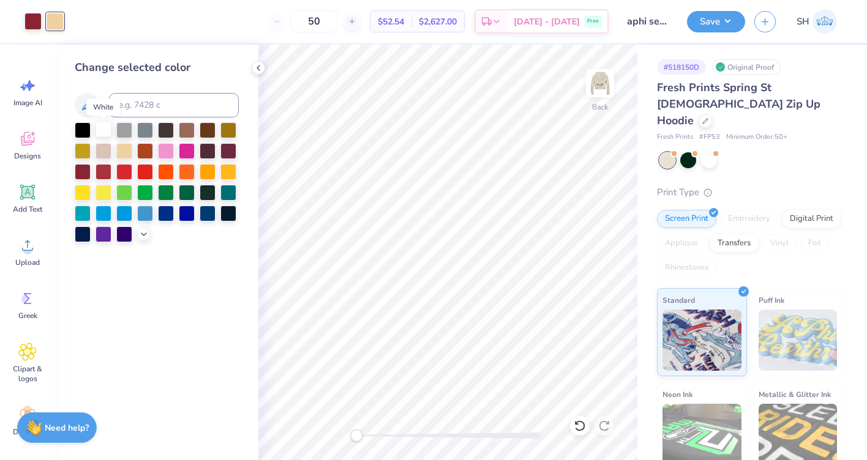
click at [103, 129] on div at bounding box center [104, 129] width 16 height 16
click at [599, 92] on img at bounding box center [599, 83] width 49 height 49
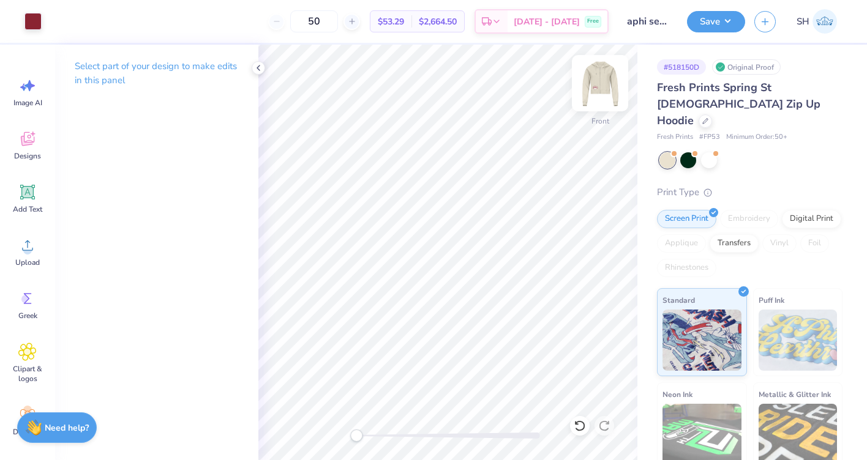
click at [605, 92] on img at bounding box center [599, 83] width 49 height 49
click at [61, 25] on div at bounding box center [55, 20] width 17 height 17
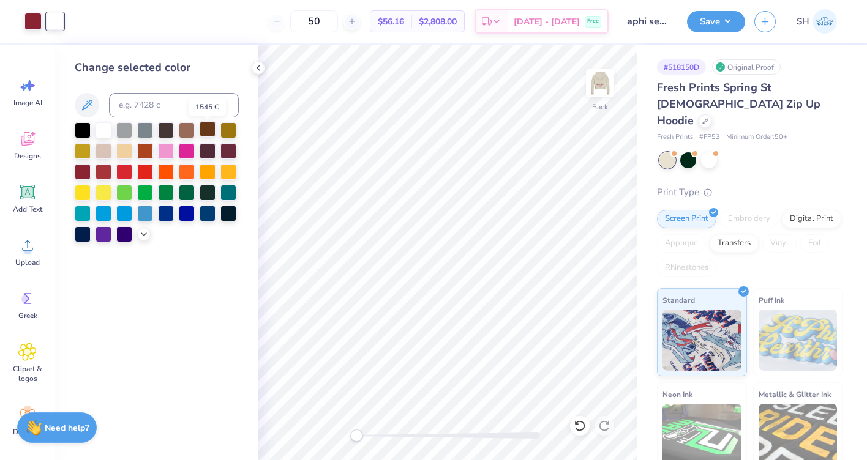
click at [206, 128] on div at bounding box center [208, 129] width 16 height 16
click at [34, 12] on div at bounding box center [32, 20] width 17 height 17
click at [147, 169] on div at bounding box center [145, 171] width 16 height 16
click at [100, 127] on div at bounding box center [104, 129] width 16 height 16
click at [58, 23] on div at bounding box center [55, 20] width 17 height 17
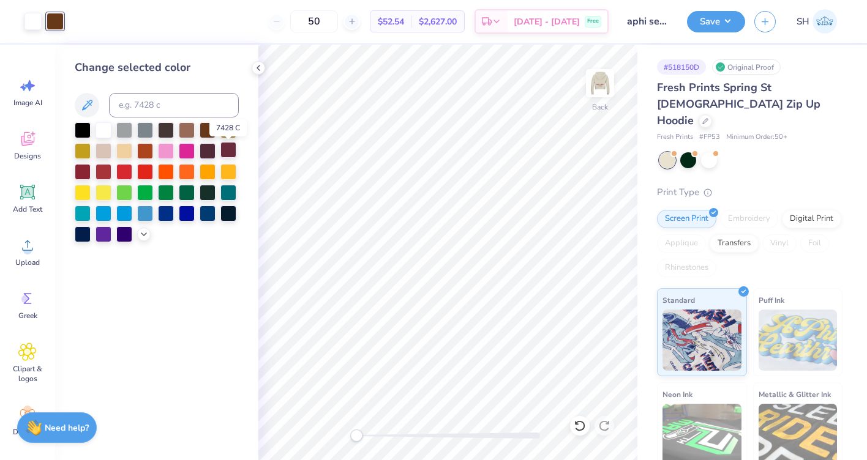
click at [232, 154] on div at bounding box center [228, 150] width 16 height 16
click at [258, 71] on icon at bounding box center [258, 68] width 10 height 10
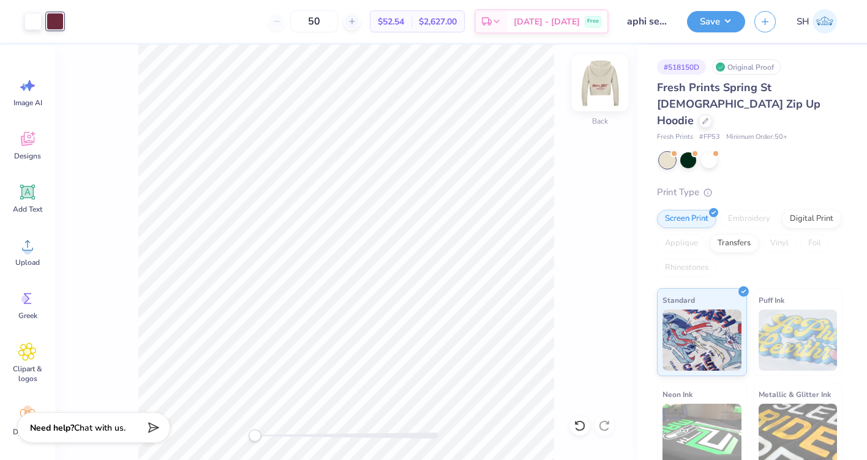
click at [595, 83] on img at bounding box center [599, 83] width 49 height 49
click at [595, 84] on img at bounding box center [599, 83] width 49 height 49
type input "4.10"
type input "3.00"
click at [607, 91] on img at bounding box center [599, 83] width 49 height 49
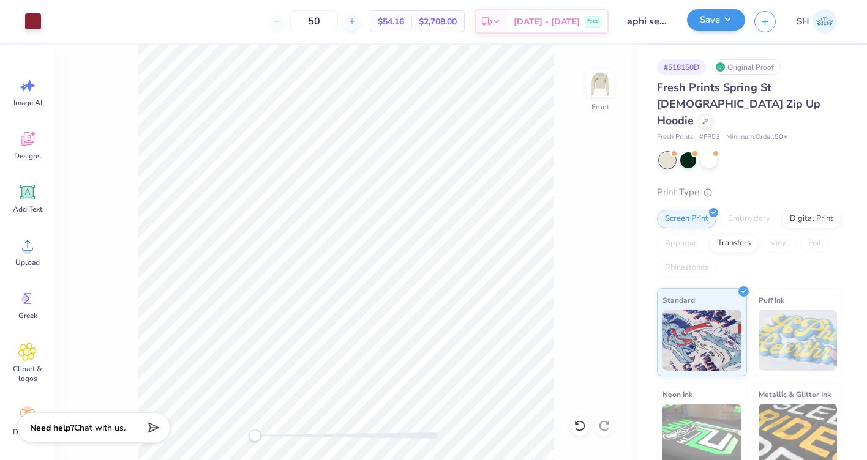
click at [714, 23] on button "Save" at bounding box center [716, 19] width 58 height 21
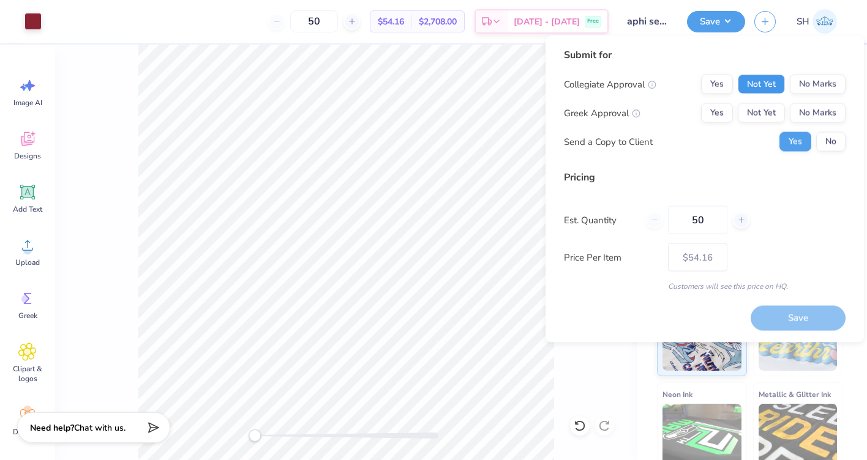
click at [760, 83] on button "Not Yet" at bounding box center [761, 85] width 47 height 20
click at [760, 116] on button "Not Yet" at bounding box center [761, 113] width 47 height 20
click at [765, 313] on button "Save" at bounding box center [798, 317] width 95 height 25
type input "$54.16"
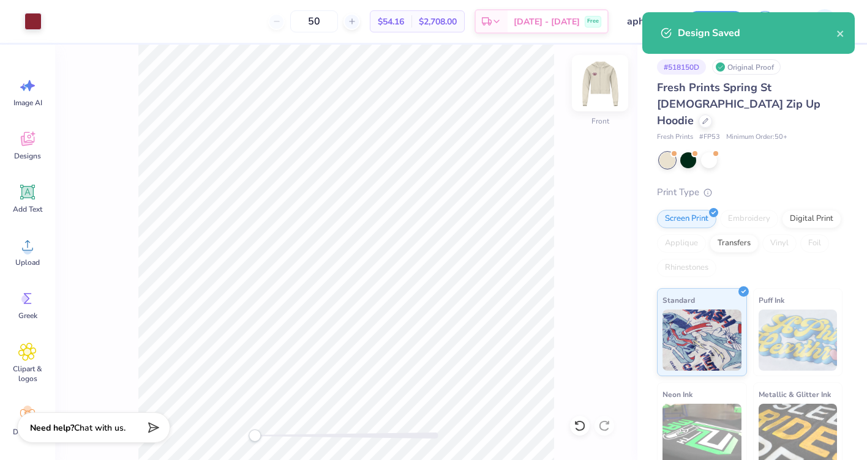
click at [601, 88] on img at bounding box center [599, 83] width 49 height 49
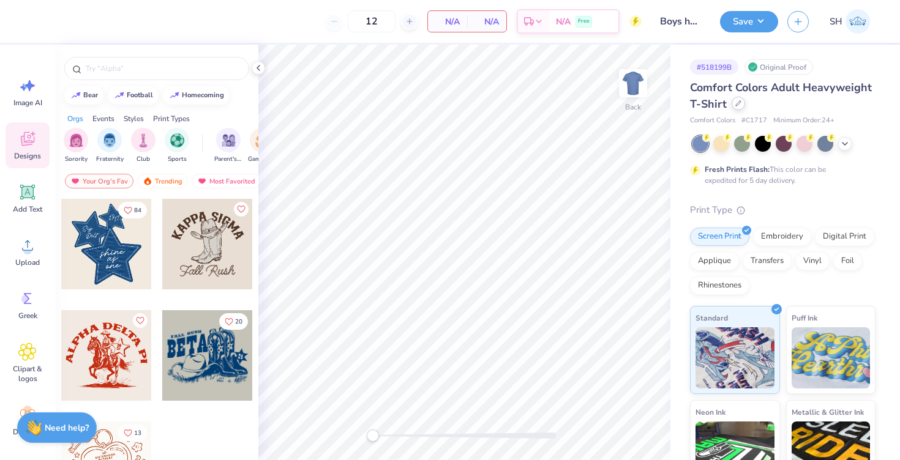
click at [738, 102] on icon at bounding box center [738, 103] width 6 height 6
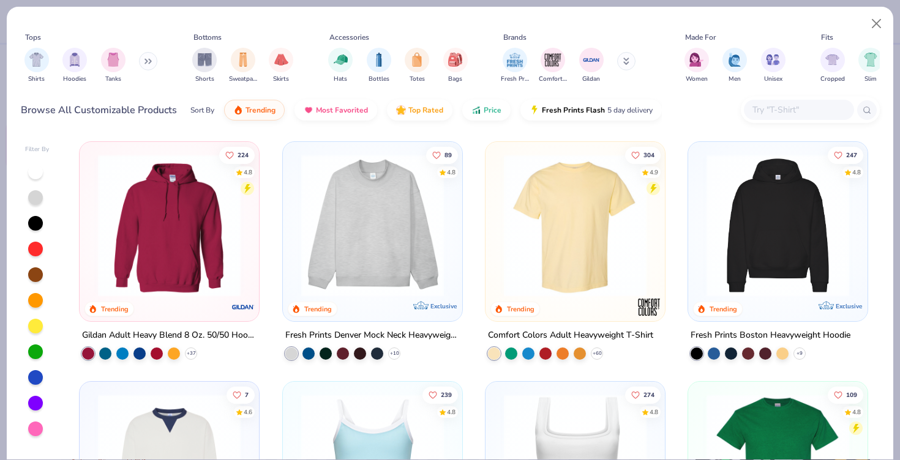
click at [744, 108] on div at bounding box center [799, 110] width 110 height 20
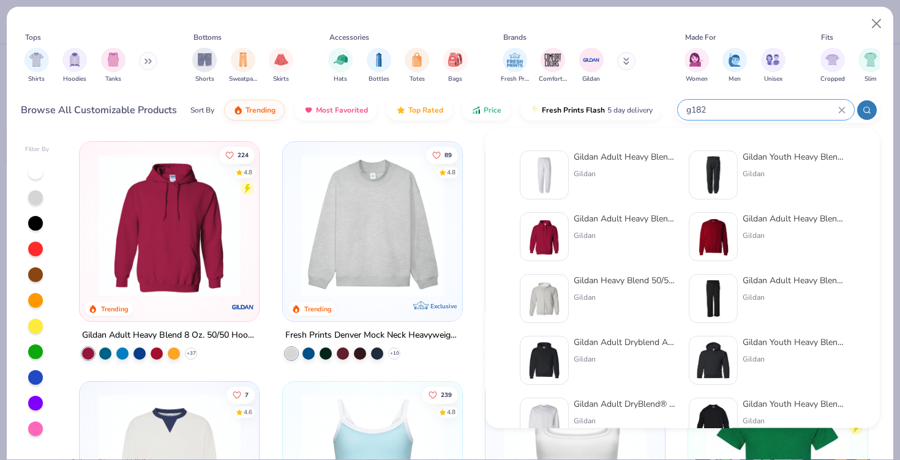
type input "g182"
click at [596, 162] on div "Gildan Adult Heavy Blend Adult 8 Oz. 50/50 Sweatpants" at bounding box center [625, 157] width 103 height 13
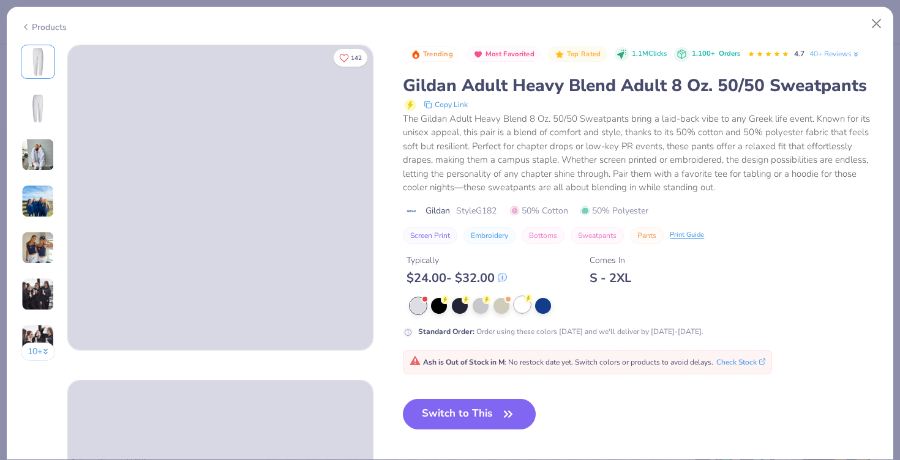
click at [529, 303] on div at bounding box center [522, 305] width 16 height 16
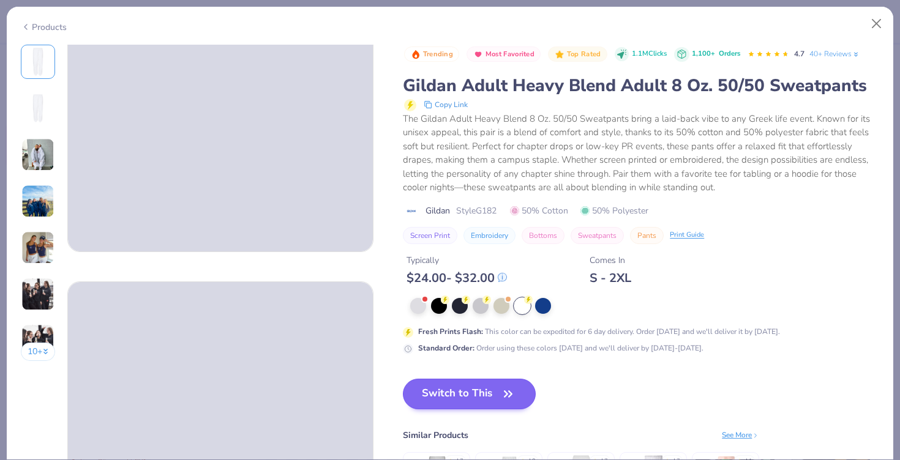
scroll to position [108, 0]
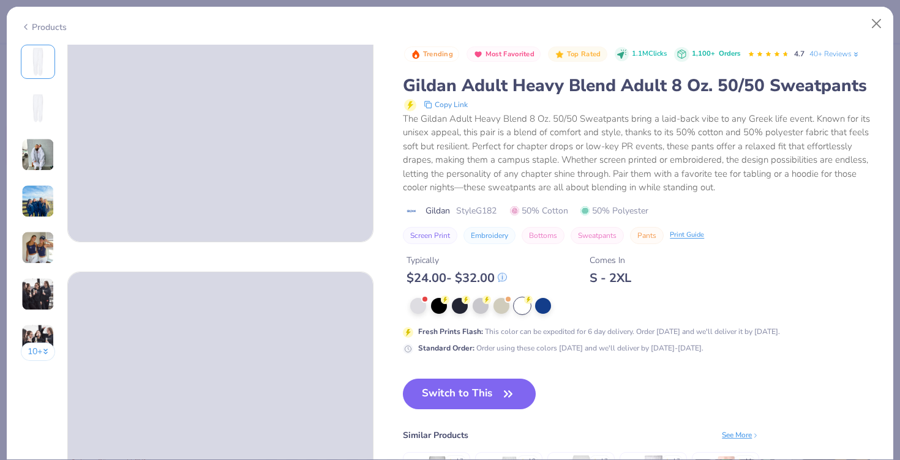
click at [32, 149] on img at bounding box center [37, 154] width 33 height 33
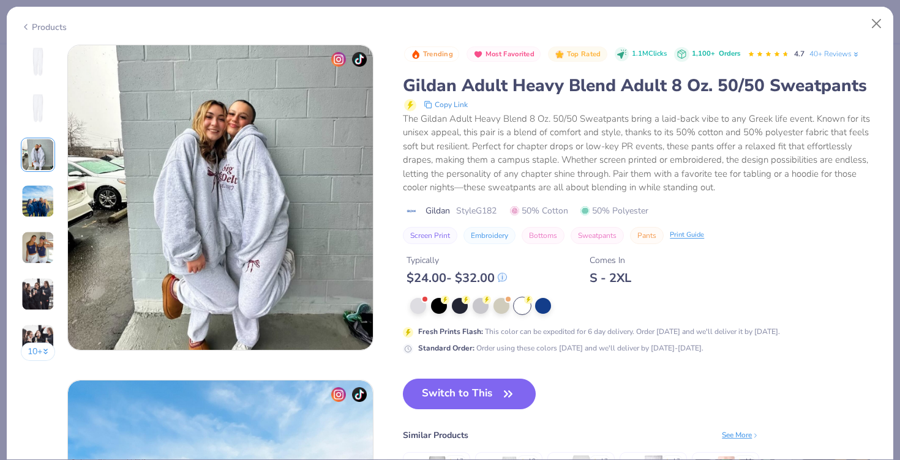
click at [43, 197] on img at bounding box center [37, 201] width 33 height 33
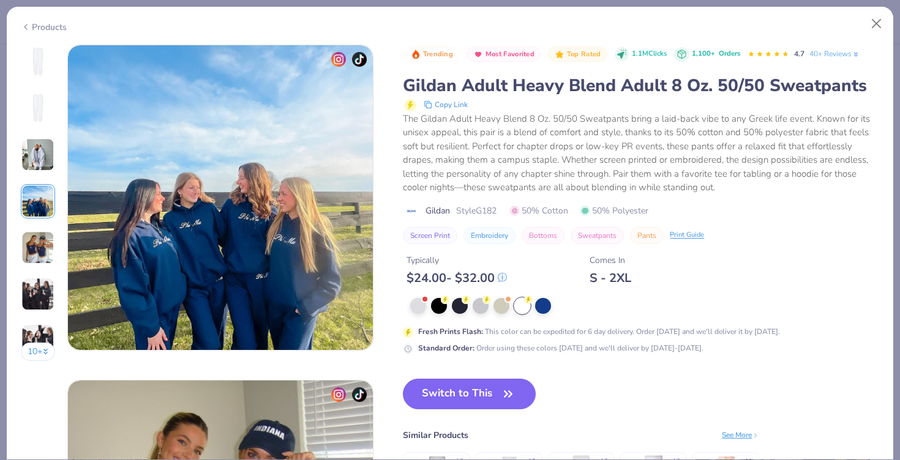
click at [42, 255] on img at bounding box center [37, 247] width 33 height 33
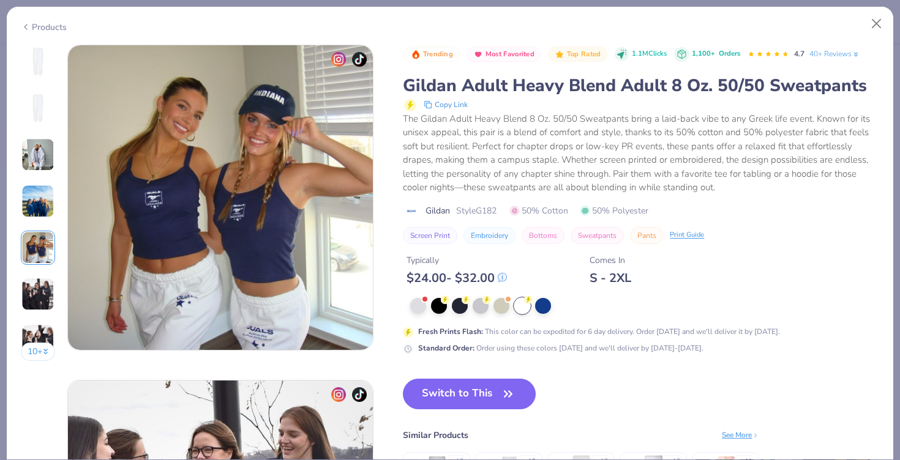
click at [42, 295] on img at bounding box center [37, 294] width 33 height 33
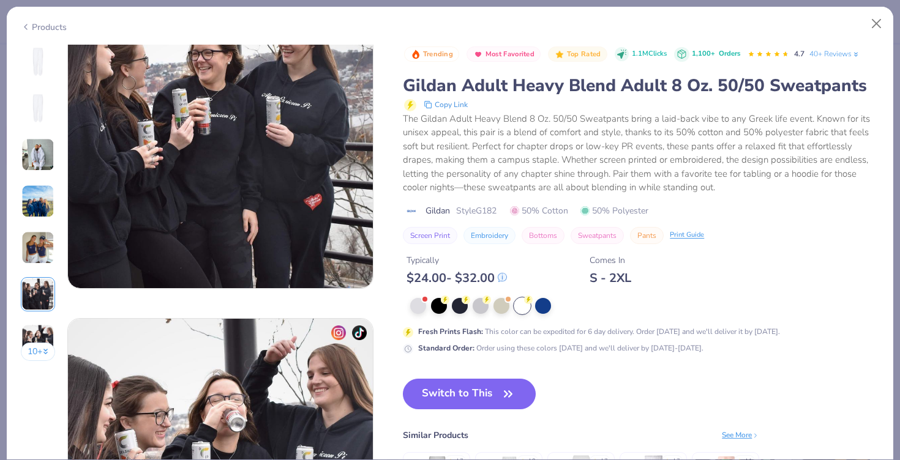
scroll to position [1828, 0]
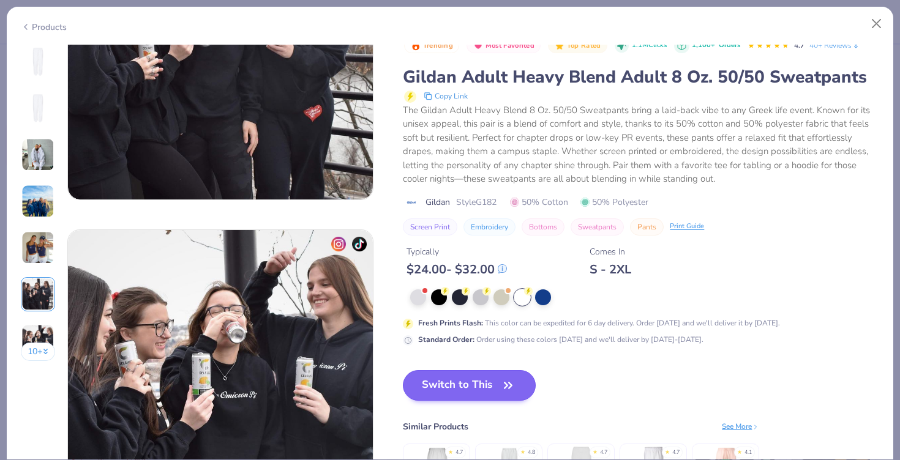
click at [484, 380] on button "Switch to This" at bounding box center [469, 385] width 133 height 31
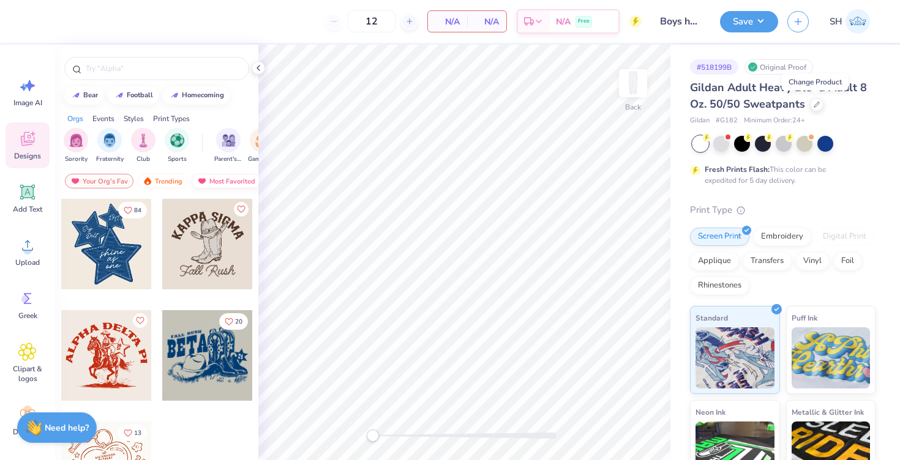
click at [219, 176] on div "Most Favorited" at bounding box center [226, 181] width 69 height 15
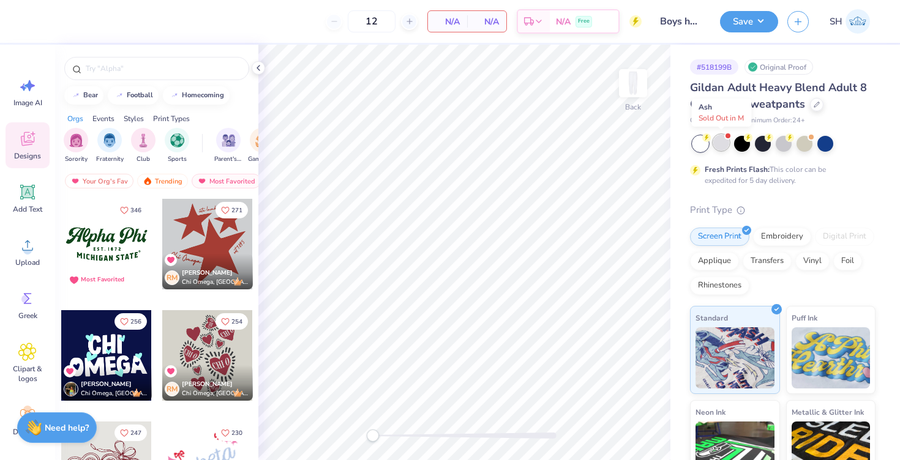
click at [722, 137] on div at bounding box center [721, 143] width 16 height 16
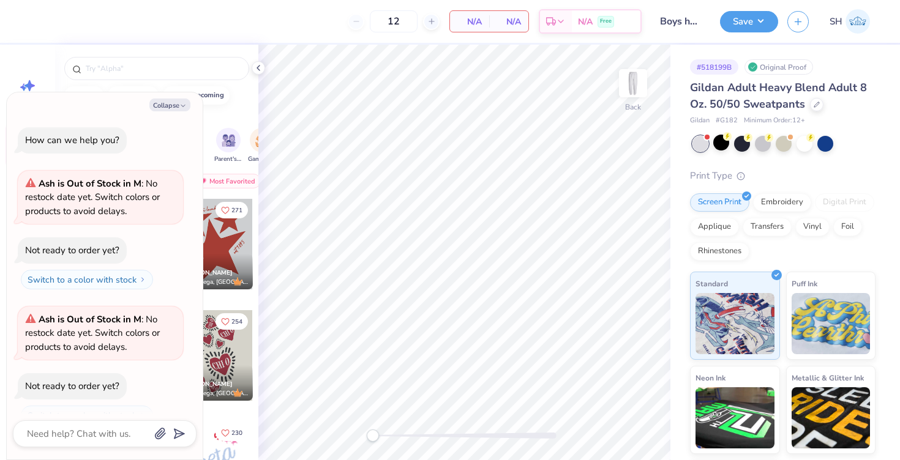
scroll to position [18, 0]
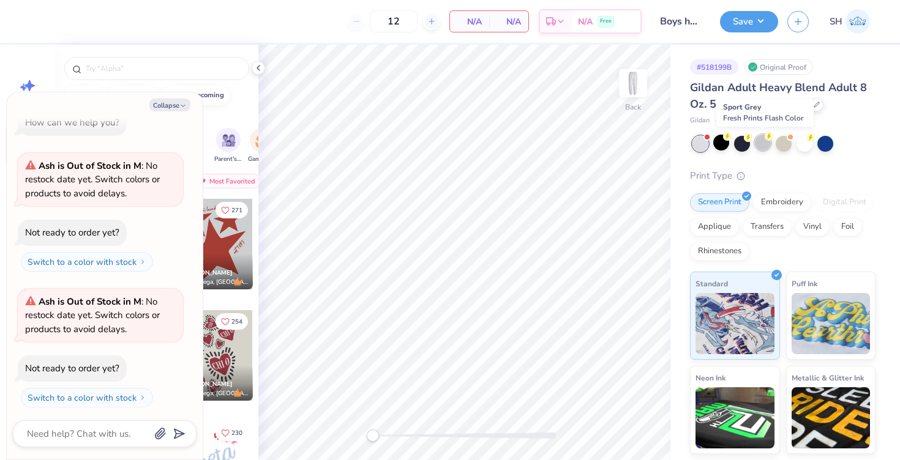
click at [766, 144] on div at bounding box center [763, 143] width 16 height 16
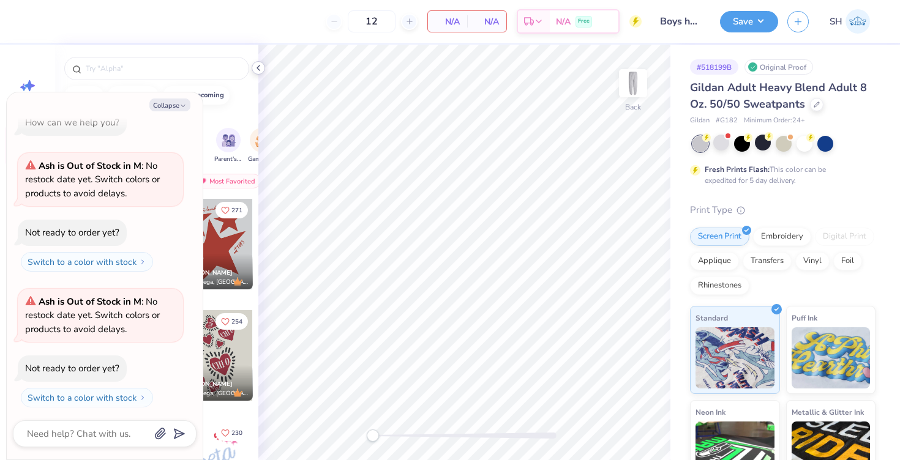
click at [259, 72] on icon at bounding box center [258, 68] width 10 height 10
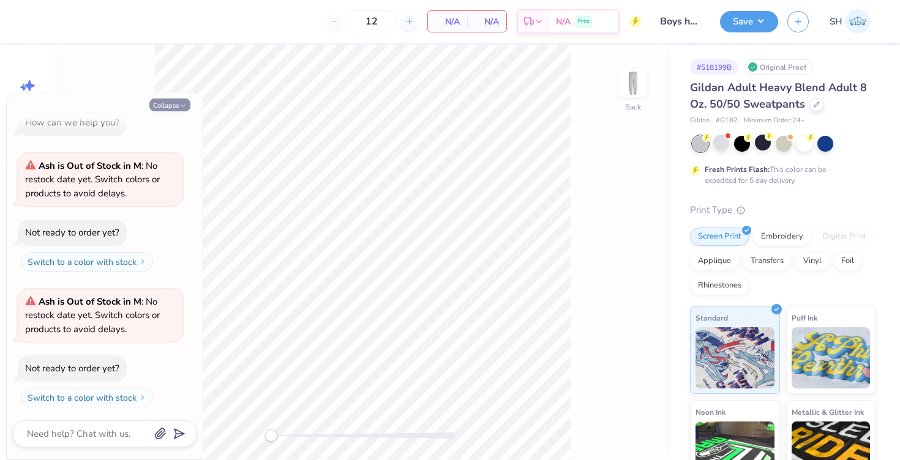
click at [180, 103] on icon "button" at bounding box center [182, 105] width 7 height 7
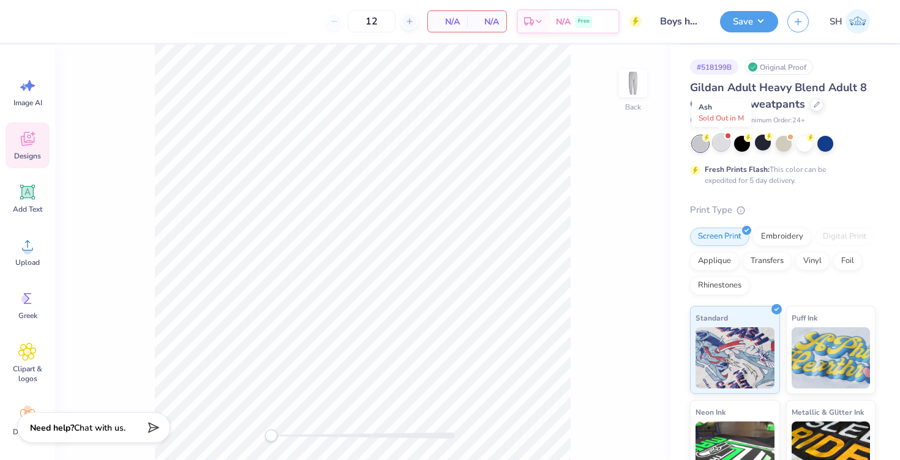
click at [722, 138] on div at bounding box center [721, 143] width 16 height 16
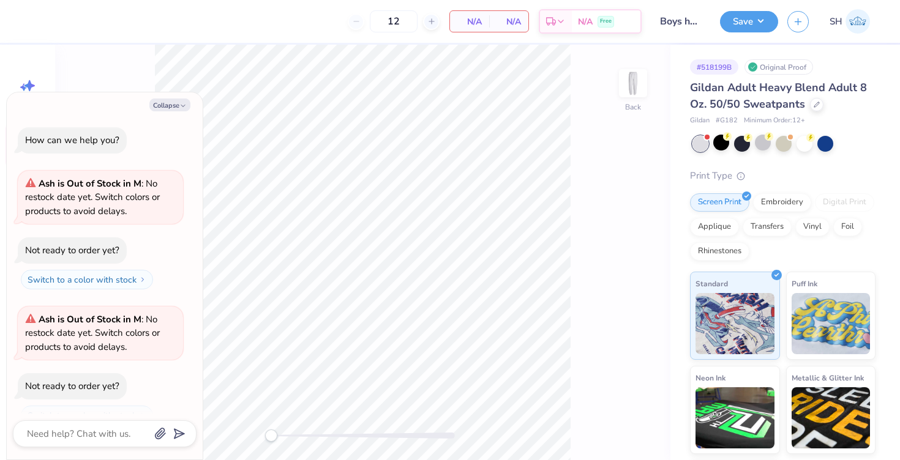
scroll to position [152, 0]
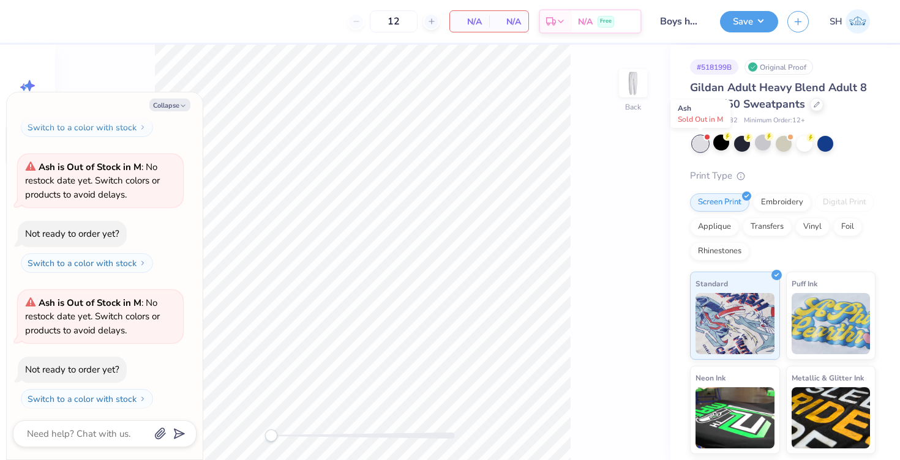
click at [698, 141] on div at bounding box center [700, 144] width 16 height 16
click at [764, 141] on div at bounding box center [763, 143] width 16 height 16
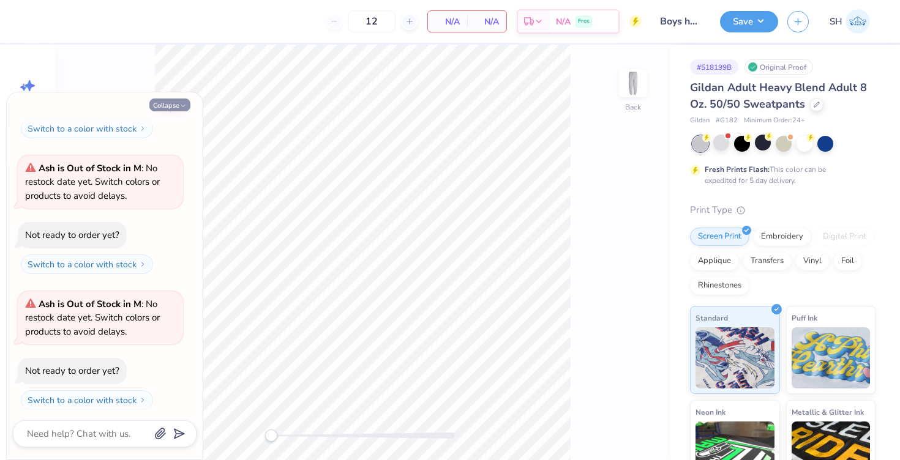
click at [174, 102] on button "Collapse" at bounding box center [169, 105] width 41 height 13
type textarea "x"
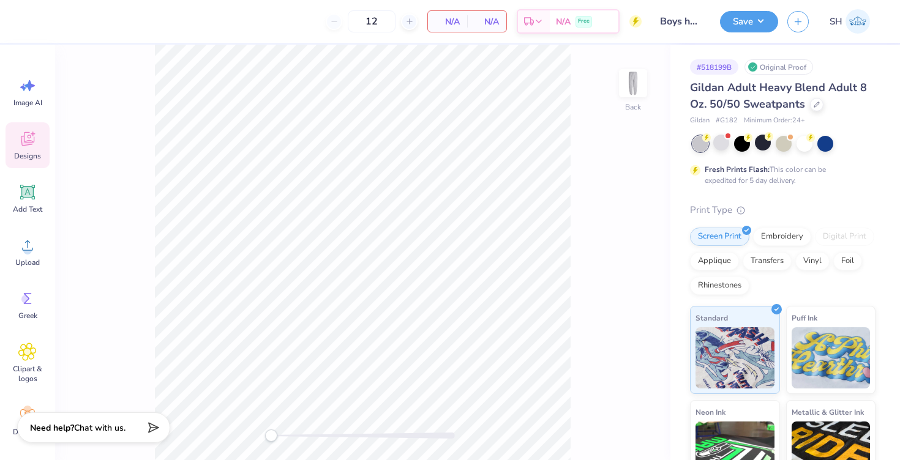
click at [29, 156] on span "Designs" at bounding box center [27, 156] width 27 height 10
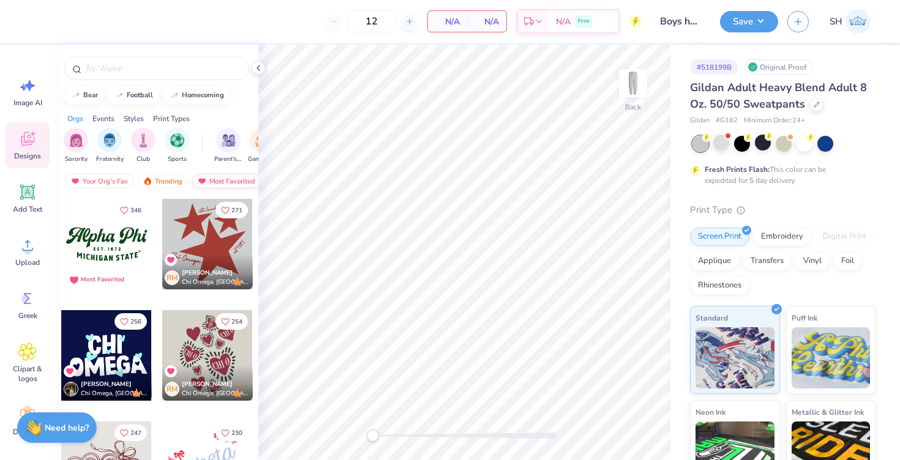
click at [212, 179] on div "Most Favorited" at bounding box center [226, 181] width 69 height 15
click at [211, 92] on div "homecoming" at bounding box center [203, 94] width 42 height 7
type input "homecoming"
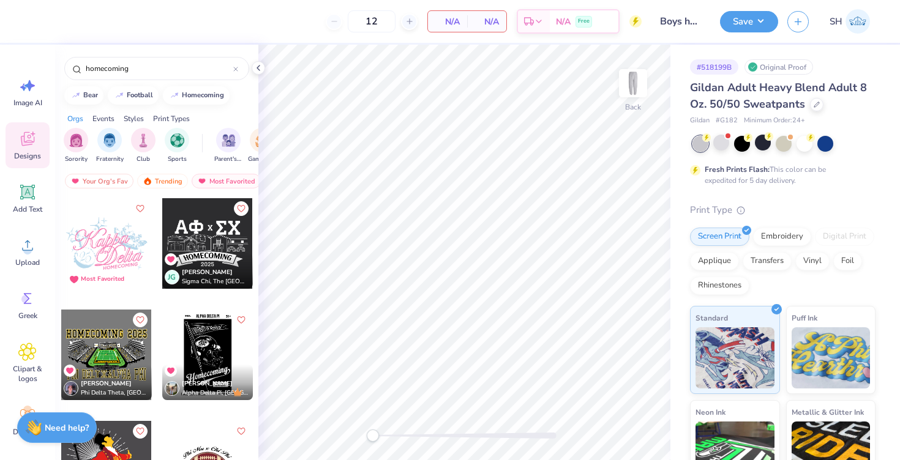
scroll to position [5008, 0]
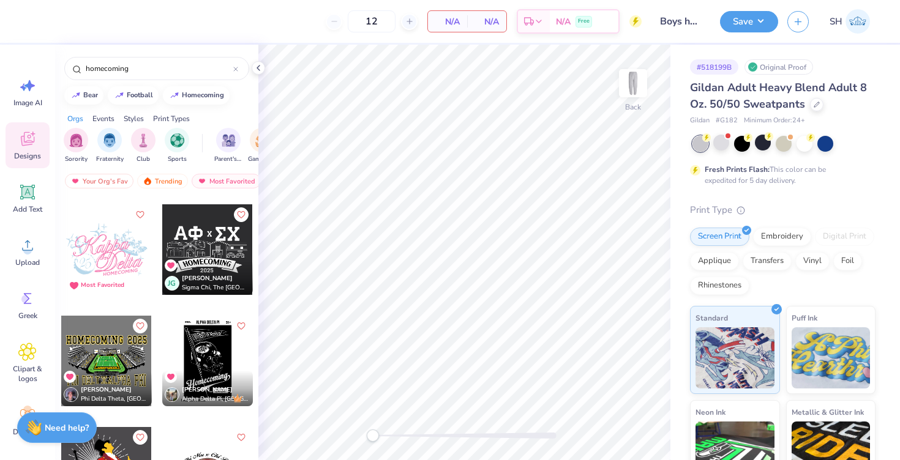
click at [219, 236] on div at bounding box center [117, 249] width 272 height 91
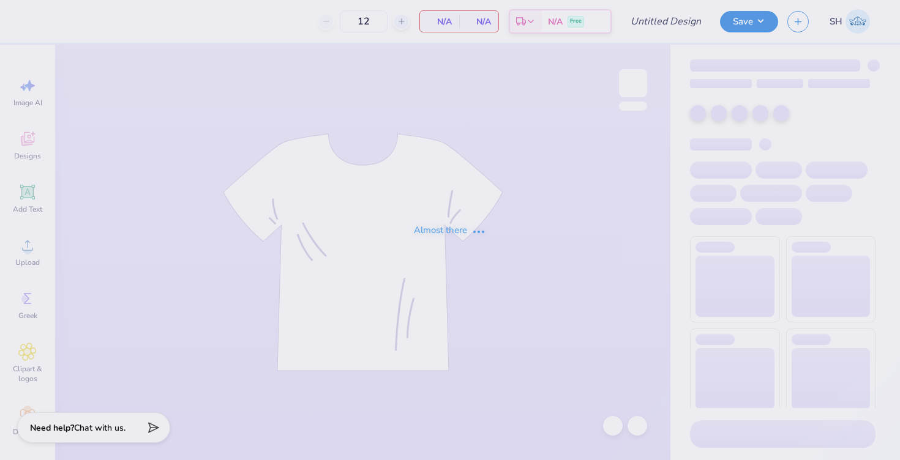
type input "50"
type input "aphi senior hoco"
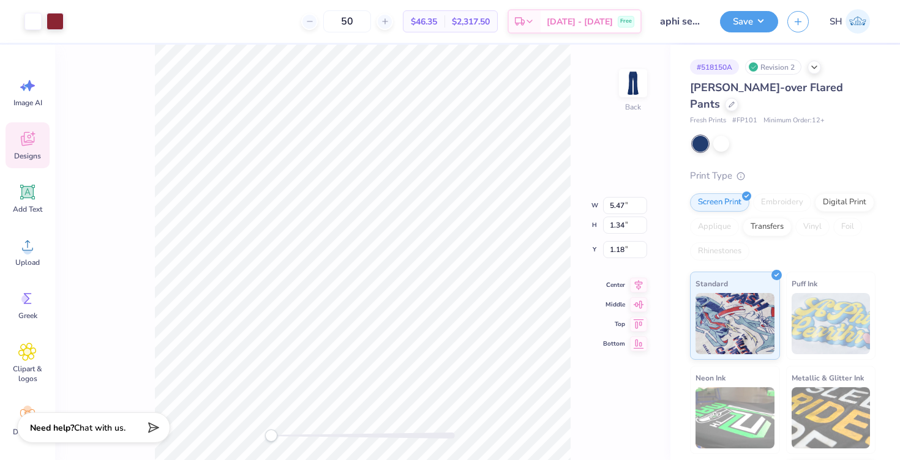
click at [40, 147] on div "Designs" at bounding box center [28, 145] width 44 height 46
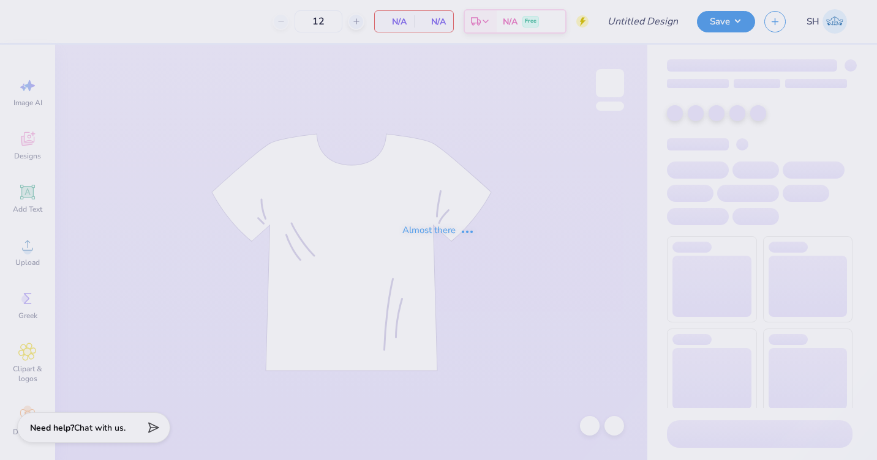
type input "member merch crew"
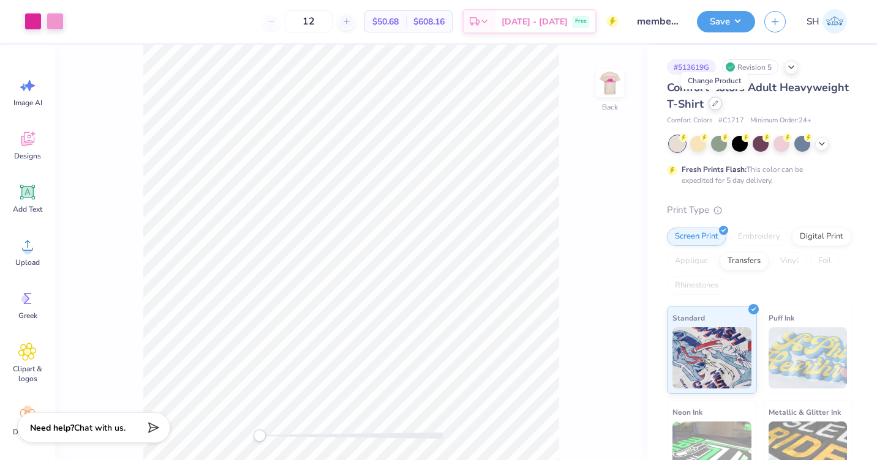
click at [715, 107] on div at bounding box center [714, 103] width 13 height 13
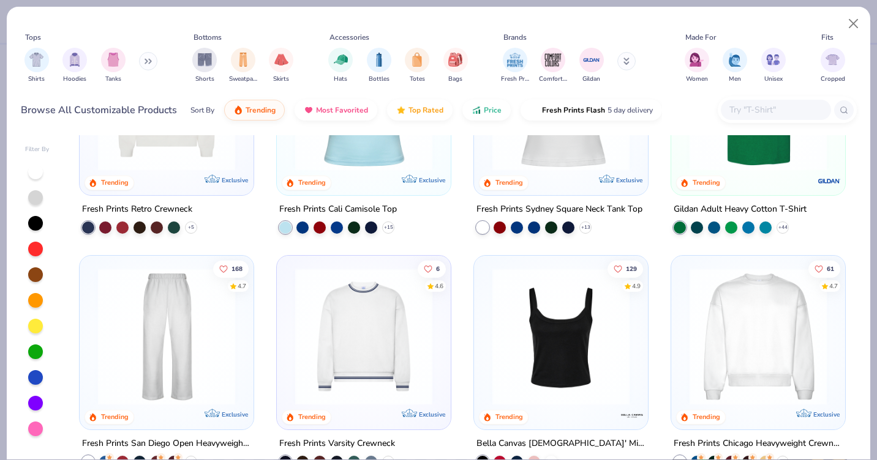
scroll to position [312, 0]
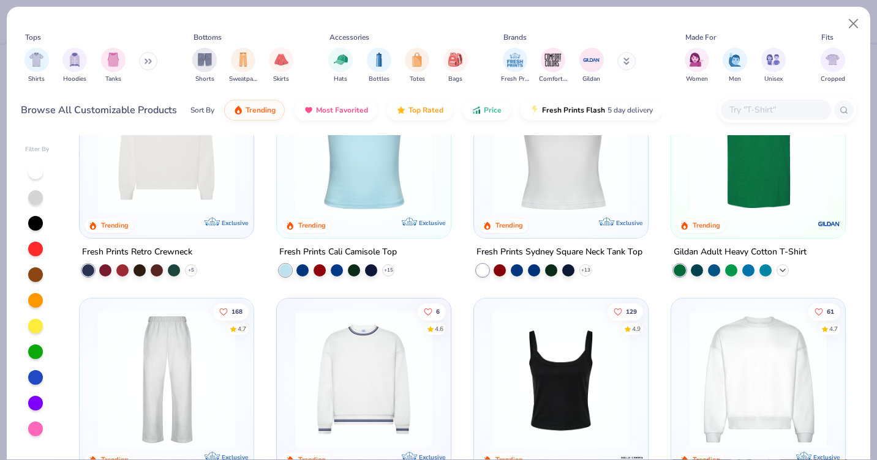
click at [780, 271] on icon at bounding box center [782, 270] width 10 height 10
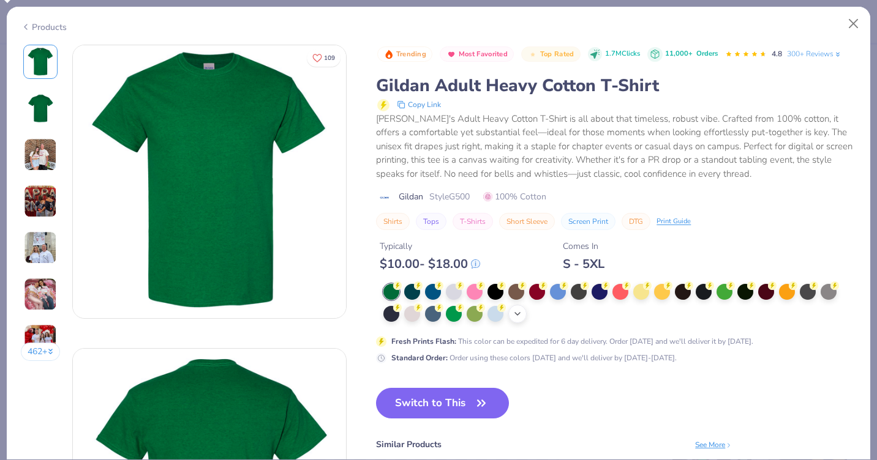
click at [521, 312] on icon at bounding box center [517, 314] width 10 height 10
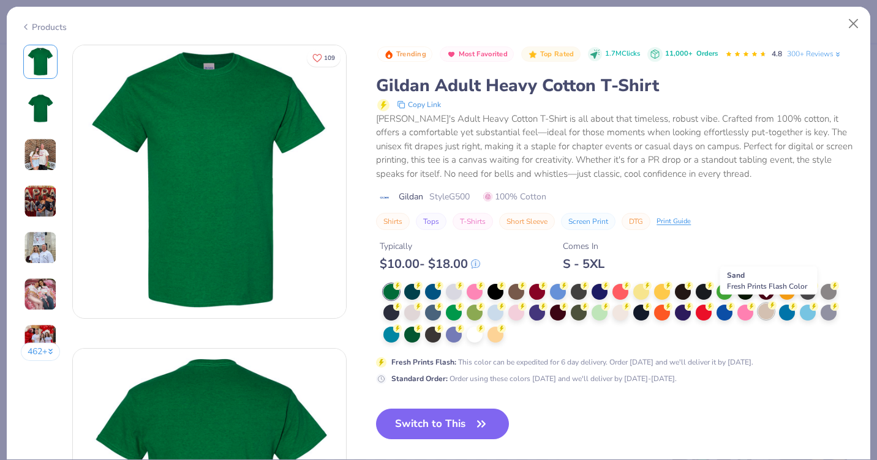
click at [766, 310] on div at bounding box center [766, 312] width 16 height 16
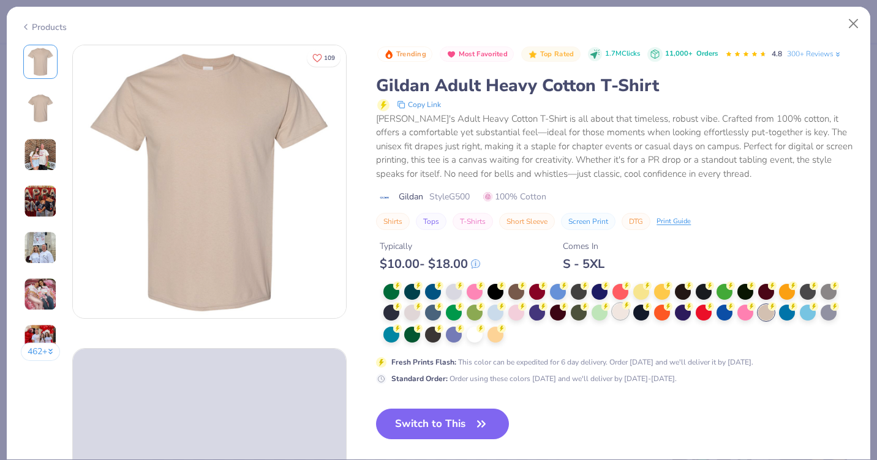
click at [616, 312] on div at bounding box center [620, 312] width 16 height 16
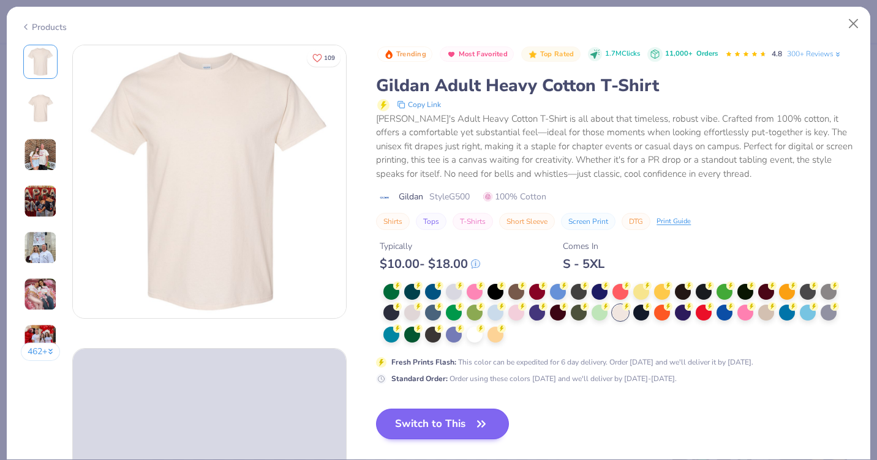
click at [418, 419] on button "Switch to This" at bounding box center [442, 424] width 133 height 31
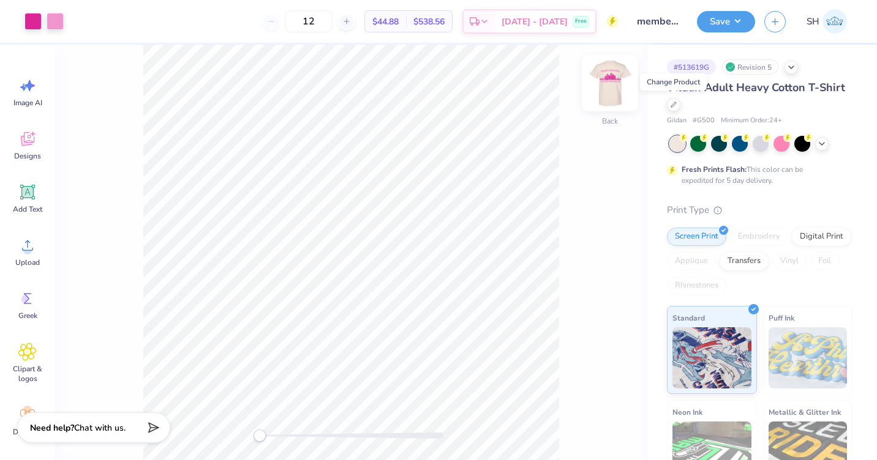
click at [609, 89] on img at bounding box center [609, 83] width 49 height 49
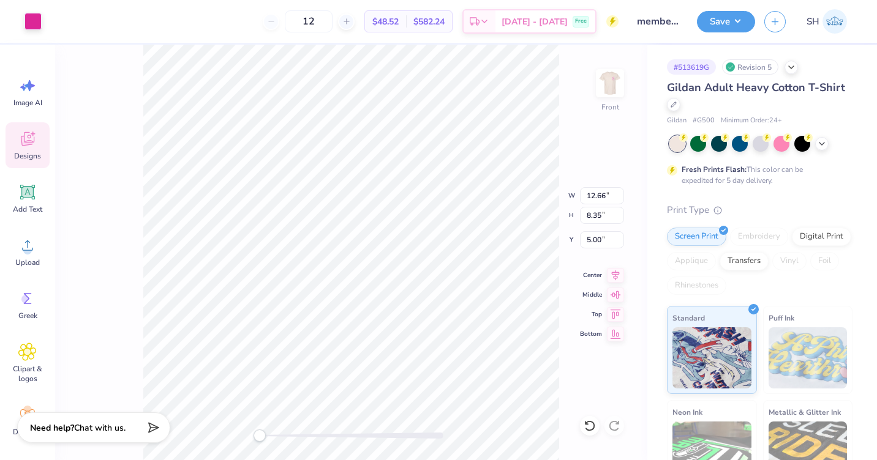
type input "11.98"
type input "7.91"
type input "5.45"
type input "12.66"
type input "7.69"
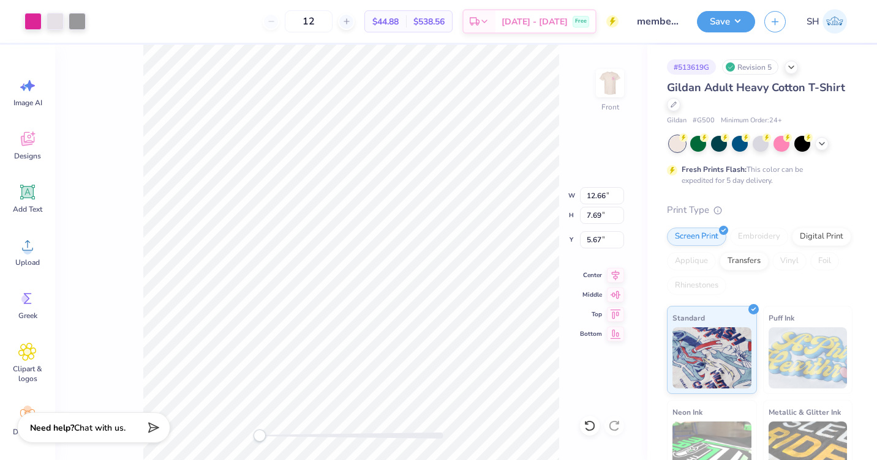
type input "5.67"
click at [728, 22] on button "Save" at bounding box center [726, 19] width 58 height 21
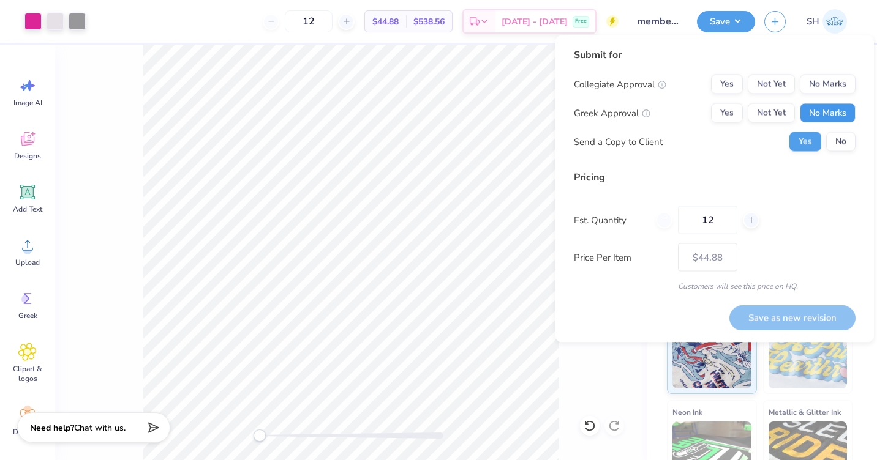
click at [820, 111] on button "No Marks" at bounding box center [828, 113] width 56 height 20
click at [771, 81] on button "Not Yet" at bounding box center [770, 85] width 47 height 20
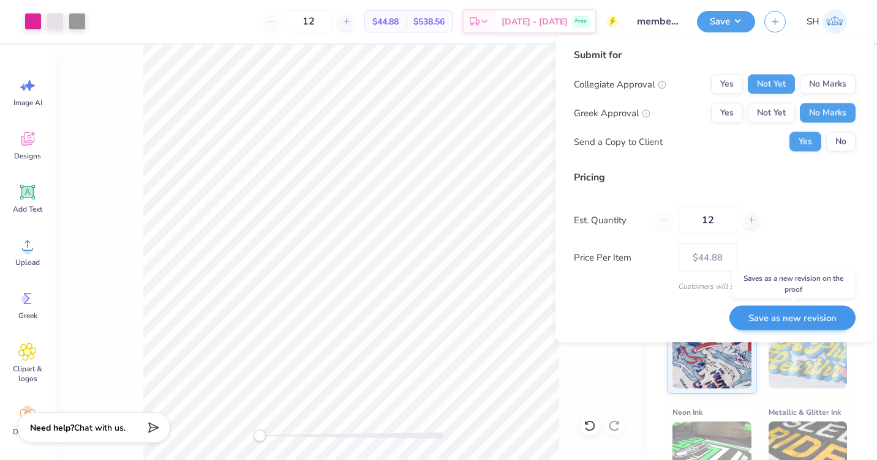
click at [784, 312] on button "Save as new revision" at bounding box center [792, 317] width 126 height 25
type input "$44.88"
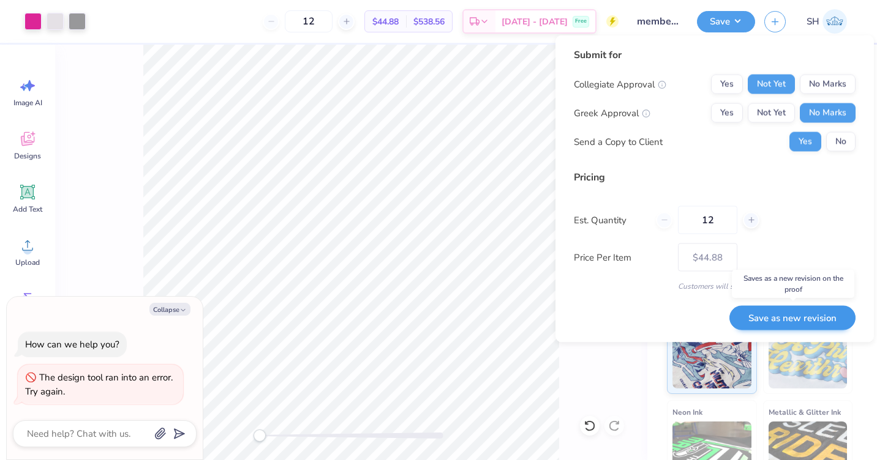
click at [784, 315] on button "Save as new revision" at bounding box center [792, 317] width 126 height 25
type textarea "x"
type input "– –"
type textarea "x"
type input "$44.88"
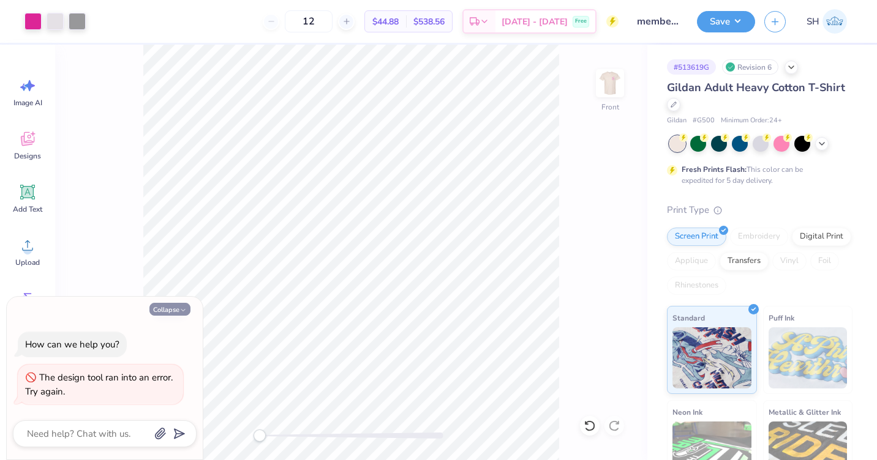
click at [176, 310] on button "Collapse" at bounding box center [169, 309] width 41 height 13
type textarea "x"
